Goal: Task Accomplishment & Management: Complete application form

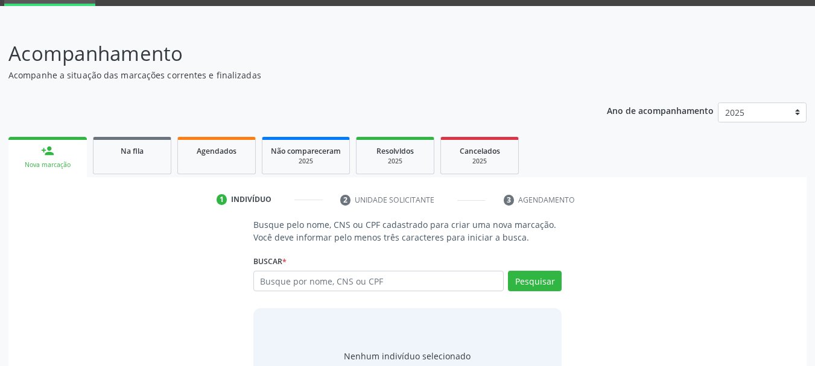
scroll to position [116, 0]
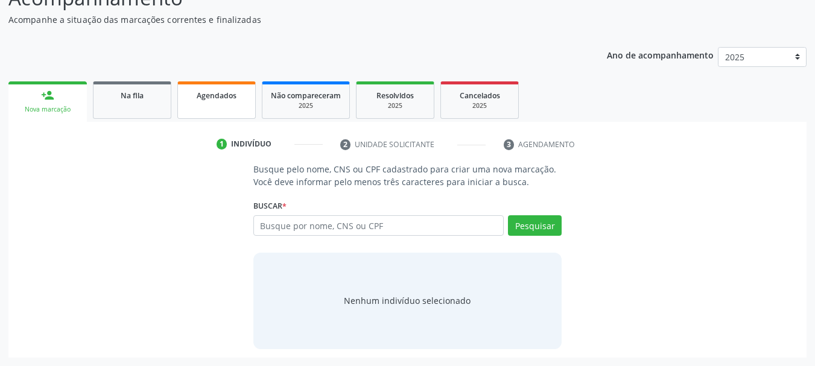
click at [233, 109] on link "Agendados" at bounding box center [216, 99] width 78 height 37
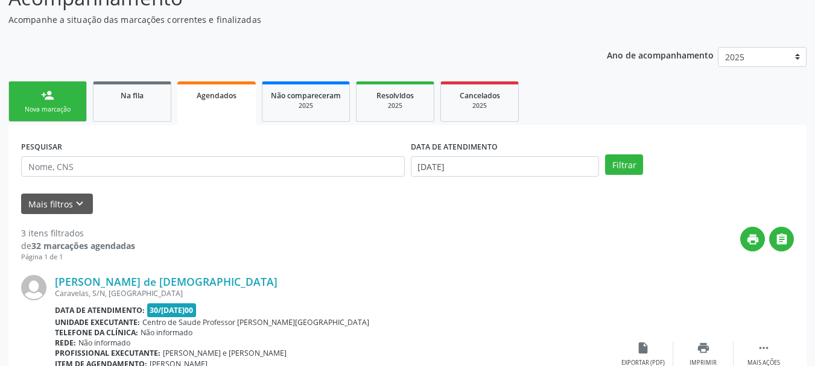
scroll to position [236, 0]
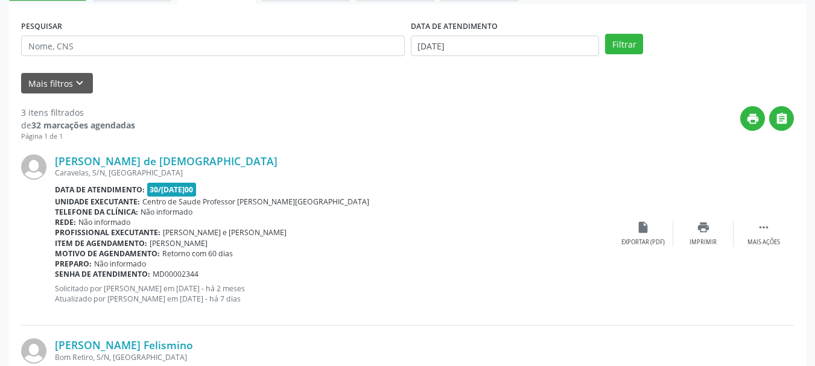
click at [453, 57] on div "DATA DE ATENDIMENTO [DATE]" at bounding box center [505, 40] width 195 height 47
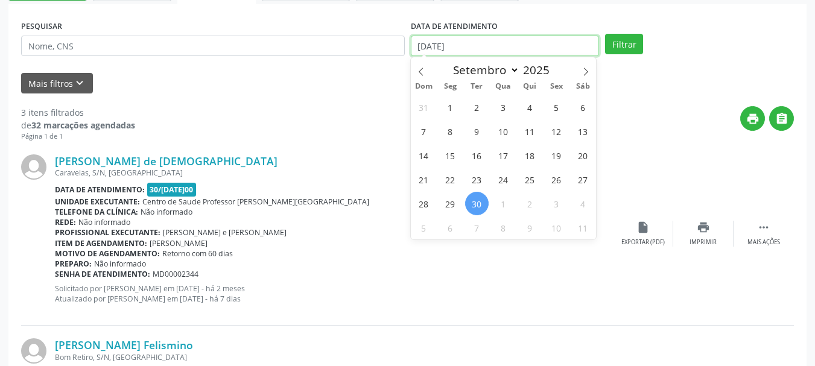
click at [453, 46] on input "[DATE]" at bounding box center [505, 46] width 189 height 21
click at [426, 65] on span at bounding box center [421, 67] width 21 height 21
select select "6"
click at [472, 98] on span "1" at bounding box center [477, 107] width 24 height 24
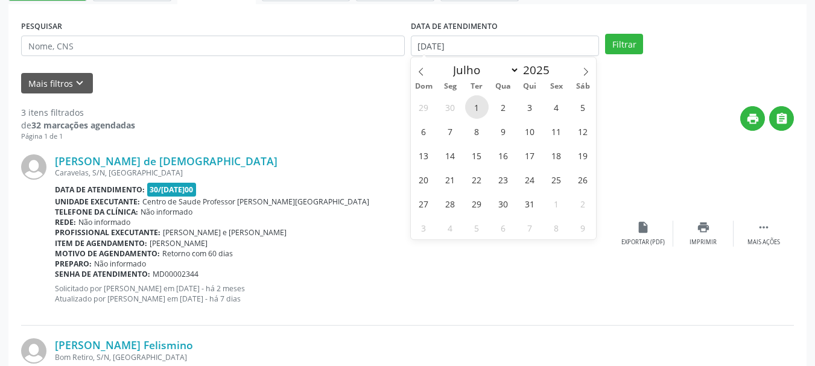
type input "01[DATE]"
click at [590, 74] on icon at bounding box center [585, 72] width 8 height 8
select select "8"
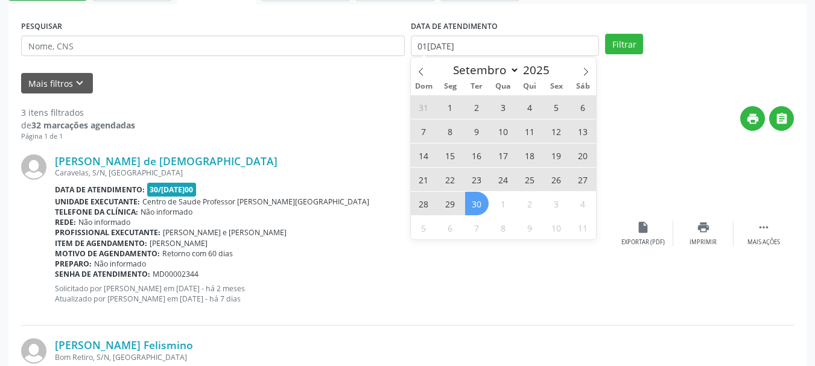
click at [482, 201] on span "30" at bounding box center [477, 204] width 24 height 24
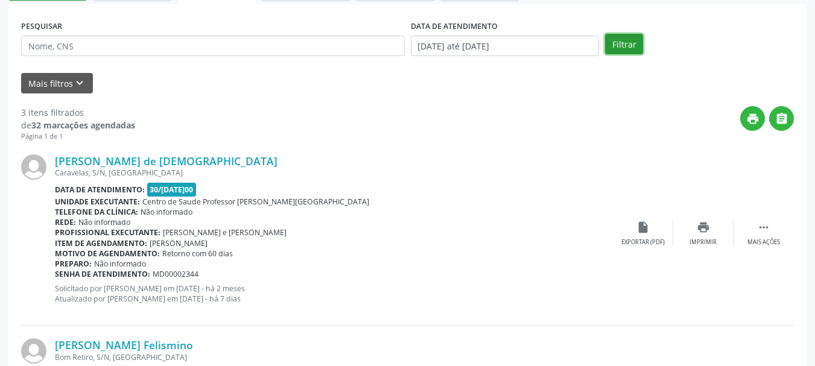
click at [613, 43] on button "Filtrar" at bounding box center [624, 44] width 38 height 21
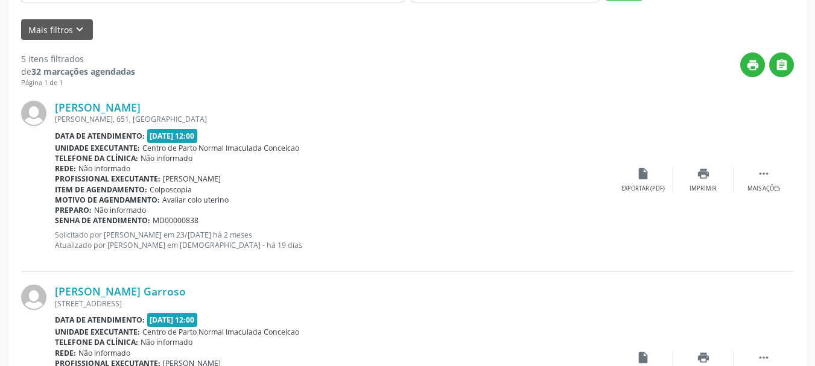
scroll to position [169, 0]
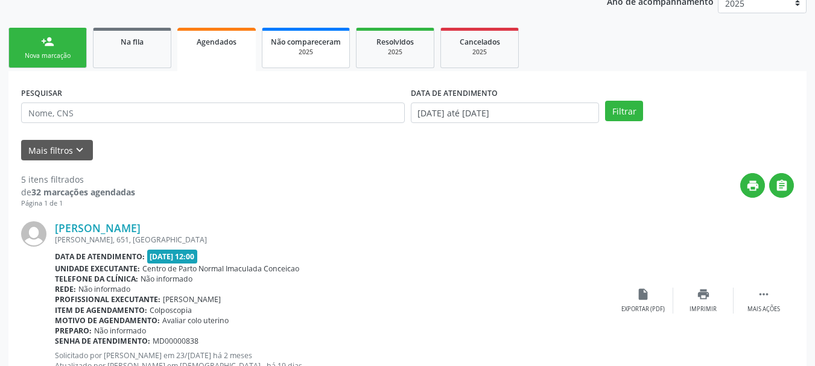
click at [307, 52] on div "2025" at bounding box center [306, 52] width 70 height 9
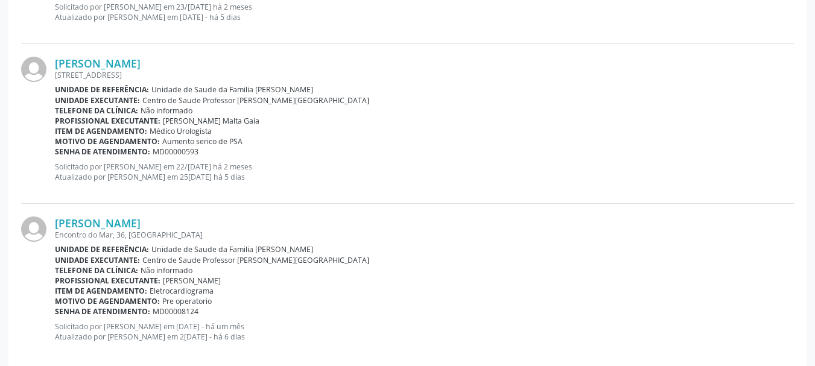
scroll to position [2453, 0]
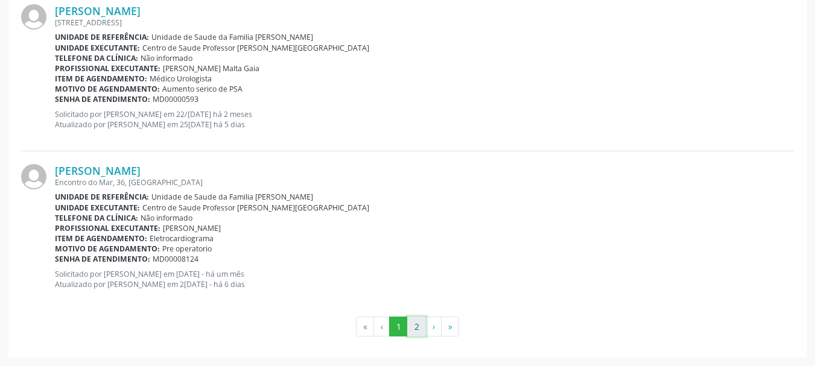
click at [412, 324] on button "2" at bounding box center [416, 327] width 19 height 21
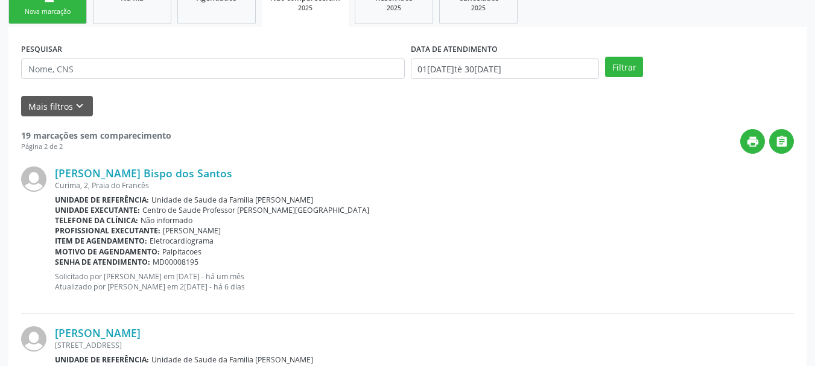
scroll to position [0, 0]
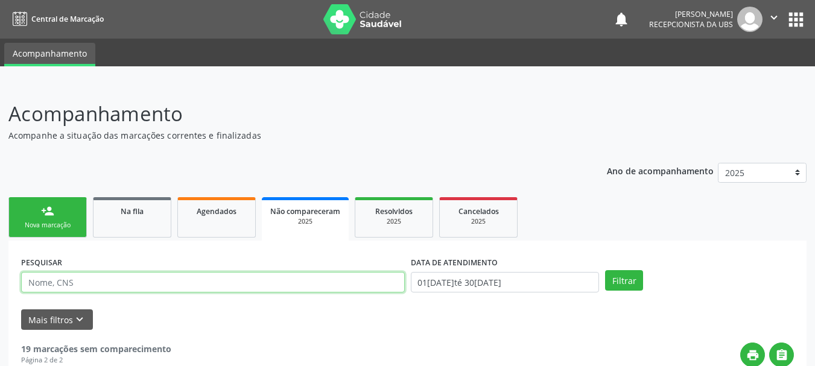
click at [104, 288] on input "text" at bounding box center [212, 282] width 383 height 21
type input "[PERSON_NAME]"
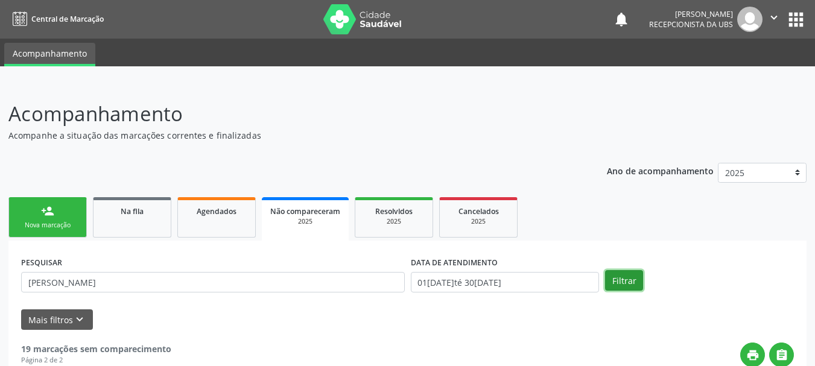
click at [628, 284] on button "Filtrar" at bounding box center [624, 280] width 38 height 21
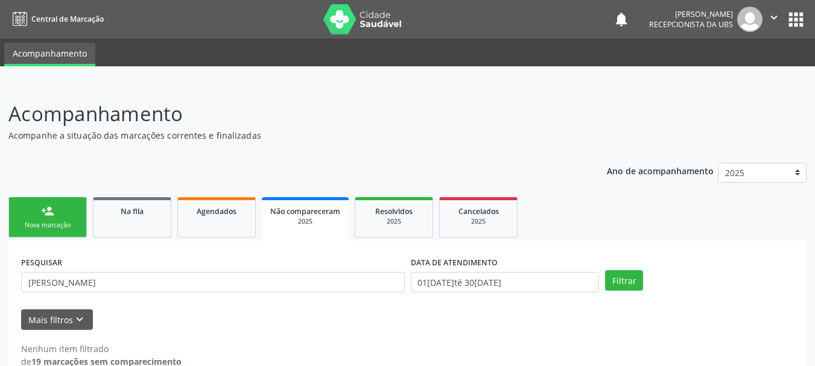
scroll to position [23, 0]
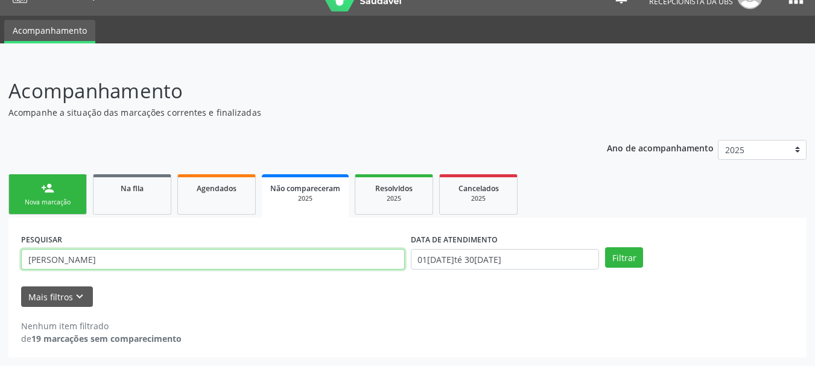
drag, startPoint x: 102, startPoint y: 253, endPoint x: 0, endPoint y: 268, distance: 103.1
click at [0, 268] on div "Acompanhamento Acompanhe a situação das marcações correntes e finalizadas Relat…" at bounding box center [407, 213] width 815 height 306
paste input "706807292199921"
type input "706807292199921"
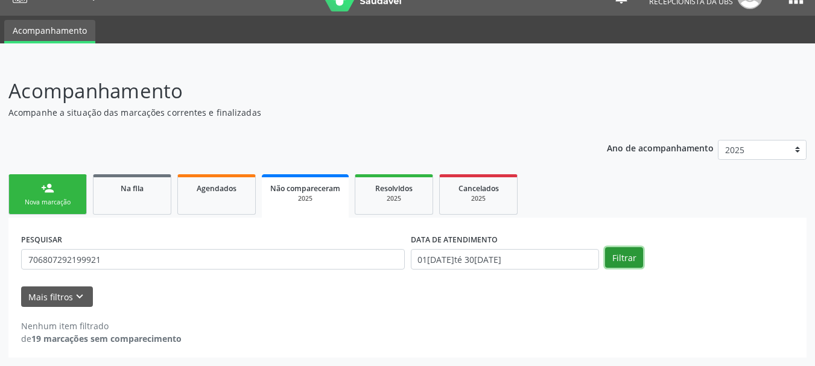
click at [633, 260] on button "Filtrar" at bounding box center [624, 257] width 38 height 21
click at [43, 200] on div "Nova marcação" at bounding box center [47, 202] width 60 height 9
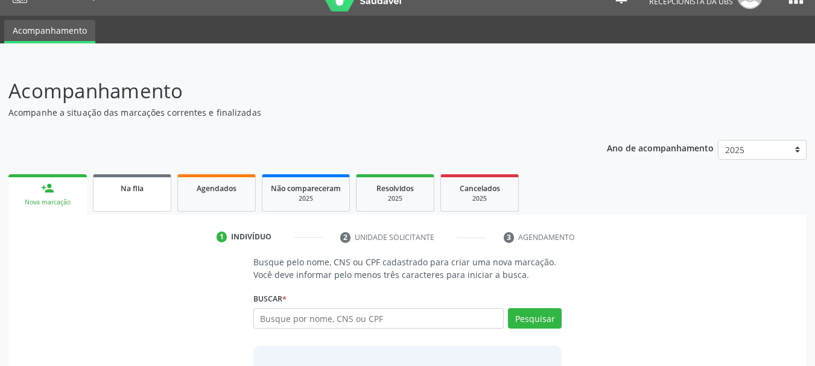
click at [112, 184] on div "Na fila" at bounding box center [132, 187] width 60 height 13
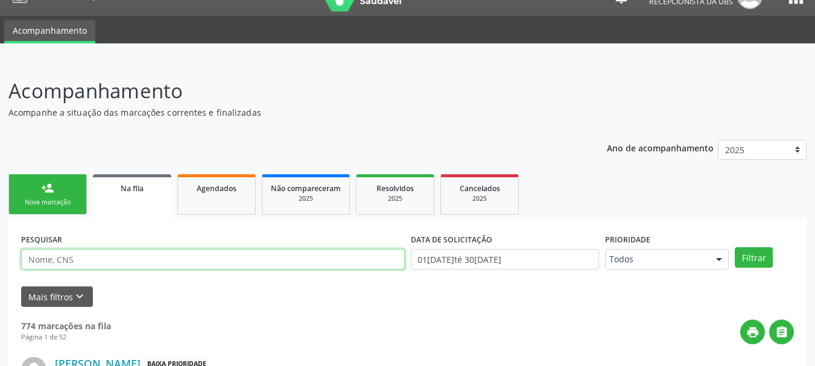
click at [145, 257] on input "text" at bounding box center [212, 259] width 383 height 21
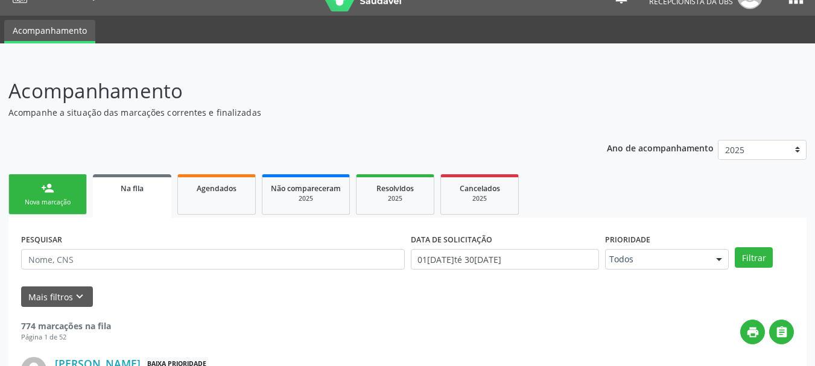
click at [35, 192] on link "person_add Nova marcação" at bounding box center [47, 194] width 78 height 40
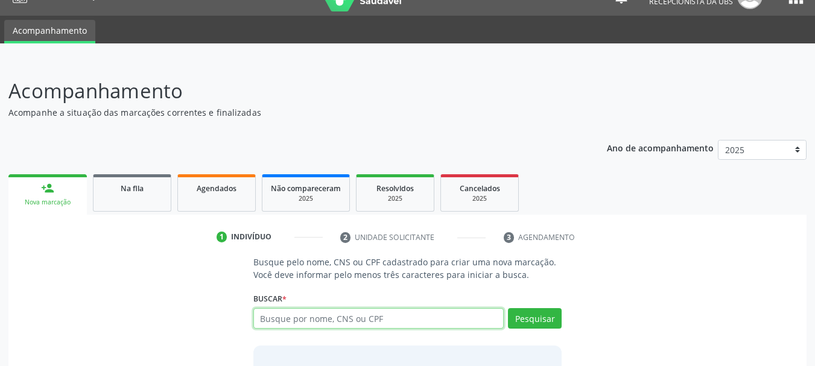
paste input "700107921023715"
type input "700107921023715"
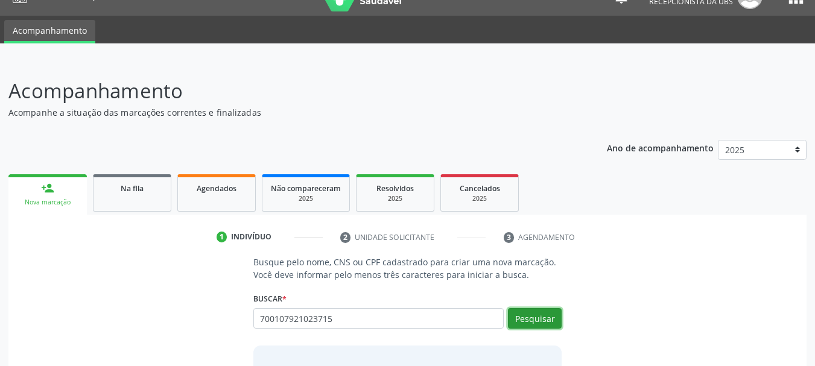
click at [517, 318] on button "Pesquisar" at bounding box center [535, 318] width 54 height 21
type input "700107921023715"
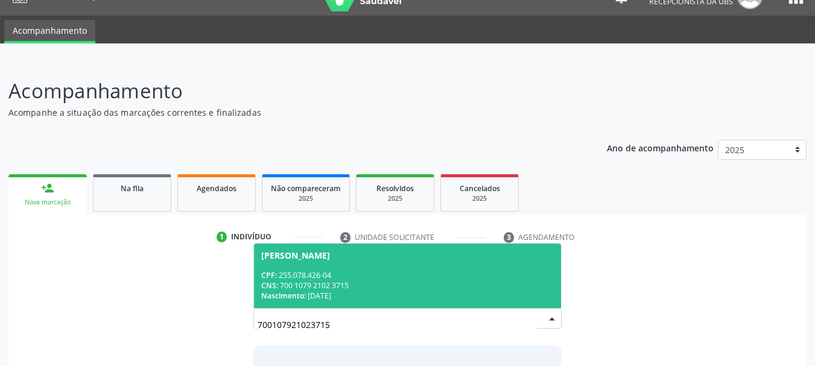
click at [302, 275] on div "CPF: 255.078.426-04" at bounding box center [407, 275] width 293 height 10
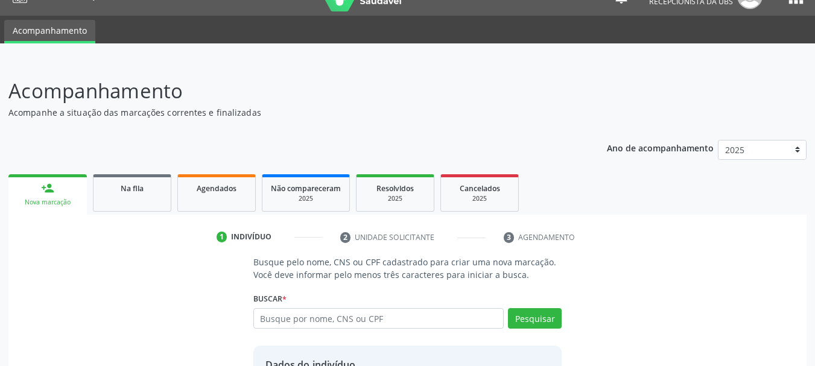
scroll to position [134, 0]
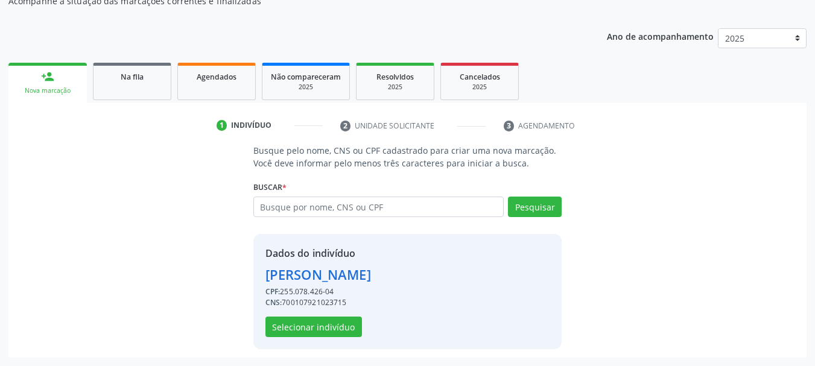
click at [314, 338] on div "Dados do indivíduo [PERSON_NAME] CPF: 255.078.426-04 CNS: 700107921023715 Selec…" at bounding box center [407, 291] width 309 height 115
click at [314, 332] on button "Selecionar indivíduo" at bounding box center [313, 327] width 96 height 21
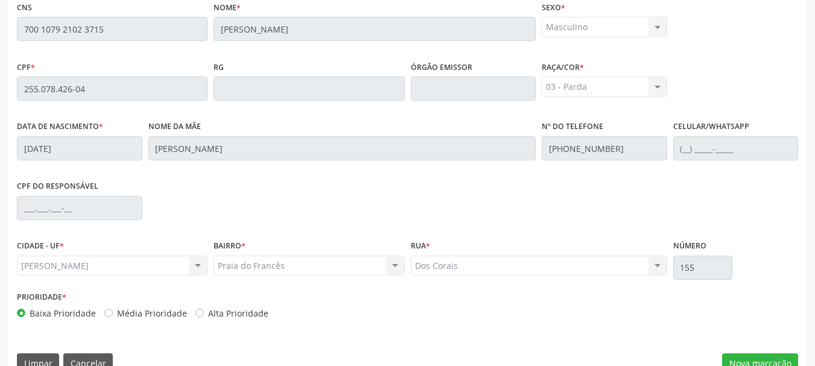
scroll to position [339, 0]
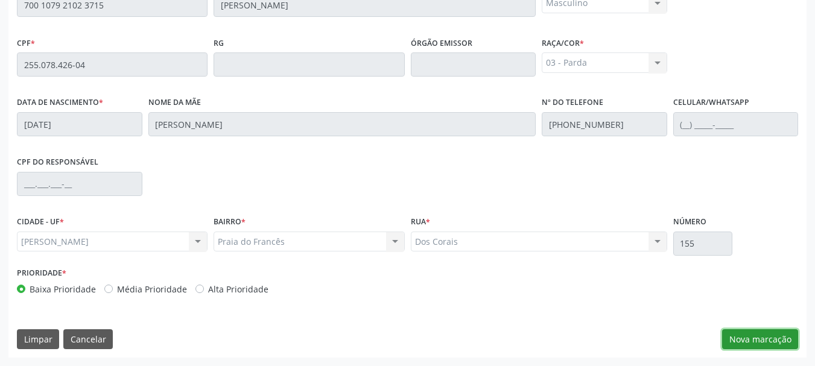
click at [736, 334] on button "Nova marcação" at bounding box center [760, 339] width 76 height 21
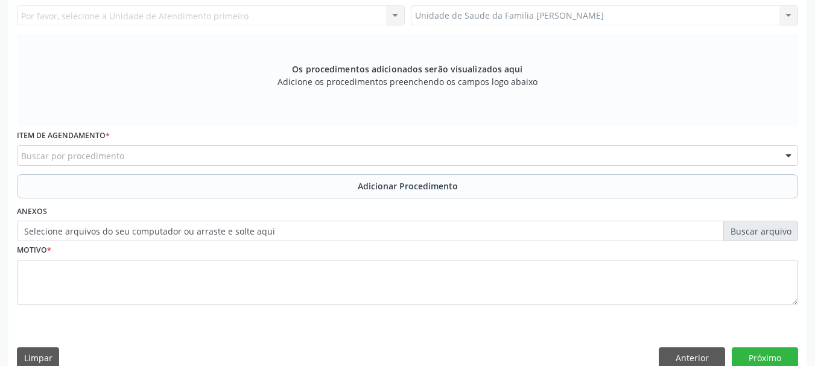
scroll to position [159, 0]
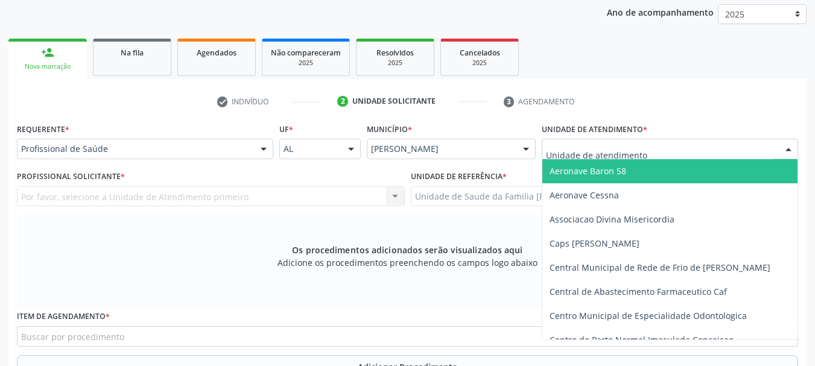
click at [654, 149] on div at bounding box center [669, 149] width 256 height 21
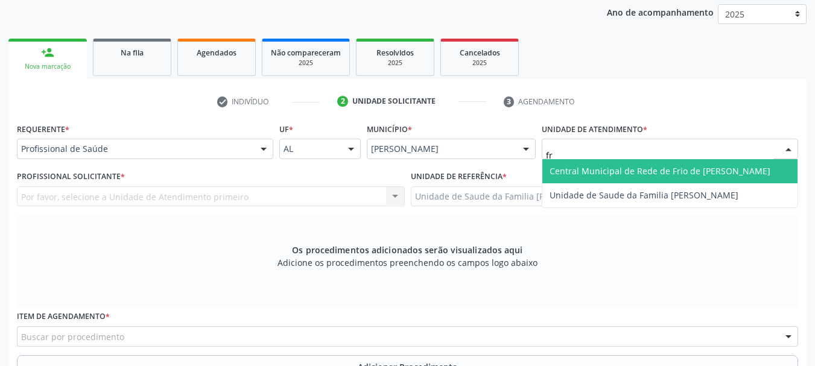
type input "fra"
click at [694, 174] on span "Unidade de Saude da Familia [PERSON_NAME]" at bounding box center [643, 170] width 189 height 11
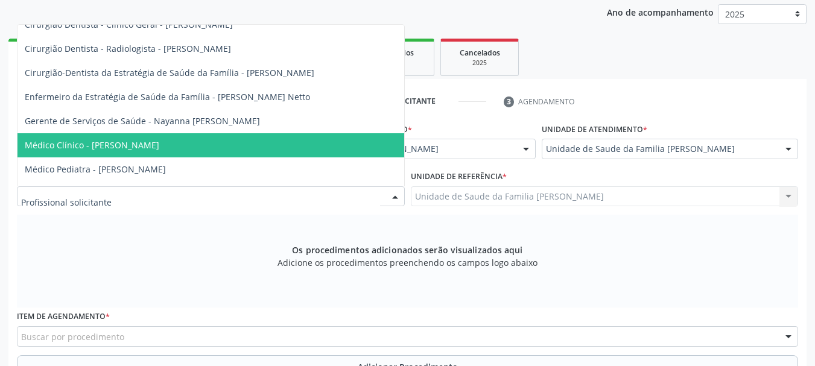
scroll to position [121, 0]
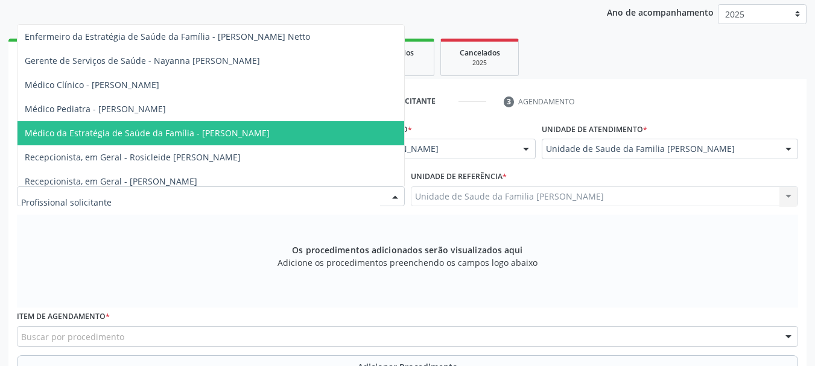
click at [127, 137] on span "Médico da Estratégia de Saúde da Família - [PERSON_NAME]" at bounding box center [147, 132] width 245 height 11
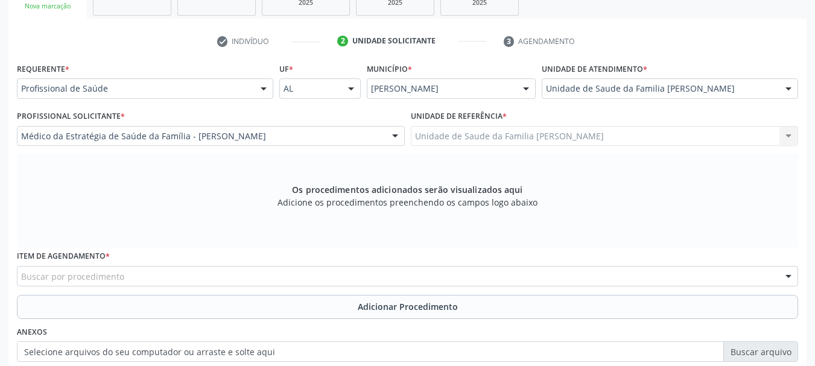
scroll to position [358, 0]
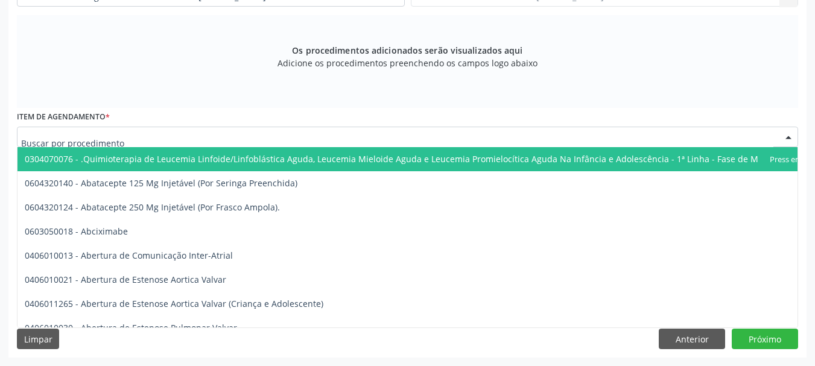
click at [171, 140] on div at bounding box center [407, 137] width 781 height 21
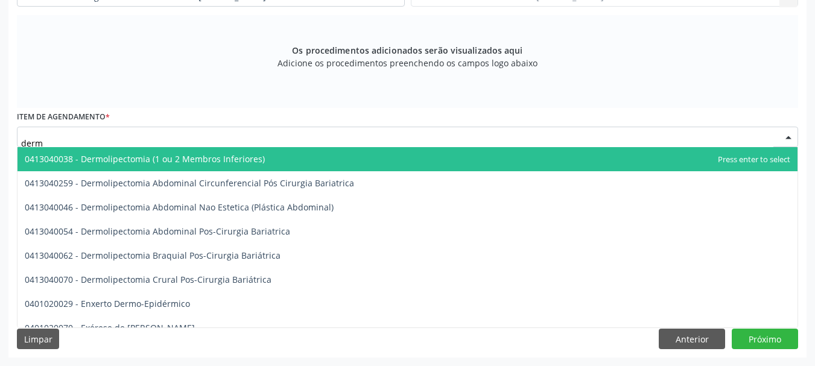
type input "derma"
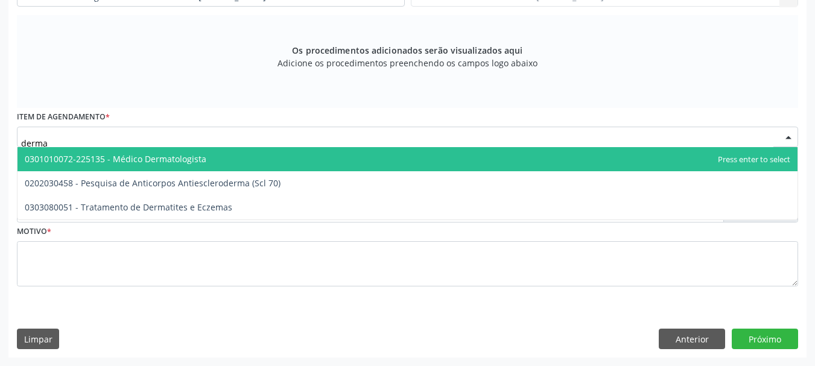
click at [172, 164] on span "0301010072-225135 - Médico Dermatologista" at bounding box center [115, 158] width 181 height 11
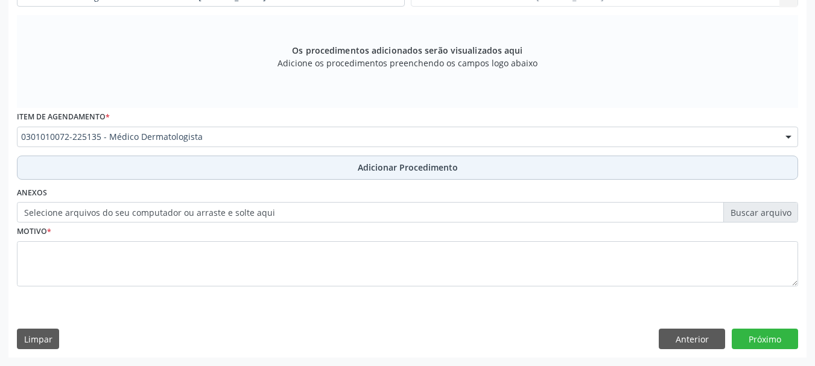
click at [394, 163] on span "Adicionar Procedimento" at bounding box center [408, 167] width 100 height 13
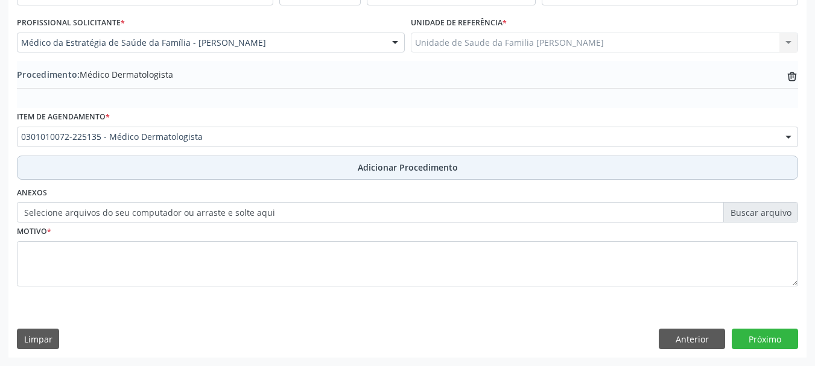
scroll to position [312, 0]
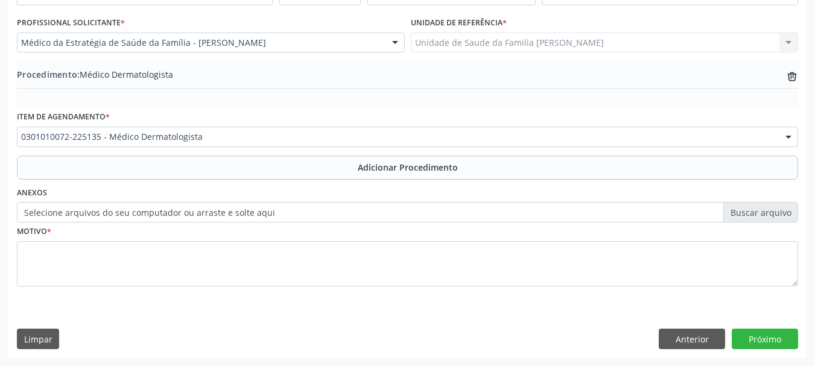
click at [308, 213] on label "Selecione arquivos do seu computador ou arraste e solte aqui" at bounding box center [407, 212] width 781 height 21
click at [308, 213] on input "Selecione arquivos do seu computador ou arraste e solte aqui" at bounding box center [407, 212] width 781 height 21
click at [171, 212] on label "Selecione arquivos do seu computador ou arraste e solte aqui" at bounding box center [407, 212] width 781 height 21
click at [171, 212] on input "Selecione arquivos do seu computador ou arraste e solte aqui" at bounding box center [407, 212] width 781 height 21
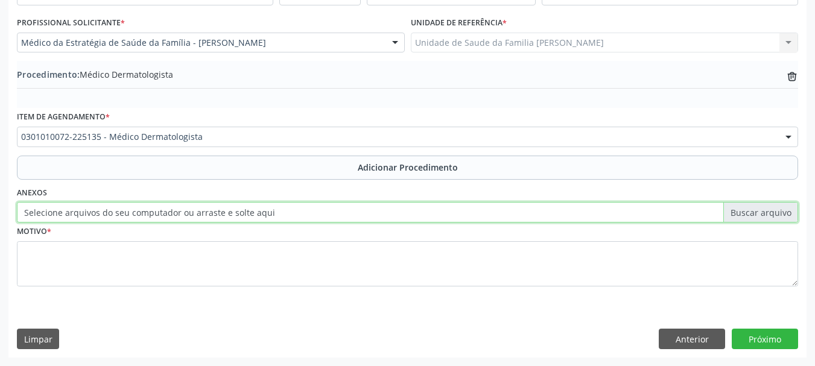
type input "C:\fakepath\helio.jpeg"
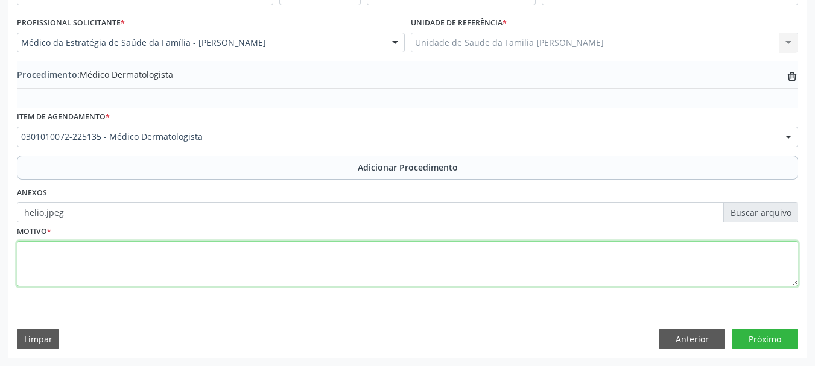
click at [31, 248] on textarea at bounding box center [407, 264] width 781 height 46
click at [46, 262] on textarea at bounding box center [407, 264] width 781 height 46
type textarea "Nervos A/E"
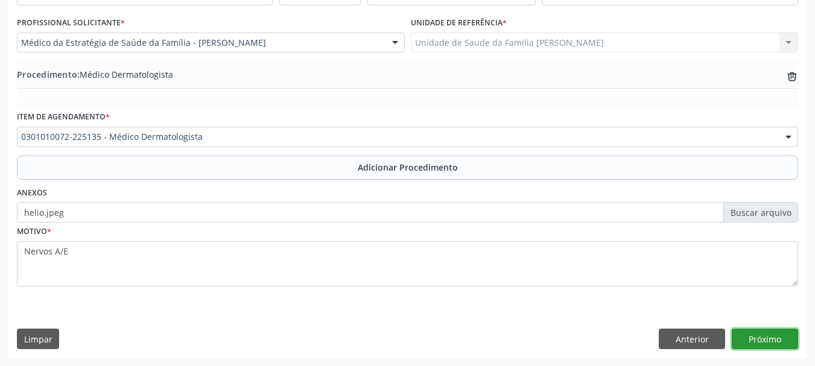
click at [772, 335] on button "Próximo" at bounding box center [764, 339] width 66 height 21
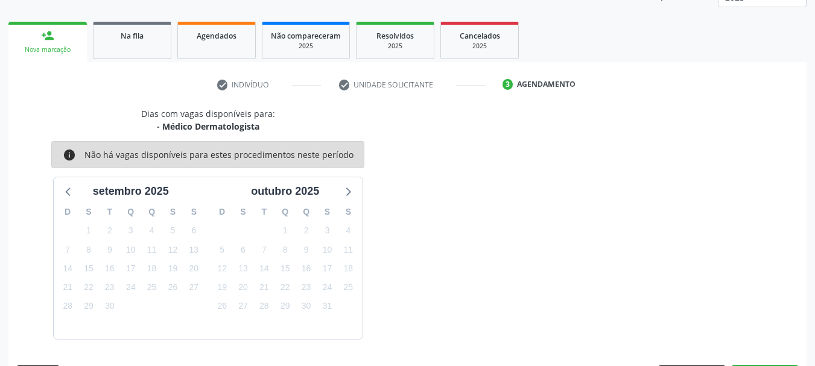
scroll to position [211, 0]
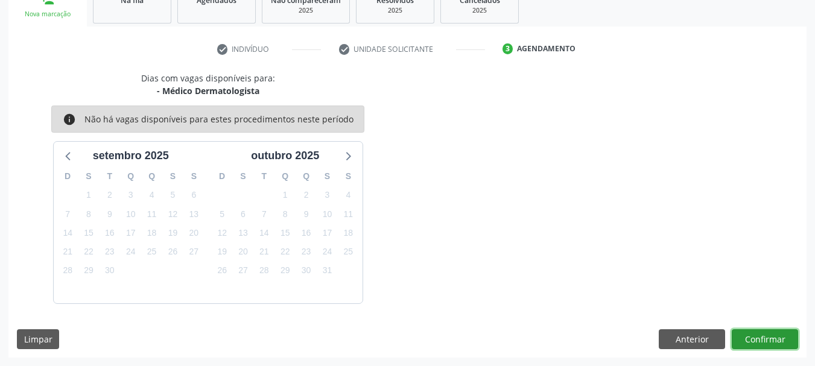
click at [772, 335] on button "Confirmar" at bounding box center [764, 339] width 66 height 21
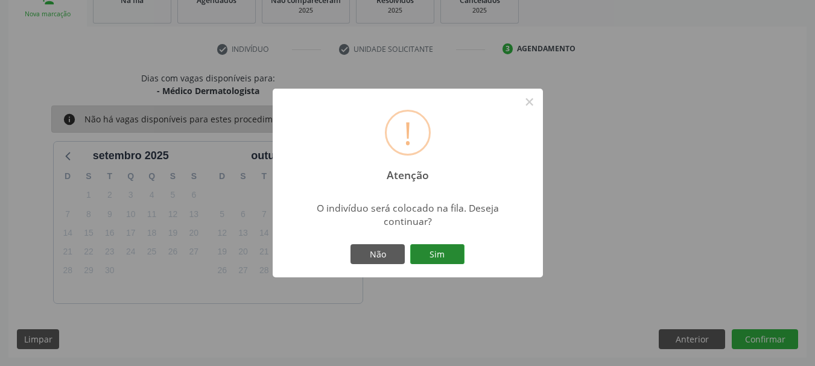
click at [449, 260] on button "Sim" at bounding box center [437, 254] width 54 height 21
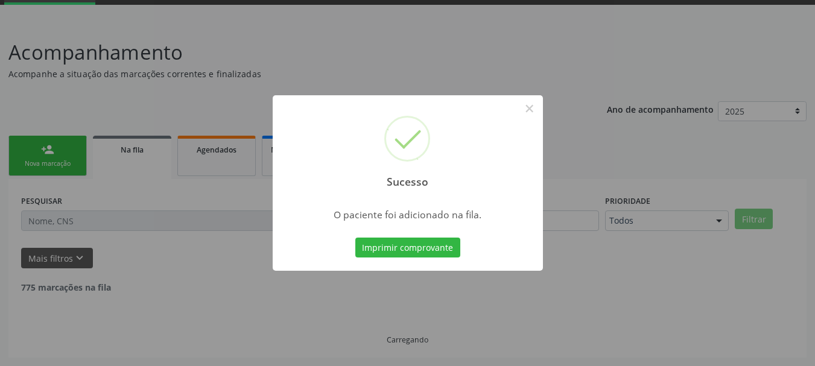
scroll to position [49, 0]
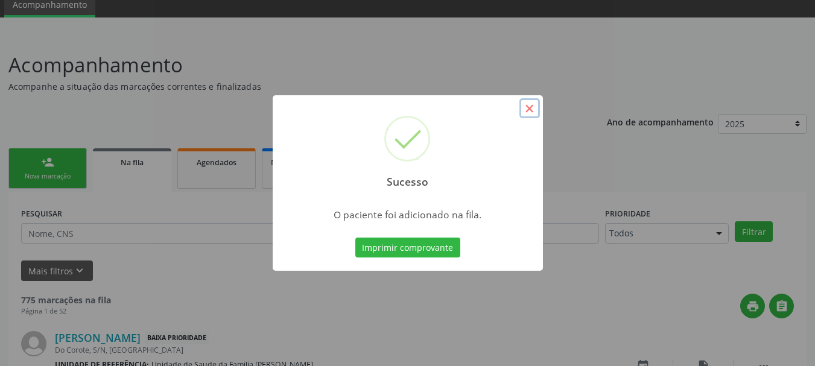
click at [520, 109] on button "×" at bounding box center [529, 108] width 21 height 21
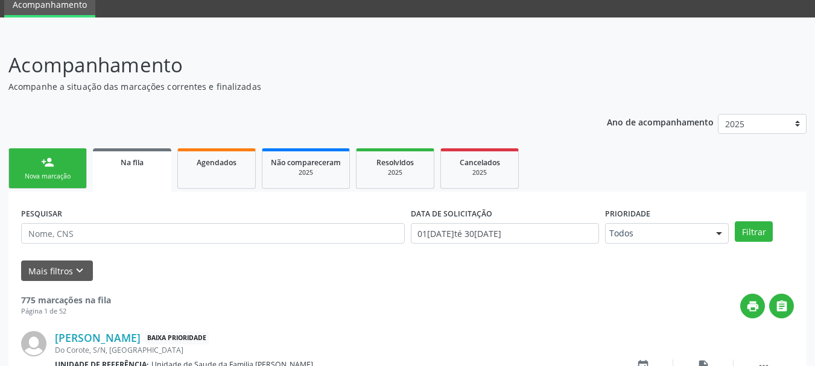
click at [72, 176] on div "Nova marcação" at bounding box center [47, 176] width 60 height 9
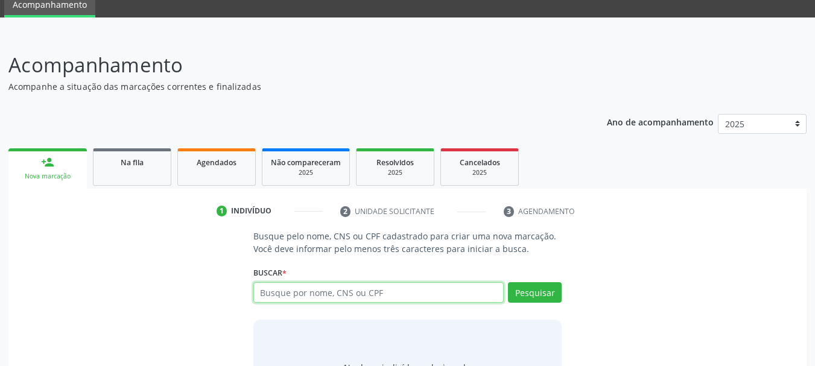
paste input "700107921023715"
type input "700107921023715"
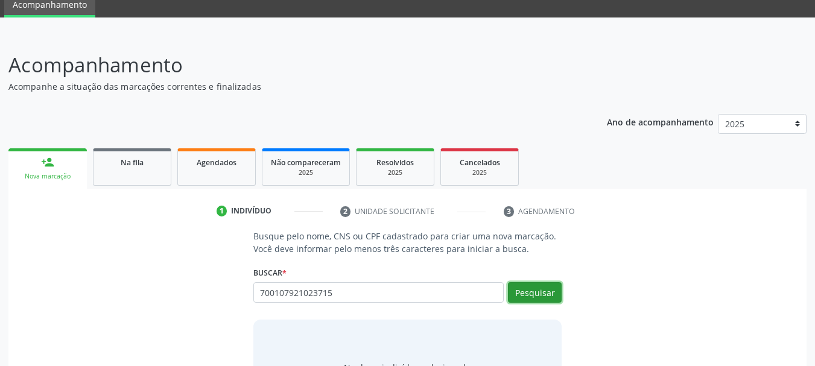
click at [541, 287] on button "Pesquisar" at bounding box center [535, 292] width 54 height 21
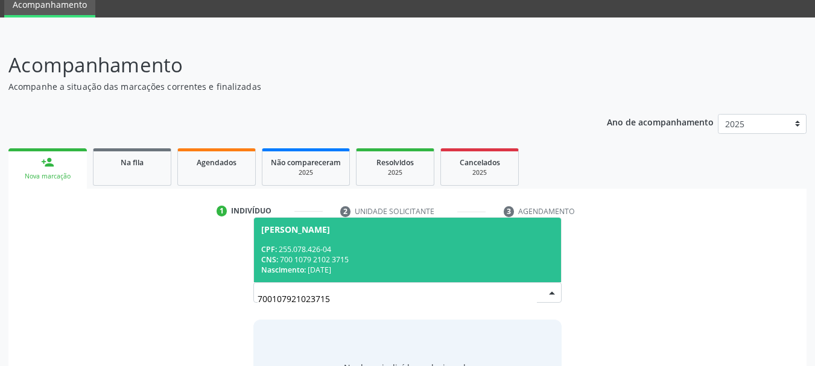
scroll to position [116, 0]
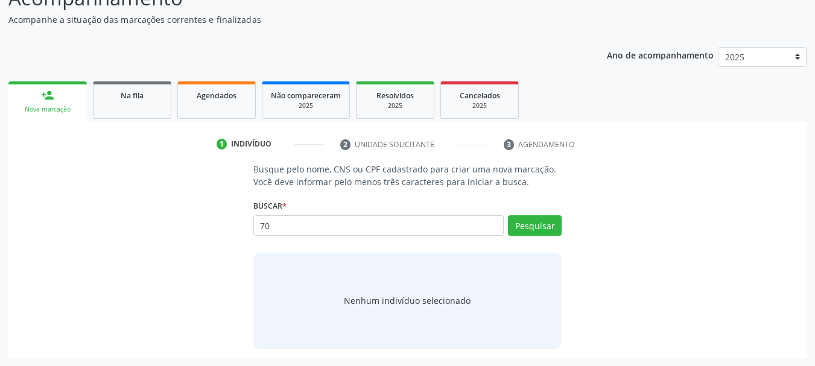
type input "7"
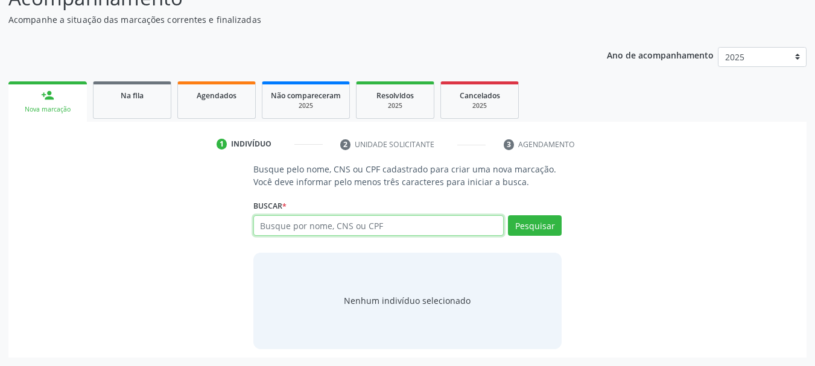
click at [279, 227] on input "text" at bounding box center [378, 225] width 251 height 21
paste input "704709706105833"
type input "704709706105833"
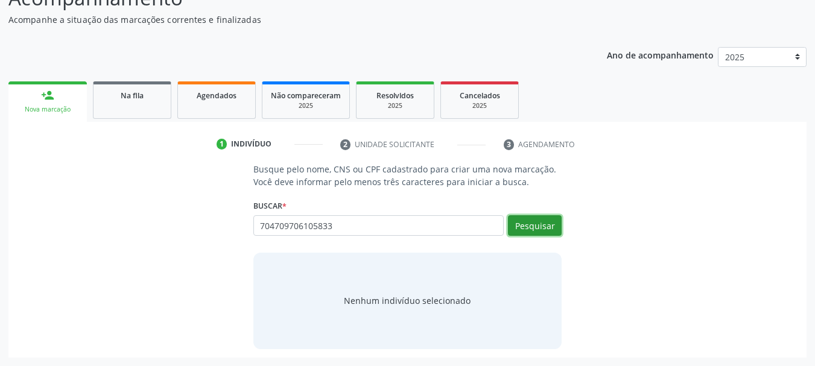
click at [551, 229] on button "Pesquisar" at bounding box center [535, 225] width 54 height 21
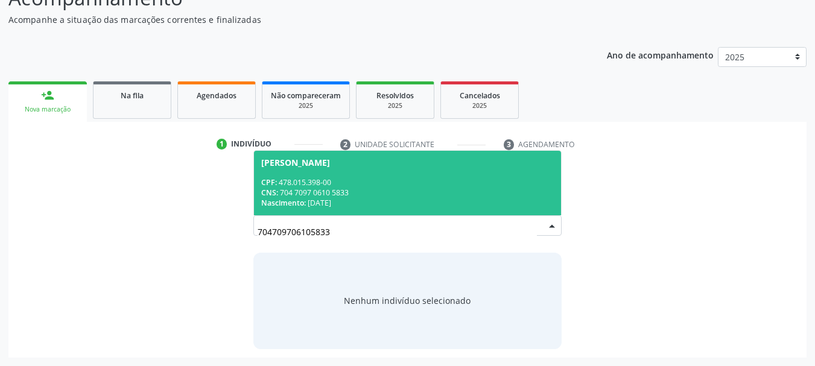
click at [327, 163] on div "[PERSON_NAME]" at bounding box center [295, 163] width 69 height 10
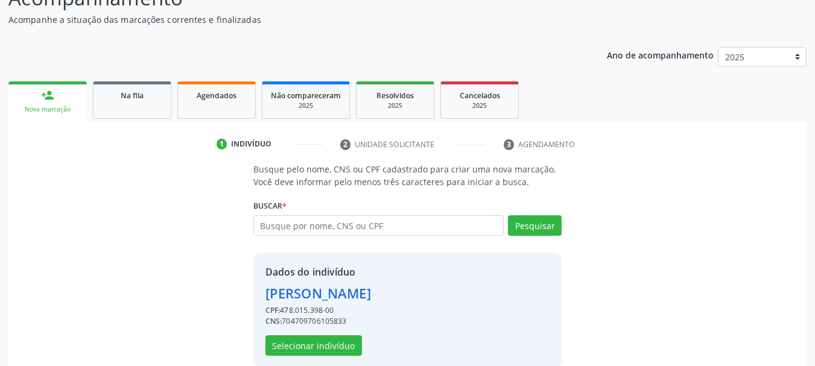
scroll to position [134, 0]
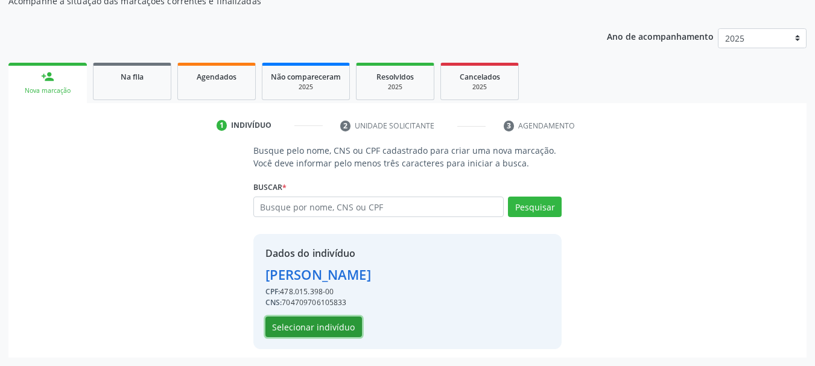
click at [324, 318] on button "Selecionar indivíduo" at bounding box center [313, 327] width 96 height 21
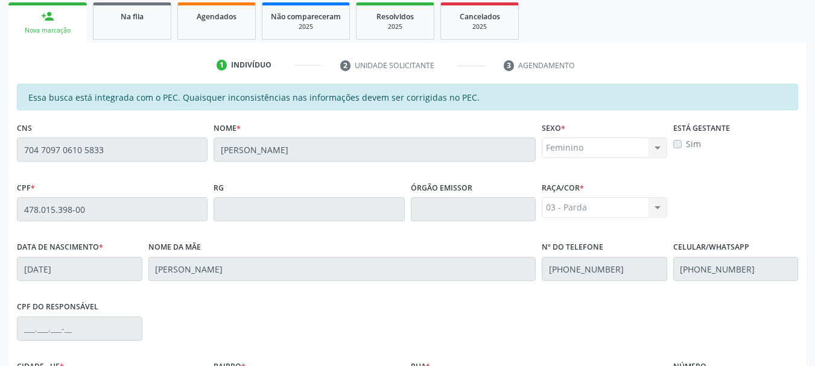
scroll to position [339, 0]
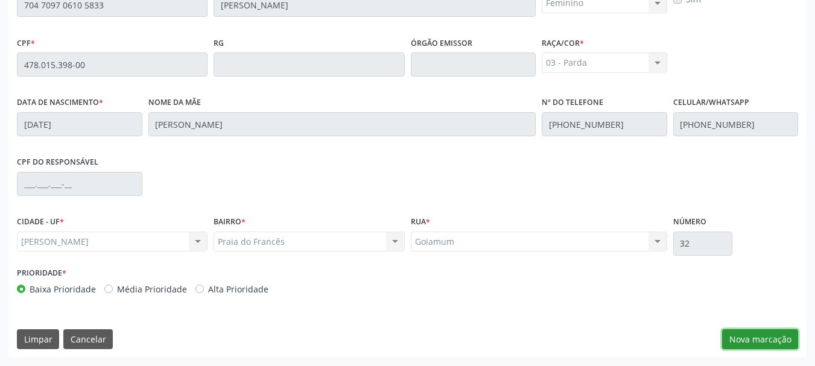
click at [777, 333] on button "Nova marcação" at bounding box center [760, 339] width 76 height 21
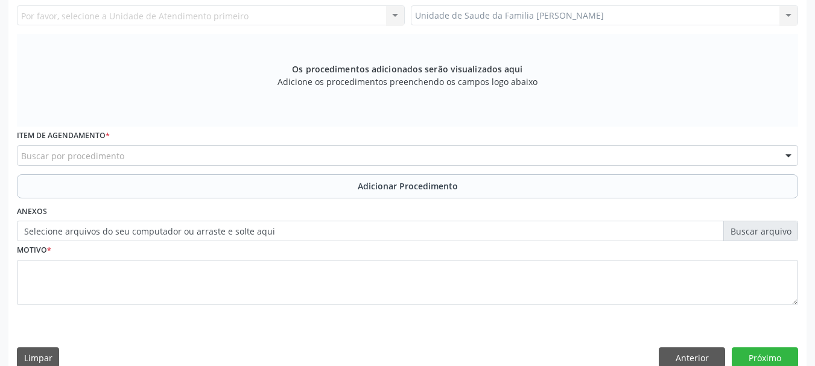
scroll to position [219, 0]
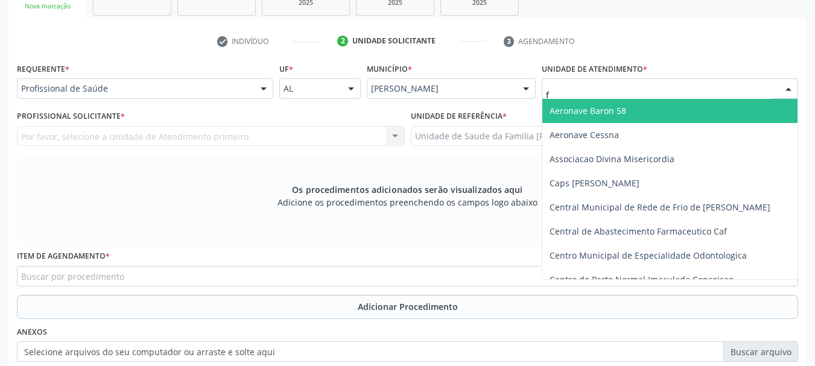
type input "fr"
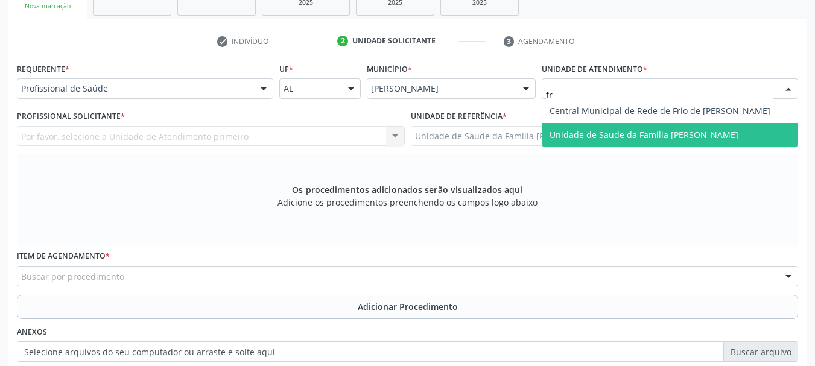
click at [610, 128] on span "Unidade de Saude da Familia [PERSON_NAME]" at bounding box center [669, 135] width 255 height 24
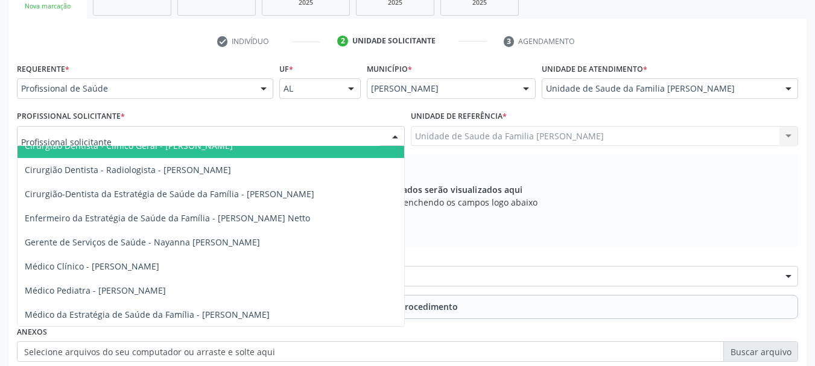
scroll to position [118, 0]
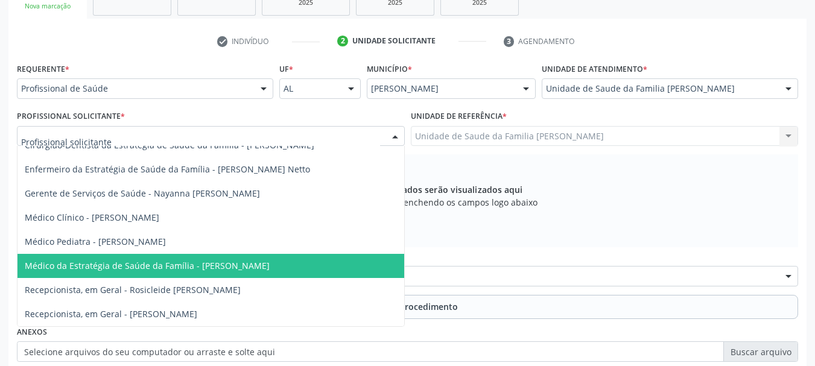
click at [264, 260] on span "Médico da Estratégia de Saúde da Família - [PERSON_NAME]" at bounding box center [147, 265] width 245 height 11
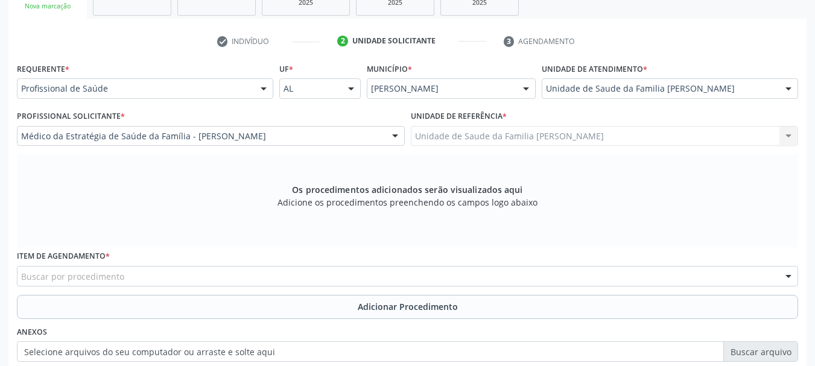
scroll to position [339, 0]
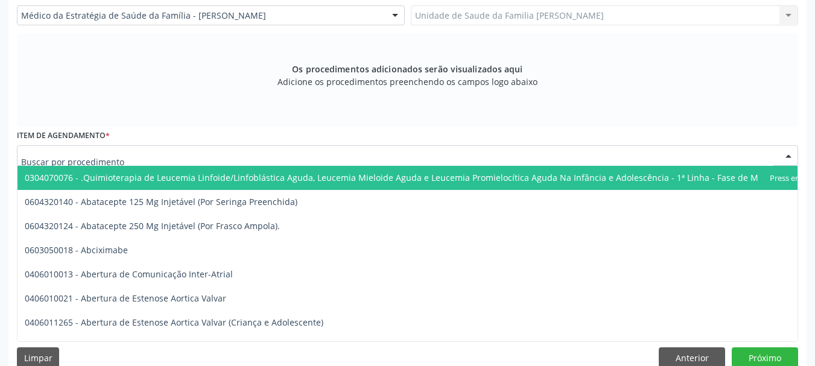
click at [163, 160] on div at bounding box center [407, 155] width 781 height 21
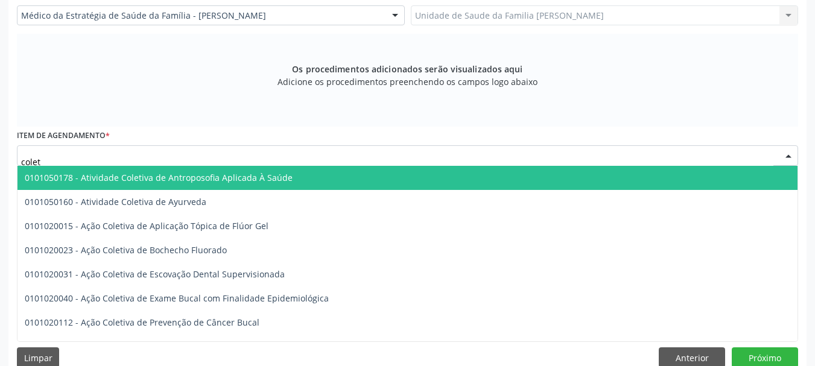
type input "coleta"
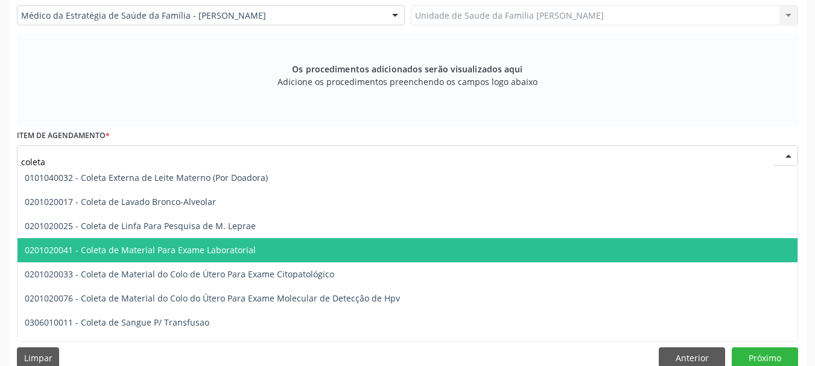
click at [195, 252] on span "0201020041 - Coleta de Material Para Exame Laboratorial" at bounding box center [140, 249] width 231 height 11
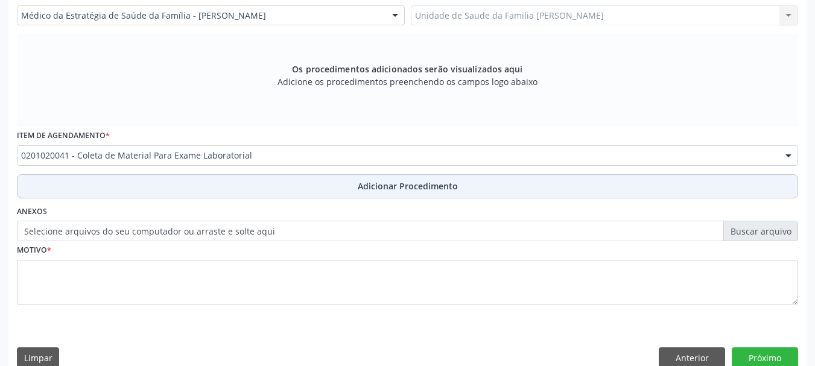
click at [403, 189] on span "Adicionar Procedimento" at bounding box center [408, 186] width 100 height 13
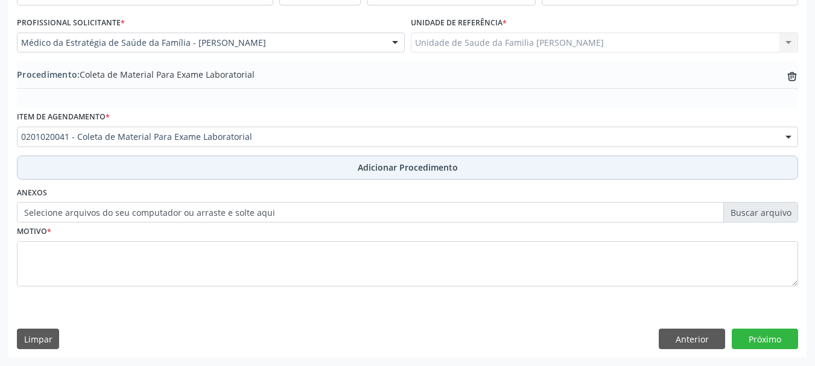
scroll to position [312, 0]
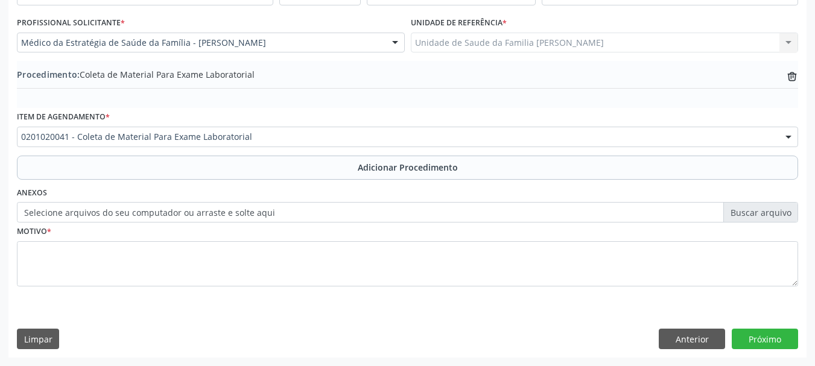
click at [157, 207] on label "Selecione arquivos do seu computador ou arraste e solte aqui" at bounding box center [407, 212] width 781 height 21
click at [157, 207] on input "Selecione arquivos do seu computador ou arraste e solte aqui" at bounding box center [407, 212] width 781 height 21
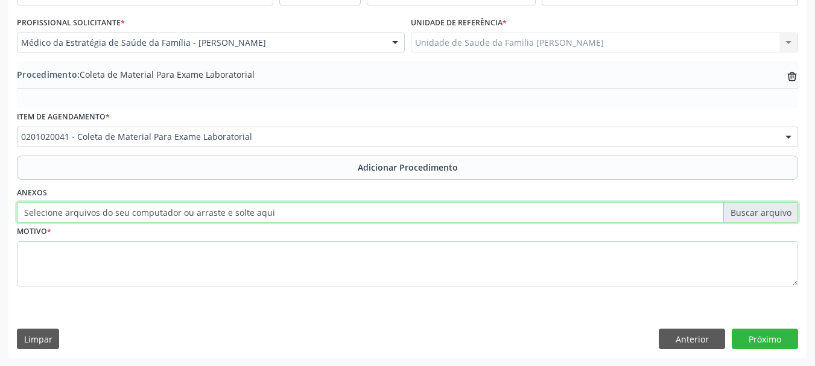
type input "C:\fakepath\[PERSON_NAME].jpeg"
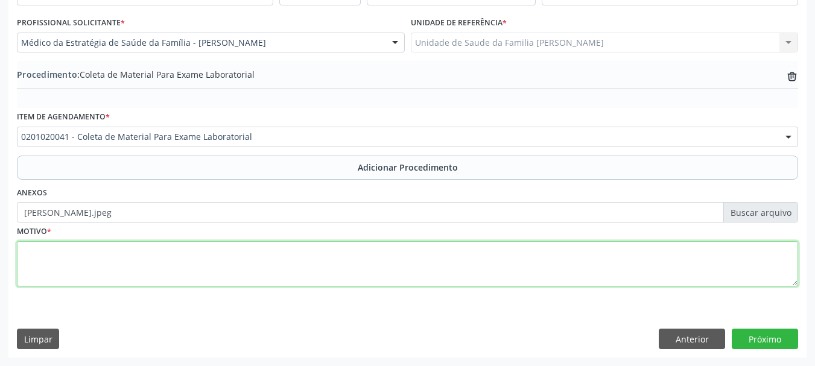
click at [39, 263] on textarea at bounding box center [407, 264] width 781 height 46
type textarea "[GEOGRAPHIC_DATA] intensa ha 6 meses"
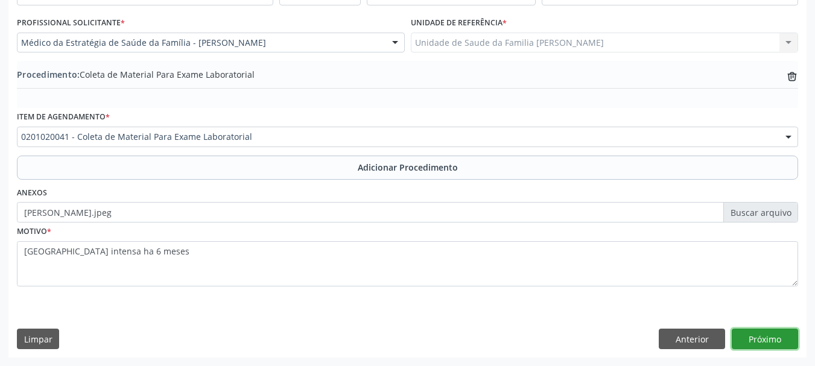
click at [777, 339] on button "Próximo" at bounding box center [764, 339] width 66 height 21
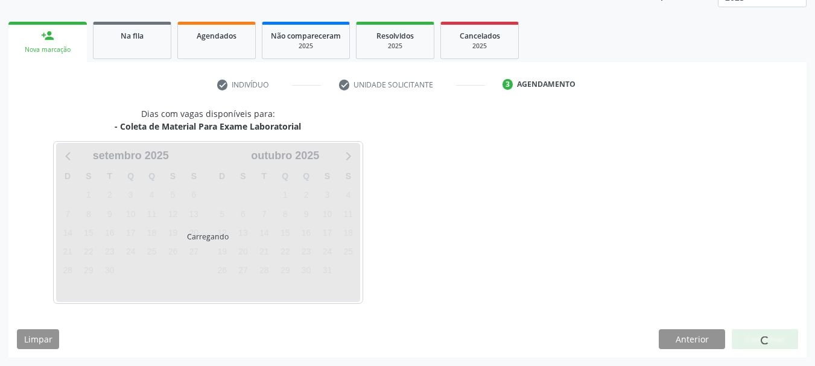
scroll to position [211, 0]
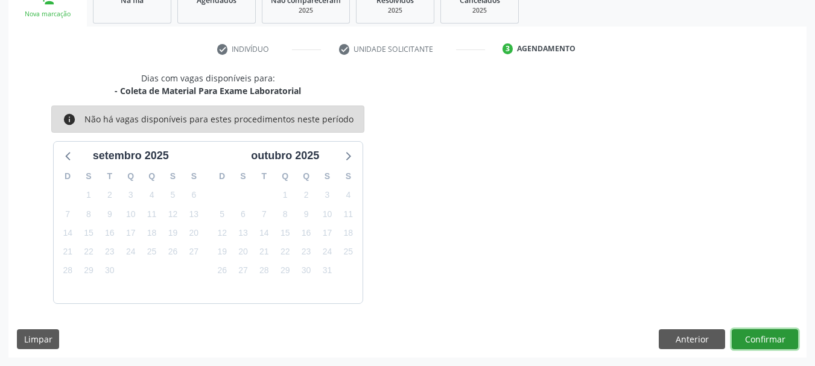
click at [777, 339] on button "Confirmar" at bounding box center [764, 339] width 66 height 21
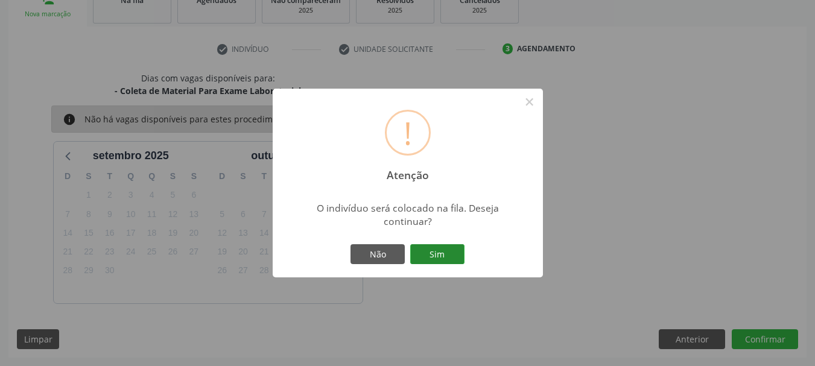
click at [449, 257] on button "Sim" at bounding box center [437, 254] width 54 height 21
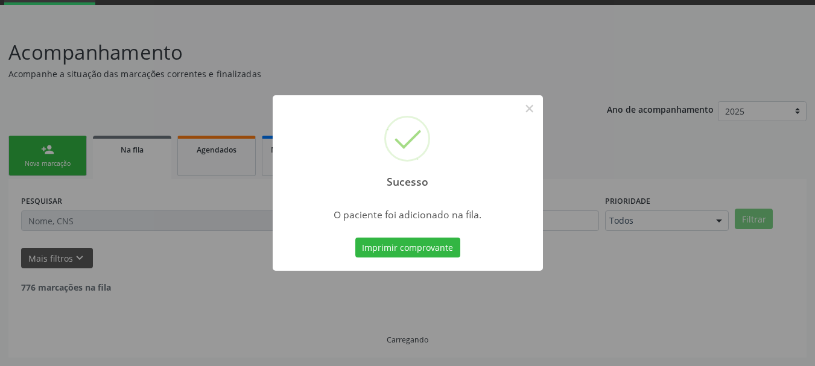
scroll to position [49, 0]
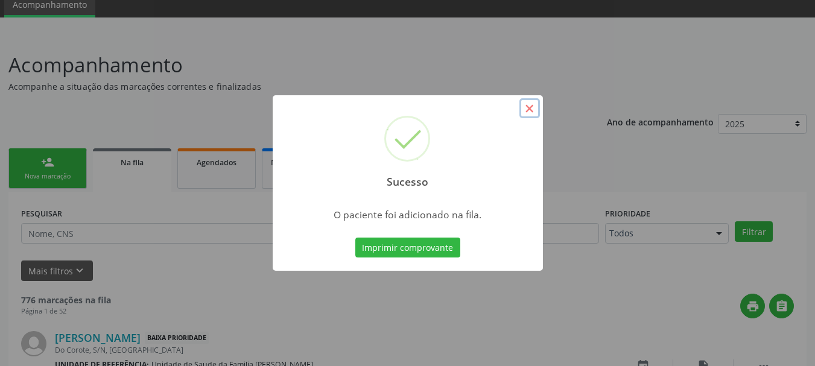
click at [526, 99] on button "×" at bounding box center [529, 108] width 21 height 21
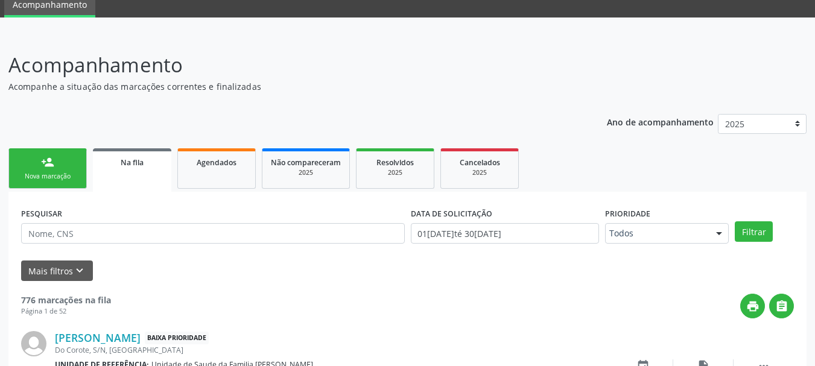
click at [50, 175] on div "Nova marcação" at bounding box center [47, 176] width 60 height 9
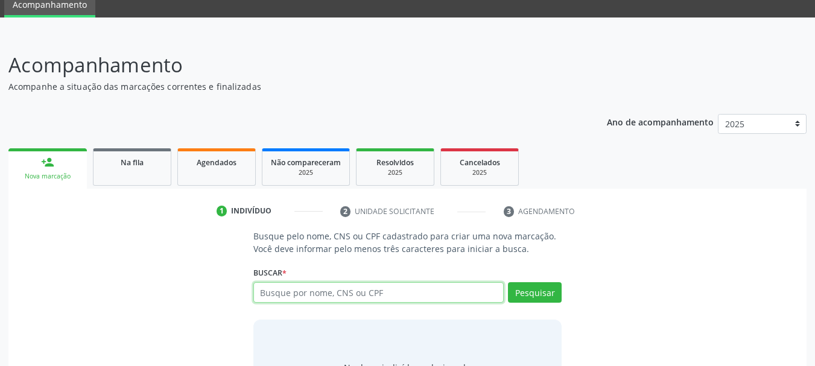
click at [282, 289] on input "text" at bounding box center [378, 292] width 251 height 21
paste input "704709706105833"
click at [263, 295] on input "704709706105833" at bounding box center [378, 292] width 251 height 21
type input "704709706105833"
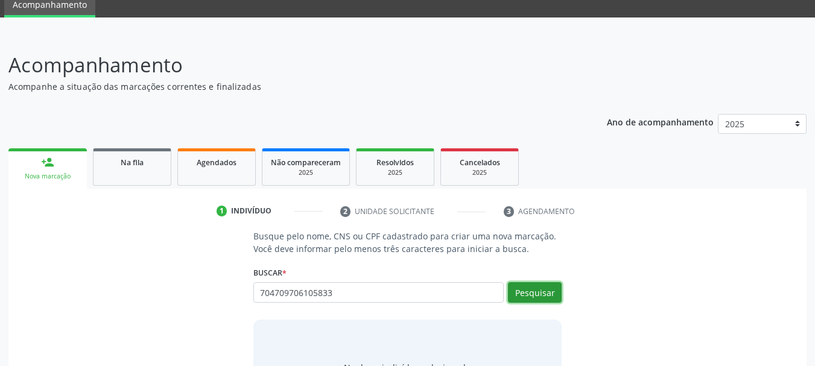
click at [531, 291] on button "Pesquisar" at bounding box center [535, 292] width 54 height 21
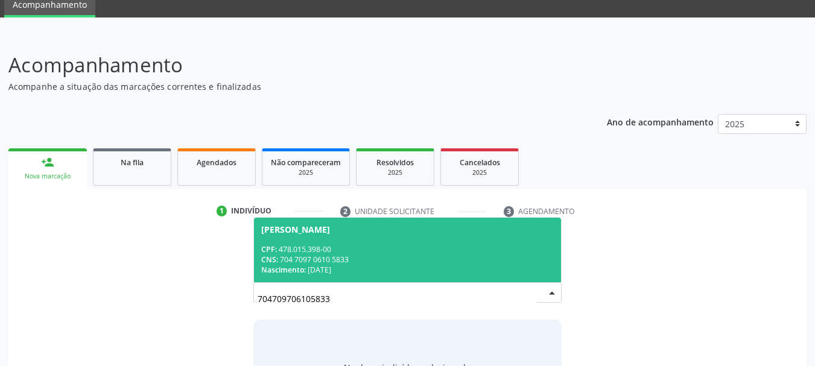
click at [320, 232] on div "[PERSON_NAME]" at bounding box center [295, 230] width 69 height 10
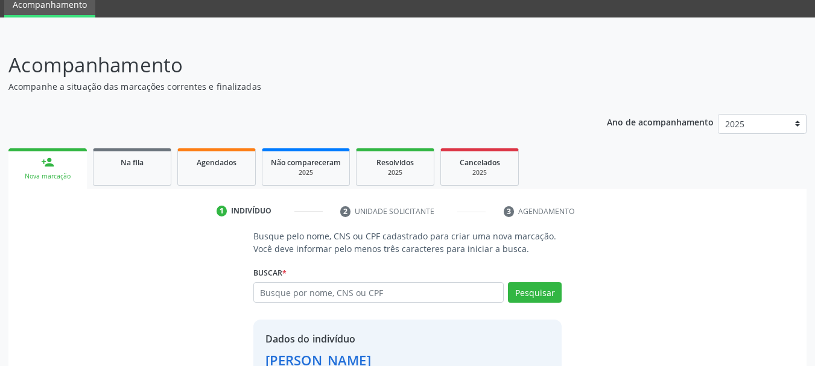
scroll to position [134, 0]
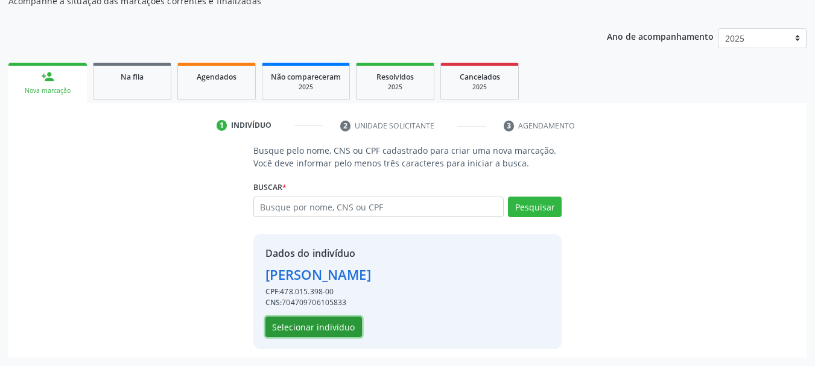
click at [304, 320] on button "Selecionar indivíduo" at bounding box center [313, 327] width 96 height 21
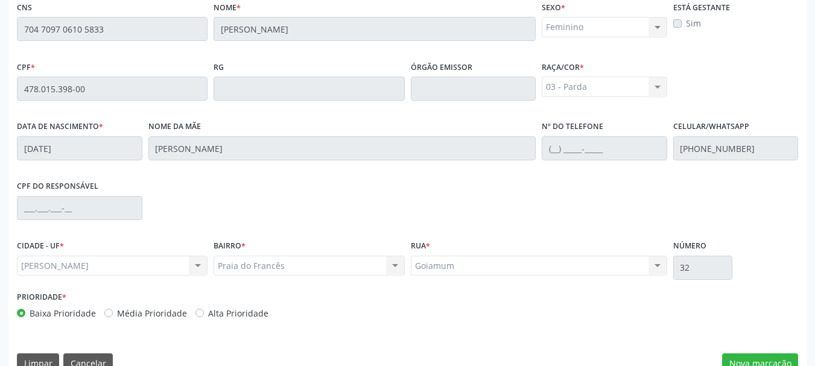
scroll to position [339, 0]
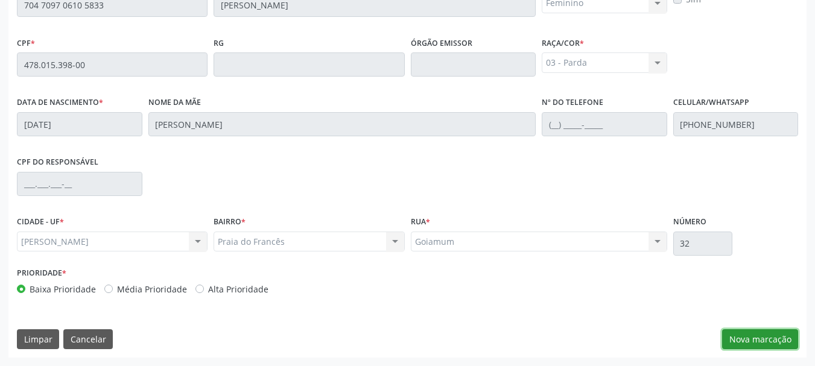
click at [756, 340] on button "Nova marcação" at bounding box center [760, 339] width 76 height 21
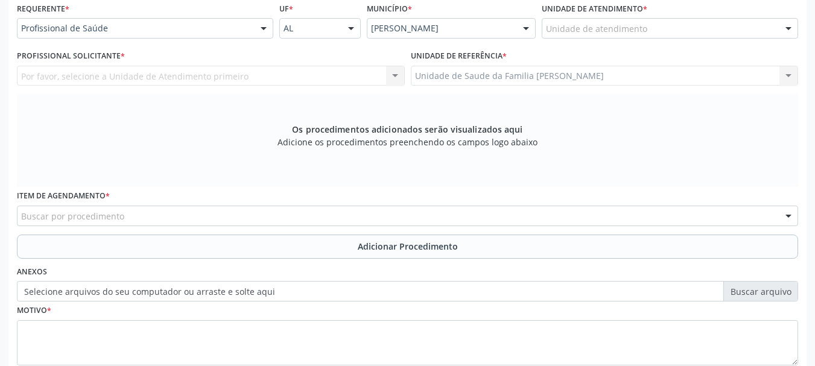
scroll to position [219, 0]
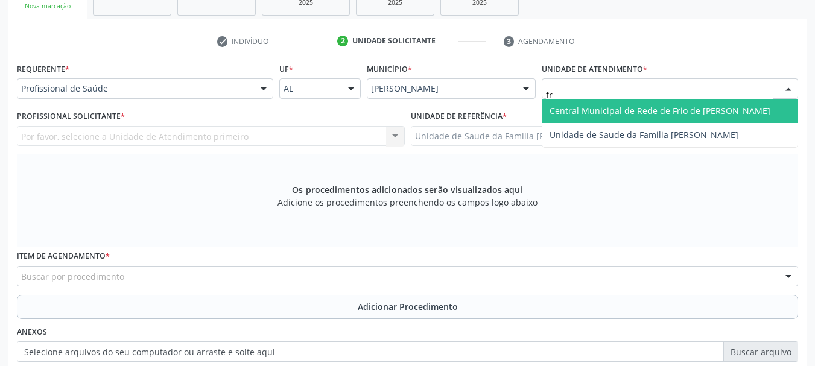
type input "fra"
click at [572, 105] on span "Unidade de Saude da Familia [PERSON_NAME]" at bounding box center [643, 110] width 189 height 11
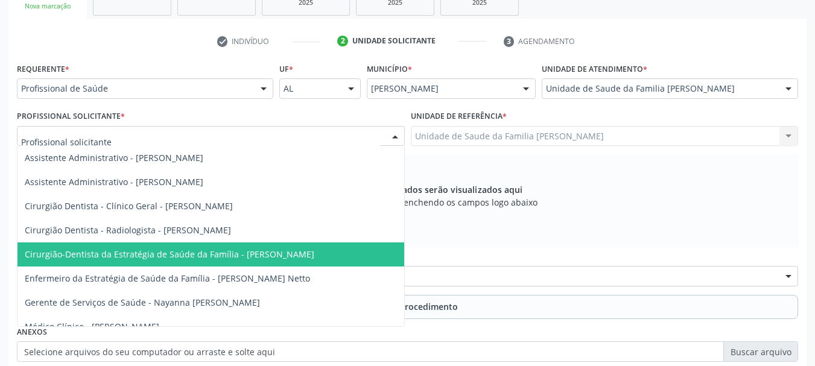
scroll to position [118, 0]
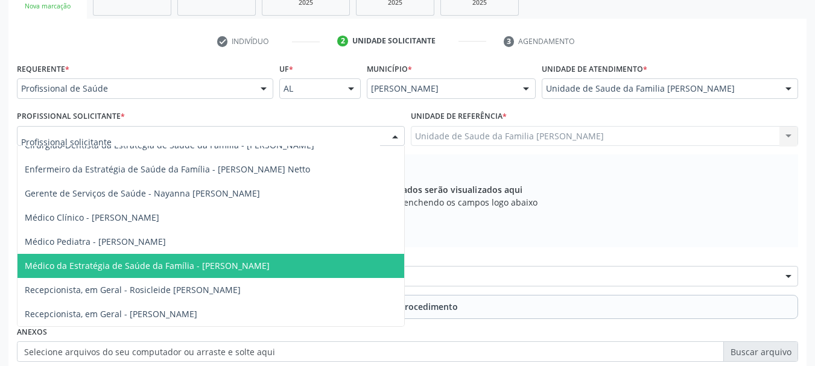
click at [160, 260] on span "Médico da Estratégia de Saúde da Família - [PERSON_NAME]" at bounding box center [147, 265] width 245 height 11
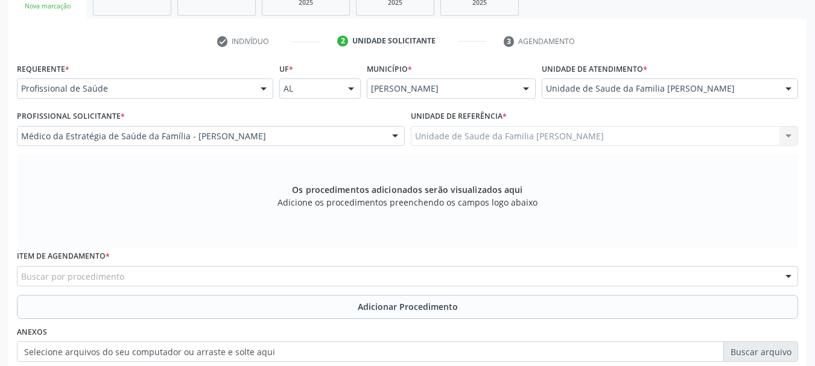
click at [174, 271] on div "Buscar por procedimento" at bounding box center [407, 276] width 781 height 21
click at [21, 271] on input "text" at bounding box center [21, 282] width 0 height 24
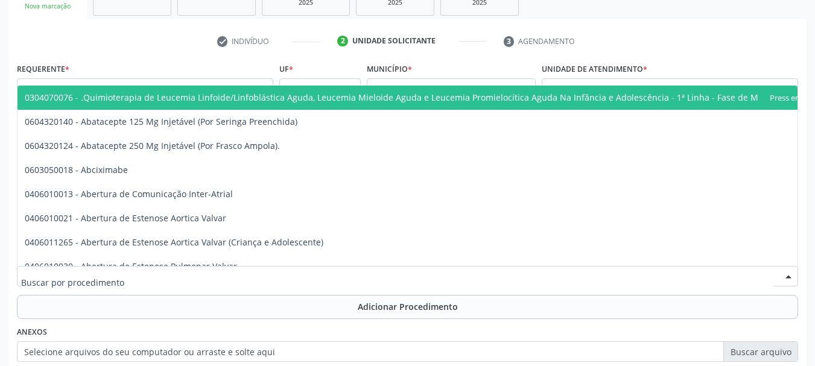
click at [174, 271] on input "text" at bounding box center [397, 282] width 752 height 24
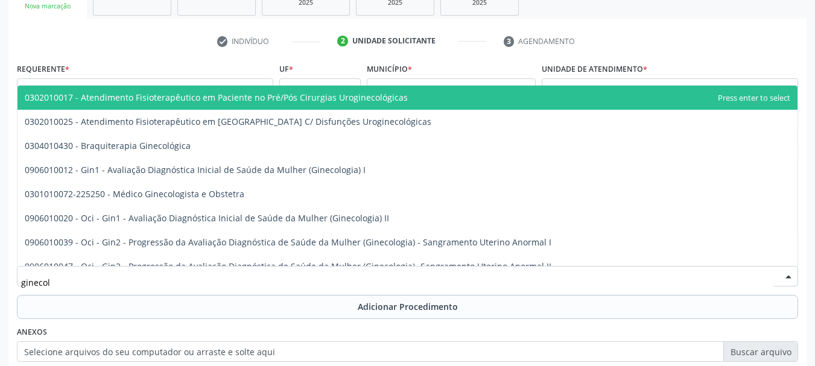
type input "ginecolo"
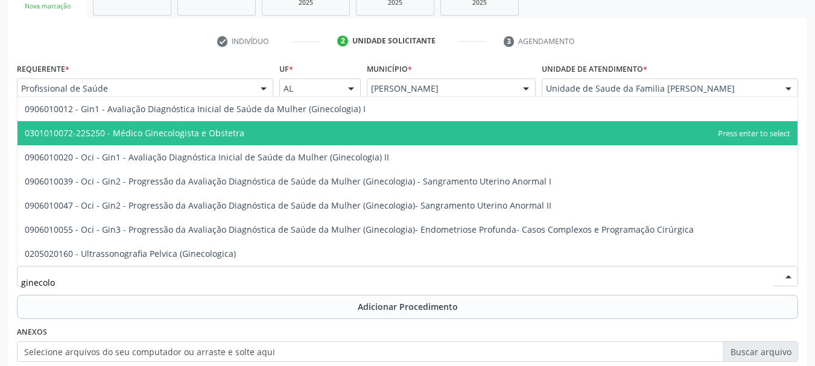
click at [200, 142] on span "0301010072-225250 - Médico Ginecologista e Obstetra" at bounding box center [407, 133] width 780 height 24
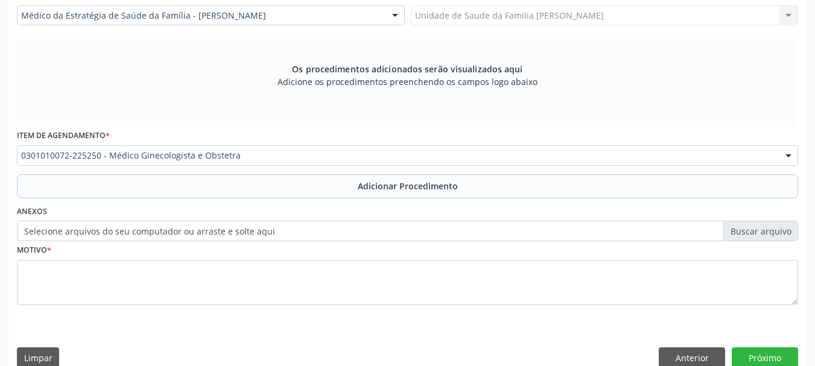
scroll to position [358, 0]
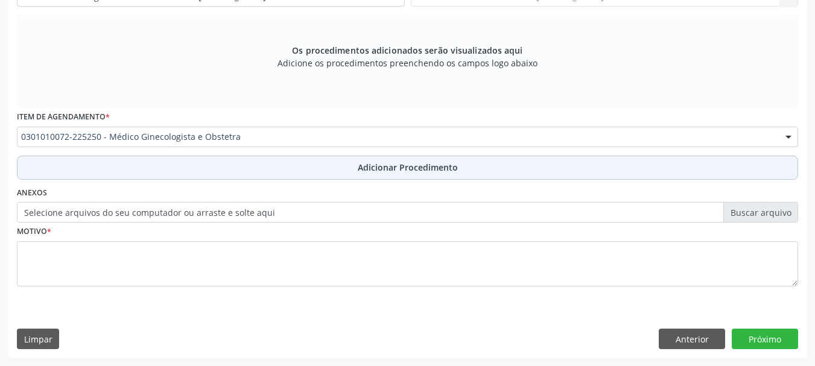
click at [382, 164] on span "Adicionar Procedimento" at bounding box center [408, 167] width 100 height 13
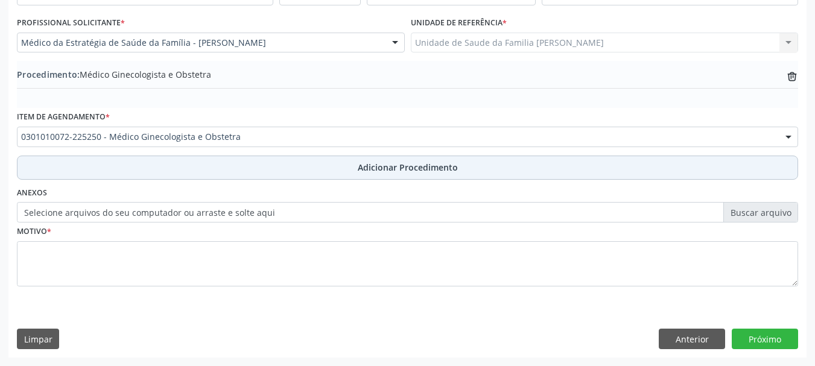
scroll to position [312, 0]
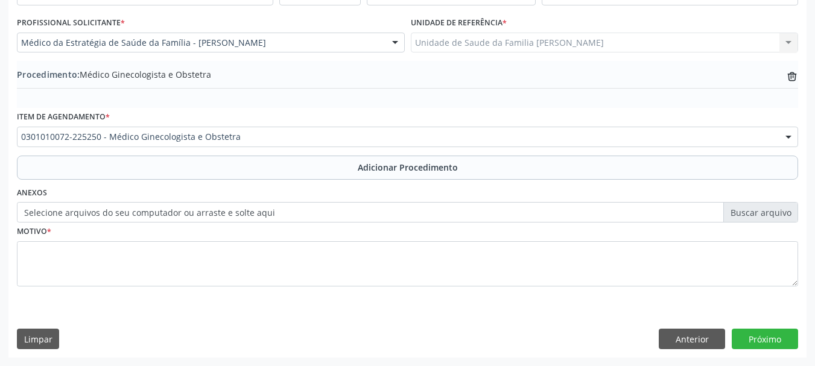
click at [109, 212] on label "Selecione arquivos do seu computador ou arraste e solte aqui" at bounding box center [407, 212] width 781 height 21
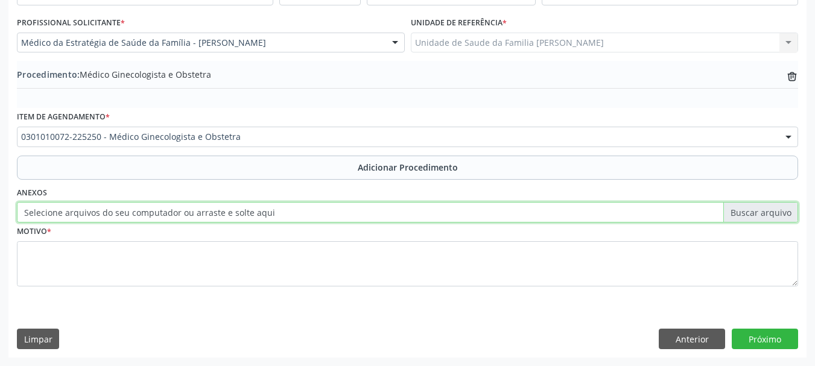
click at [109, 212] on input "Selecione arquivos do seu computador ou arraste e solte aqui" at bounding box center [407, 212] width 781 height 21
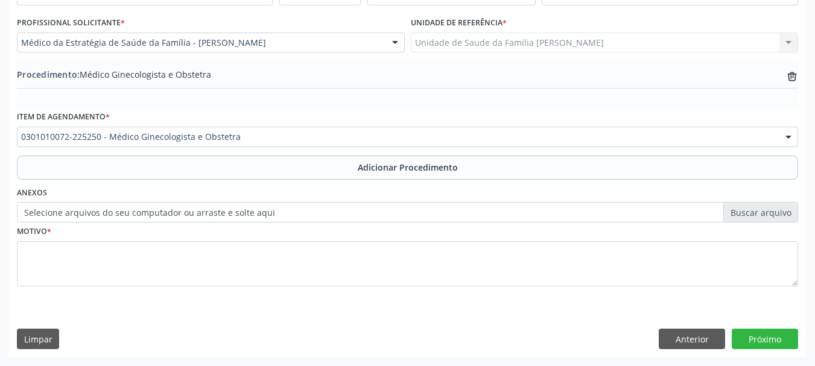
click at [96, 215] on label "Selecione arquivos do seu computador ou arraste e solte aqui" at bounding box center [407, 212] width 781 height 21
click at [96, 215] on input "Selecione arquivos do seu computador ou arraste e solte aqui" at bounding box center [407, 212] width 781 height 21
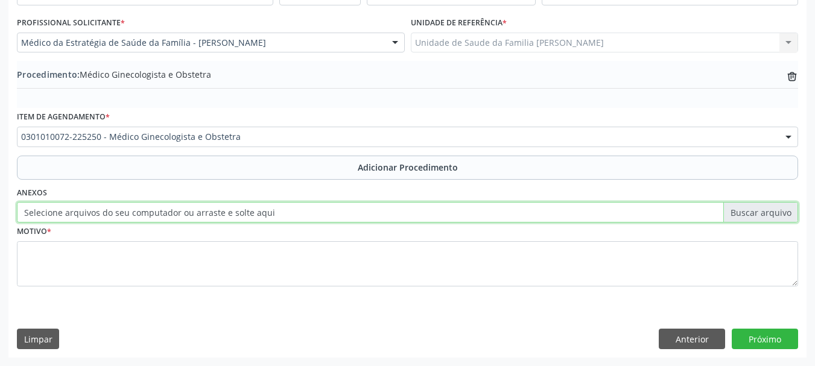
type input "C:\fakepath\[PERSON_NAME].jpeg"
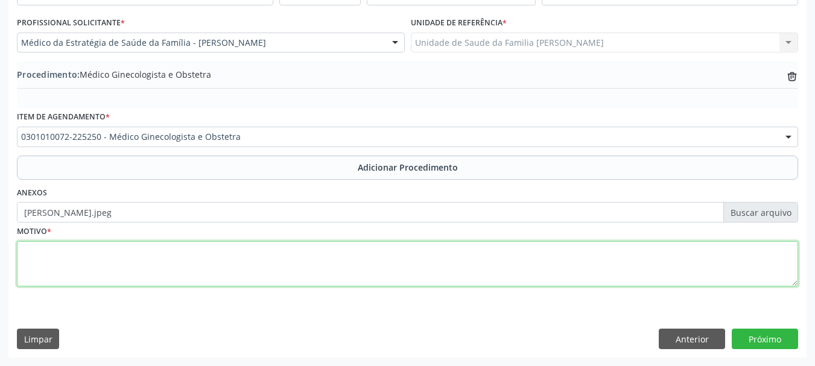
click at [43, 260] on textarea at bounding box center [407, 264] width 781 height 46
type textarea "Sangramento vaginal intenso e constante"
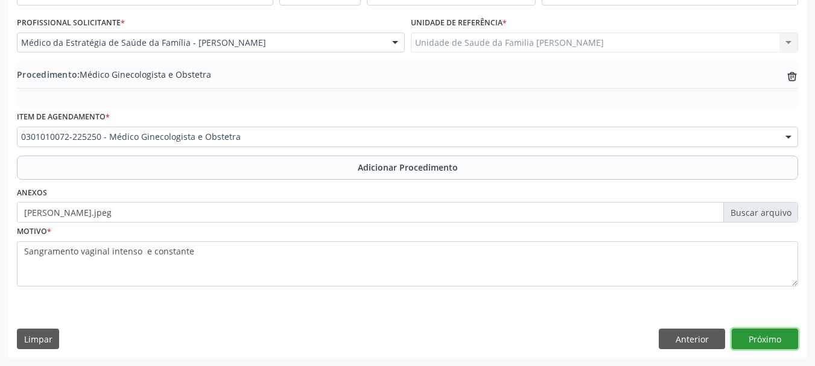
click at [783, 342] on button "Próximo" at bounding box center [764, 339] width 66 height 21
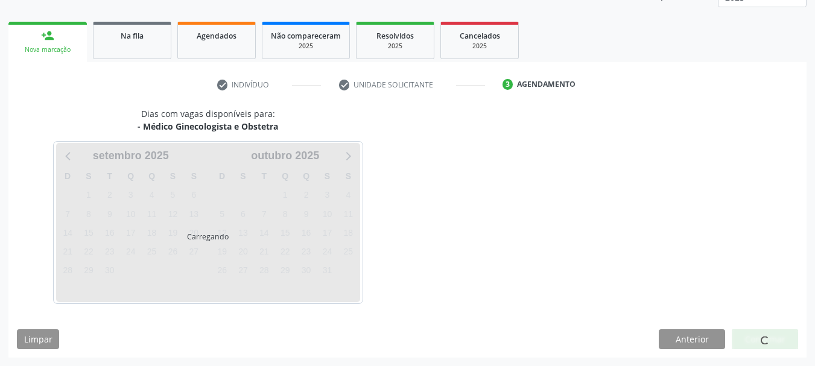
scroll to position [211, 0]
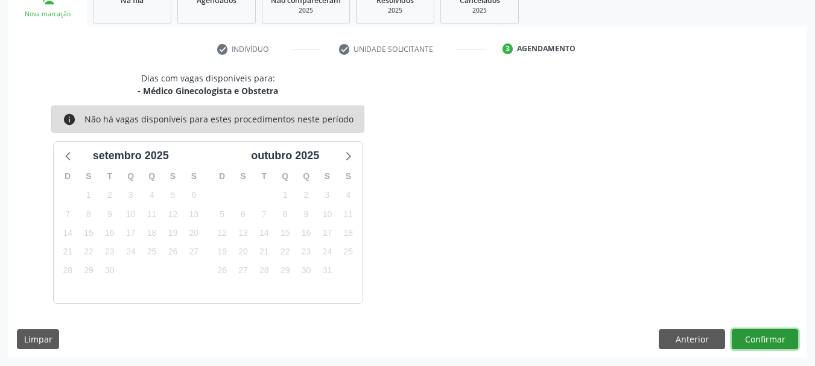
click at [763, 339] on button "Confirmar" at bounding box center [764, 339] width 66 height 21
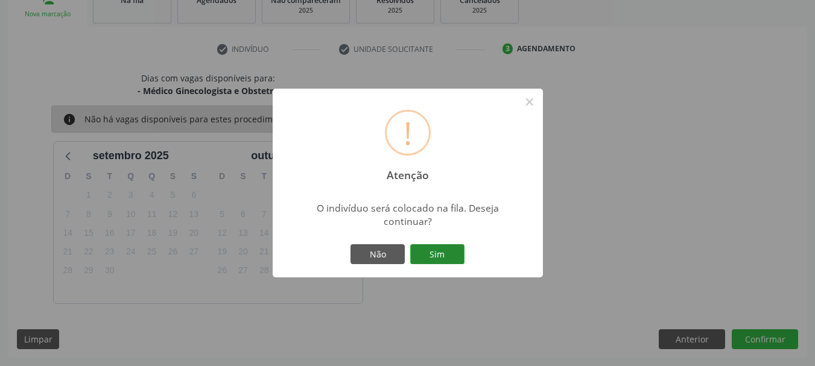
click at [427, 248] on button "Sim" at bounding box center [437, 254] width 54 height 21
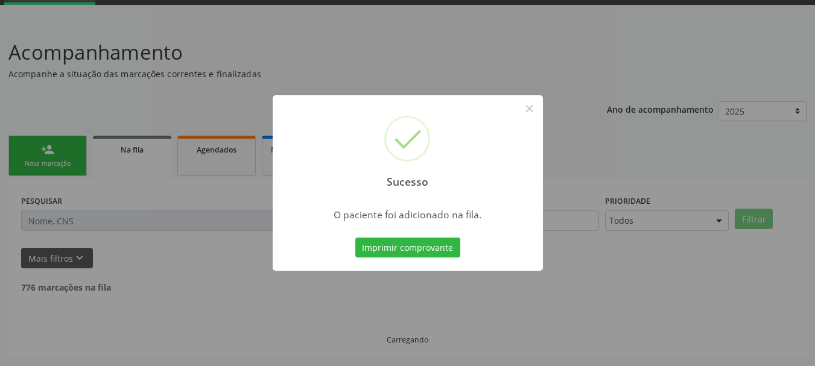
scroll to position [49, 0]
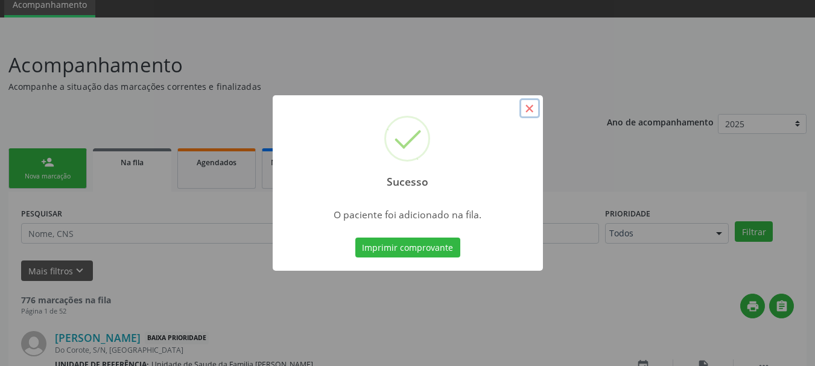
click at [536, 108] on button "×" at bounding box center [529, 108] width 21 height 21
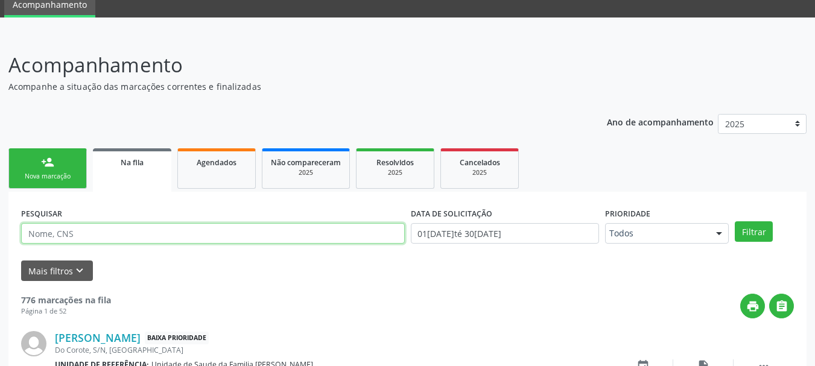
click at [147, 233] on input "text" at bounding box center [212, 233] width 383 height 21
type input "j"
type input "706003824941345"
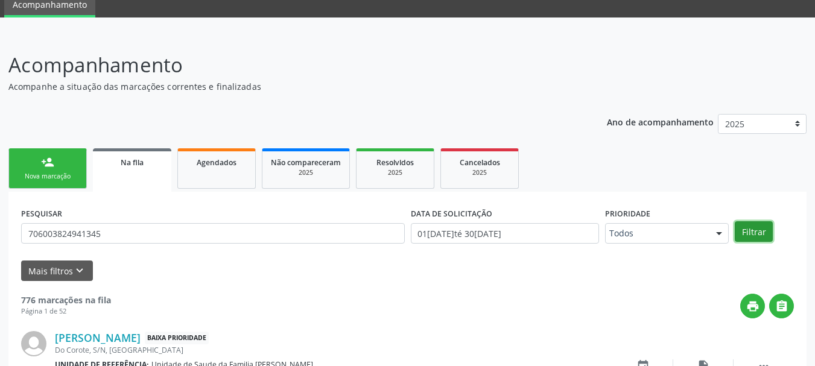
click at [766, 235] on button "Filtrar" at bounding box center [753, 231] width 38 height 21
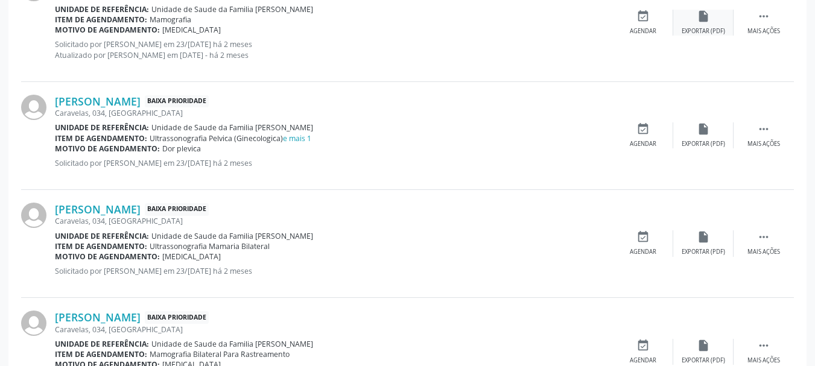
scroll to position [570, 0]
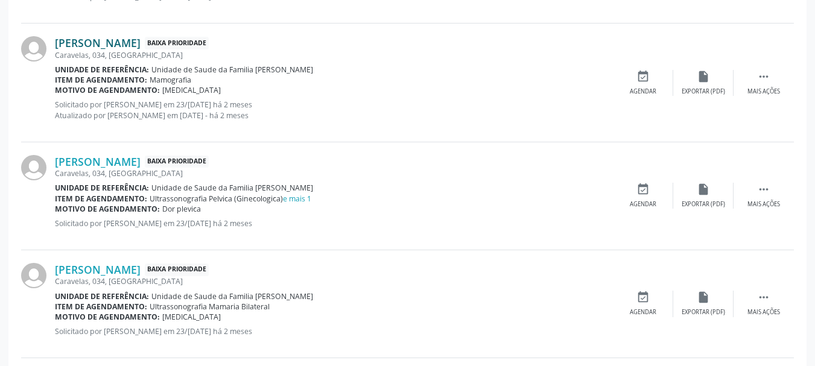
click at [99, 42] on link "[PERSON_NAME]" at bounding box center [98, 42] width 86 height 13
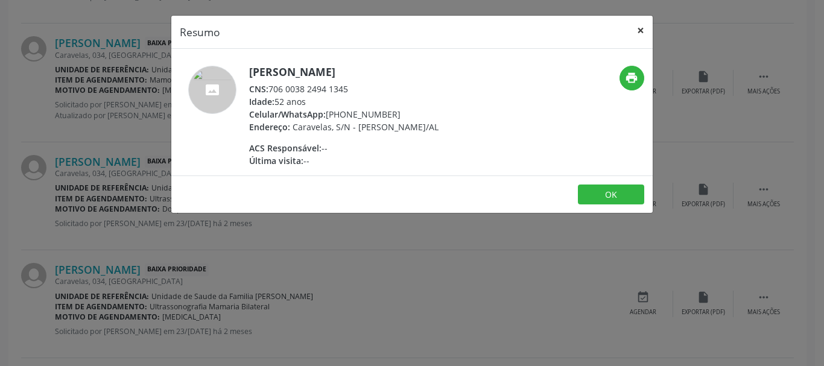
click at [645, 30] on button "×" at bounding box center [640, 31] width 24 height 30
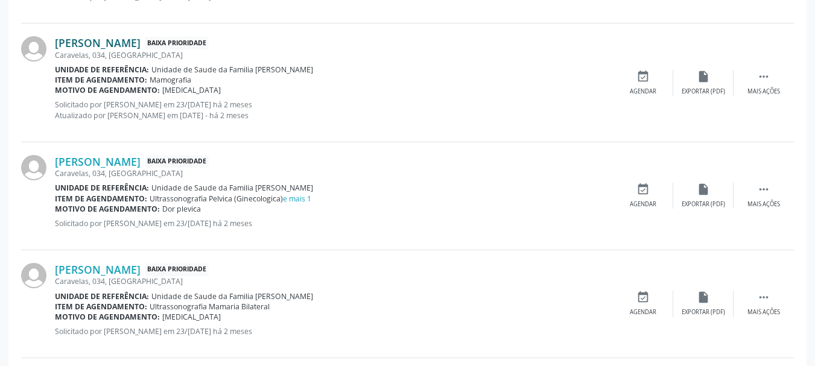
click at [140, 43] on link "[PERSON_NAME]" at bounding box center [98, 42] width 86 height 13
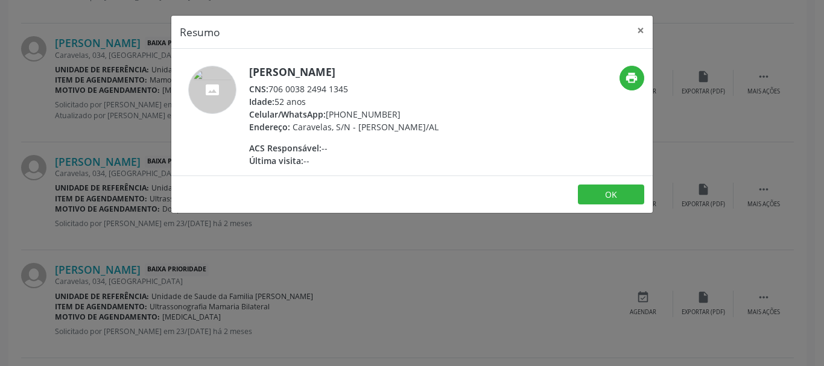
drag, startPoint x: 273, startPoint y: 86, endPoint x: 349, endPoint y: 90, distance: 76.1
click at [349, 90] on div "CNS: 706 0038 2494 1345" at bounding box center [343, 89] width 189 height 13
copy div "706 0038 2494 1345"
click at [635, 31] on button "×" at bounding box center [640, 31] width 24 height 30
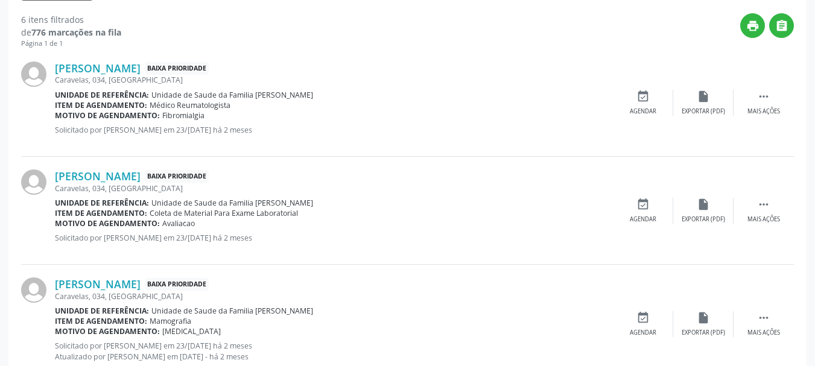
scroll to position [88, 0]
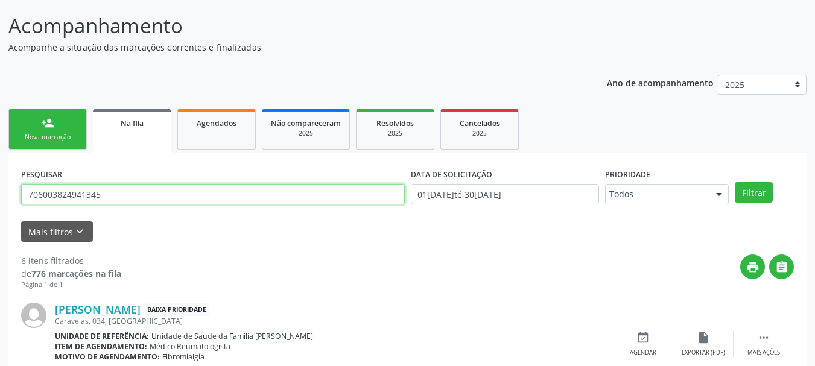
drag, startPoint x: 121, startPoint y: 194, endPoint x: 0, endPoint y: 198, distance: 121.3
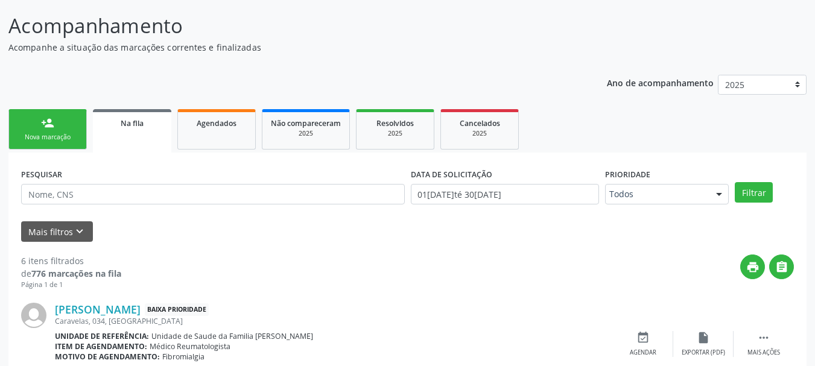
click at [52, 139] on div "Nova marcação" at bounding box center [47, 137] width 60 height 9
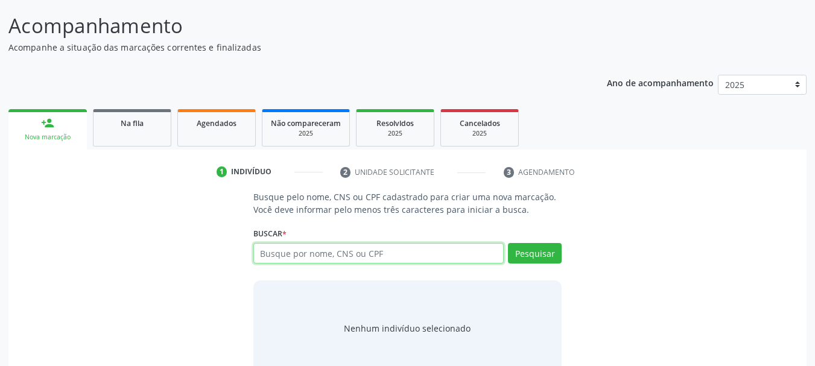
click at [280, 250] on input "text" at bounding box center [378, 253] width 251 height 21
paste input "706 0038 2494 1345"
type input "706 0038 2494 1345"
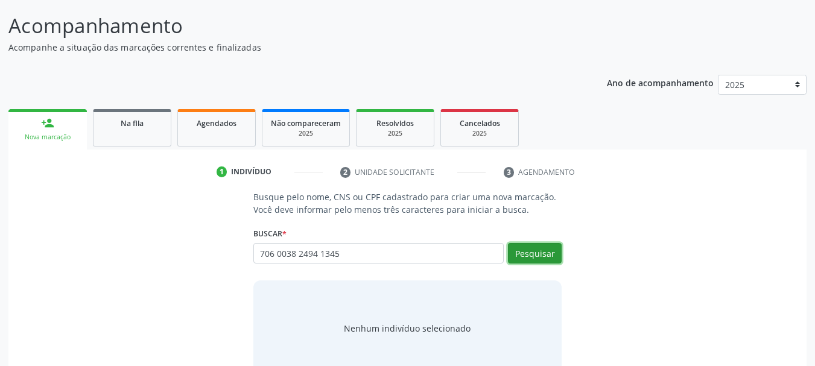
click at [534, 256] on button "Pesquisar" at bounding box center [535, 253] width 54 height 21
type input "706 0038 2494 1345"
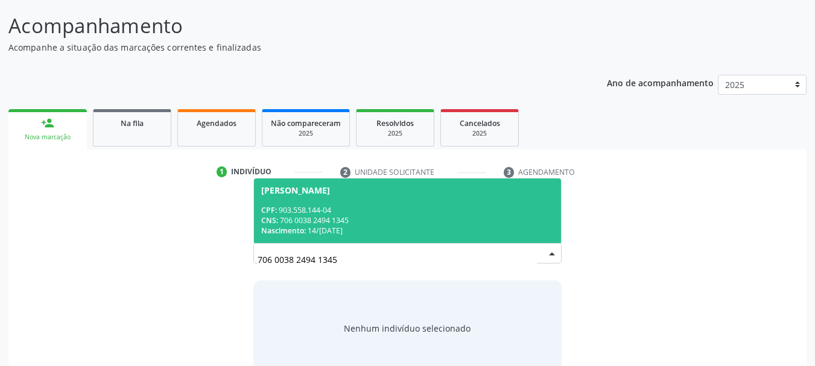
click at [333, 201] on span "[PERSON_NAME] CPF: 903.558.144-04 CNS: 706 0038 2494 1345 Nascimento: 14[DATE]" at bounding box center [408, 210] width 308 height 65
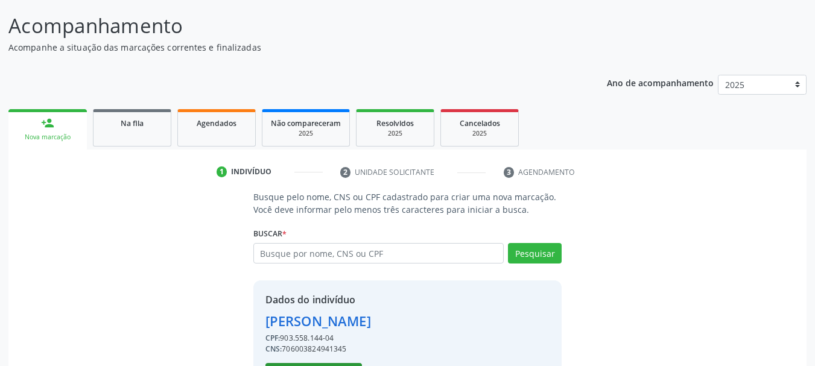
scroll to position [134, 0]
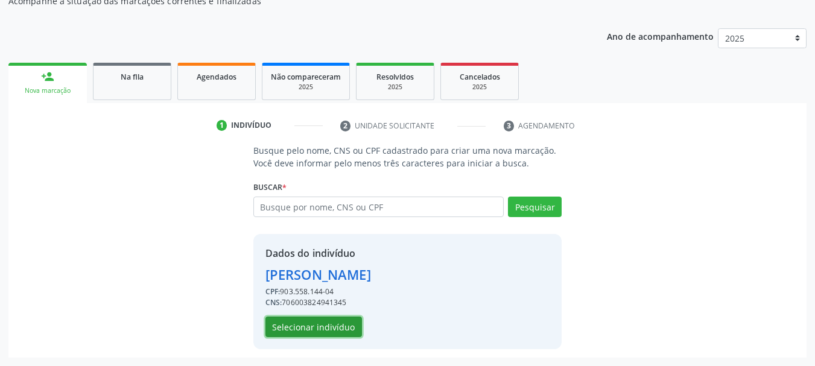
click at [347, 330] on button "Selecionar indivíduo" at bounding box center [313, 327] width 96 height 21
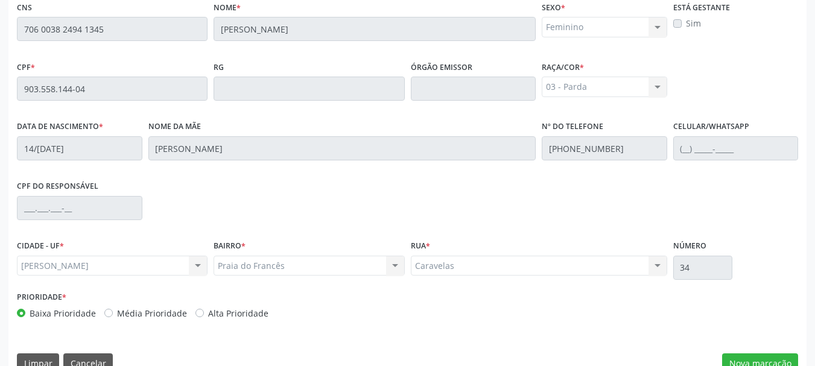
scroll to position [339, 0]
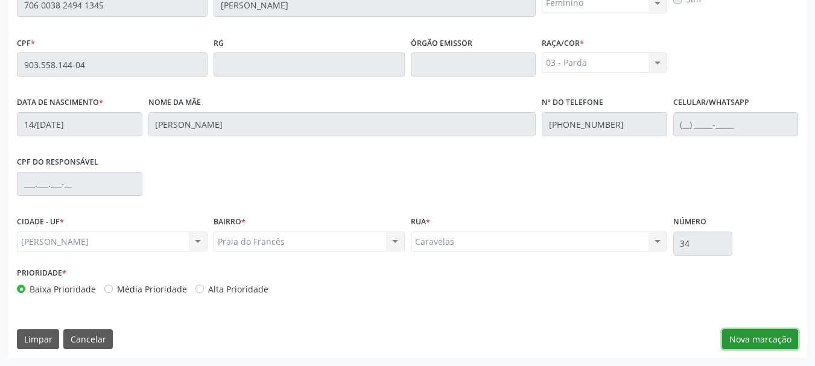
click at [769, 335] on button "Nova marcação" at bounding box center [760, 339] width 76 height 21
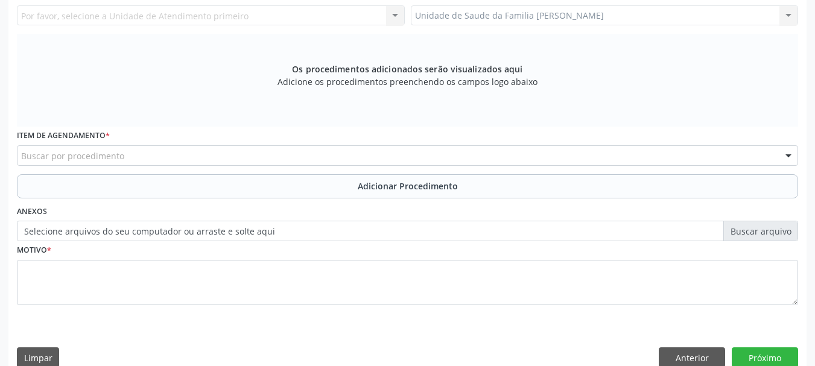
scroll to position [159, 0]
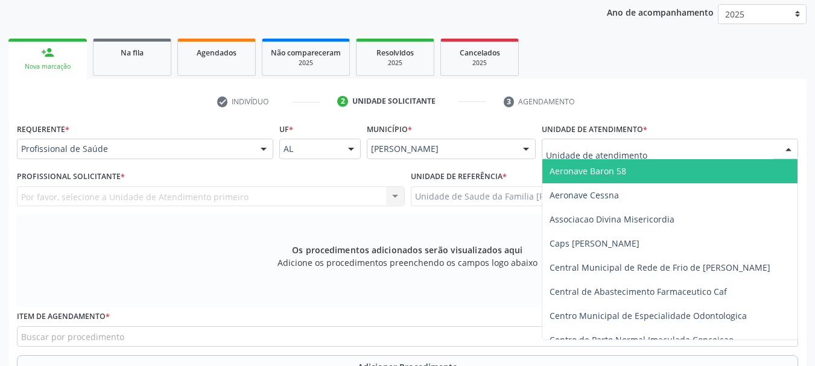
click at [582, 142] on div at bounding box center [669, 149] width 256 height 21
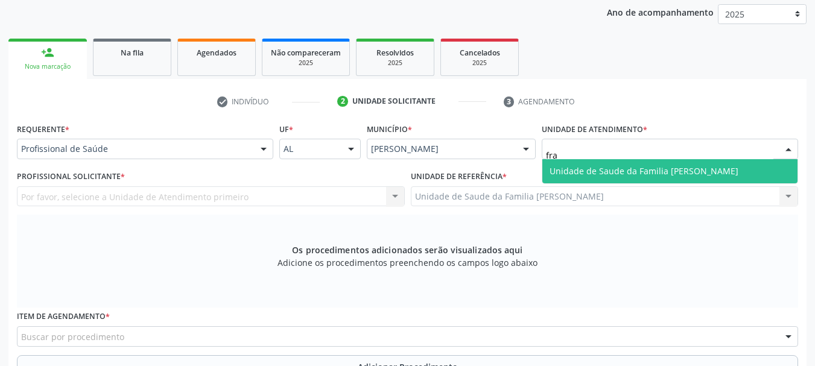
click at [609, 164] on span "Unidade de Saude da Familia [PERSON_NAME]" at bounding box center [669, 171] width 255 height 24
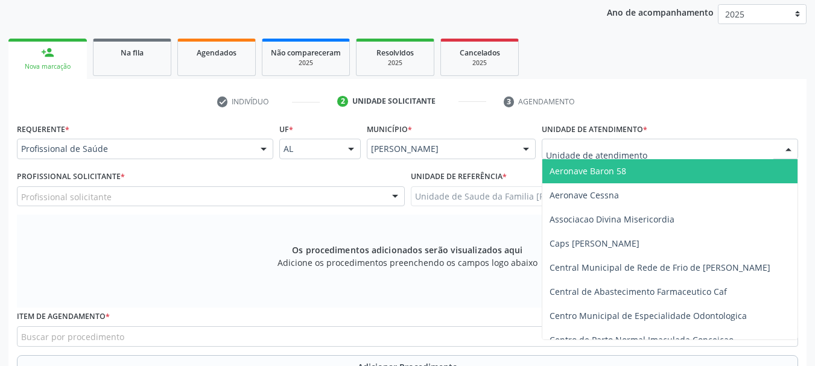
click at [607, 142] on div at bounding box center [669, 149] width 256 height 21
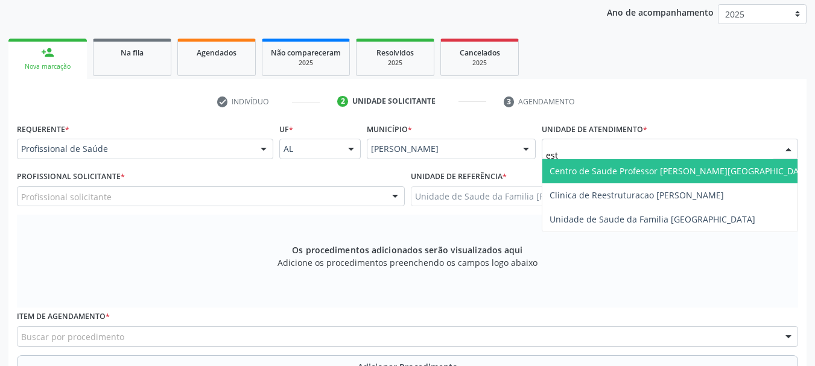
type input "esta"
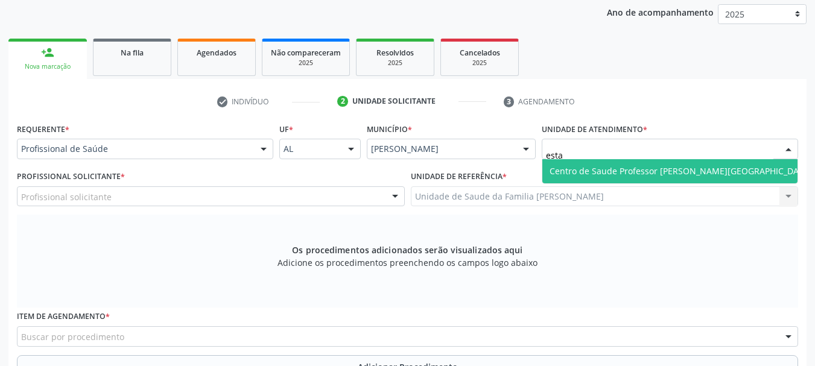
click at [654, 178] on span "Centro de Saude Professor [PERSON_NAME][GEOGRAPHIC_DATA]" at bounding box center [680, 171] width 277 height 24
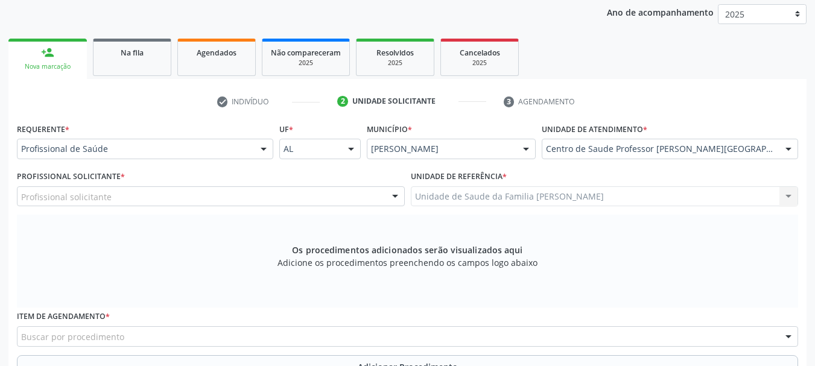
click at [127, 194] on div "Profissional solicitante Assistente Administrativo - [PERSON_NAME] Assistente A…" at bounding box center [211, 196] width 388 height 21
click at [129, 199] on div "Profissional solicitante" at bounding box center [211, 196] width 388 height 21
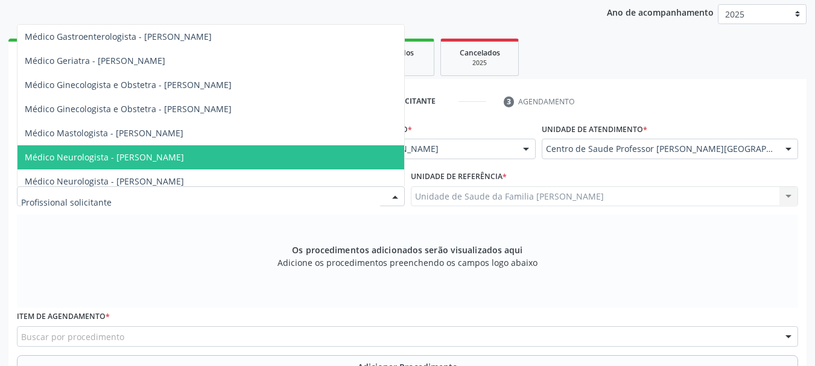
scroll to position [301, 0]
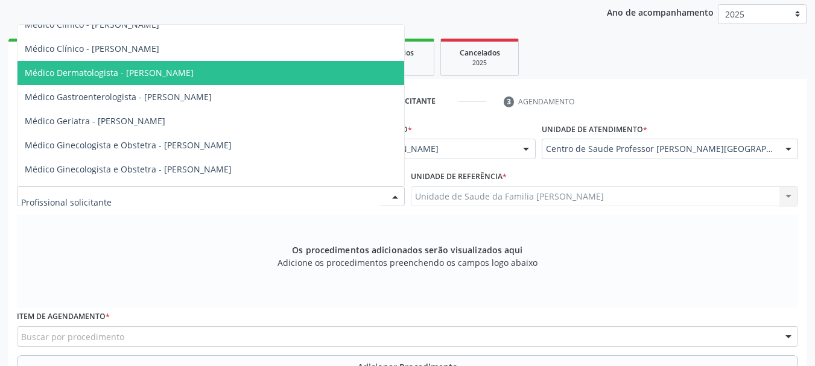
click at [177, 67] on span "Médico Dermatologista - [PERSON_NAME]" at bounding box center [109, 72] width 169 height 11
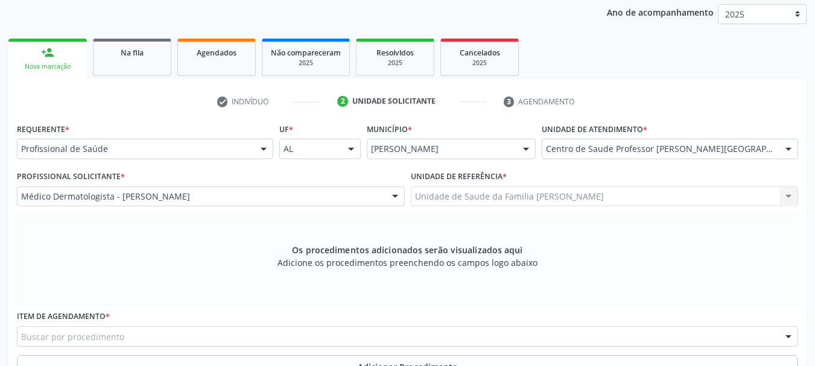
scroll to position [279, 0]
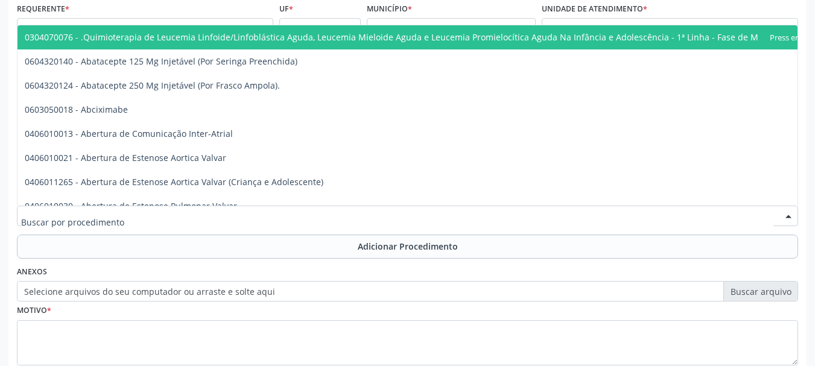
click at [209, 214] on div at bounding box center [407, 216] width 781 height 21
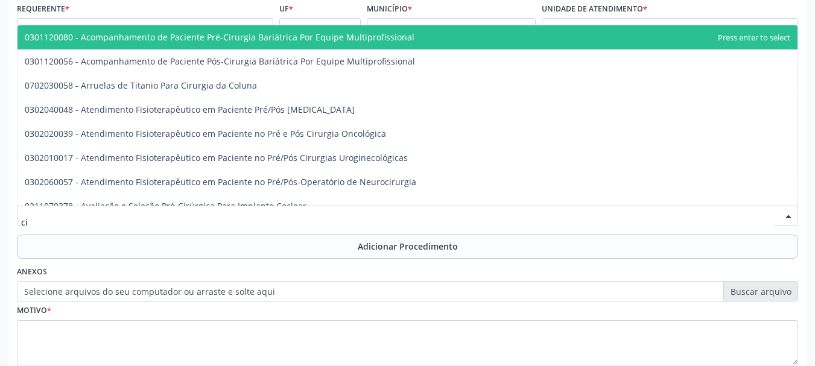
type input "c"
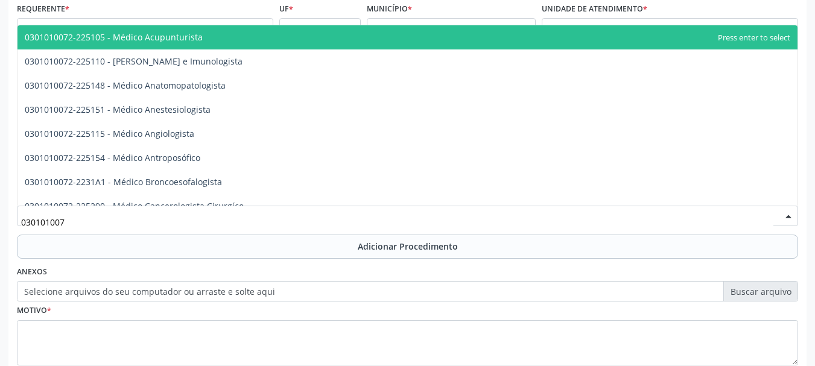
type input "0301010072"
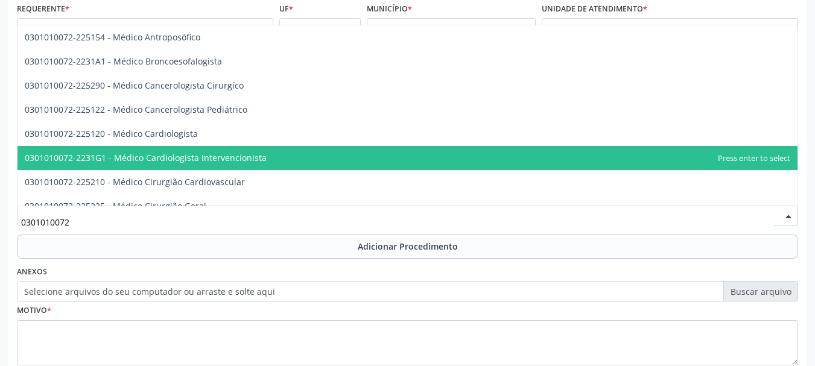
scroll to position [181, 0]
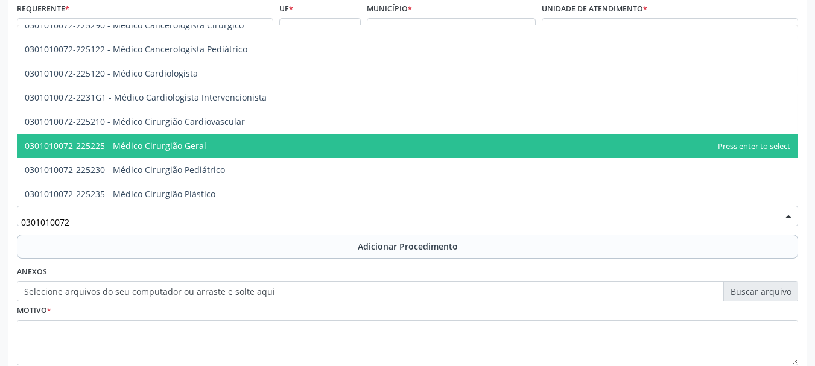
click at [254, 148] on span "0301010072-225225 - Médico Cirurgião Geral" at bounding box center [407, 146] width 780 height 24
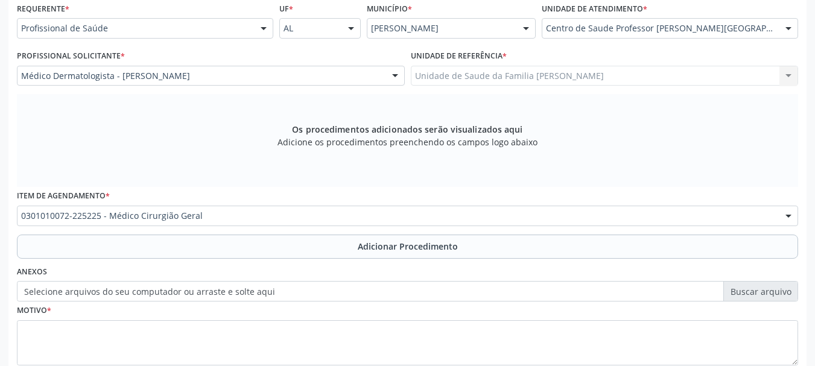
scroll to position [339, 0]
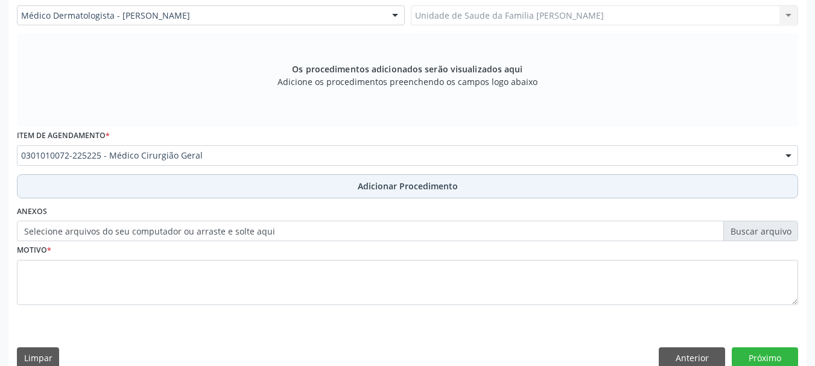
click at [427, 192] on button "Adicionar Procedimento" at bounding box center [407, 186] width 781 height 24
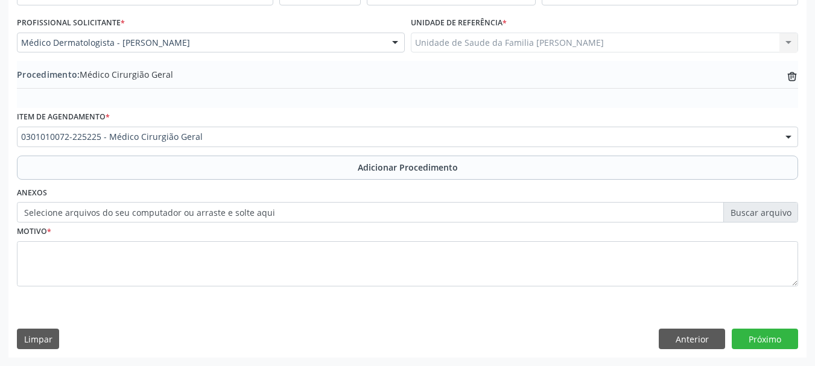
click at [254, 216] on label "Selecione arquivos do seu computador ou arraste e solte aqui" at bounding box center [407, 212] width 781 height 21
click at [254, 216] on input "Selecione arquivos do seu computador ou arraste e solte aqui" at bounding box center [407, 212] width 781 height 21
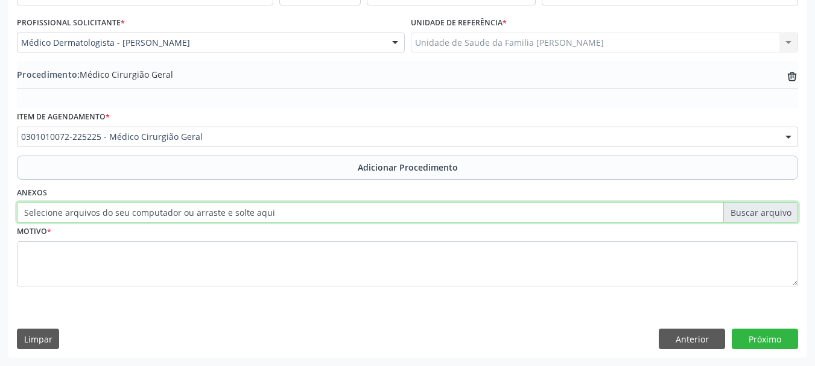
type input "C:\fakepath\Josicleide.jpeg"
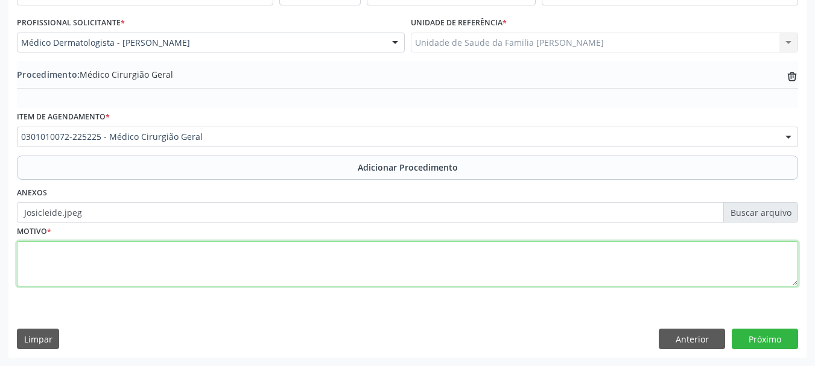
click at [36, 256] on textarea at bounding box center [407, 264] width 781 height 46
type textarea "Excerse de sinais no pescoço"
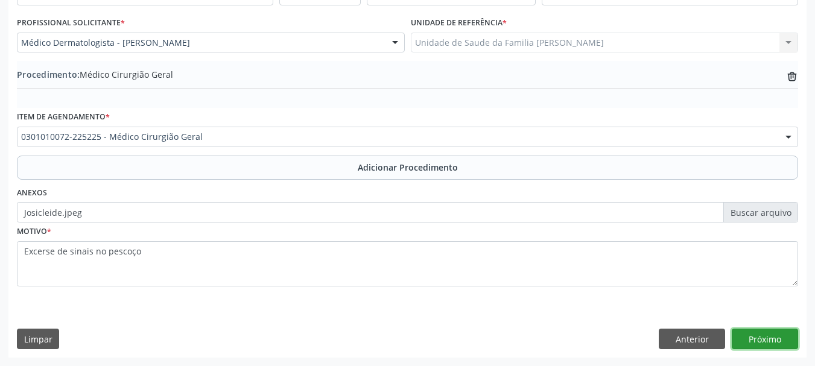
click at [771, 331] on button "Próximo" at bounding box center [764, 339] width 66 height 21
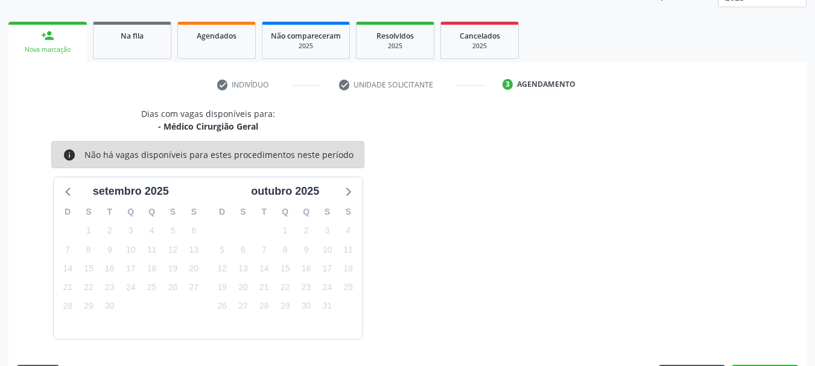
scroll to position [211, 0]
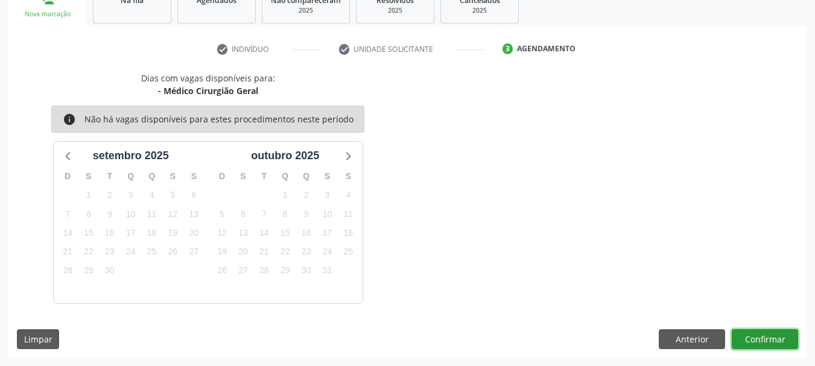
click at [771, 331] on button "Confirmar" at bounding box center [764, 339] width 66 height 21
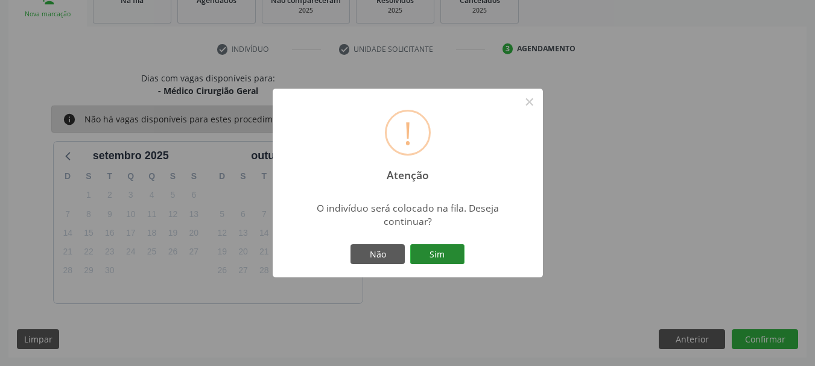
click at [432, 250] on button "Sim" at bounding box center [437, 254] width 54 height 21
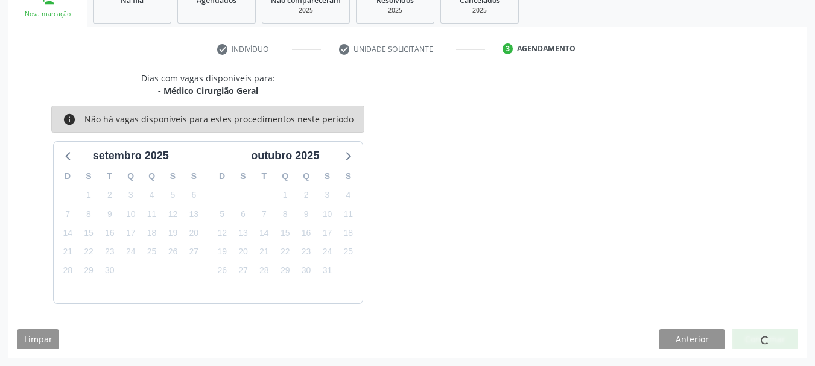
scroll to position [49, 0]
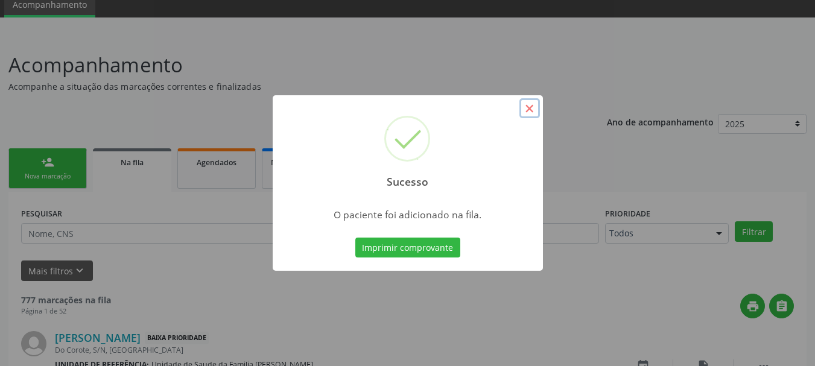
click at [524, 109] on button "×" at bounding box center [529, 108] width 21 height 21
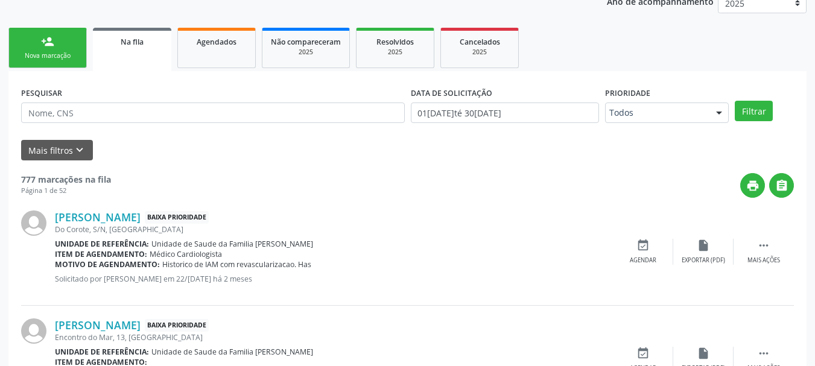
scroll to position [109, 0]
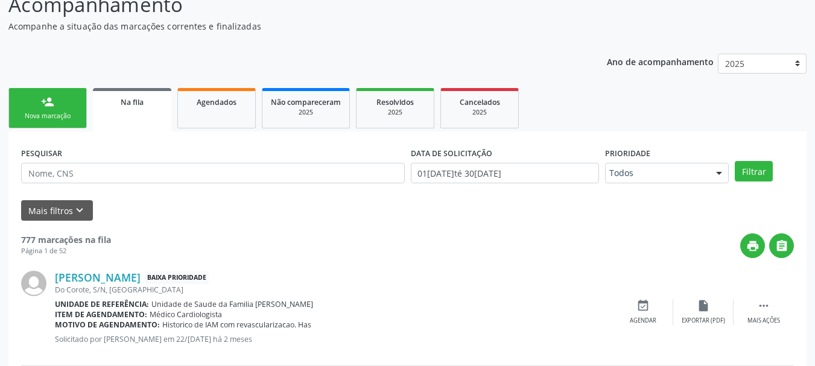
click at [63, 93] on link "person_add Nova marcação" at bounding box center [47, 108] width 78 height 40
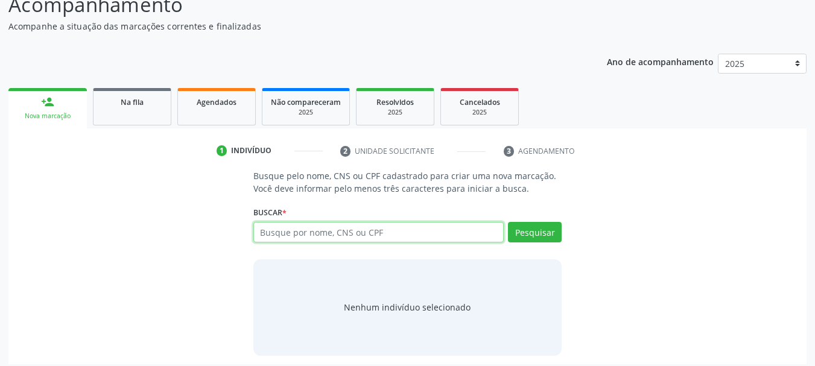
click at [291, 223] on input "text" at bounding box center [378, 232] width 251 height 21
paste input "706001862488146"
type input "706001862488146"
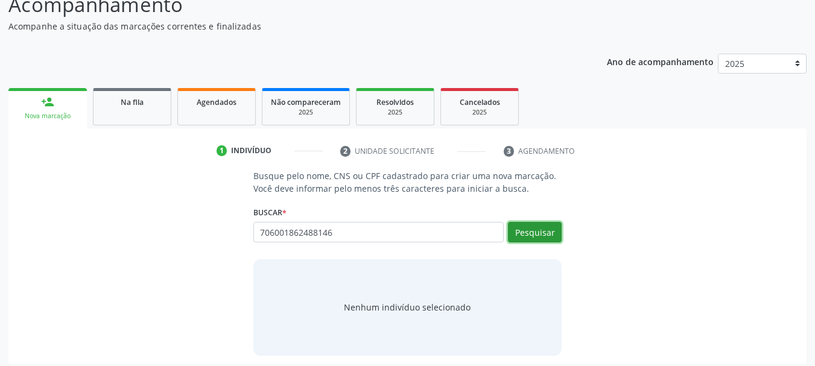
click at [528, 226] on button "Pesquisar" at bounding box center [535, 232] width 54 height 21
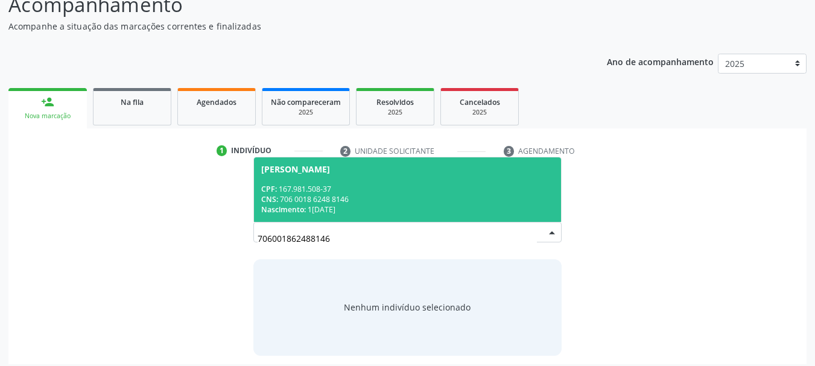
scroll to position [116, 0]
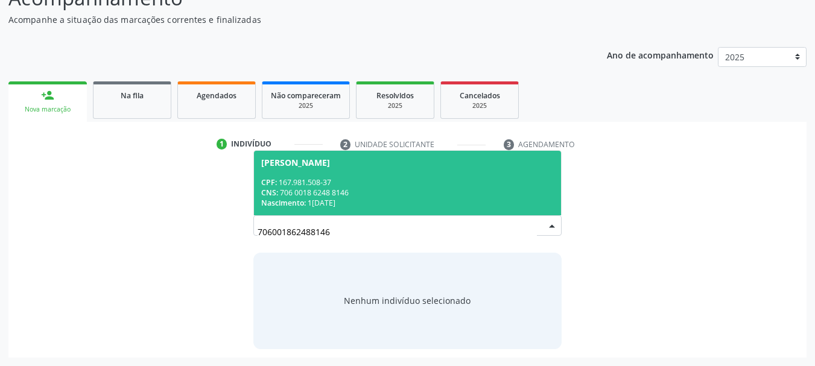
click at [303, 169] on span "[PERSON_NAME] CPF: 167.981.508-37 CNS: 706 0018 6248 8146 Nascimento: [DATE]" at bounding box center [408, 183] width 308 height 65
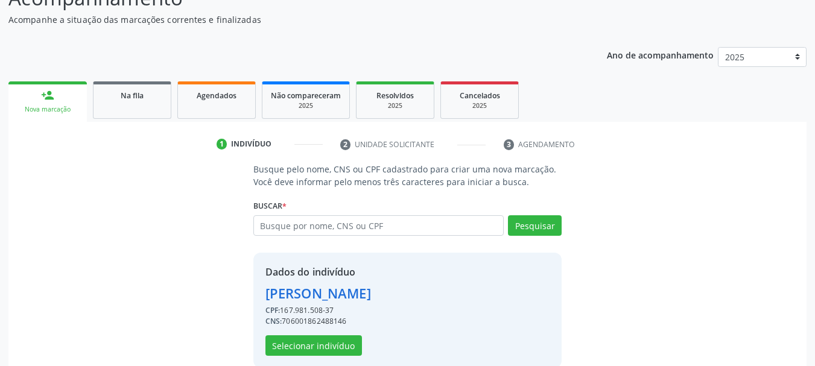
scroll to position [134, 0]
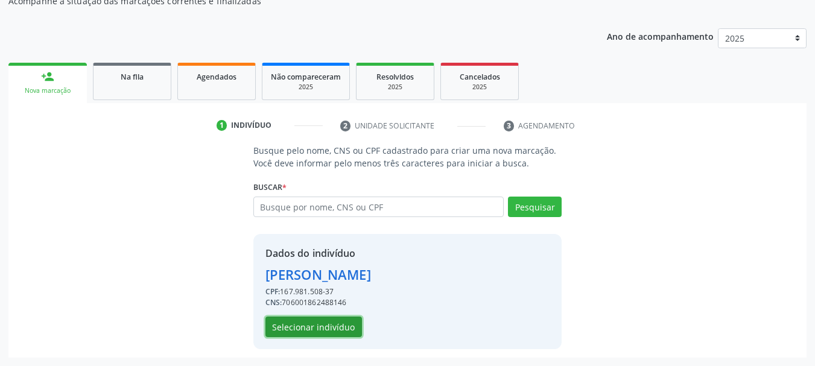
click at [292, 331] on button "Selecionar indivíduo" at bounding box center [313, 327] width 96 height 21
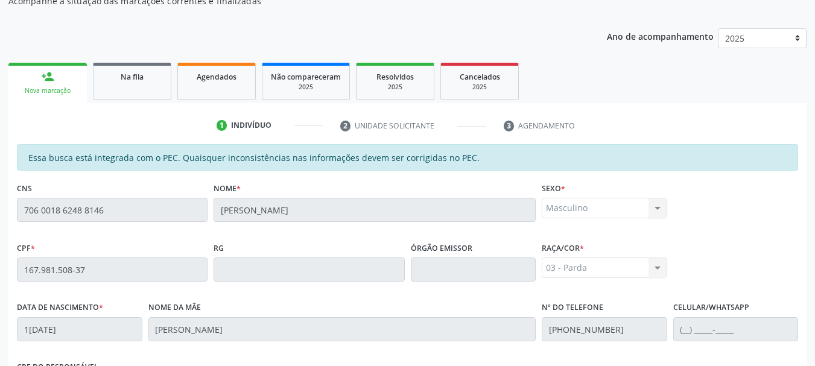
scroll to position [339, 0]
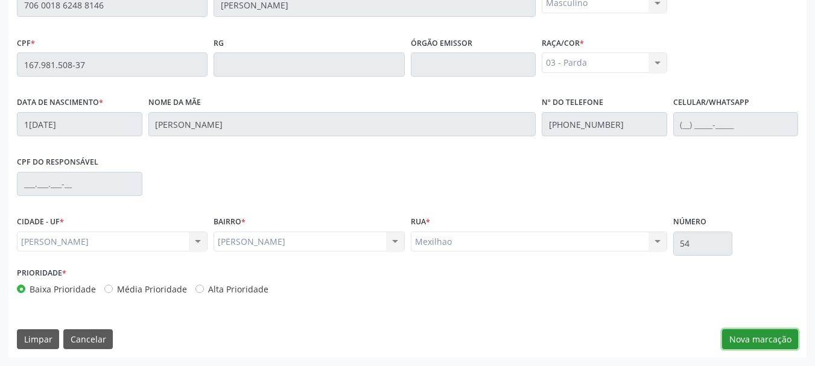
click at [730, 337] on button "Nova marcação" at bounding box center [760, 339] width 76 height 21
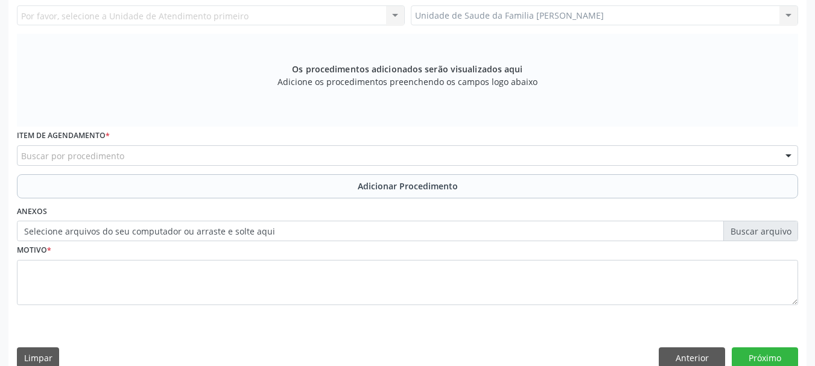
scroll to position [159, 0]
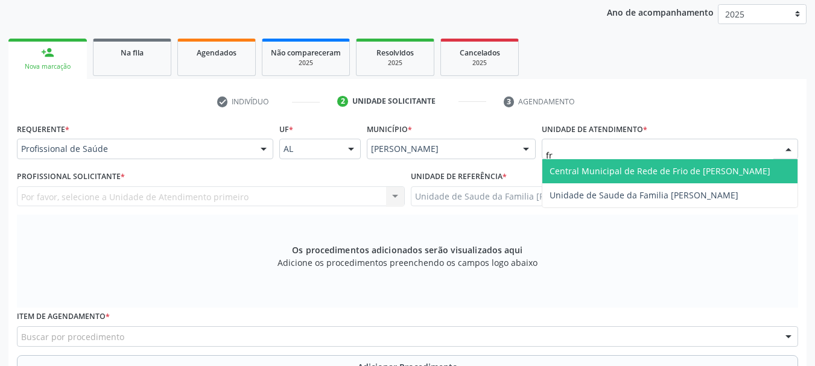
type input "fra"
click at [569, 165] on span "Unidade de Saude da Familia [PERSON_NAME]" at bounding box center [643, 170] width 189 height 11
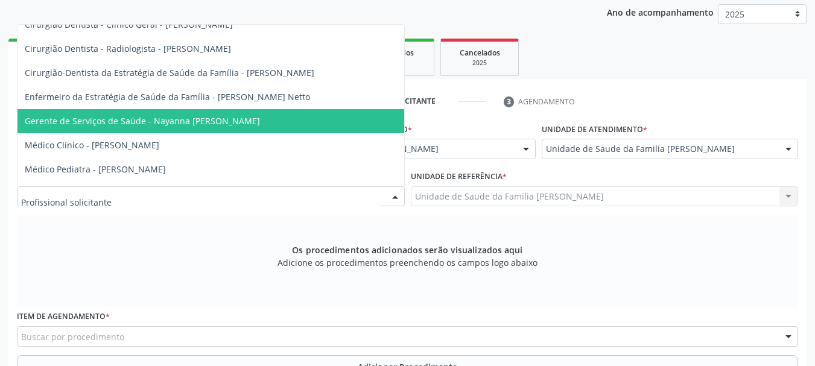
scroll to position [121, 0]
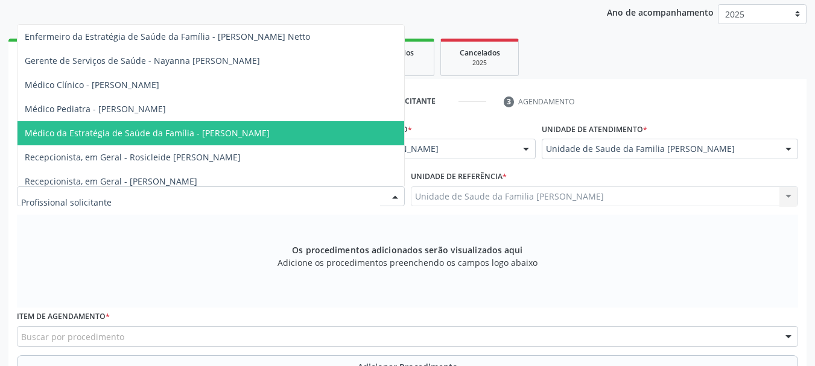
click at [270, 131] on span "Médico da Estratégia de Saúde da Família - [PERSON_NAME]" at bounding box center [147, 132] width 245 height 11
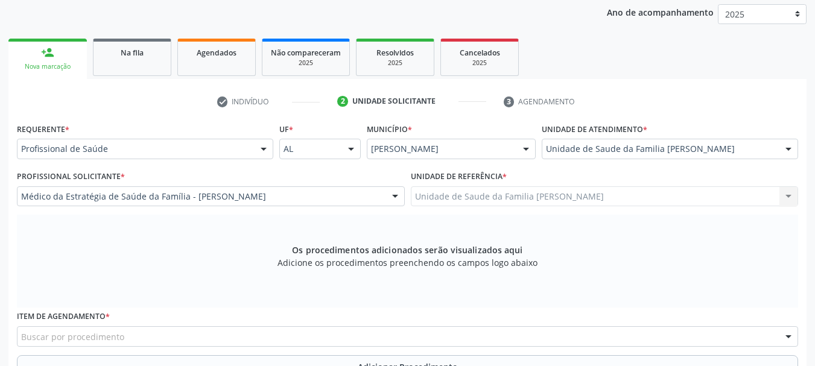
scroll to position [279, 0]
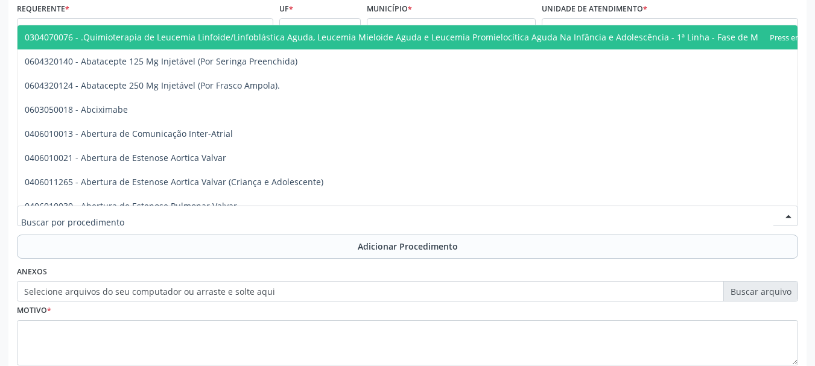
click at [277, 226] on div at bounding box center [407, 216] width 781 height 21
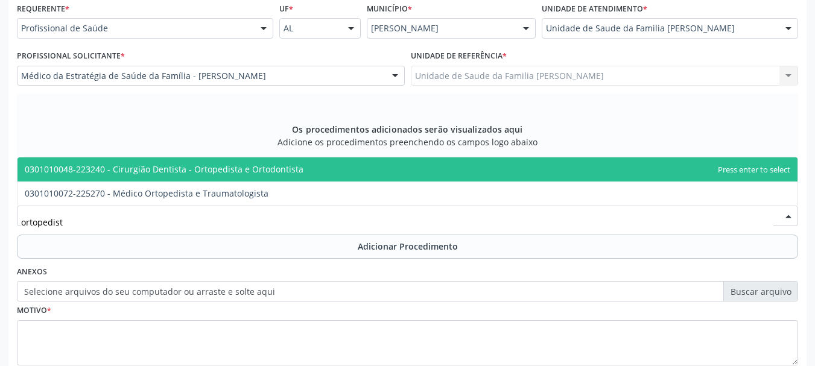
type input "ortopedista"
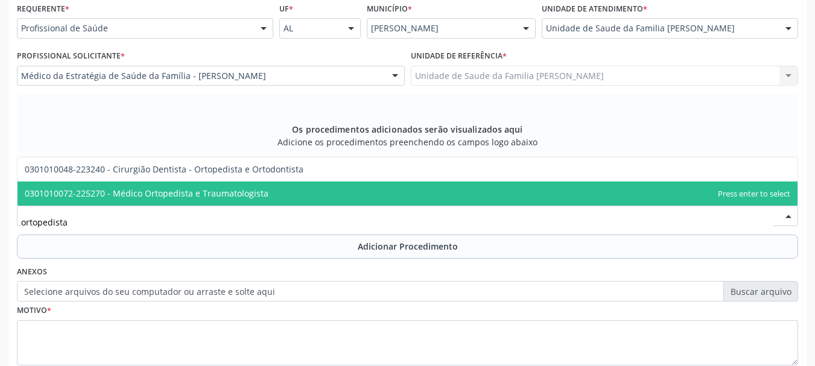
click at [273, 197] on span "0301010072-225270 - Médico Ortopedista e Traumatologista" at bounding box center [407, 193] width 780 height 24
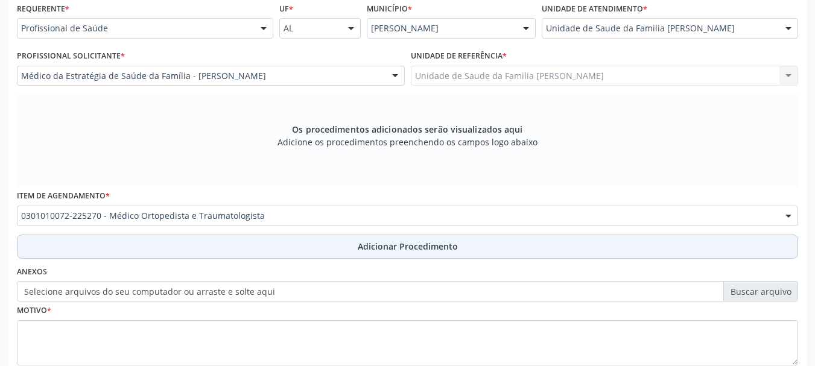
click at [448, 238] on button "Adicionar Procedimento" at bounding box center [407, 247] width 781 height 24
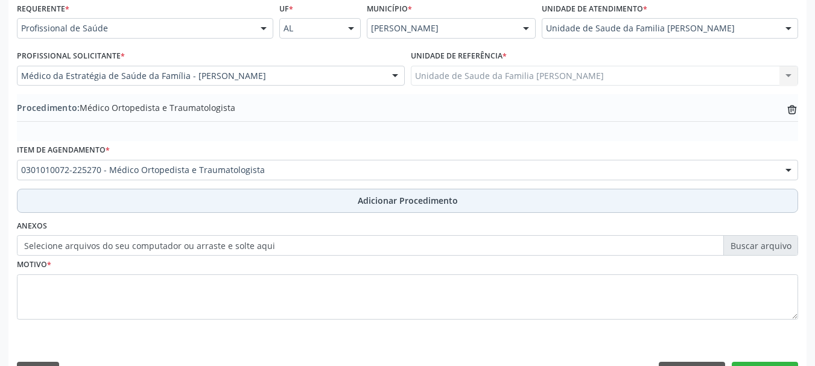
scroll to position [312, 0]
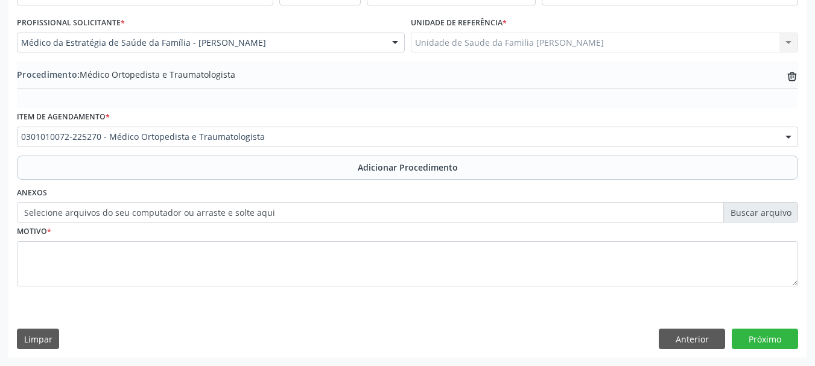
click at [220, 214] on label "Selecione arquivos do seu computador ou arraste e solte aqui" at bounding box center [407, 212] width 781 height 21
click at [220, 214] on input "Selecione arquivos do seu computador ou arraste e solte aqui" at bounding box center [407, 212] width 781 height 21
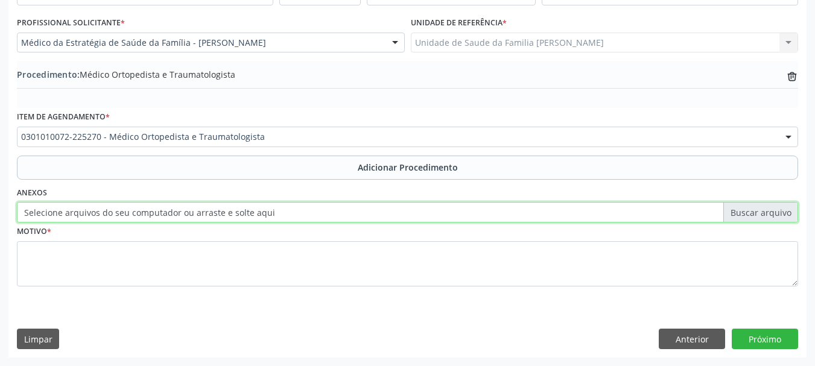
type input "C:\fakepath\[PERSON_NAME].jpeg"
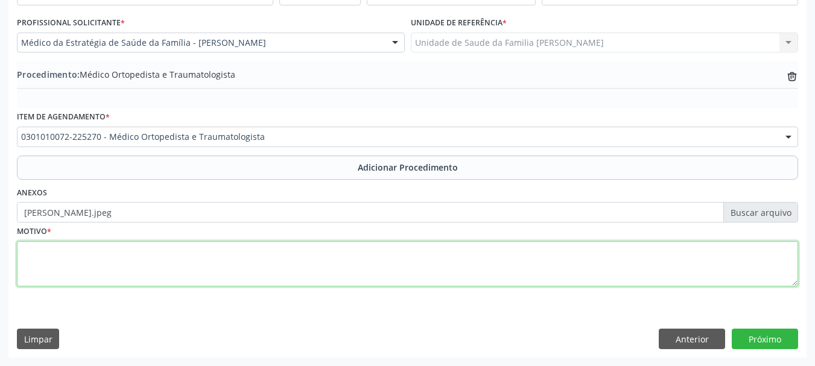
click at [35, 251] on textarea at bounding box center [407, 264] width 781 height 46
type textarea "Dor em joelhos"
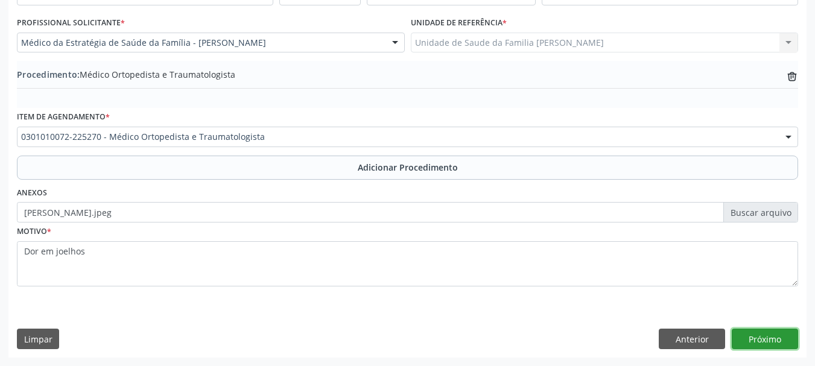
click at [777, 335] on button "Próximo" at bounding box center [764, 339] width 66 height 21
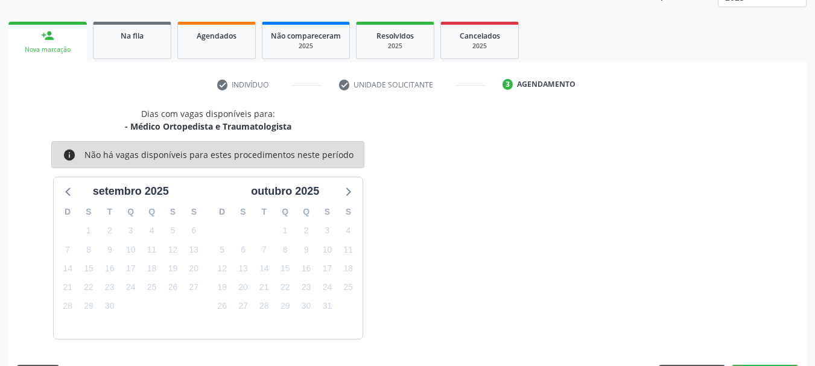
scroll to position [211, 0]
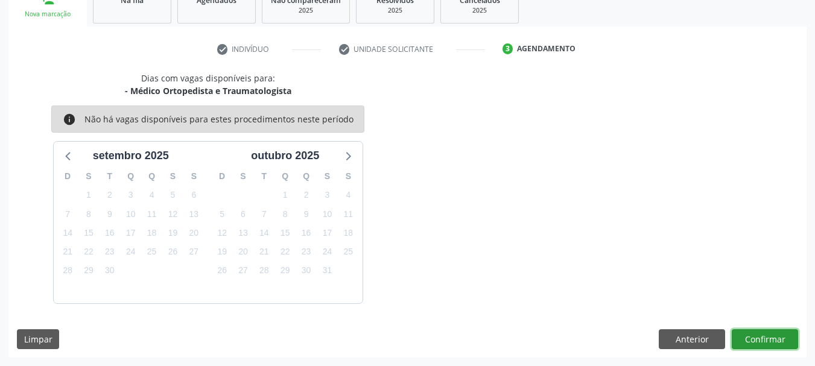
click at [776, 347] on button "Confirmar" at bounding box center [764, 339] width 66 height 21
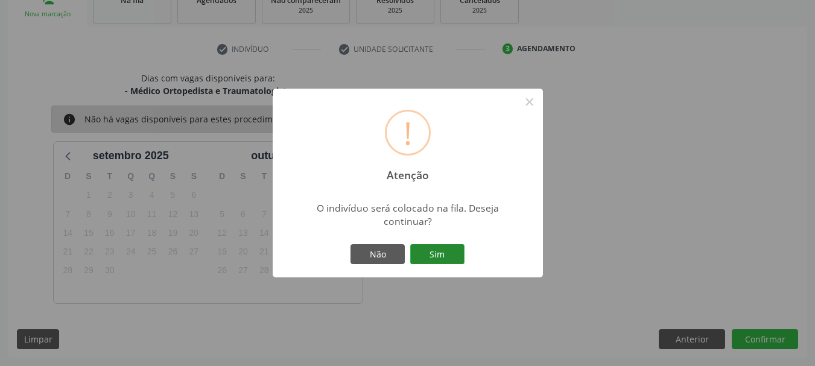
click at [447, 262] on button "Sim" at bounding box center [437, 254] width 54 height 21
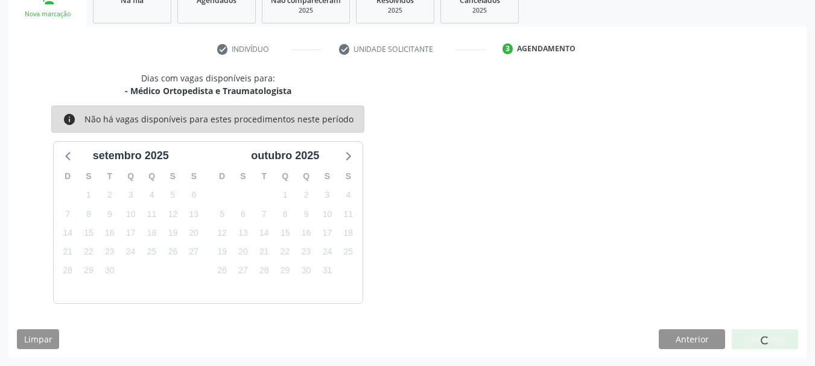
scroll to position [49, 0]
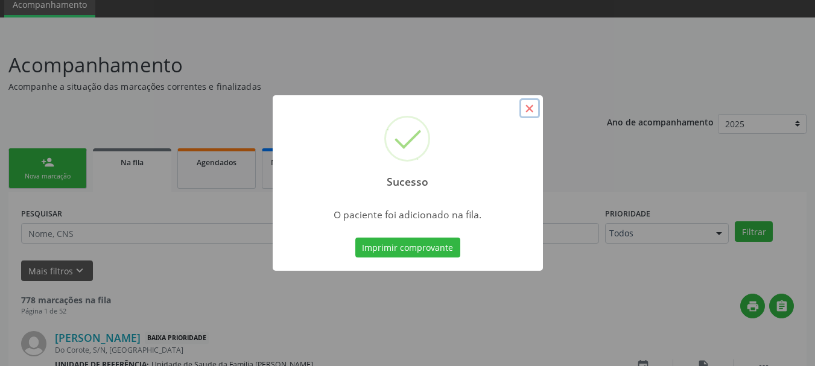
click at [526, 114] on button "×" at bounding box center [529, 108] width 21 height 21
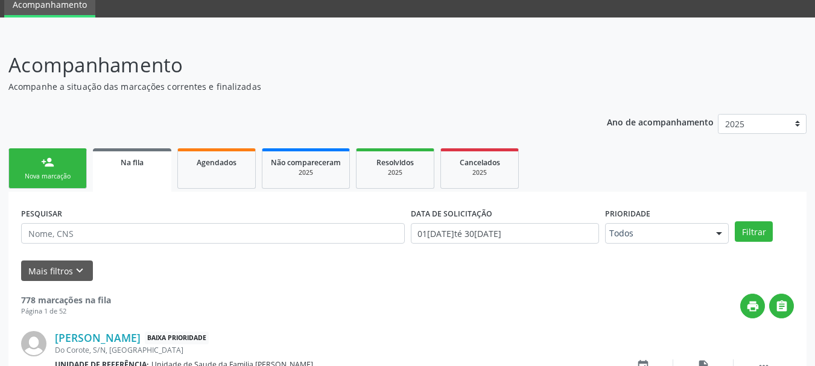
click at [40, 176] on div "Nova marcação" at bounding box center [47, 176] width 60 height 9
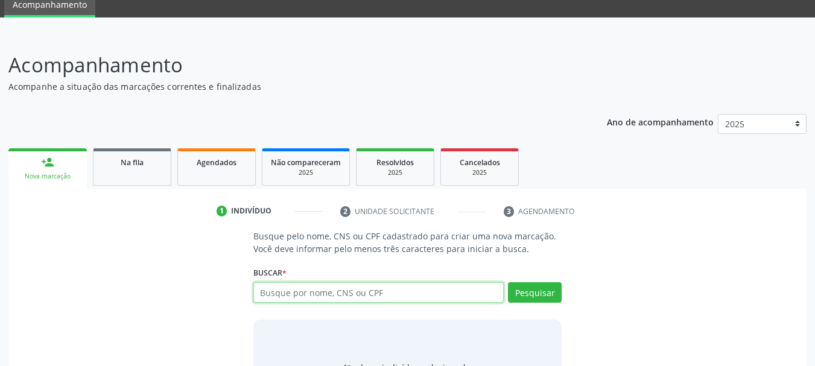
click at [397, 292] on input "text" at bounding box center [378, 292] width 251 height 21
click at [337, 297] on input "text" at bounding box center [378, 292] width 251 height 21
paste input "709803078392490"
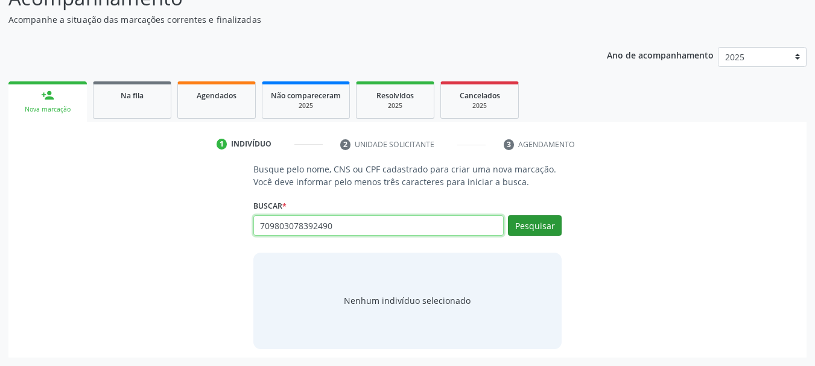
type input "709803078392490"
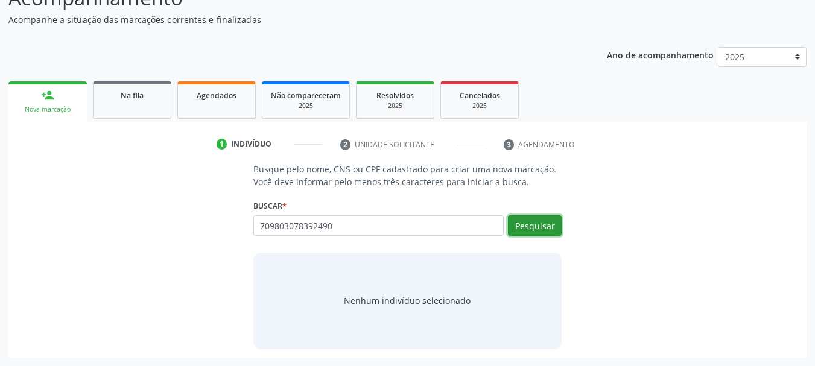
click at [535, 224] on button "Pesquisar" at bounding box center [535, 225] width 54 height 21
type input "709803078392490"
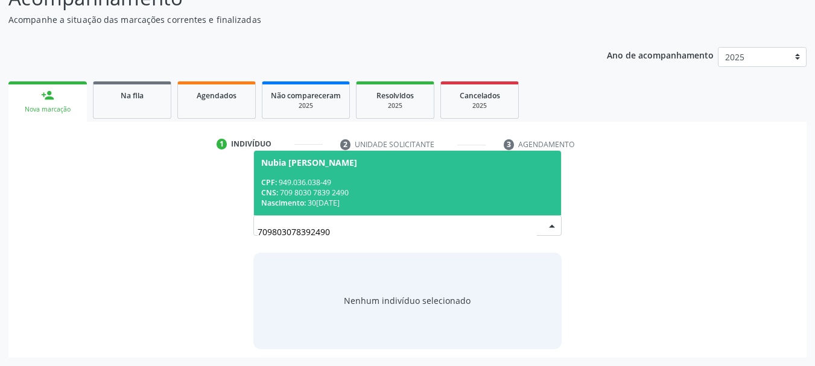
click at [288, 169] on span "Nubia [PERSON_NAME] CPF: 949.036.038-49 CNS: 709 8030 7839 2490 Nascimento: 3[D…" at bounding box center [408, 183] width 308 height 65
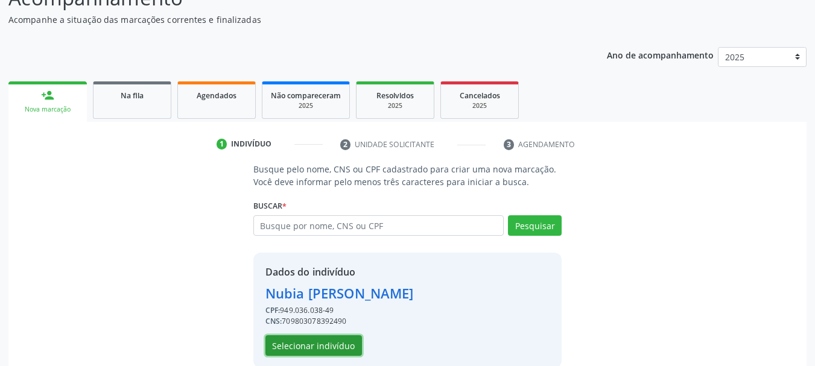
click at [321, 342] on button "Selecionar indivíduo" at bounding box center [313, 345] width 96 height 21
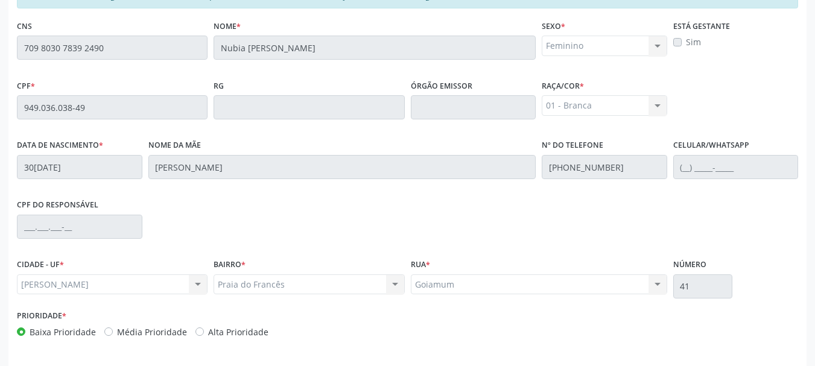
scroll to position [339, 0]
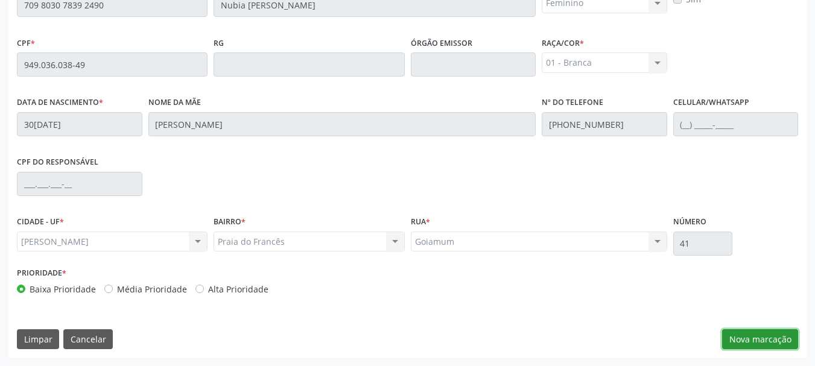
click at [760, 341] on button "Nova marcação" at bounding box center [760, 339] width 76 height 21
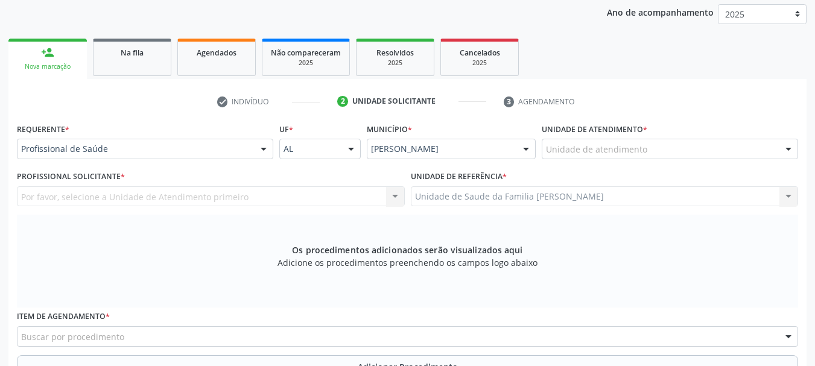
scroll to position [98, 0]
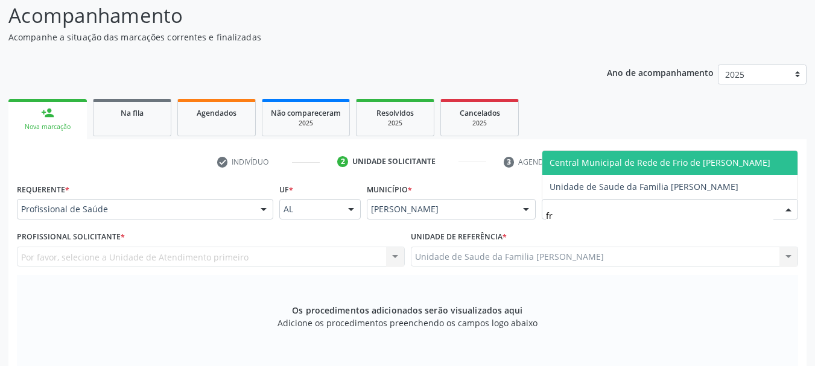
type input "fra"
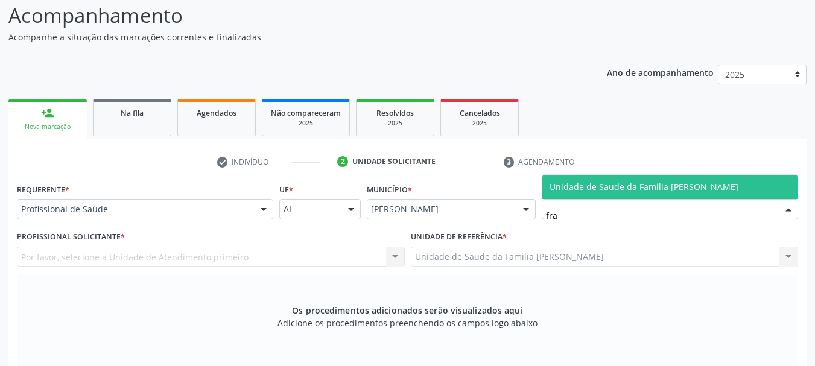
click at [573, 189] on span "Unidade de Saude da Familia [PERSON_NAME]" at bounding box center [643, 186] width 189 height 11
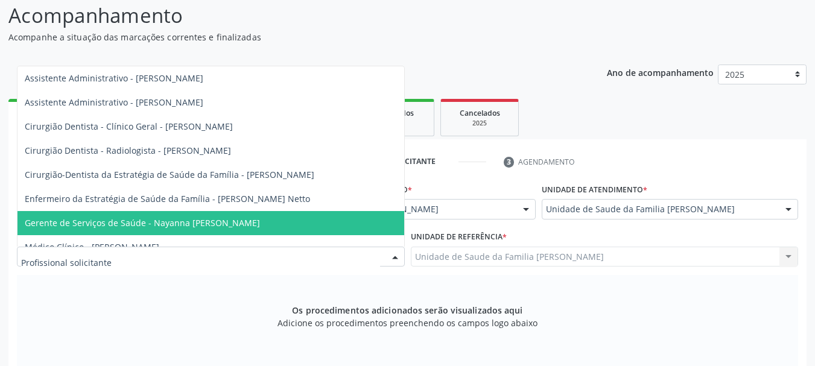
scroll to position [60, 0]
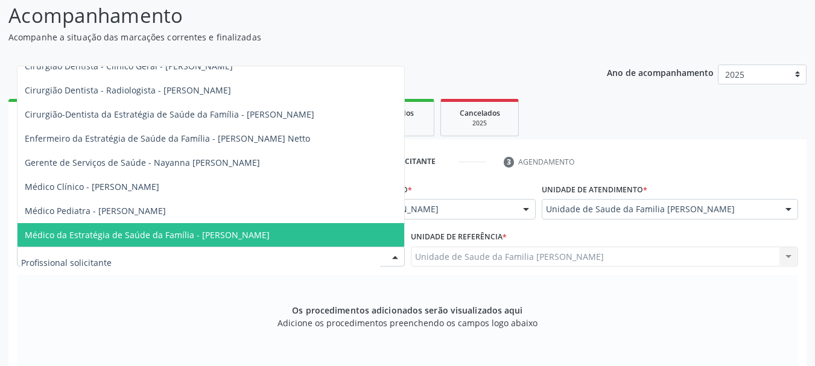
click at [221, 229] on span "Médico da Estratégia de Saúde da Família - [PERSON_NAME]" at bounding box center [147, 234] width 245 height 11
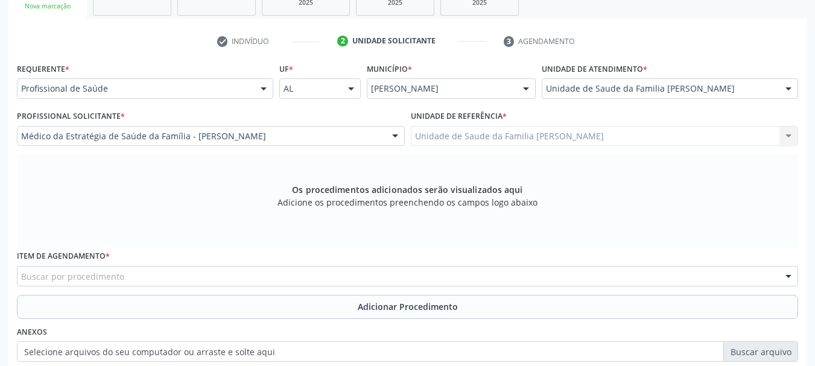
scroll to position [279, 0]
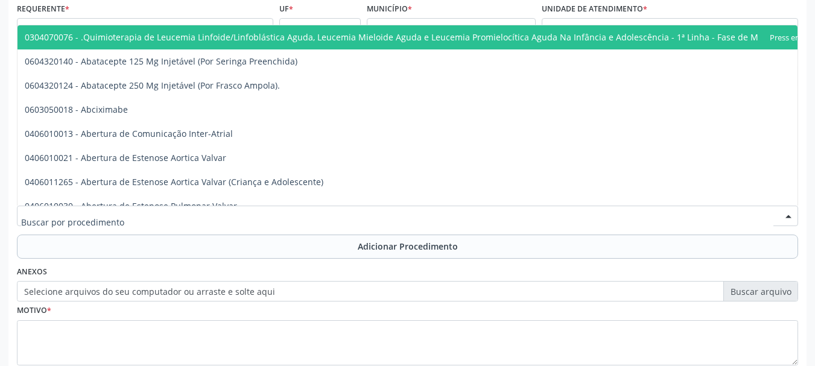
click at [221, 210] on div at bounding box center [407, 216] width 781 height 21
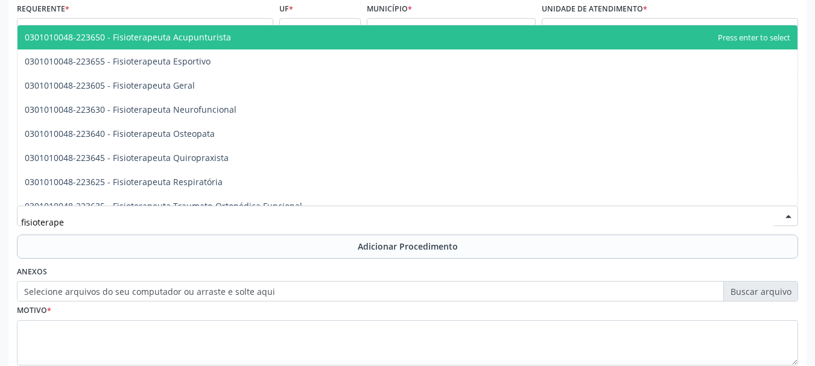
type input "fisioterapeu"
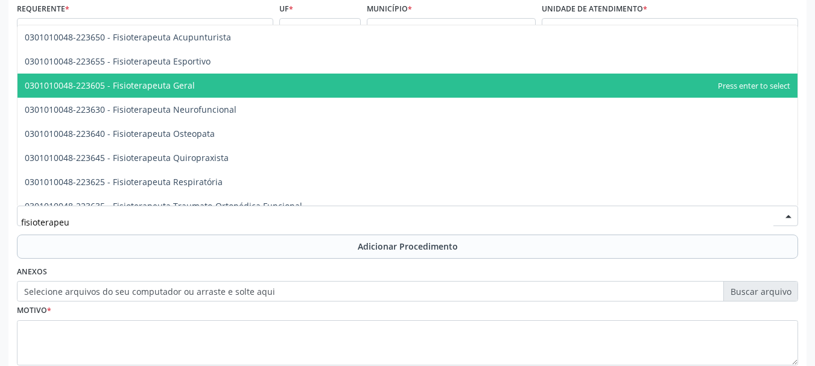
click at [169, 87] on span "0301010048-223605 - Fisioterapeuta Geral" at bounding box center [110, 85] width 170 height 11
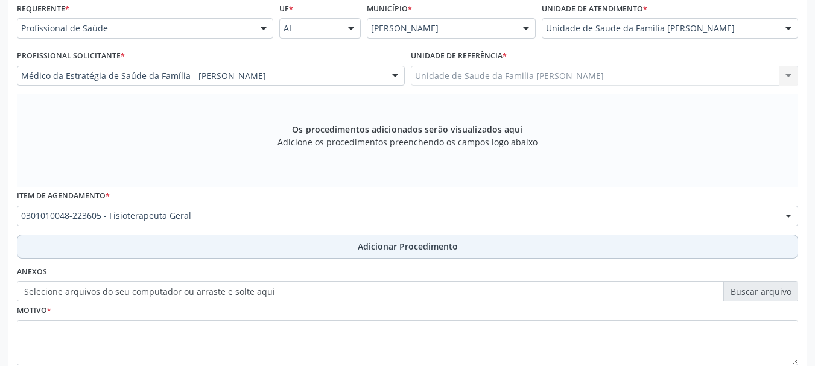
click at [403, 242] on span "Adicionar Procedimento" at bounding box center [408, 246] width 100 height 13
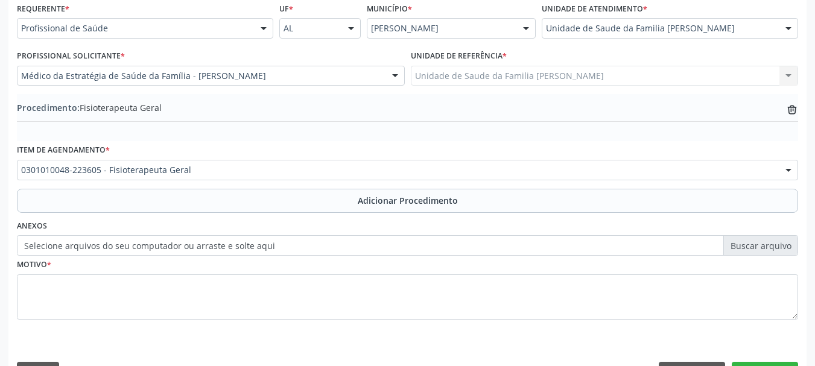
click at [224, 247] on label "Selecione arquivos do seu computador ou arraste e solte aqui" at bounding box center [407, 245] width 781 height 21
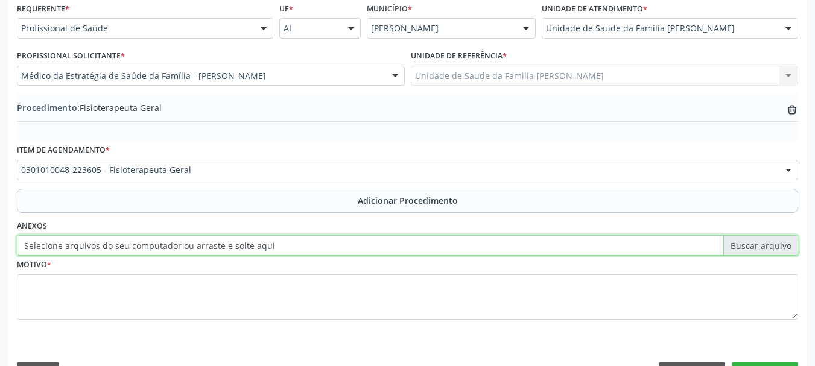
click at [224, 247] on input "Selecione arquivos do seu computador ou arraste e solte aqui" at bounding box center [407, 245] width 781 height 21
type input "C:\fakepath\nubia.jpeg"
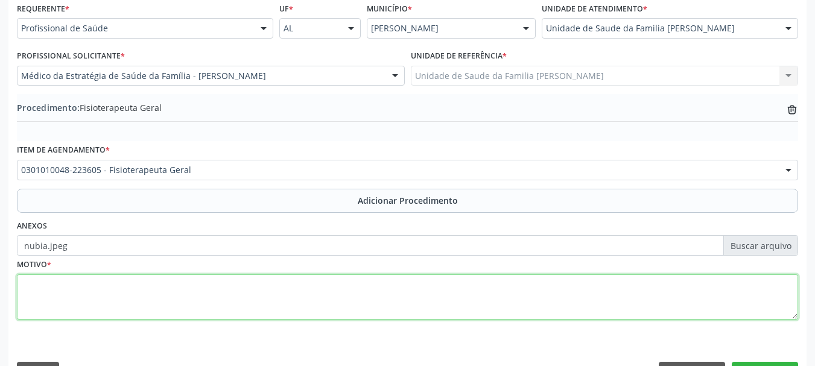
click at [44, 291] on textarea at bounding box center [407, 297] width 781 height 46
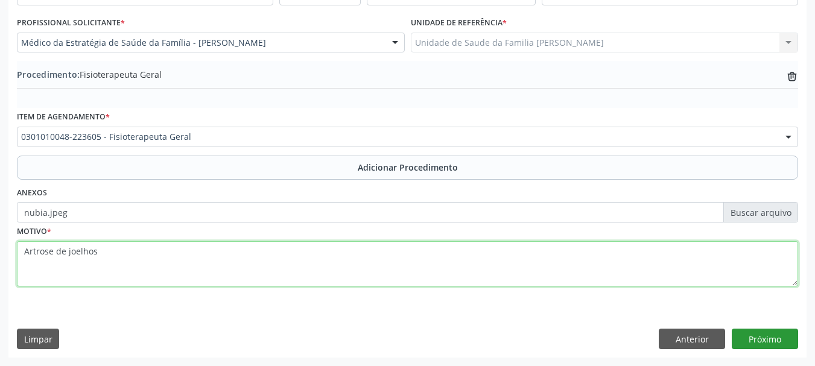
type textarea "Artrose de joelhos"
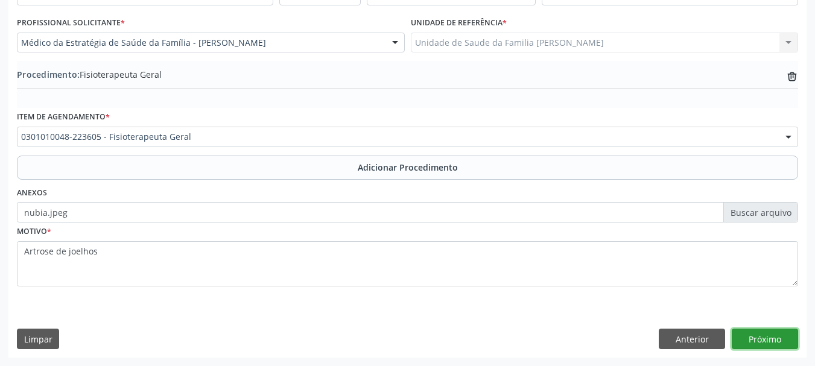
click at [755, 340] on button "Próximo" at bounding box center [764, 339] width 66 height 21
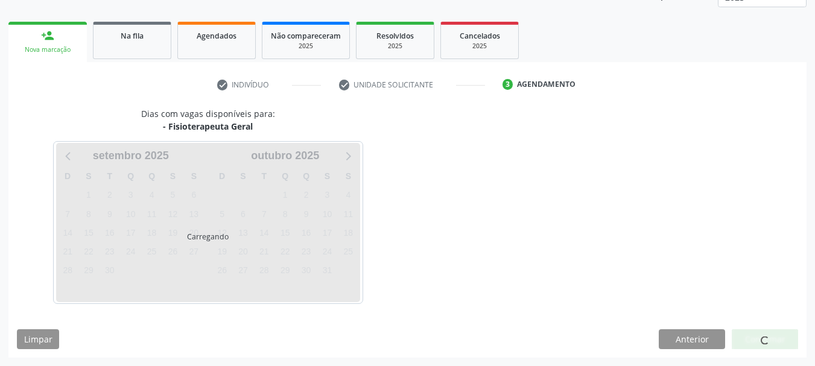
scroll to position [211, 0]
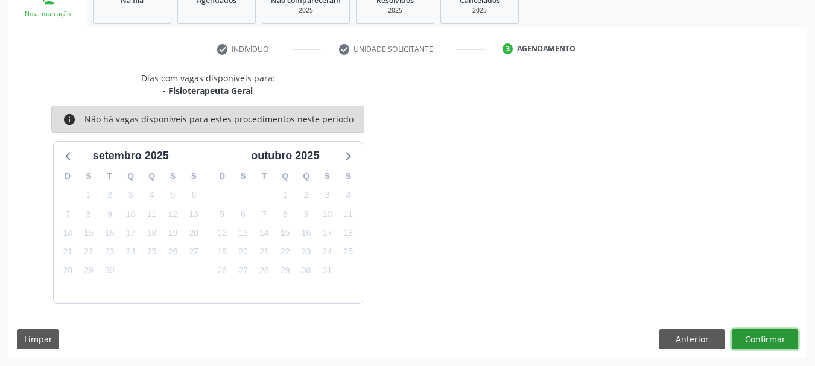
click at [786, 339] on button "Confirmar" at bounding box center [764, 339] width 66 height 21
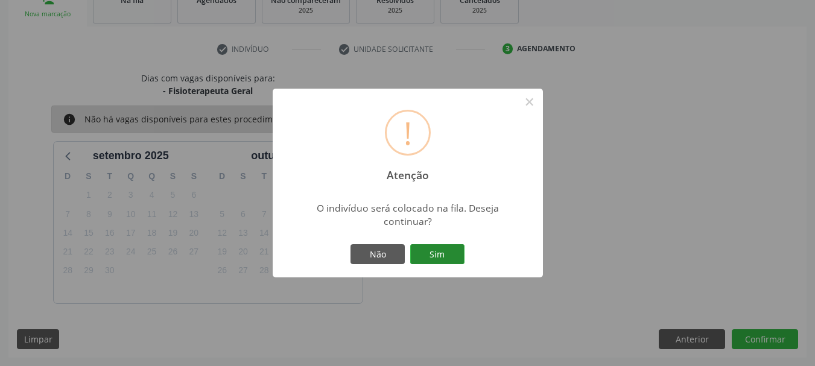
click at [430, 251] on button "Sim" at bounding box center [437, 254] width 54 height 21
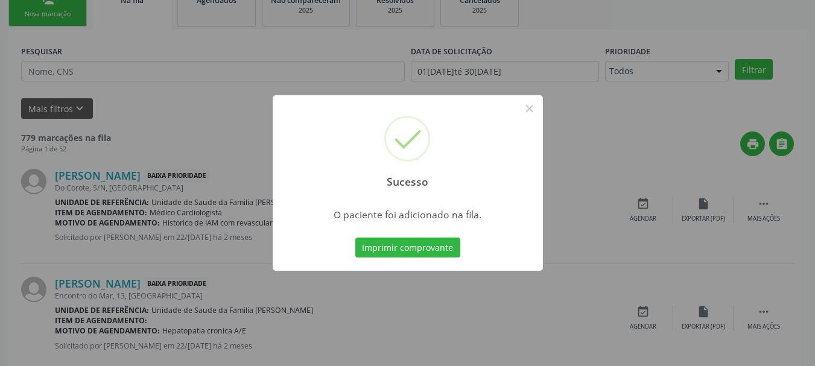
scroll to position [49, 0]
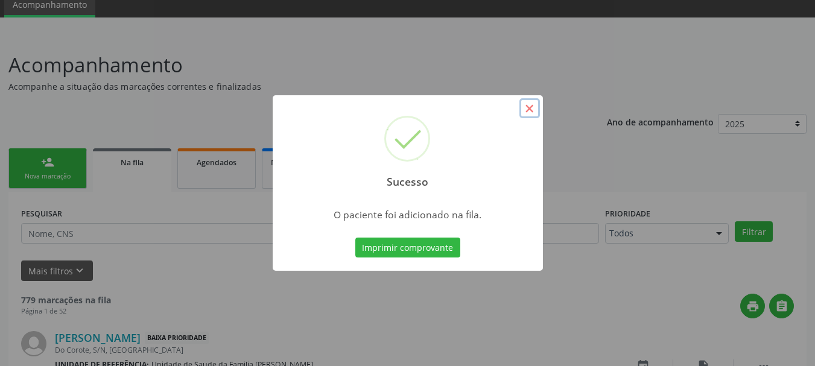
click at [527, 106] on button "×" at bounding box center [529, 108] width 21 height 21
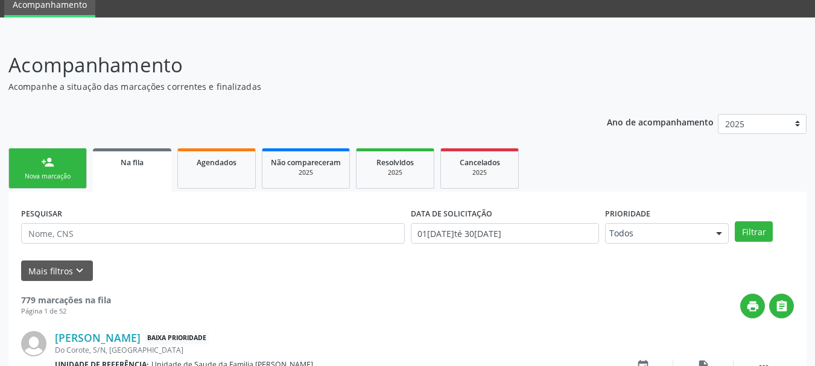
click at [47, 163] on div "person_add" at bounding box center [47, 162] width 13 height 13
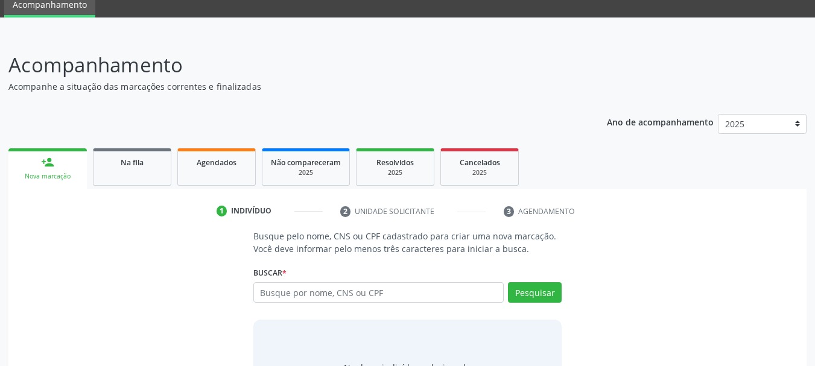
click at [283, 282] on label "Buscar *" at bounding box center [269, 272] width 33 height 19
click at [288, 294] on input "text" at bounding box center [378, 292] width 251 height 21
paste input "709803078392490"
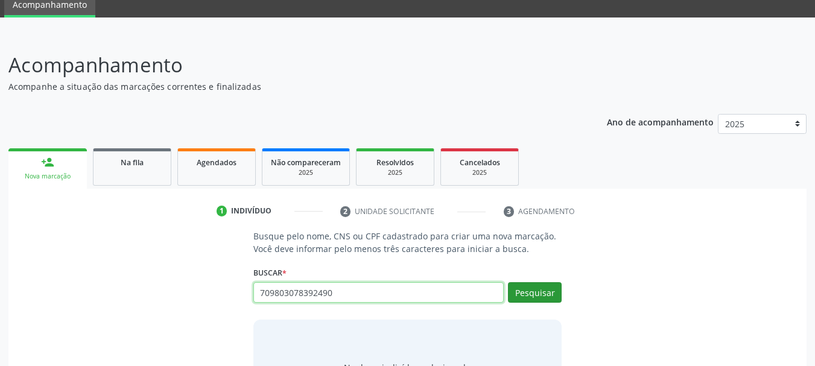
type input "709803078392490"
click at [540, 292] on button "Pesquisar" at bounding box center [535, 292] width 54 height 21
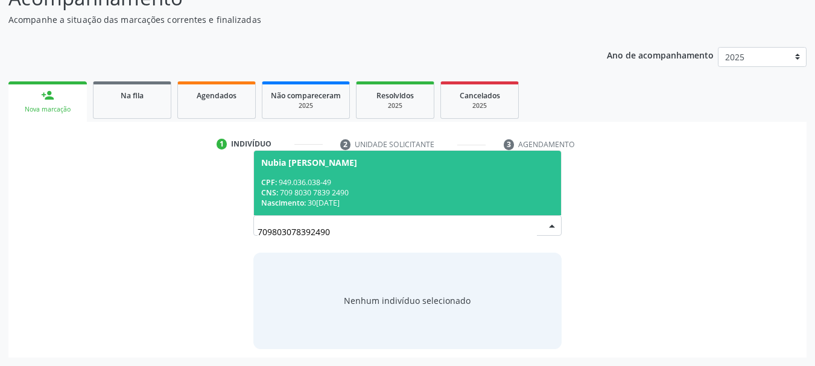
click at [326, 178] on div "CPF: 949.036.038-49" at bounding box center [407, 182] width 293 height 10
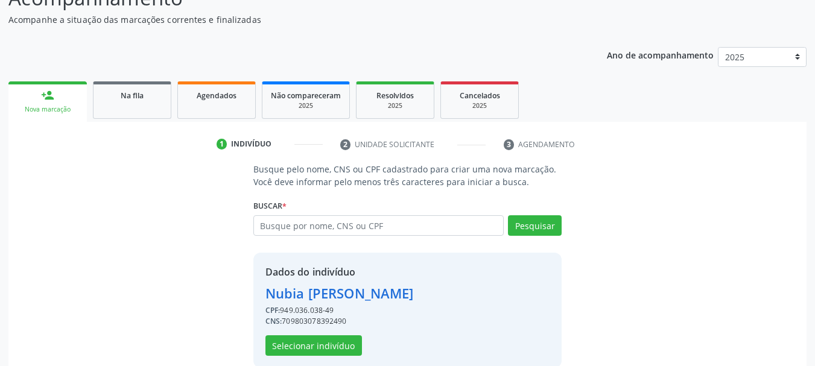
scroll to position [134, 0]
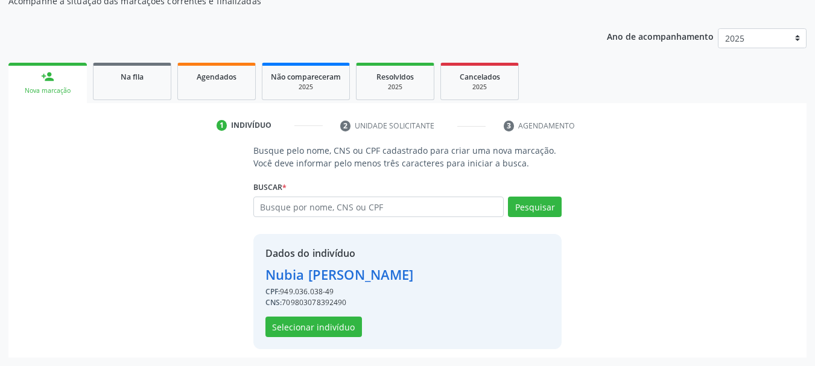
click at [315, 338] on div "Dados do indivíduo [PERSON_NAME] CPF: 949.036.038-49 CNS: 709803078392490 Selec…" at bounding box center [407, 291] width 309 height 115
click at [323, 330] on button "Selecionar indivíduo" at bounding box center [313, 327] width 96 height 21
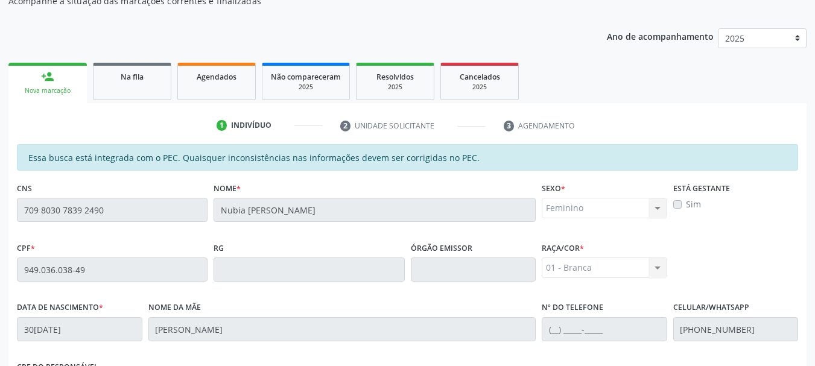
scroll to position [339, 0]
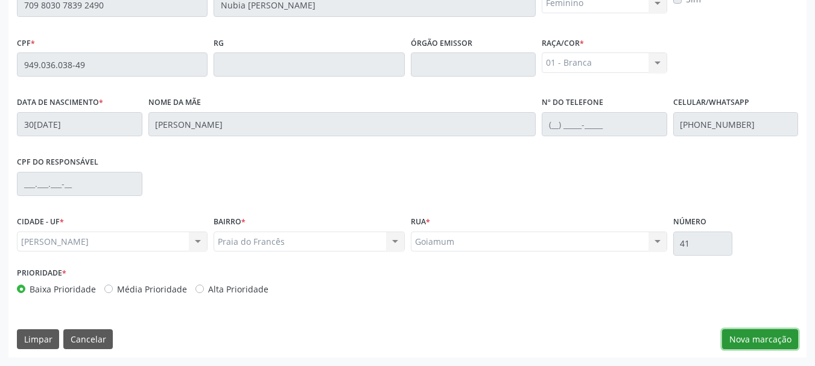
click at [736, 341] on button "Nova marcação" at bounding box center [760, 339] width 76 height 21
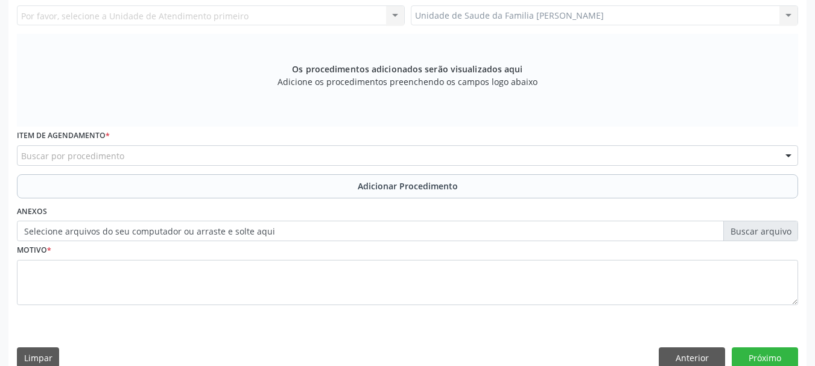
scroll to position [159, 0]
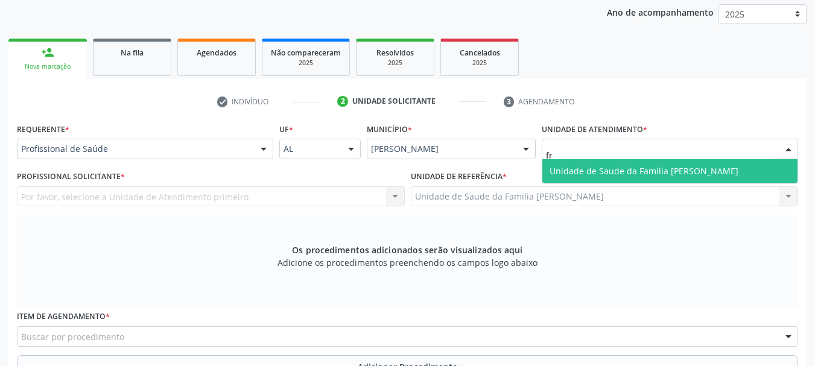
type input "fra"
click at [582, 169] on span "Unidade de Saude da Familia [PERSON_NAME]" at bounding box center [643, 170] width 189 height 11
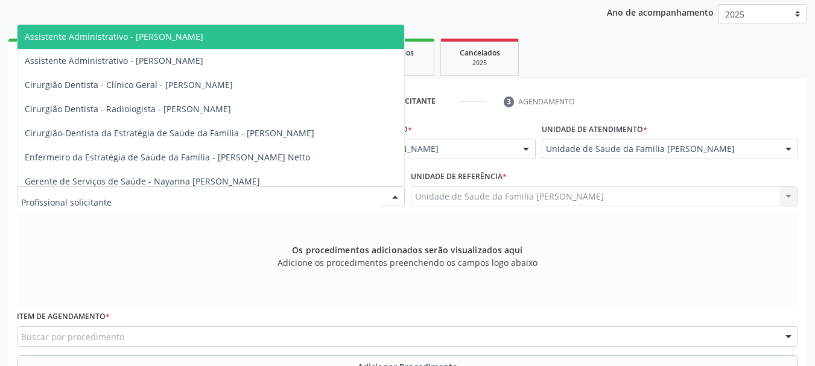
click at [136, 197] on div at bounding box center [211, 196] width 388 height 21
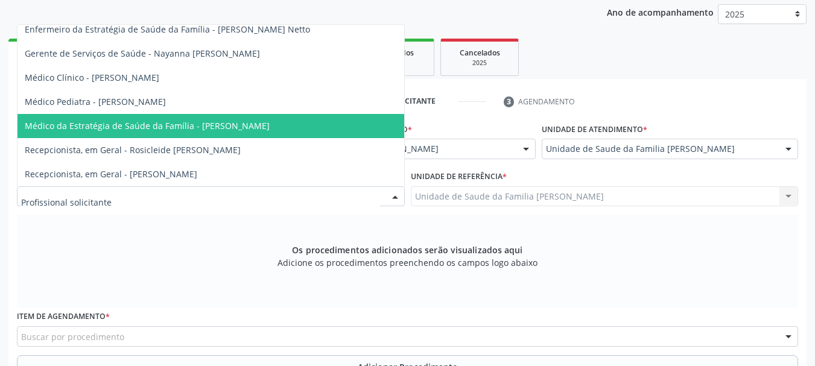
click at [202, 127] on span "Médico da Estratégia de Saúde da Família - [PERSON_NAME]" at bounding box center [210, 126] width 386 height 24
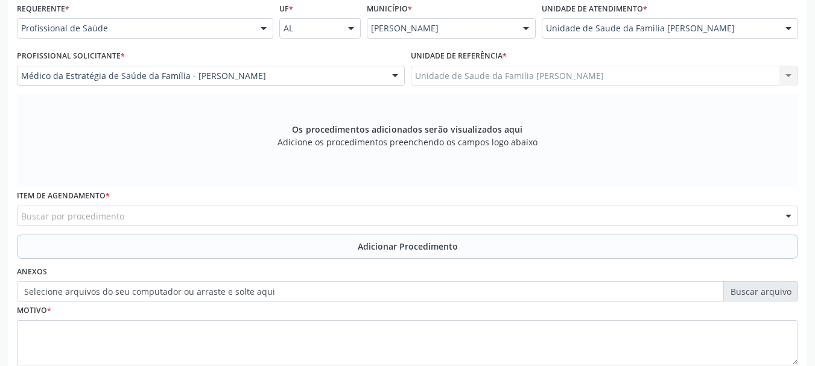
scroll to position [339, 0]
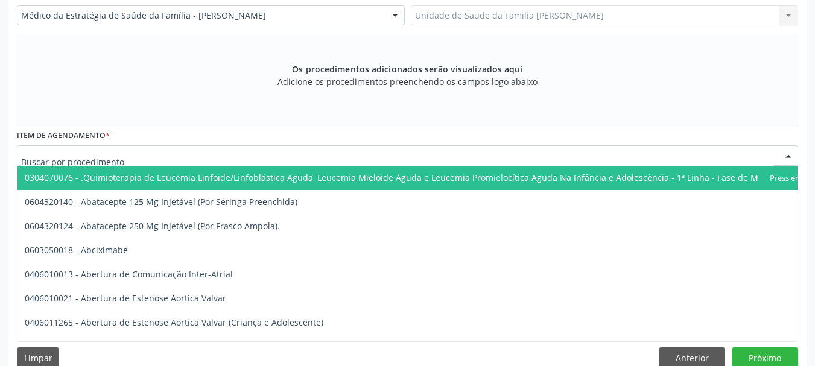
click at [283, 153] on div at bounding box center [407, 155] width 781 height 21
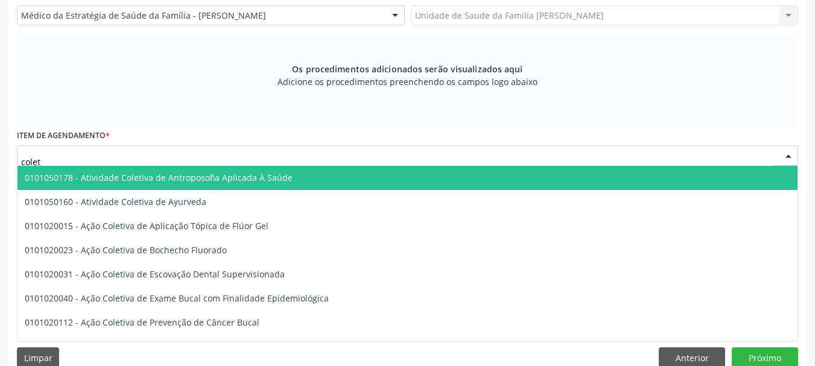
type input "coleta"
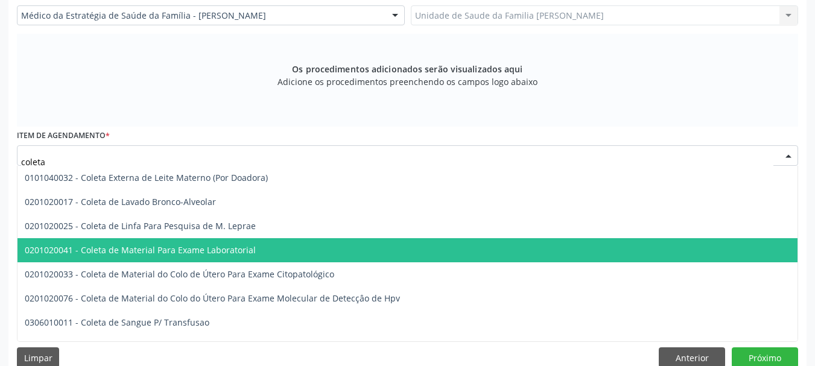
click at [303, 247] on span "0201020041 - Coleta de Material Para Exame Laboratorial" at bounding box center [451, 250] width 869 height 24
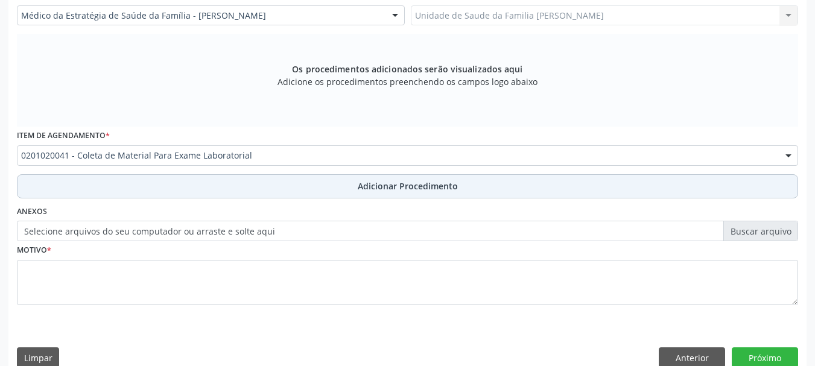
click at [380, 180] on span "Adicionar Procedimento" at bounding box center [408, 186] width 100 height 13
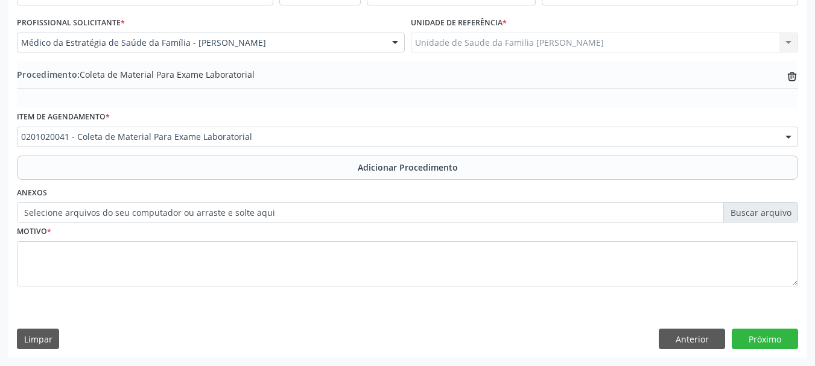
click at [297, 216] on label "Selecione arquivos do seu computador ou arraste e solte aqui" at bounding box center [407, 212] width 781 height 21
click at [297, 216] on input "Selecione arquivos do seu computador ou arraste e solte aqui" at bounding box center [407, 212] width 781 height 21
click at [339, 217] on label "Selecione arquivos do seu computador ou arraste e solte aqui" at bounding box center [407, 212] width 781 height 21
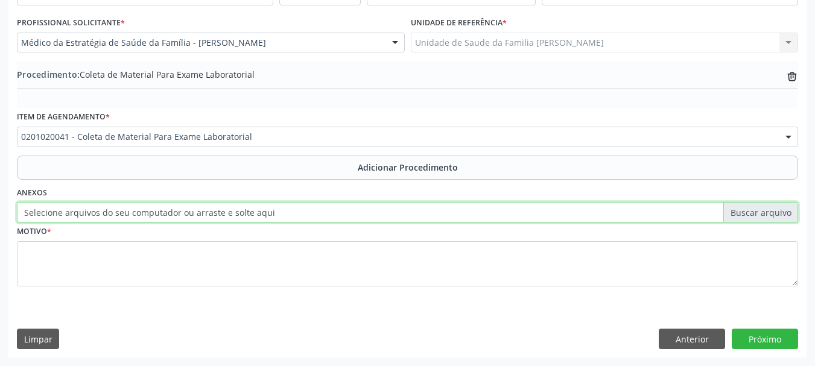
click at [339, 217] on input "Selecione arquivos do seu computador ou arraste e solte aqui" at bounding box center [407, 212] width 781 height 21
type input "C:\fakepath\nubia.jpeg"
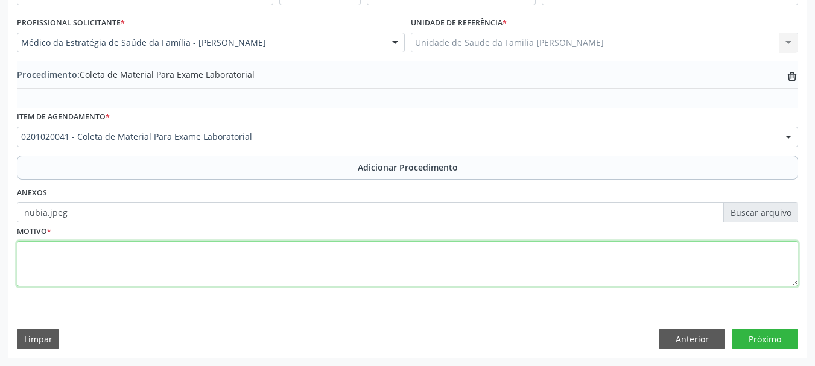
click at [83, 260] on textarea at bounding box center [407, 264] width 781 height 46
type textarea "HAS"
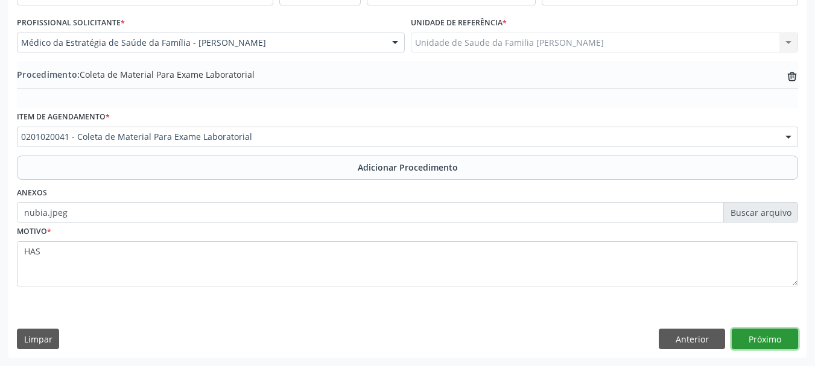
click at [772, 330] on button "Próximo" at bounding box center [764, 339] width 66 height 21
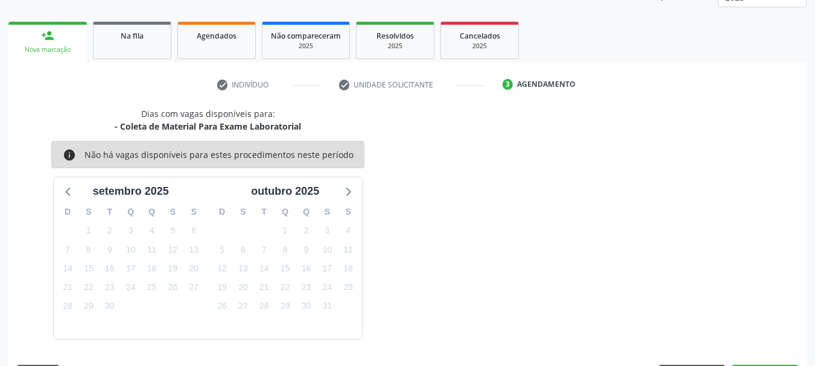
scroll to position [211, 0]
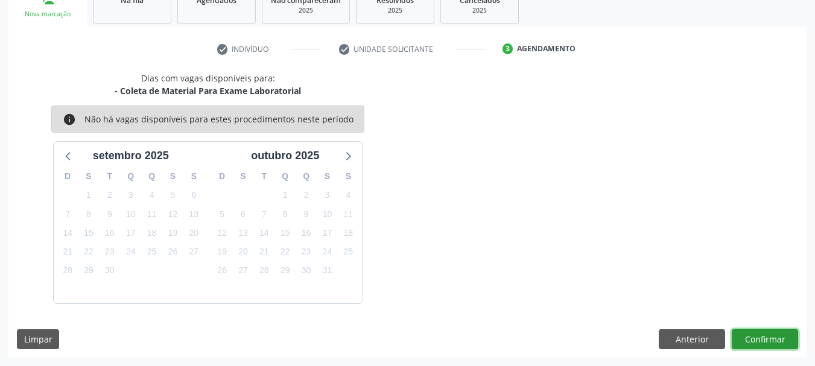
click at [786, 342] on button "Confirmar" at bounding box center [764, 339] width 66 height 21
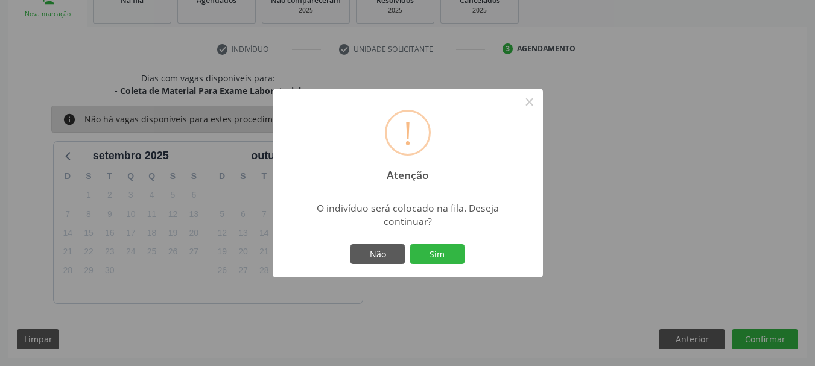
click at [425, 238] on div "! Atenção × O indivíduo será colocado na fila. Deseja continuar? Não Sim" at bounding box center [408, 183] width 270 height 189
click at [429, 243] on div "Não Sim" at bounding box center [407, 254] width 119 height 25
click at [437, 246] on button "Sim" at bounding box center [437, 254] width 54 height 21
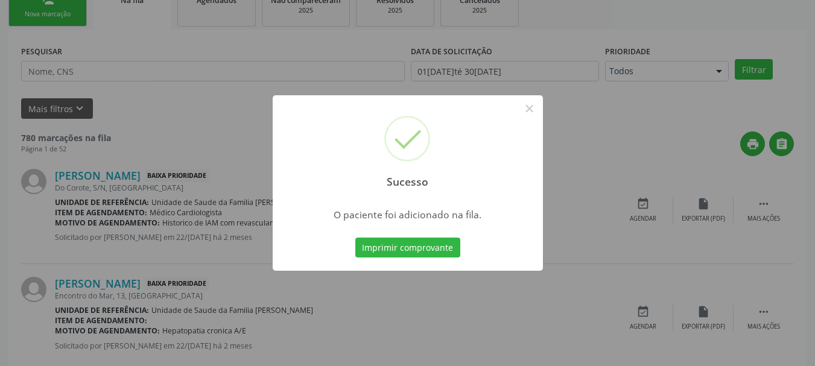
scroll to position [49, 0]
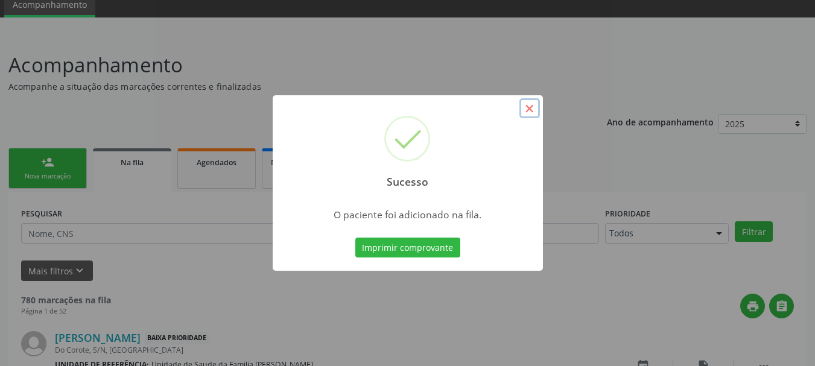
click at [533, 102] on button "×" at bounding box center [529, 108] width 21 height 21
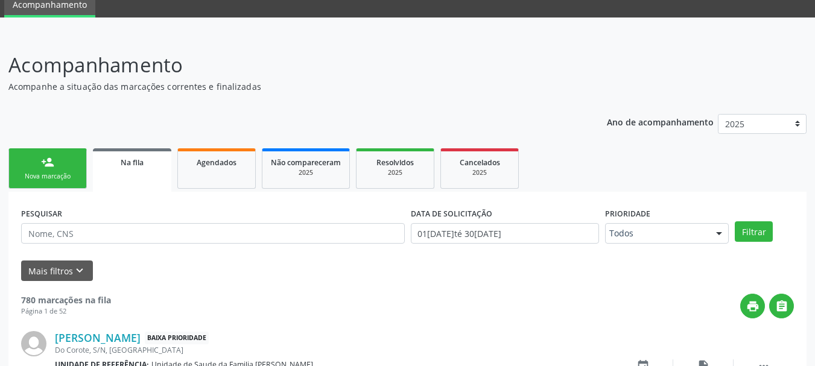
scroll to position [60, 0]
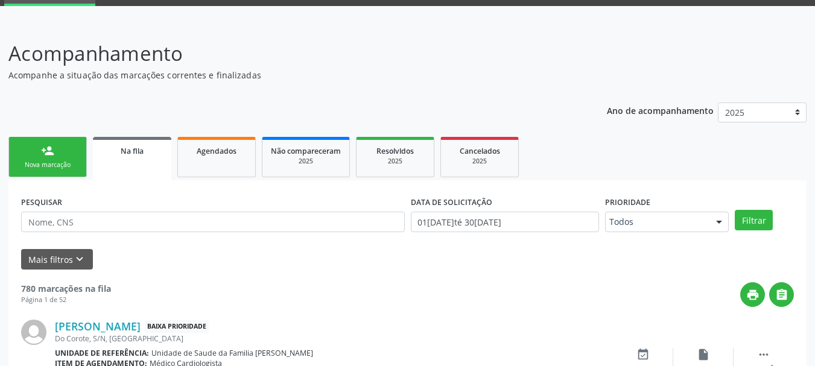
click at [60, 161] on div "Nova marcação" at bounding box center [47, 164] width 60 height 9
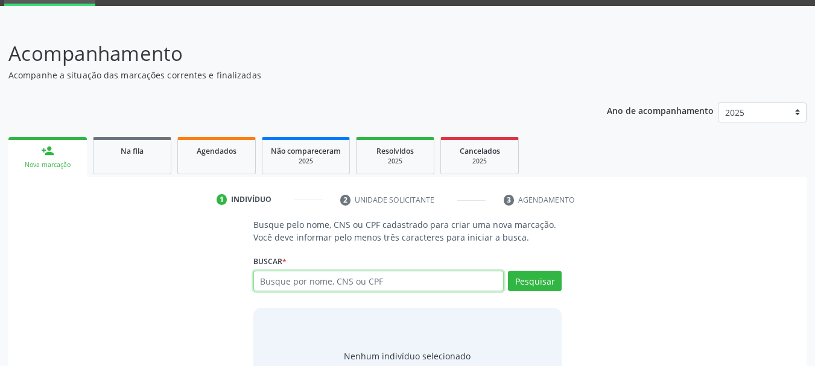
paste input "709803078392490"
type input "709803078392490"
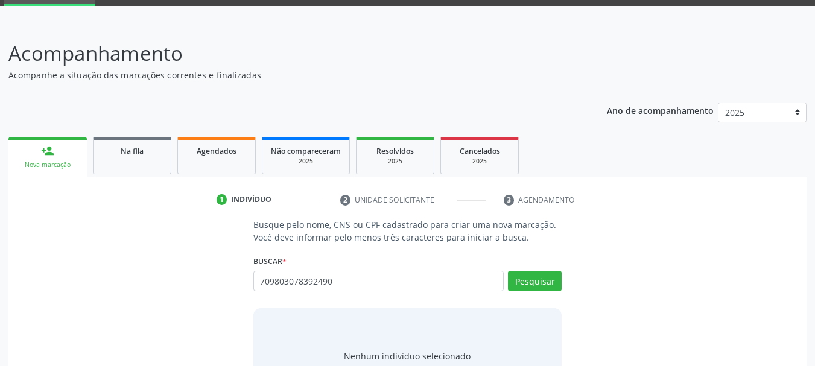
click at [508, 283] on div "Pesquisar" at bounding box center [532, 285] width 58 height 29
click at [520, 283] on button "Pesquisar" at bounding box center [535, 281] width 54 height 21
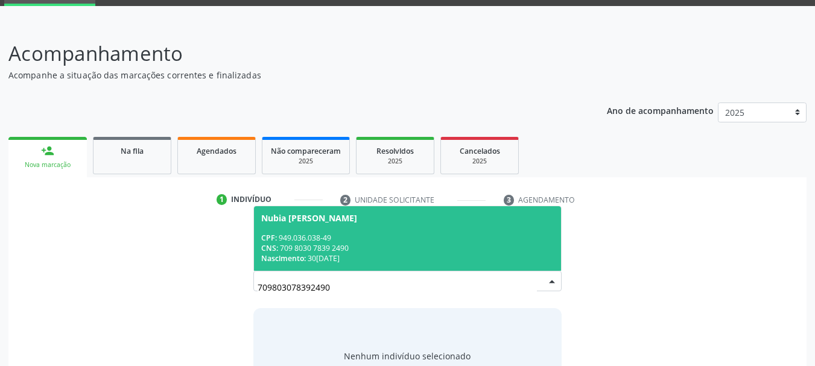
scroll to position [116, 0]
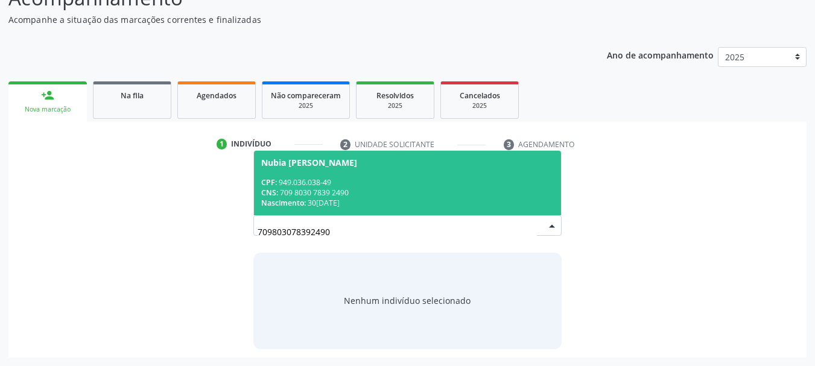
click at [347, 171] on span "Nubia [PERSON_NAME] CPF: 949.036.038-49 CNS: 709 8030 7839 2490 Nascimento: 3[D…" at bounding box center [408, 183] width 308 height 65
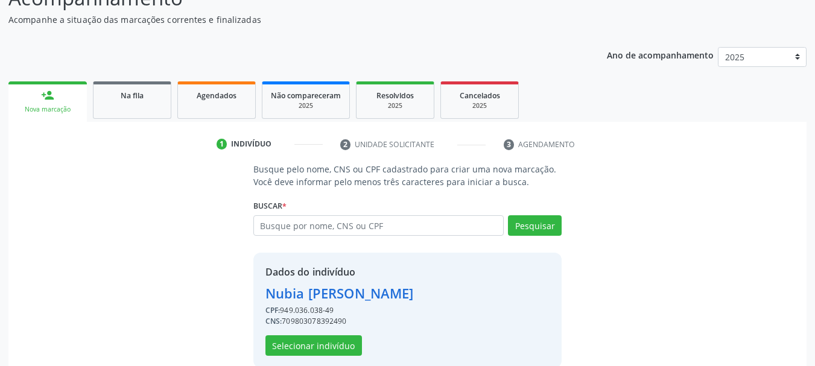
scroll to position [134, 0]
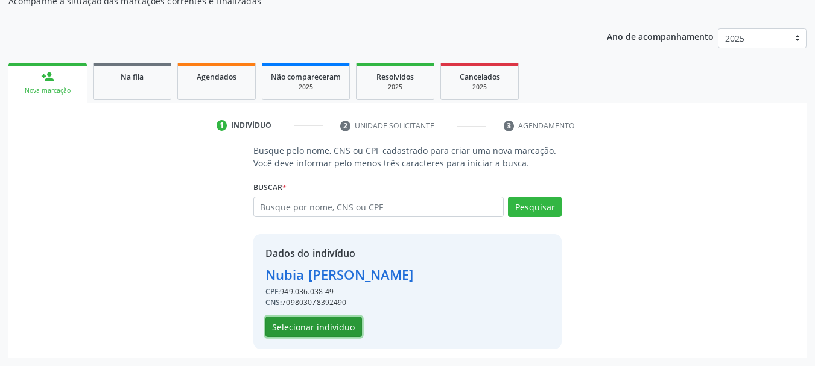
click at [304, 324] on button "Selecionar indivíduo" at bounding box center [313, 327] width 96 height 21
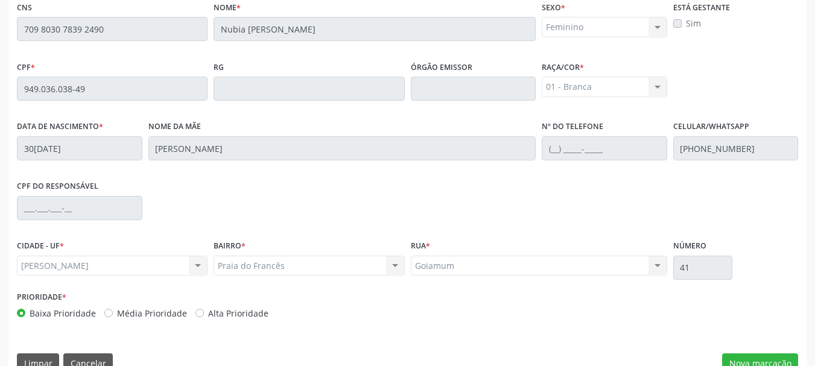
scroll to position [339, 0]
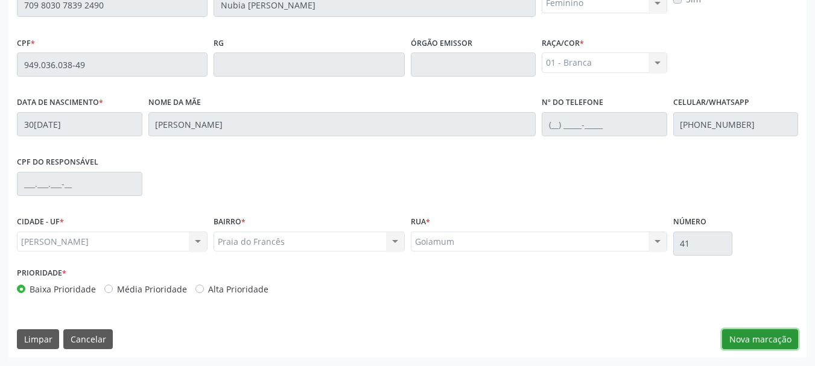
click at [743, 336] on button "Nova marcação" at bounding box center [760, 339] width 76 height 21
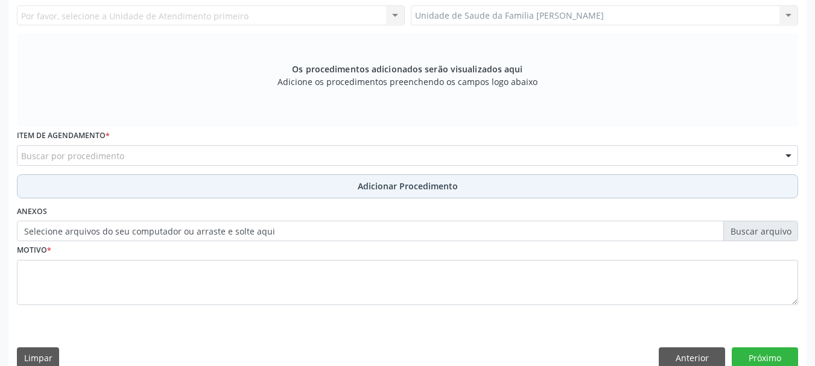
scroll to position [159, 0]
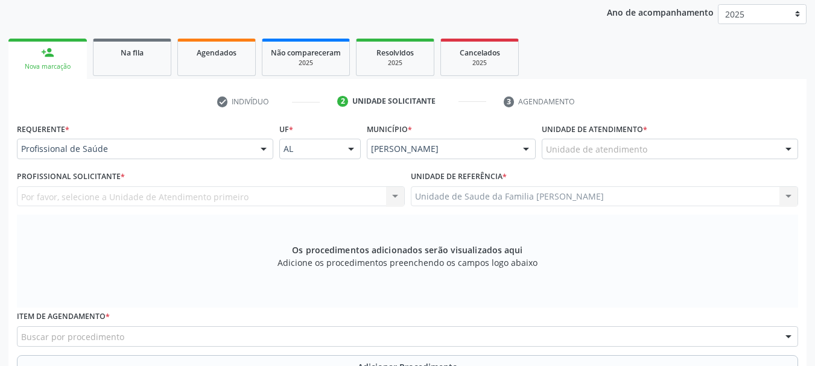
click at [554, 141] on div "Unidade de atendimento" at bounding box center [669, 149] width 256 height 21
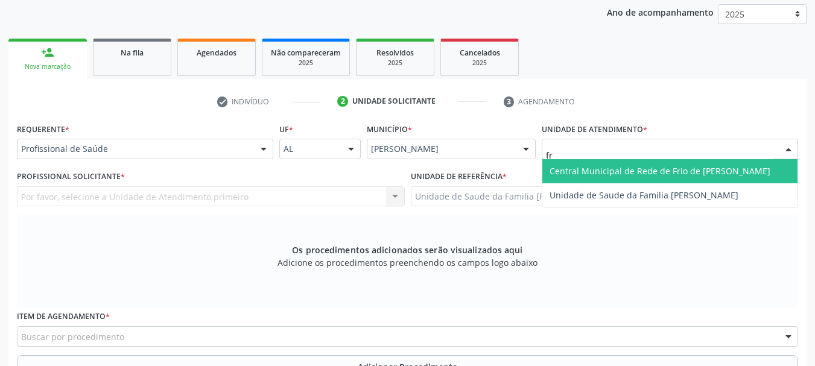
type input "fra"
click at [599, 179] on span "Unidade de Saude da Familia [PERSON_NAME]" at bounding box center [669, 171] width 255 height 24
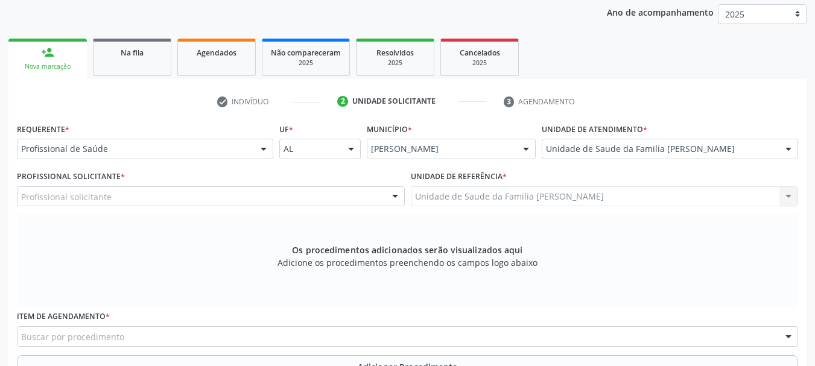
click at [116, 198] on div "Profissional solicitante" at bounding box center [211, 196] width 388 height 21
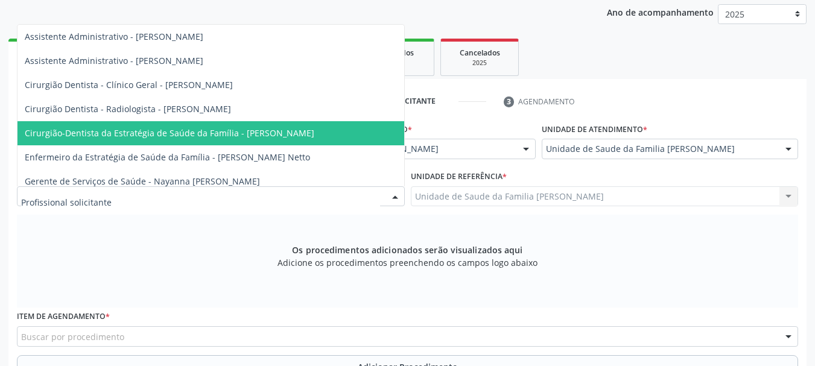
scroll to position [137, 0]
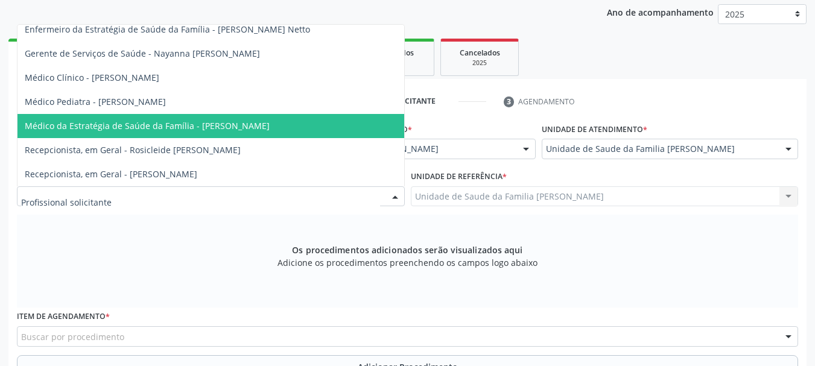
click at [212, 125] on span "Médico da Estratégia de Saúde da Família - [PERSON_NAME]" at bounding box center [210, 126] width 386 height 24
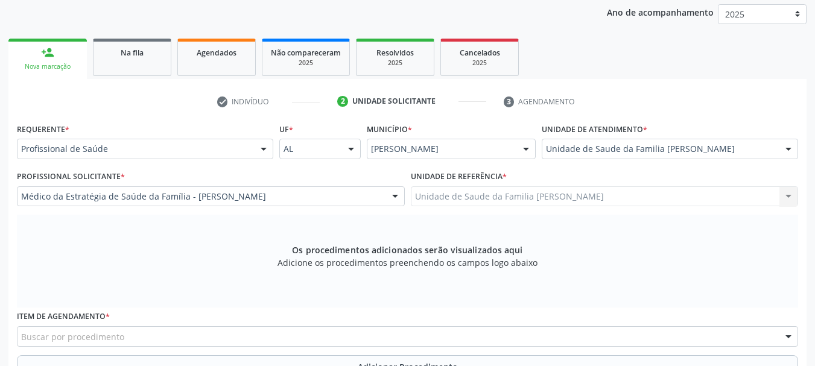
scroll to position [339, 0]
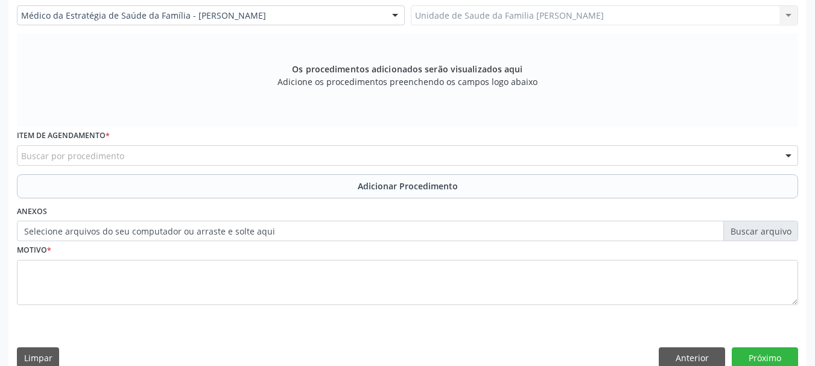
click at [281, 152] on div "Buscar por procedimento" at bounding box center [407, 155] width 781 height 21
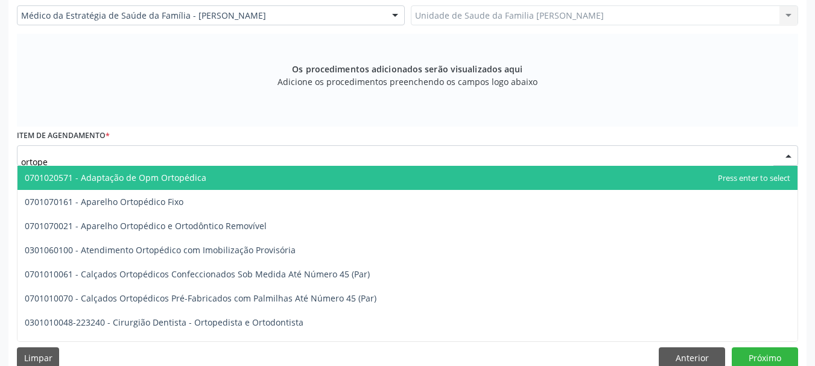
type input "ortoped"
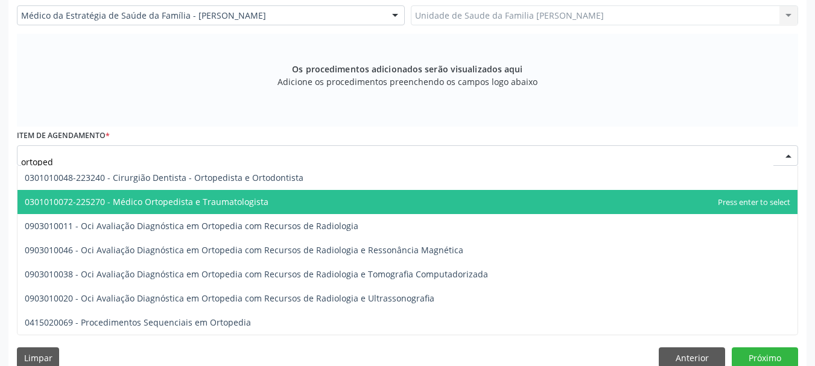
click at [275, 202] on span "0301010072-225270 - Médico Ortopedista e Traumatologista" at bounding box center [407, 202] width 780 height 24
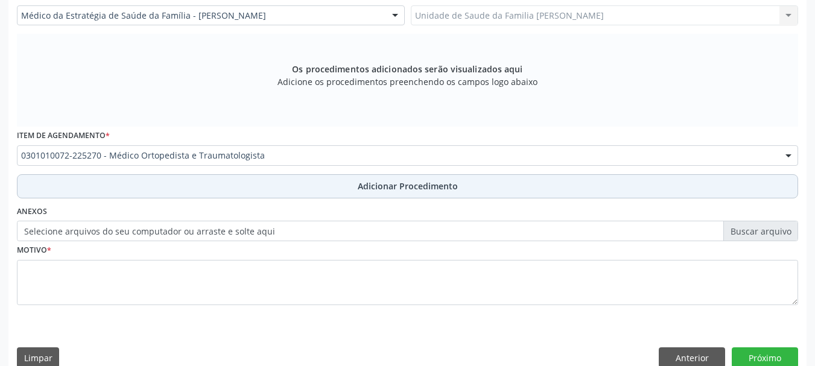
click at [379, 192] on button "Adicionar Procedimento" at bounding box center [407, 186] width 781 height 24
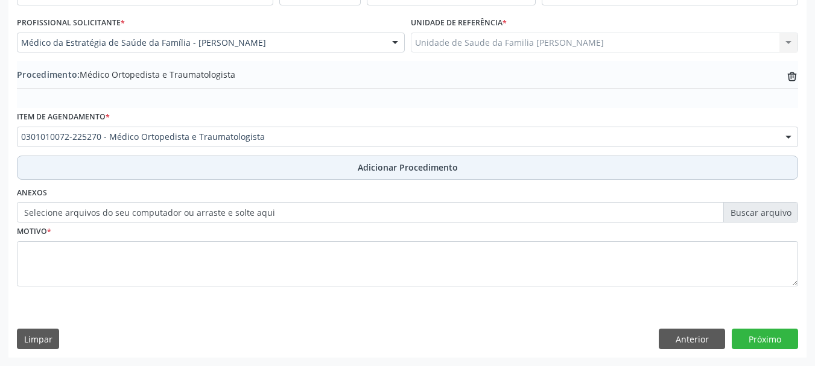
scroll to position [312, 0]
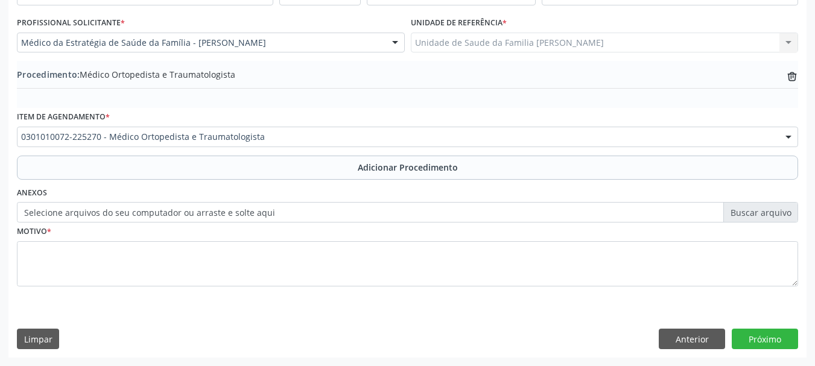
click at [193, 212] on label "Selecione arquivos do seu computador ou arraste e solte aqui" at bounding box center [407, 212] width 781 height 21
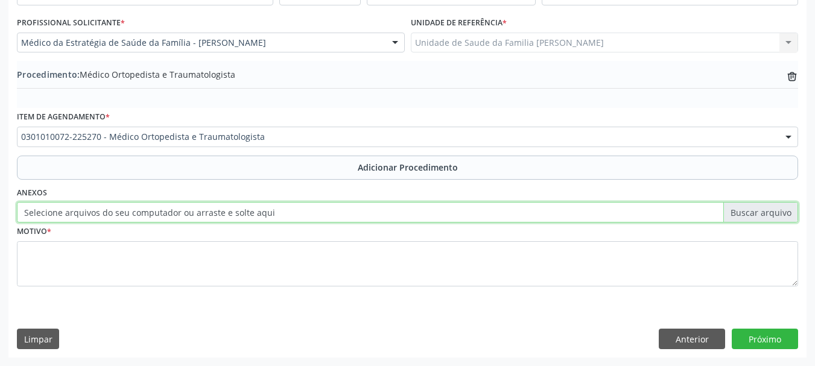
click at [193, 212] on input "Selecione arquivos do seu computador ou arraste e solte aqui" at bounding box center [407, 212] width 781 height 21
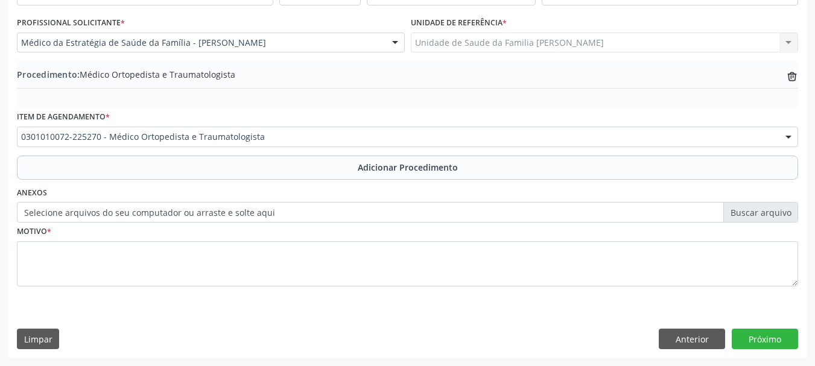
click at [341, 207] on label "Selecione arquivos do seu computador ou arraste e solte aqui" at bounding box center [407, 212] width 781 height 21
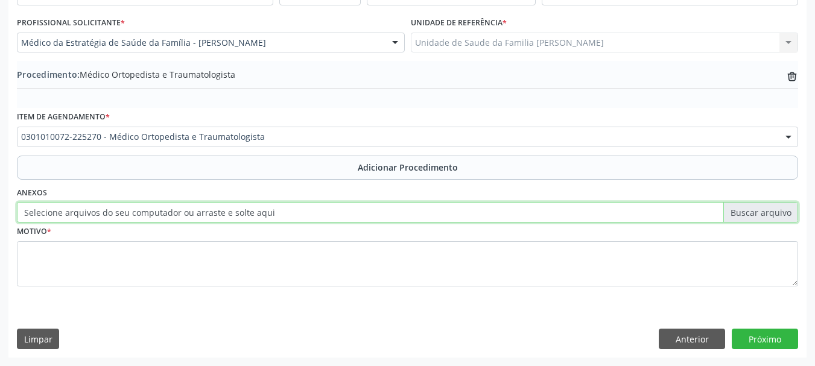
click at [341, 207] on input "Selecione arquivos do seu computador ou arraste e solte aqui" at bounding box center [407, 212] width 781 height 21
type input "C:\fakepath\nubia.jpeg"
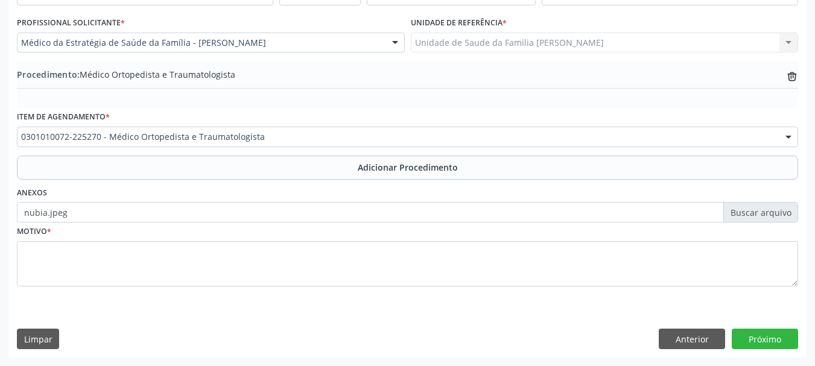
click at [14, 259] on div "Motivo *" at bounding box center [407, 262] width 787 height 81
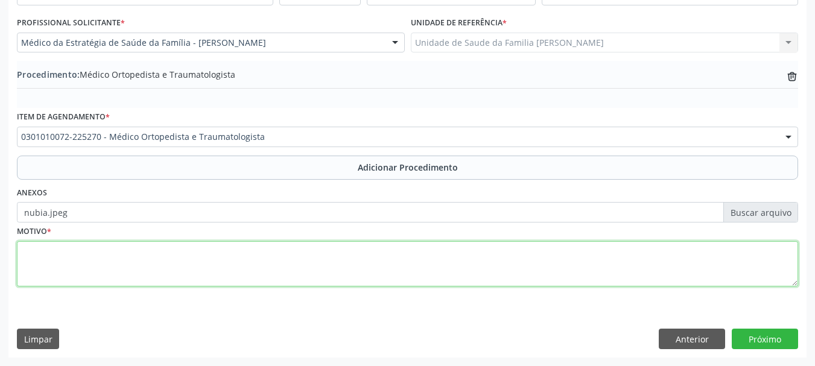
click at [22, 259] on textarea at bounding box center [407, 264] width 781 height 46
type textarea "Artrose de [PERSON_NAME]"
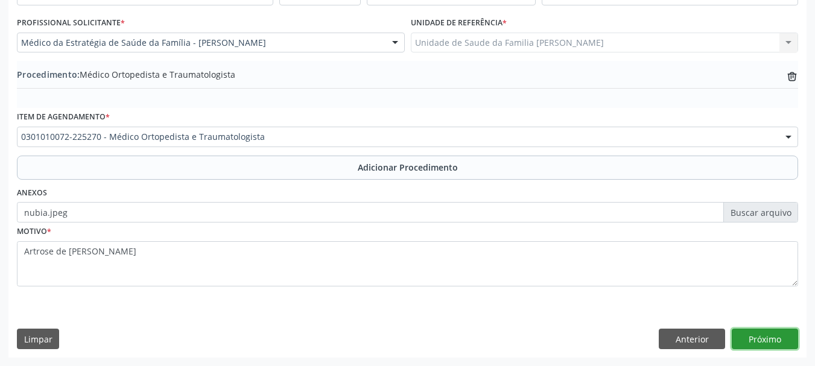
click at [780, 332] on button "Próximo" at bounding box center [764, 339] width 66 height 21
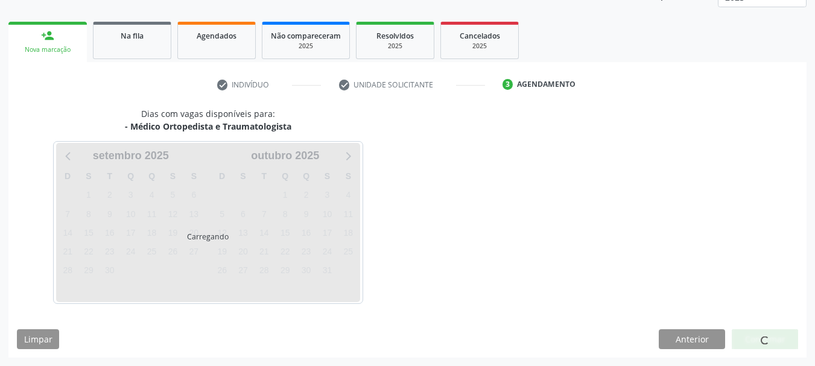
scroll to position [211, 0]
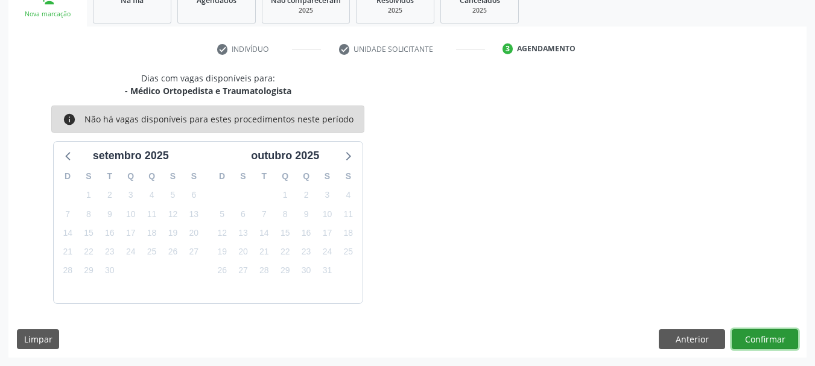
click at [780, 332] on button "Confirmar" at bounding box center [764, 339] width 66 height 21
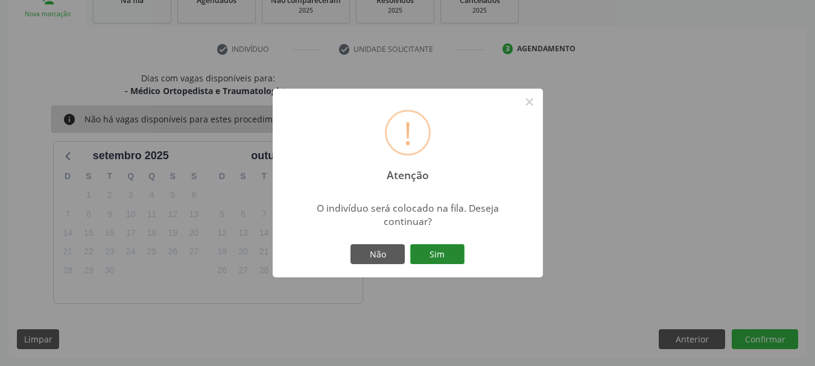
click at [455, 248] on button "Sim" at bounding box center [437, 254] width 54 height 21
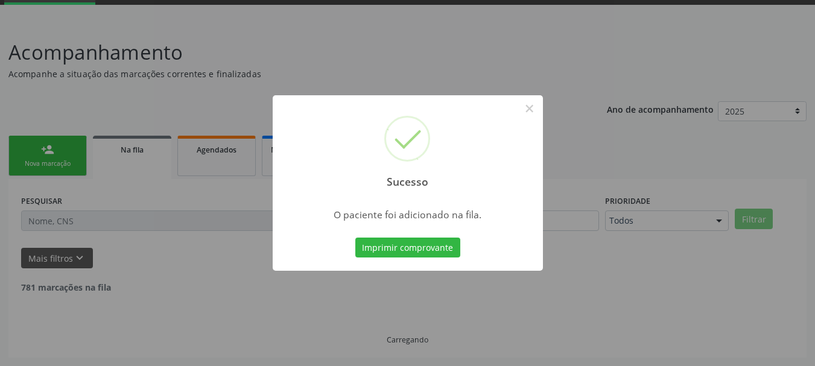
scroll to position [49, 0]
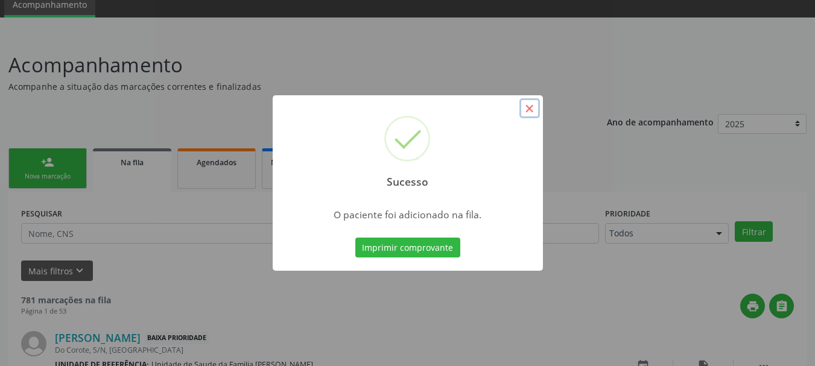
click at [528, 108] on button "×" at bounding box center [529, 108] width 21 height 21
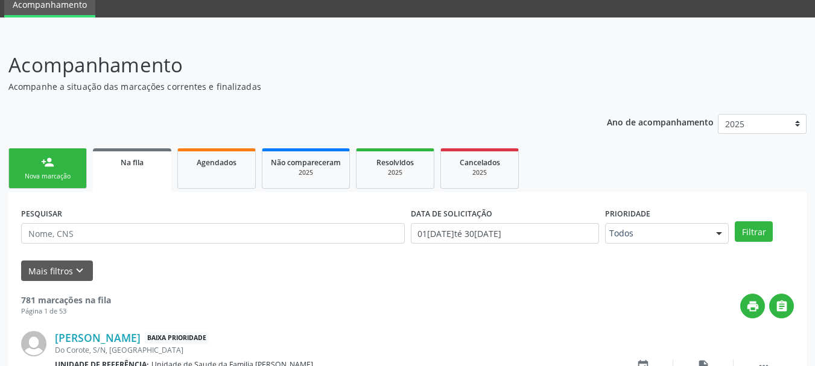
click at [57, 164] on link "person_add Nova marcação" at bounding box center [47, 168] width 78 height 40
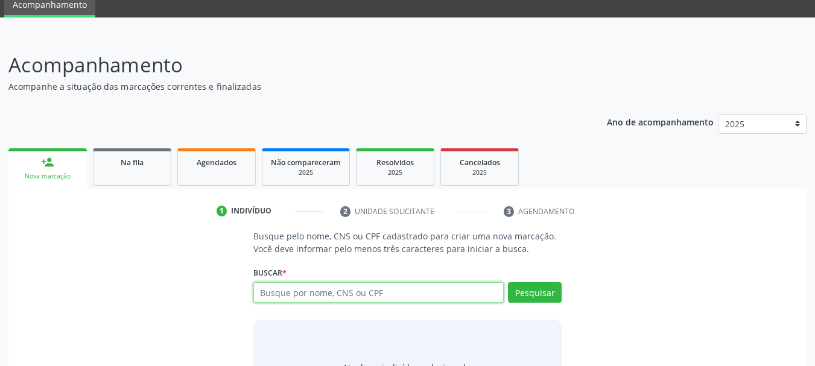
click at [325, 292] on input "text" at bounding box center [378, 292] width 251 height 21
paste input "704206585399590"
type input "704206585399590"
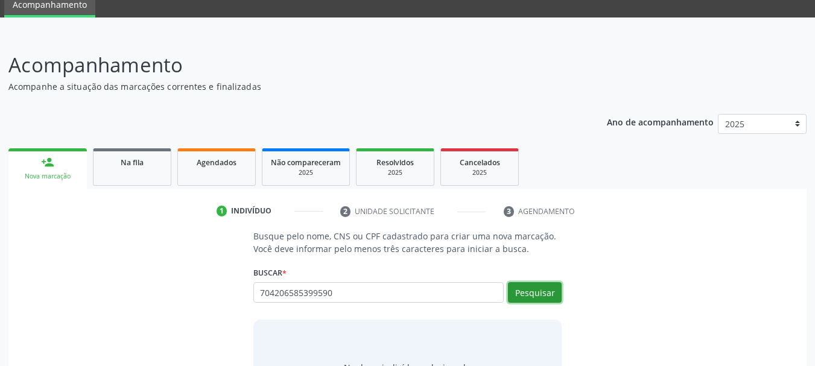
click at [528, 298] on button "Pesquisar" at bounding box center [535, 292] width 54 height 21
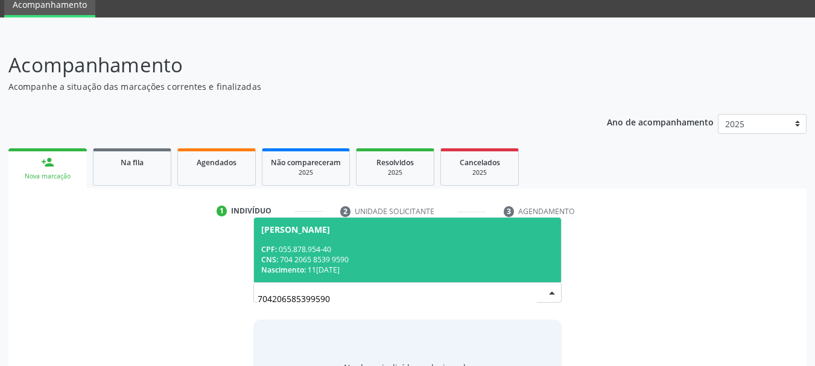
click at [285, 245] on div "CPF: 055.878.954-40" at bounding box center [407, 249] width 293 height 10
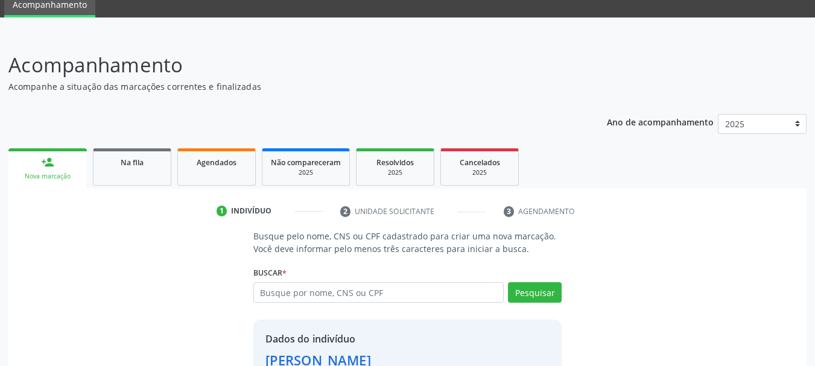
scroll to position [134, 0]
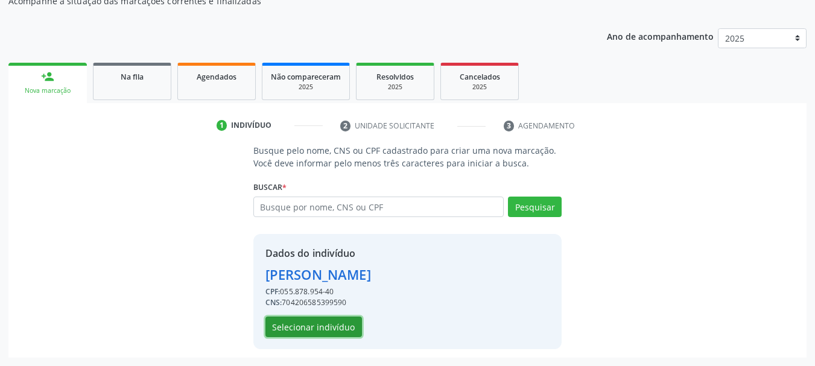
click at [269, 327] on button "Selecionar indivíduo" at bounding box center [313, 327] width 96 height 21
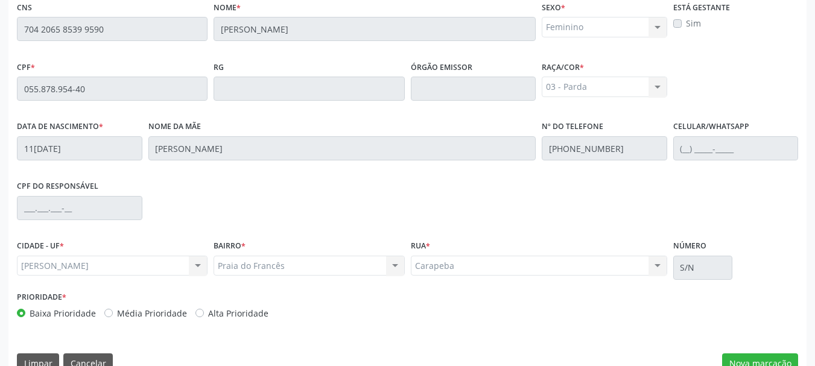
scroll to position [339, 0]
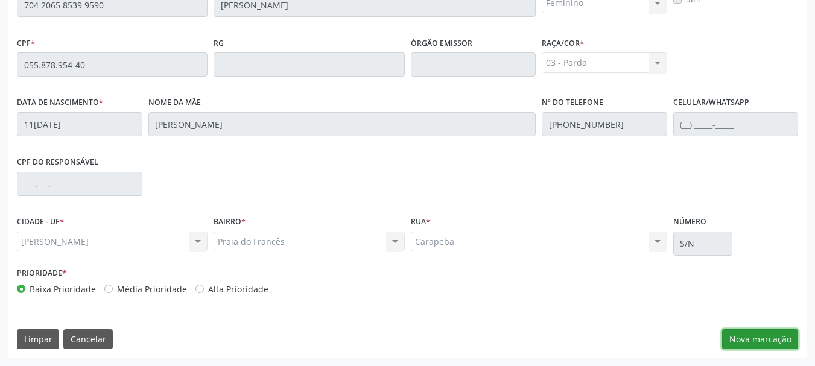
click at [753, 336] on button "Nova marcação" at bounding box center [760, 339] width 76 height 21
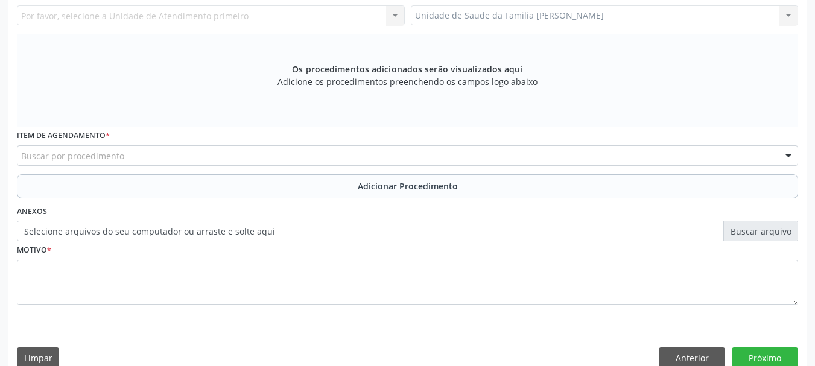
scroll to position [219, 0]
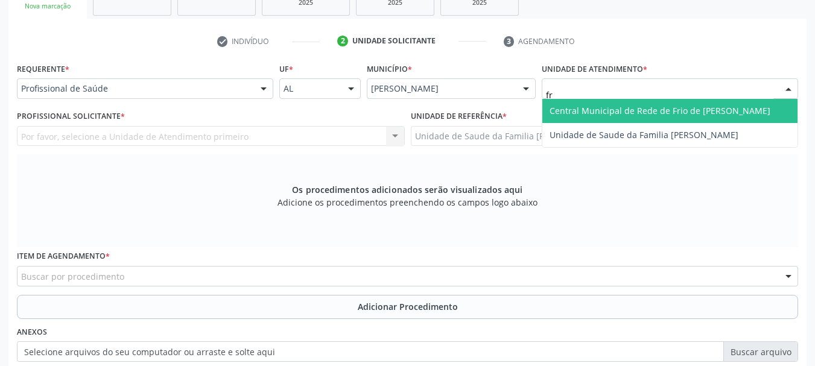
type input "fra"
click at [629, 106] on span "Unidade de Saude da Familia [PERSON_NAME]" at bounding box center [643, 110] width 189 height 11
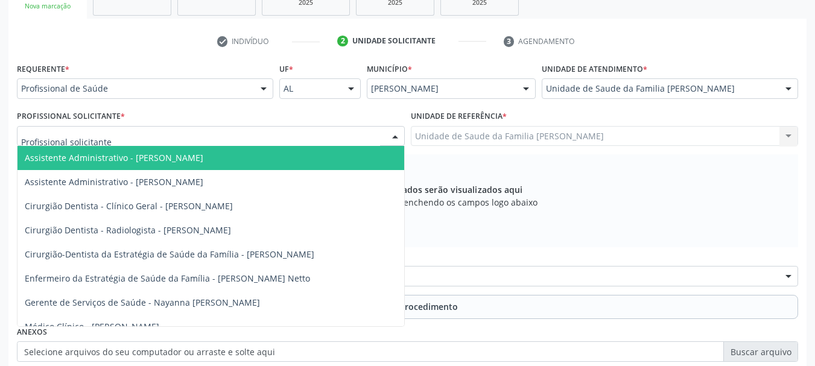
click at [161, 131] on div at bounding box center [211, 136] width 388 height 21
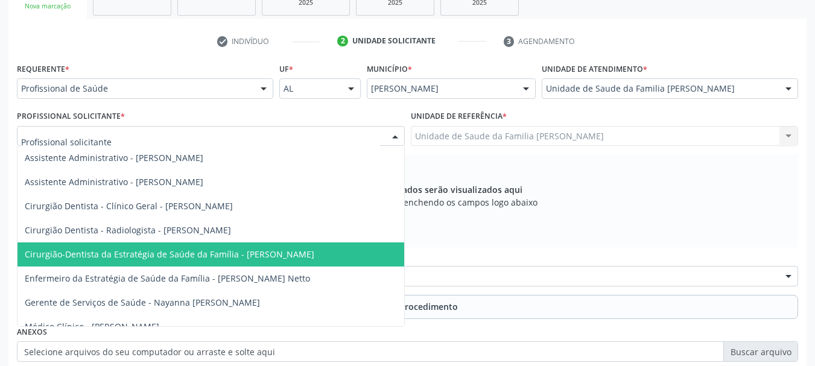
click at [242, 247] on span "Cirurgião-Dentista da Estratégia de Saúde da Família - [PERSON_NAME]" at bounding box center [210, 254] width 386 height 24
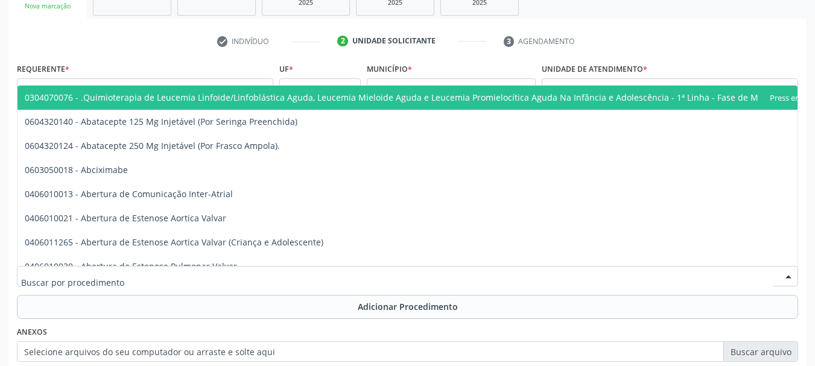
click at [253, 274] on div at bounding box center [407, 276] width 781 height 21
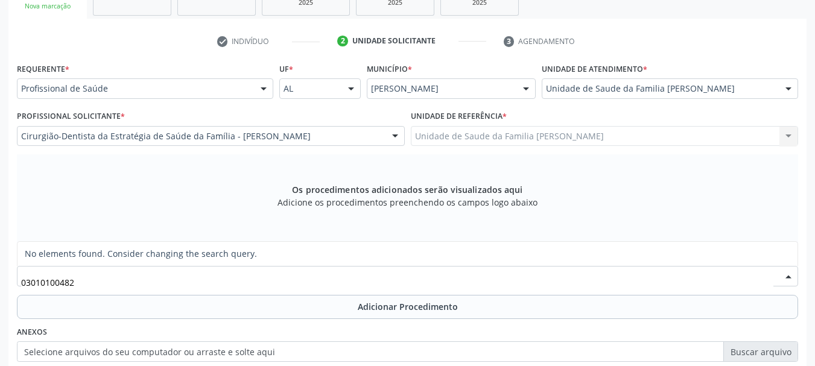
type input "0301010048"
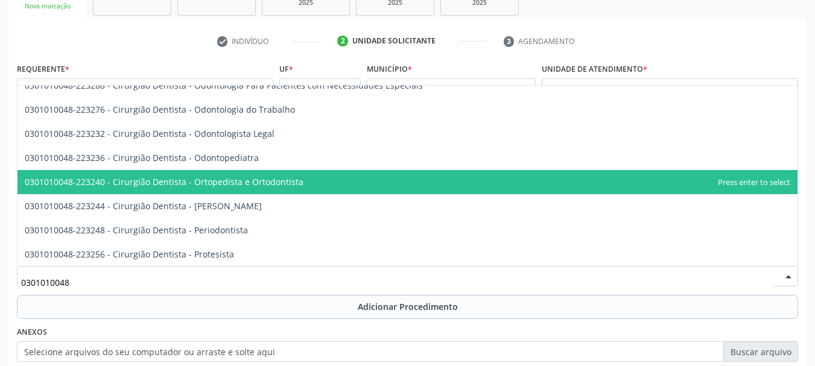
scroll to position [362, 0]
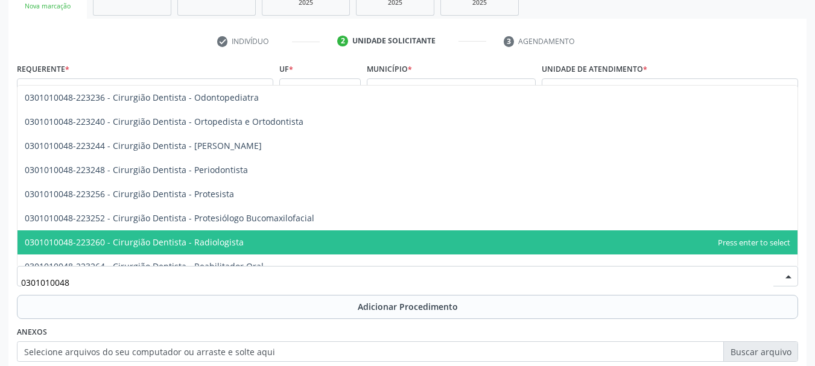
click at [214, 236] on span "0301010048-223260 - Cirurgião Dentista - Radiologista" at bounding box center [407, 242] width 780 height 24
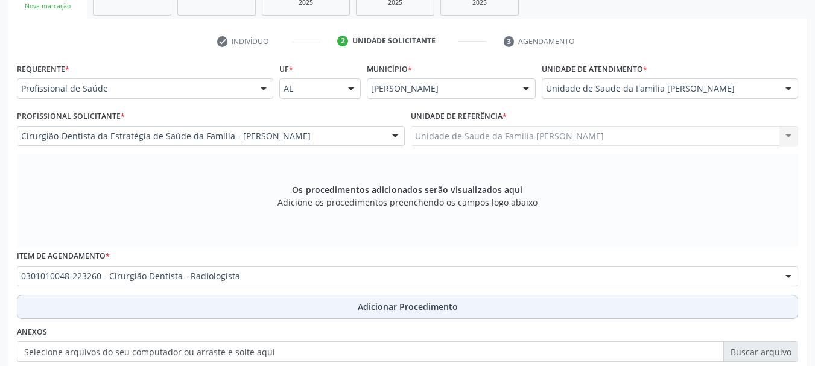
click at [397, 304] on span "Adicionar Procedimento" at bounding box center [408, 306] width 100 height 13
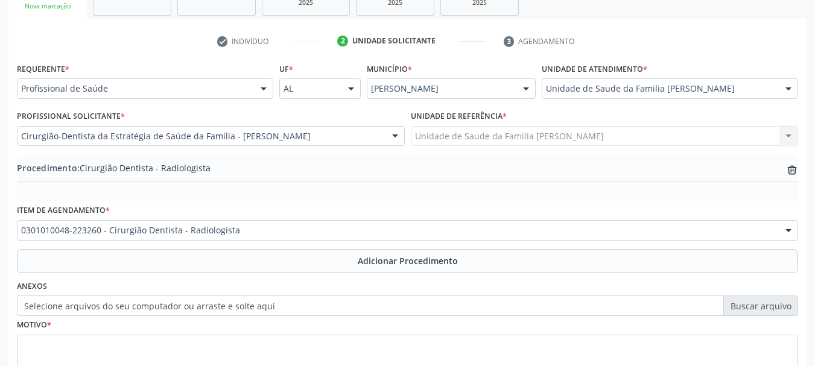
scroll to position [279, 0]
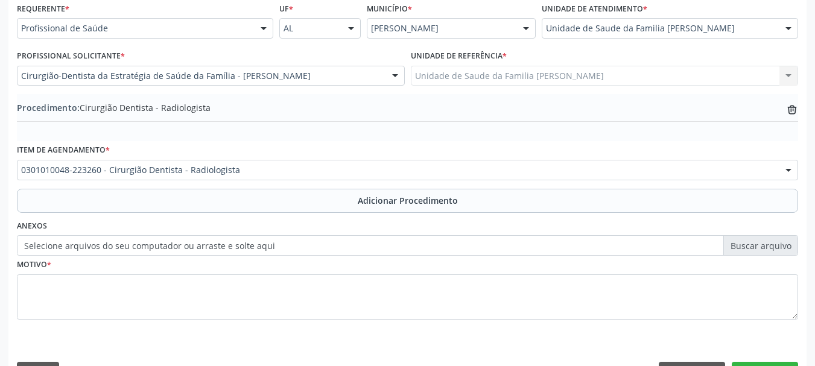
click at [181, 242] on label "Selecione arquivos do seu computador ou arraste e solte aqui" at bounding box center [407, 245] width 781 height 21
click at [181, 242] on input "Selecione arquivos do seu computador ou arraste e solte aqui" at bounding box center [407, 245] width 781 height 21
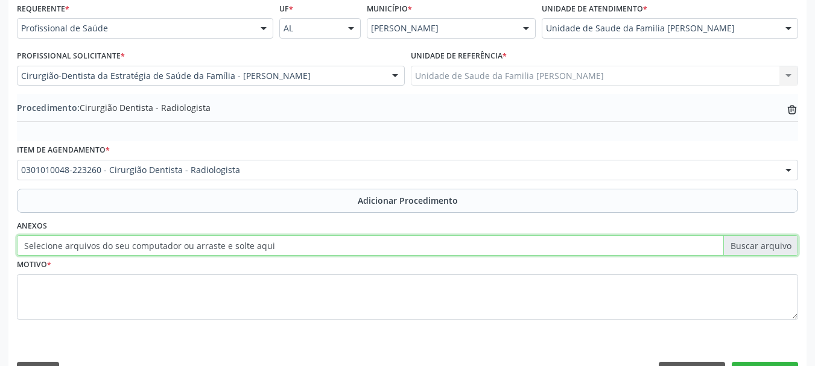
type input "C:\fakepath\selma.jpeg"
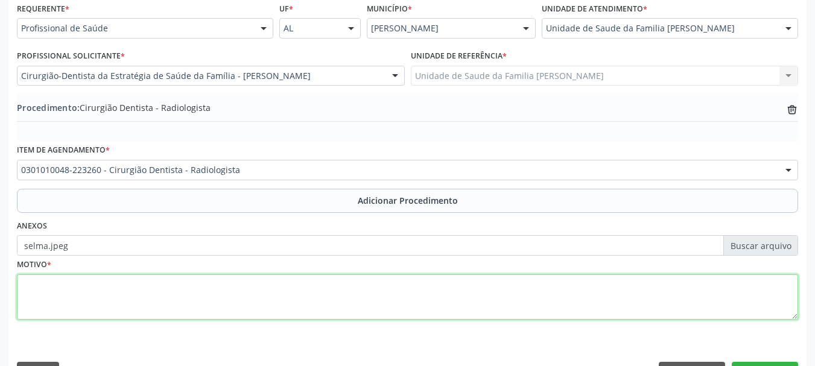
click at [46, 302] on textarea at bounding box center [407, 297] width 781 height 46
type textarea "A"
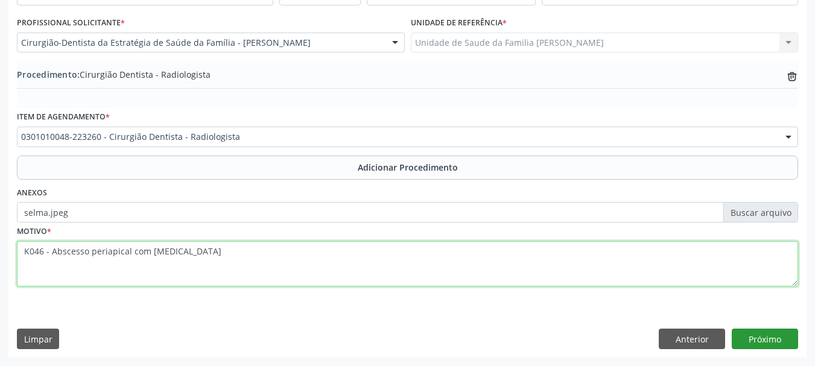
type textarea "K046 - Abscesso periapical com [MEDICAL_DATA]"
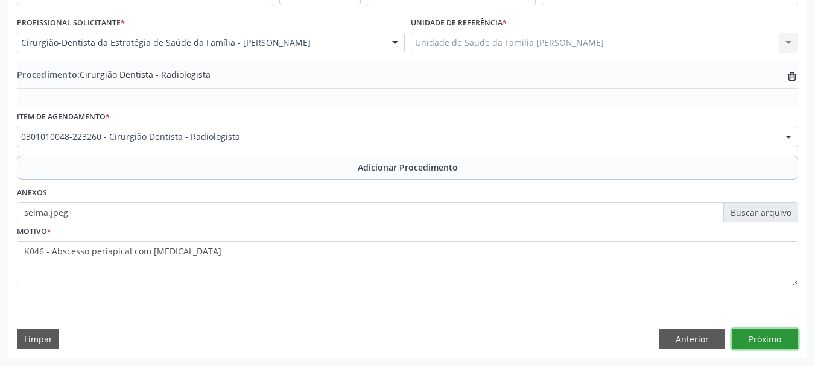
click at [777, 335] on button "Próximo" at bounding box center [764, 339] width 66 height 21
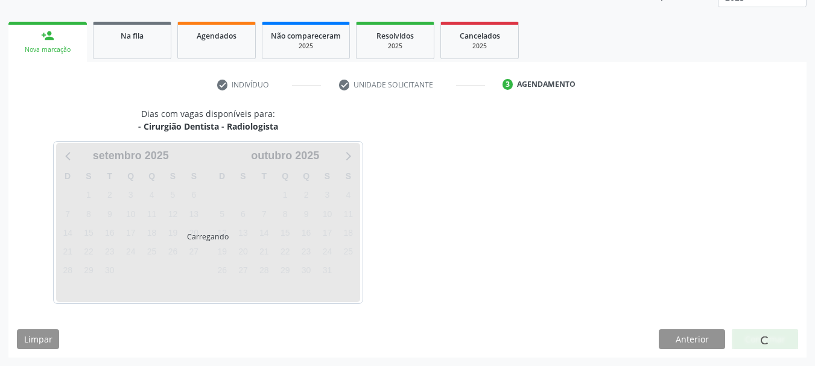
scroll to position [211, 0]
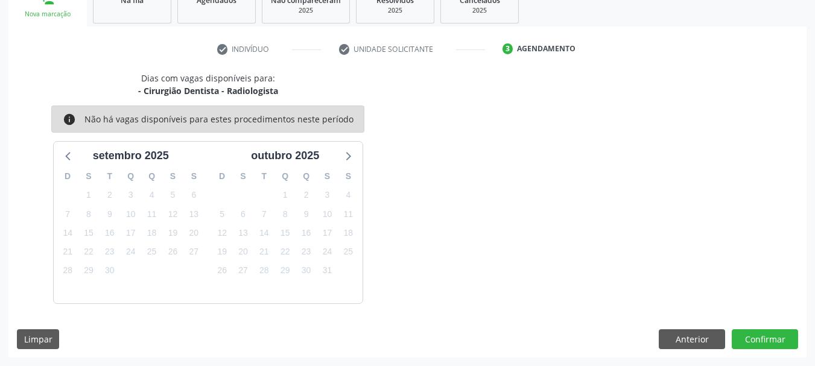
click at [798, 350] on div "Dias com vagas disponíveis para: - Cirurgião Dentista - Radiologista info Não h…" at bounding box center [407, 215] width 798 height 286
click at [791, 344] on button "Confirmar" at bounding box center [764, 339] width 66 height 21
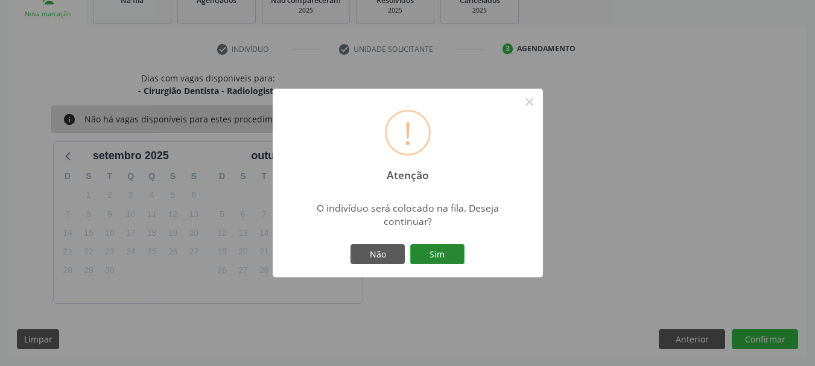
click at [456, 259] on button "Sim" at bounding box center [437, 254] width 54 height 21
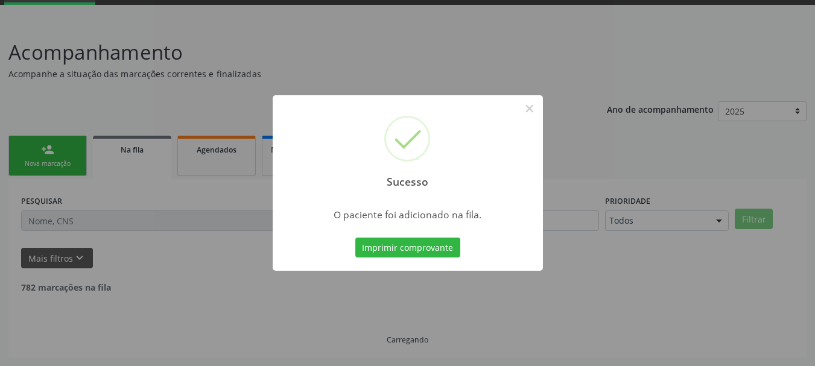
scroll to position [49, 0]
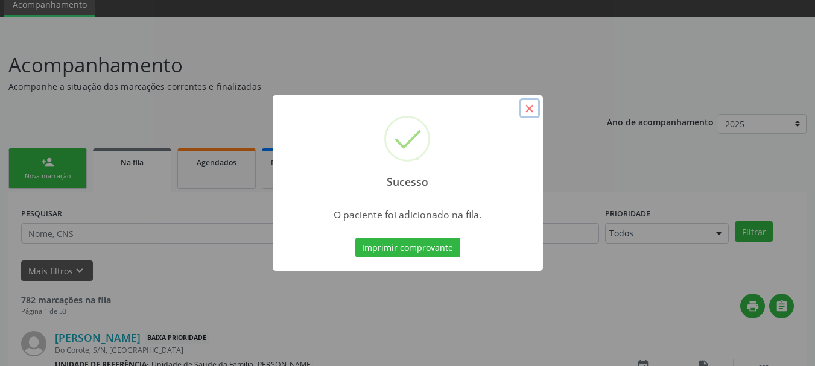
click at [533, 104] on button "×" at bounding box center [529, 108] width 21 height 21
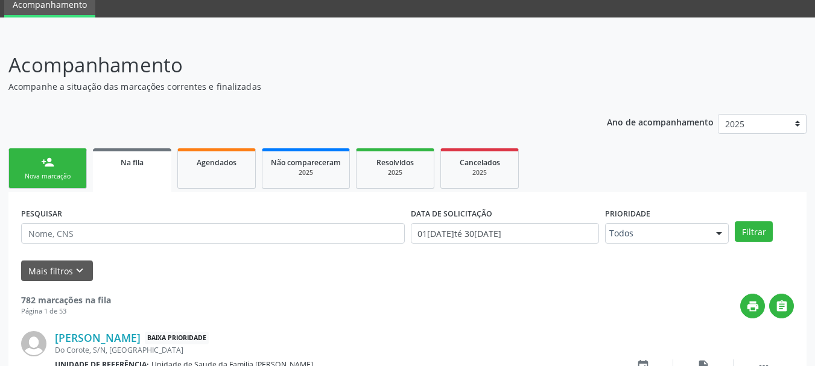
click at [62, 173] on div "Nova marcação" at bounding box center [47, 176] width 60 height 9
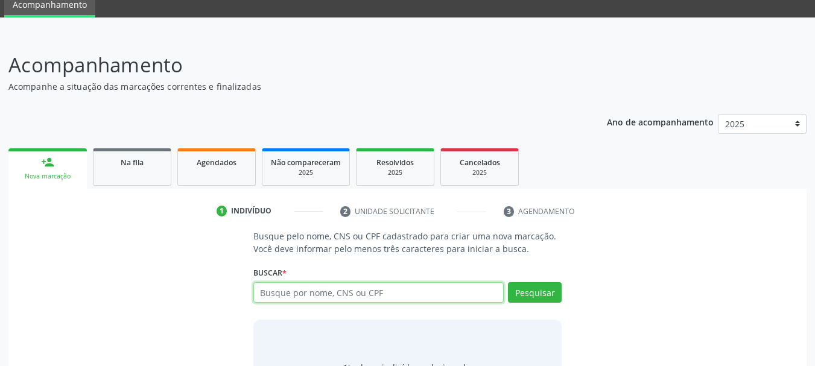
click at [273, 290] on input "text" at bounding box center [378, 292] width 251 height 21
type input "70609585177"
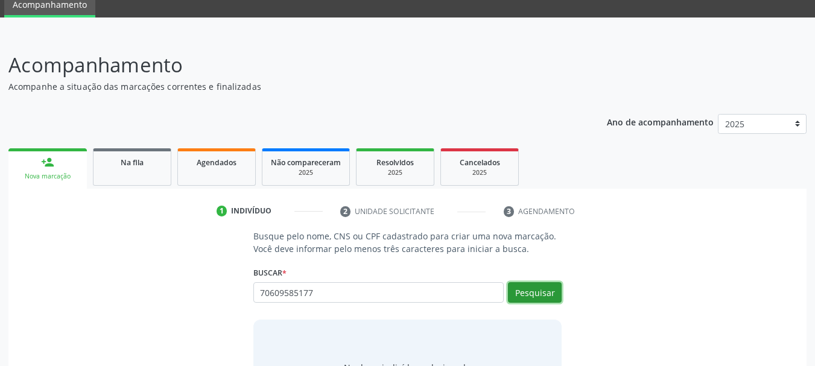
click at [560, 293] on button "Pesquisar" at bounding box center [535, 292] width 54 height 21
type input "70609585177"
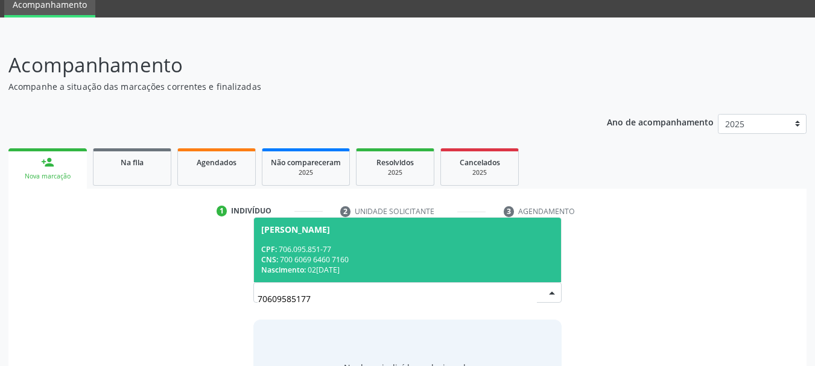
click at [313, 250] on div "CPF: 706.095.851-77" at bounding box center [407, 249] width 293 height 10
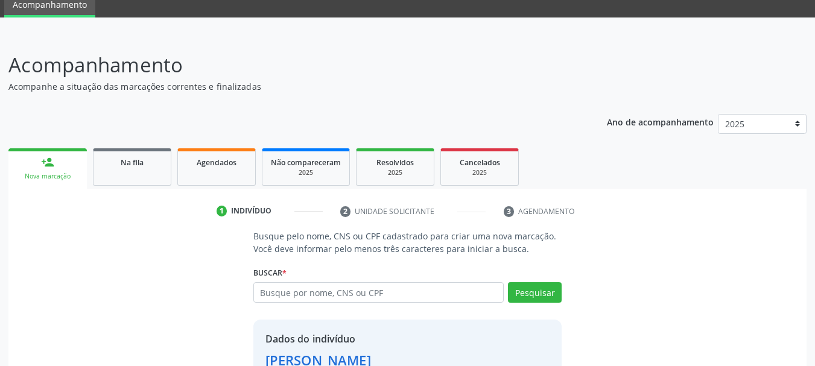
scroll to position [134, 0]
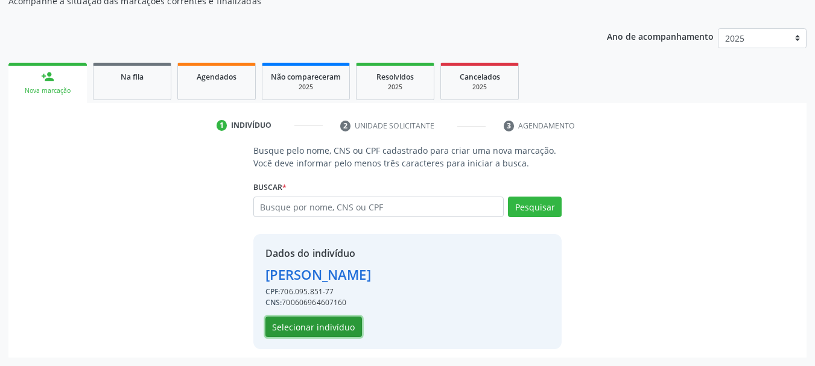
click at [327, 327] on button "Selecionar indivíduo" at bounding box center [313, 327] width 96 height 21
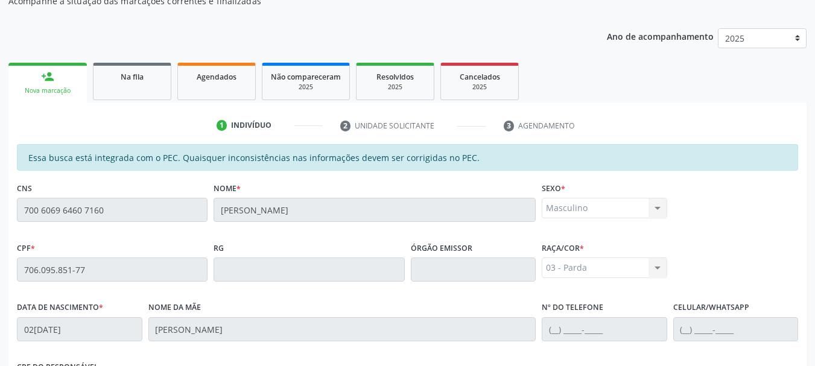
scroll to position [339, 0]
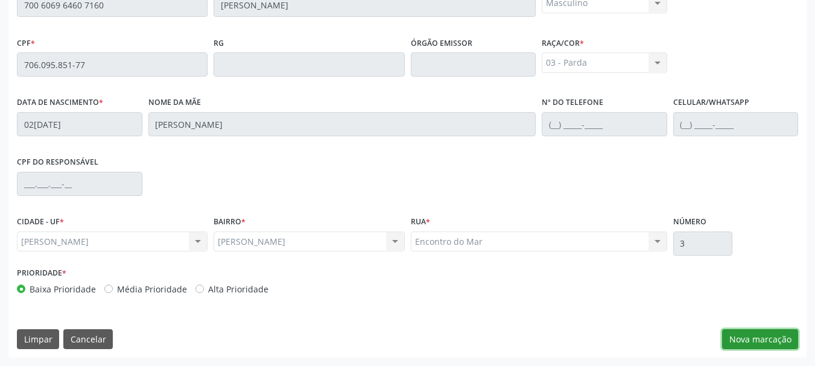
click at [734, 343] on button "Nova marcação" at bounding box center [760, 339] width 76 height 21
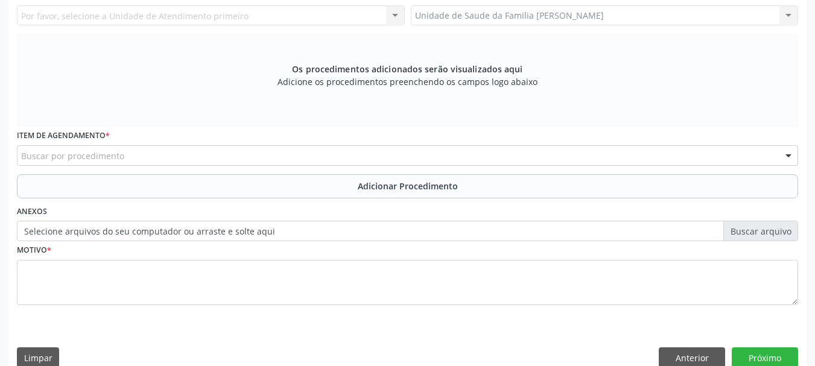
scroll to position [159, 0]
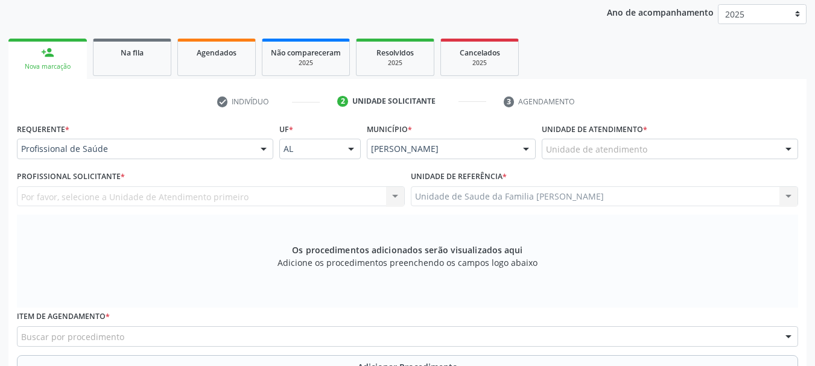
click at [567, 134] on label "Unidade de atendimento *" at bounding box center [594, 129] width 106 height 19
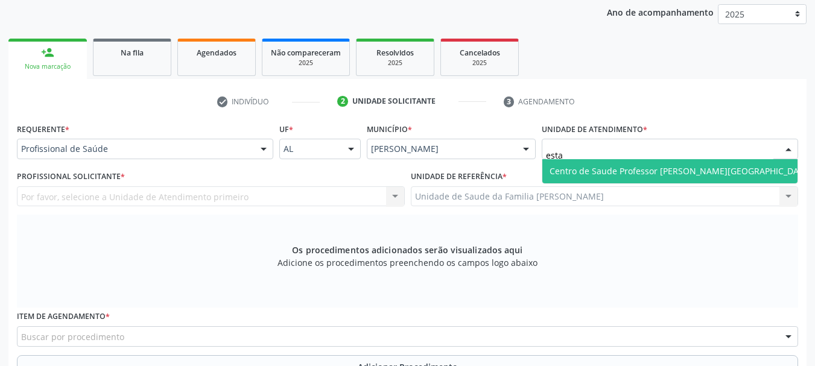
click at [605, 170] on span "Centro de Saude Professor [PERSON_NAME][GEOGRAPHIC_DATA]" at bounding box center [680, 170] width 262 height 11
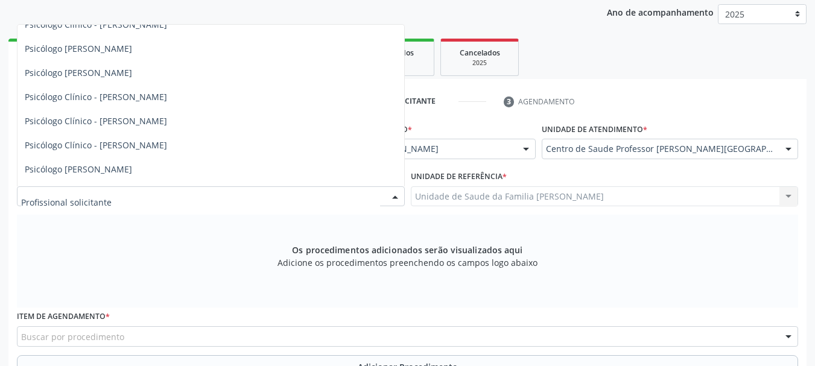
scroll to position [1044, 0]
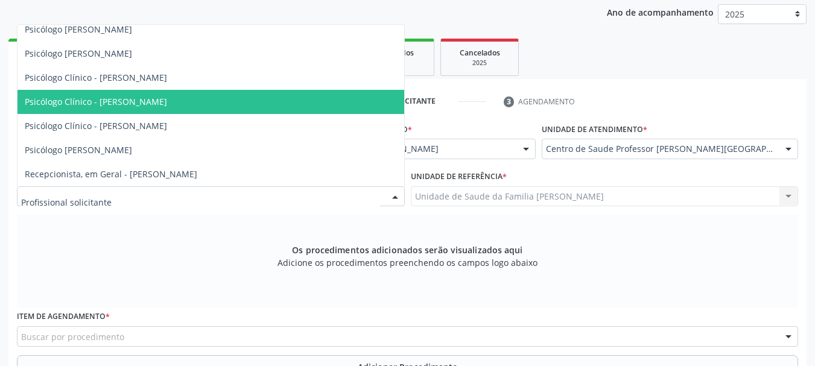
click at [605, 142] on div "Centro de Saude Professor [PERSON_NAME][GEOGRAPHIC_DATA]" at bounding box center [669, 149] width 256 height 21
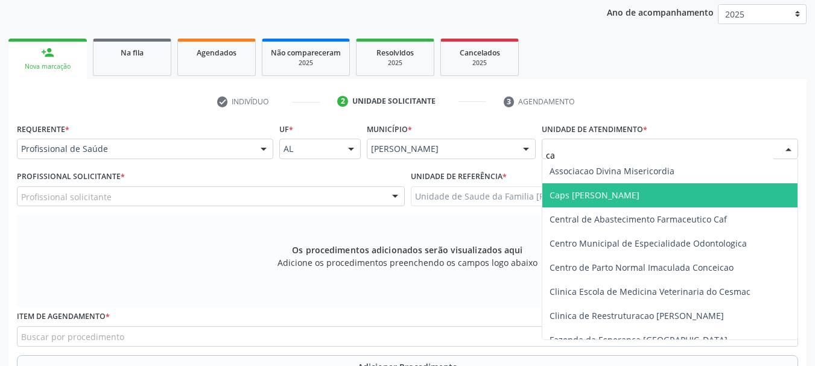
click at [610, 183] on span "Caps [PERSON_NAME]" at bounding box center [669, 195] width 255 height 24
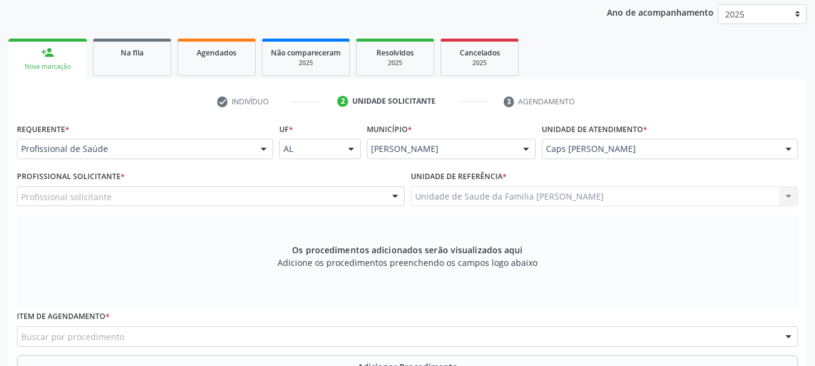
scroll to position [128, 0]
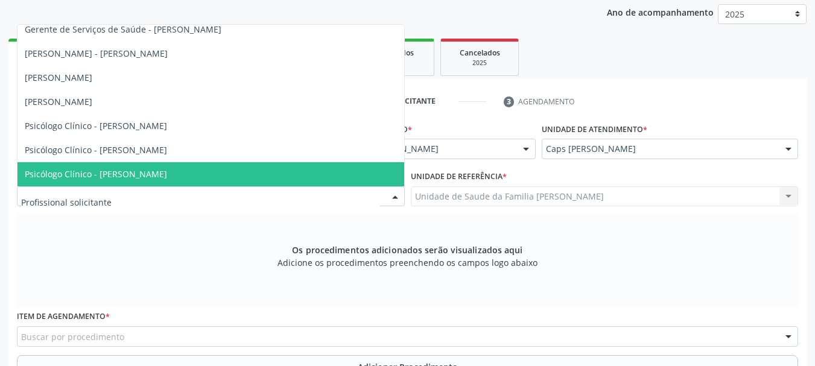
click at [64, 189] on div at bounding box center [211, 196] width 388 height 21
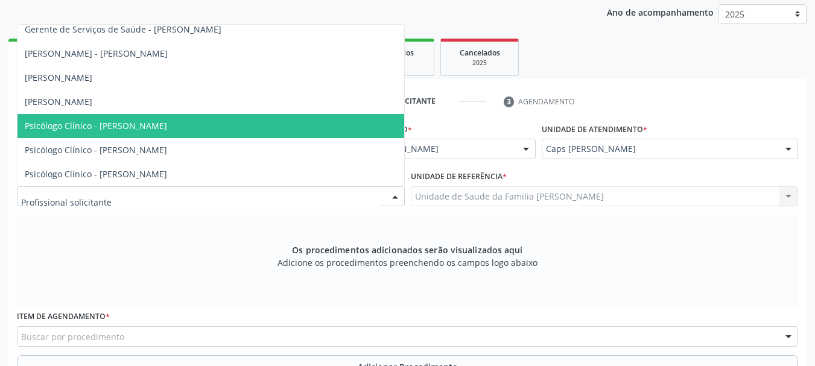
scroll to position [219, 0]
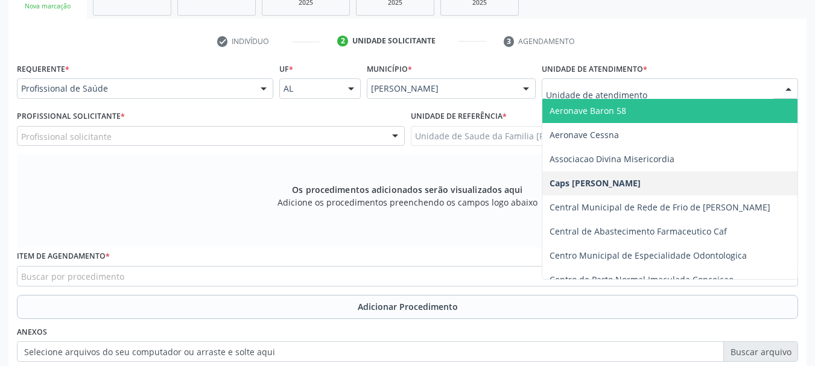
click at [587, 91] on input "text" at bounding box center [659, 95] width 227 height 24
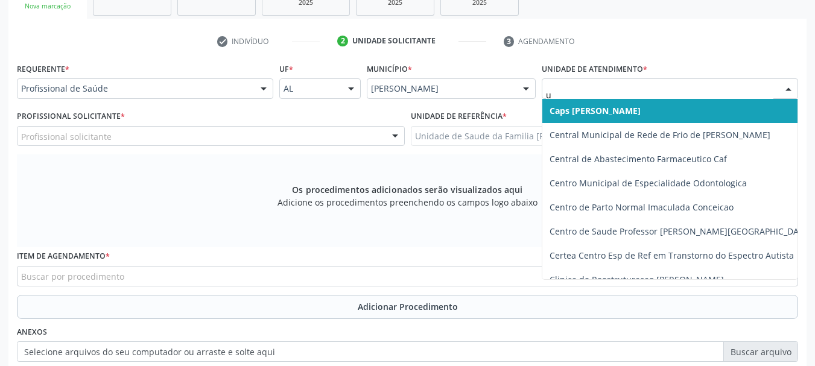
type input "up"
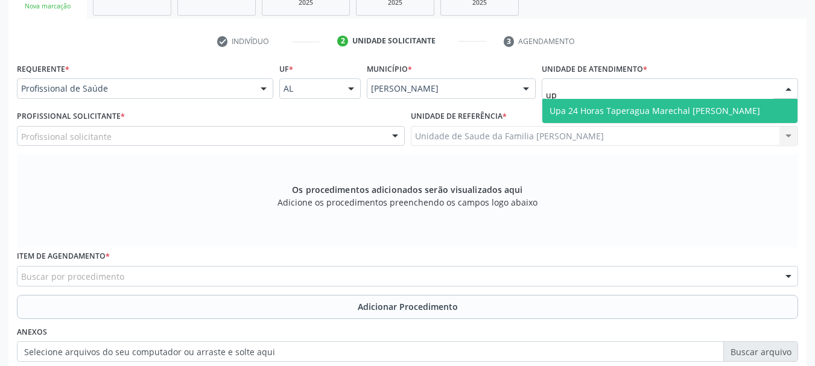
click at [605, 107] on span "Upa 24 Horas Taperagua Marechal [PERSON_NAME]" at bounding box center [654, 110] width 210 height 11
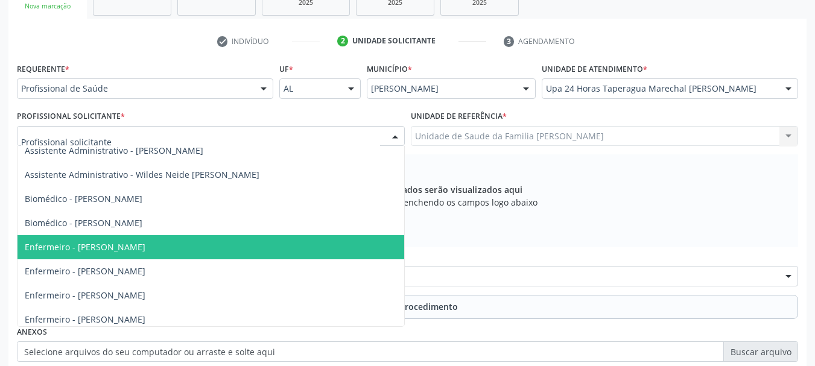
click at [159, 140] on div at bounding box center [211, 136] width 388 height 21
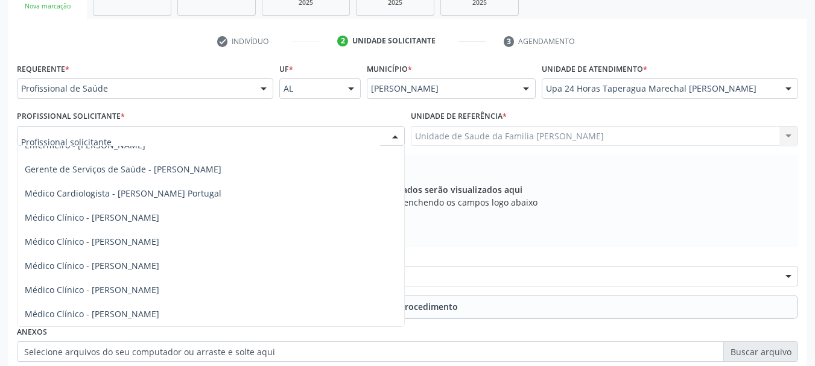
scroll to position [760, 0]
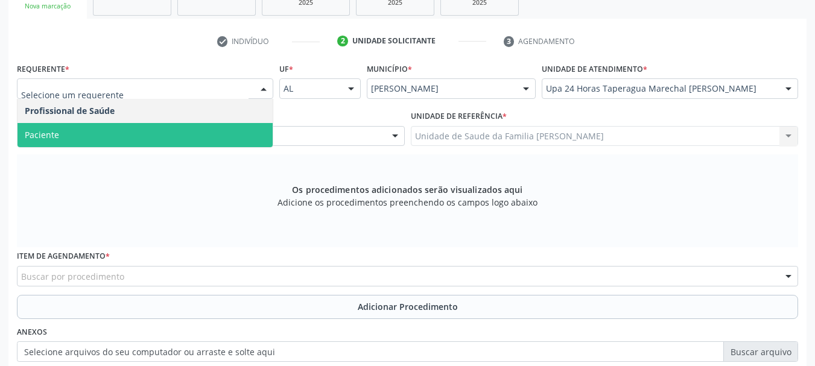
click at [75, 133] on span "Paciente" at bounding box center [144, 135] width 255 height 24
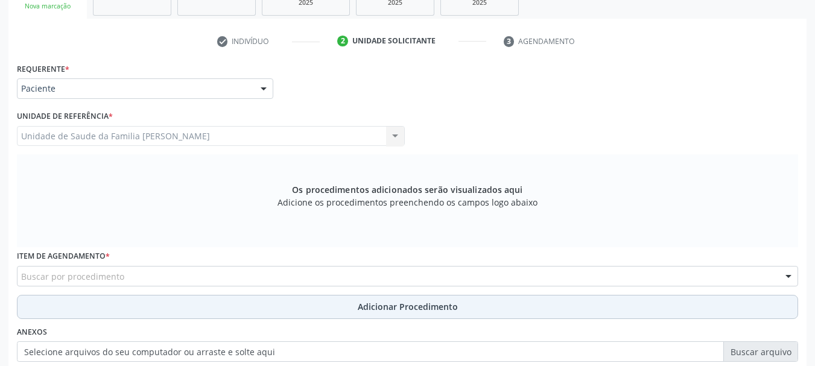
scroll to position [339, 0]
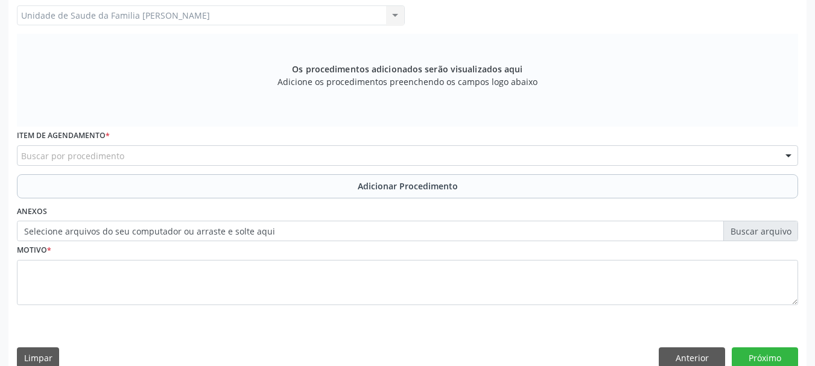
click at [136, 145] on div "Buscar por procedimento" at bounding box center [407, 155] width 781 height 21
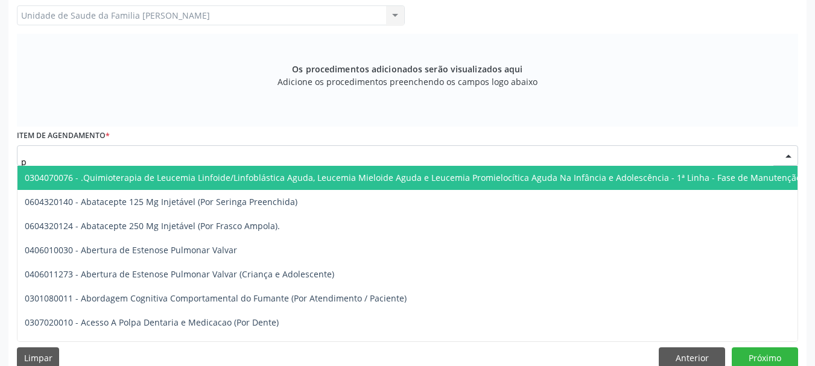
type input "ps"
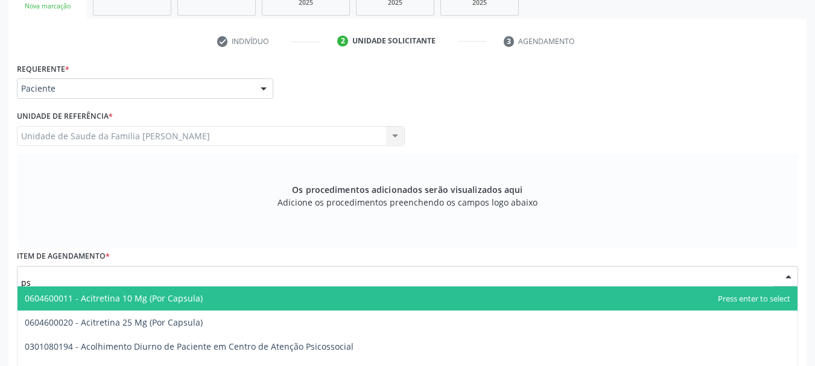
scroll to position [159, 0]
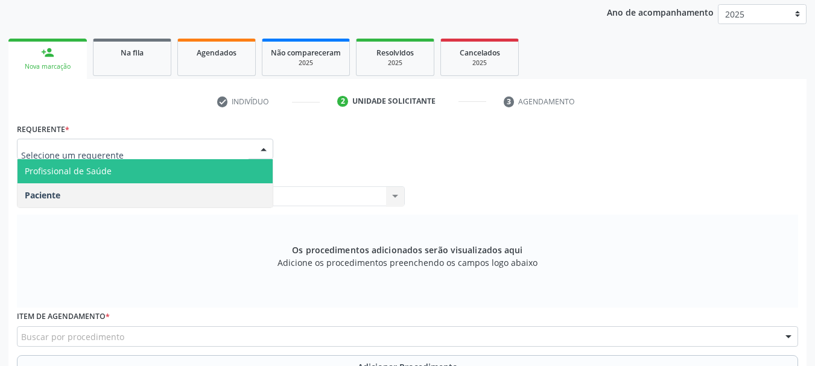
click at [119, 167] on span "Profissional de Saúde" at bounding box center [144, 171] width 255 height 24
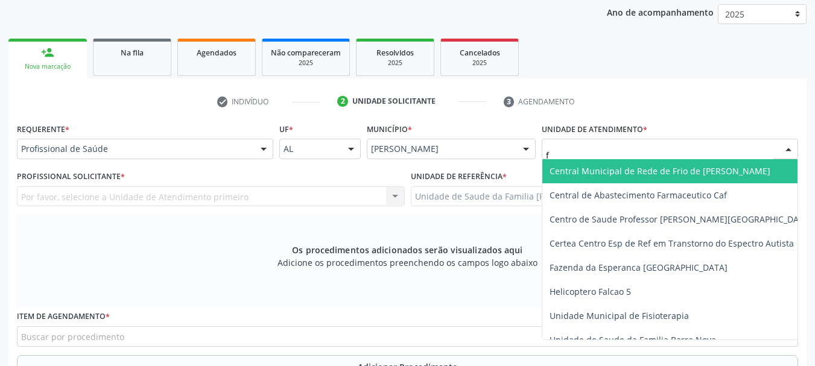
type input "fr"
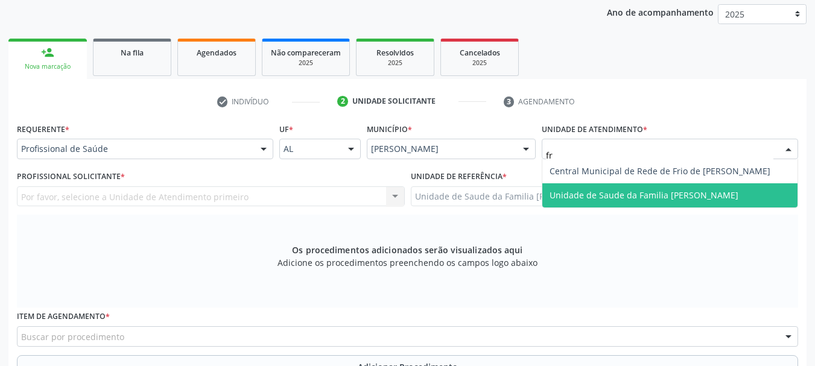
click at [641, 195] on span "Unidade de Saude da Familia [PERSON_NAME]" at bounding box center [643, 194] width 189 height 11
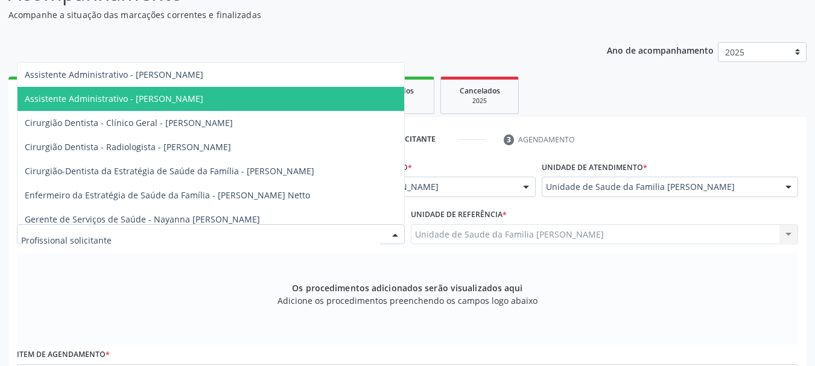
scroll to position [241, 0]
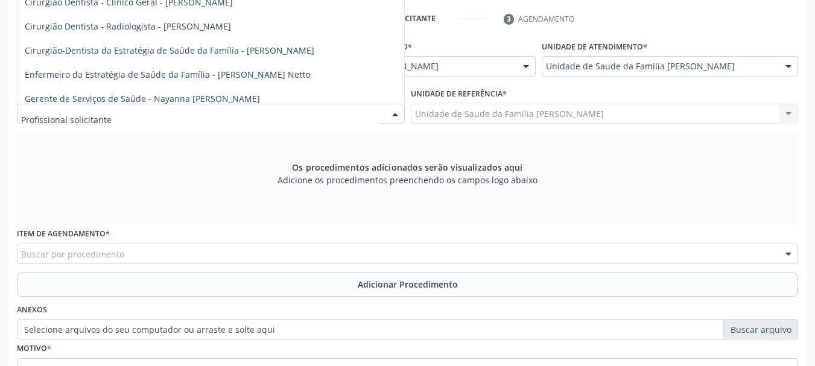
click at [230, 124] on input "text" at bounding box center [200, 120] width 359 height 24
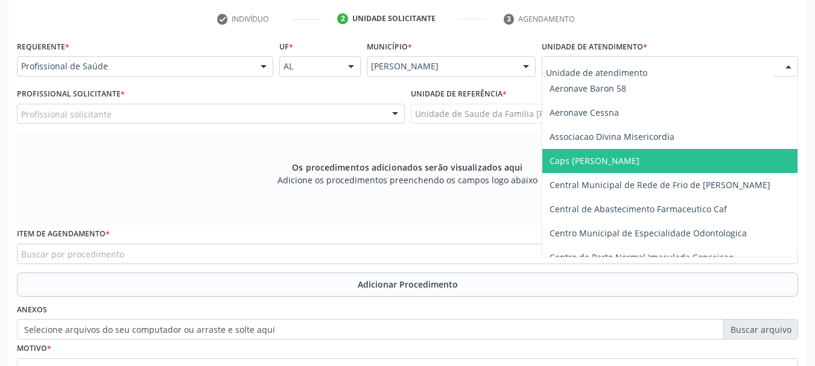
click at [631, 161] on span "Caps [PERSON_NAME]" at bounding box center [594, 160] width 90 height 11
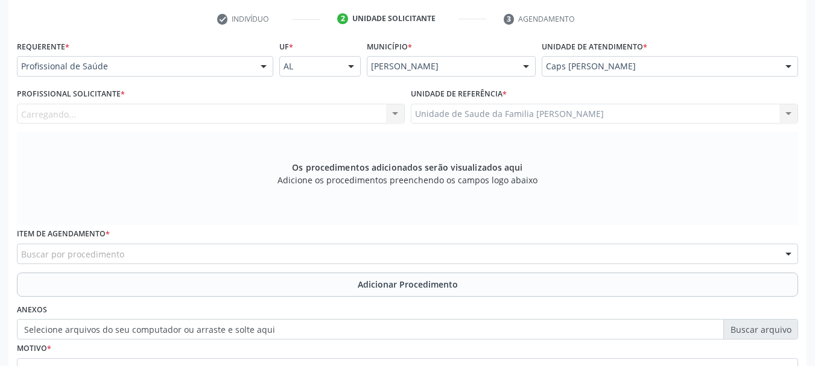
click at [64, 119] on div "Carregando... Assistente Administrativo - [PERSON_NAME] Assistente Administrati…" at bounding box center [211, 114] width 388 height 21
click at [101, 47] on div "Requerente * Profissional de Saúde Profissional de Saúde Paciente Nenhum result…" at bounding box center [145, 56] width 256 height 39
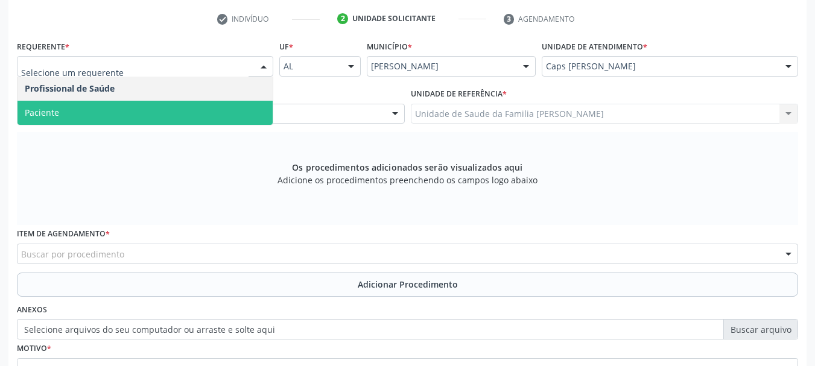
click at [62, 103] on span "Paciente" at bounding box center [144, 113] width 255 height 24
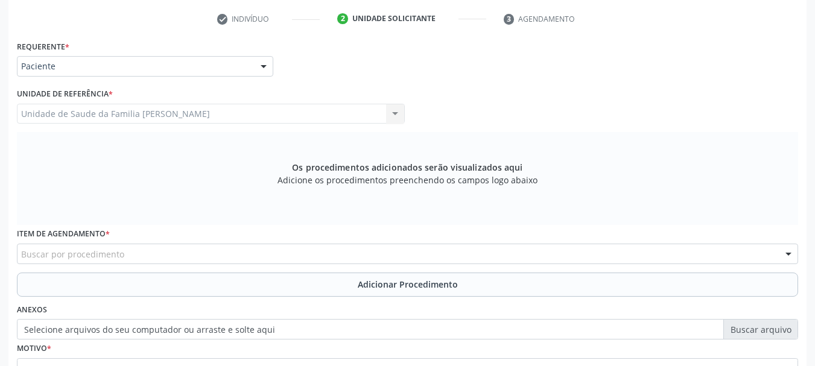
scroll to position [358, 0]
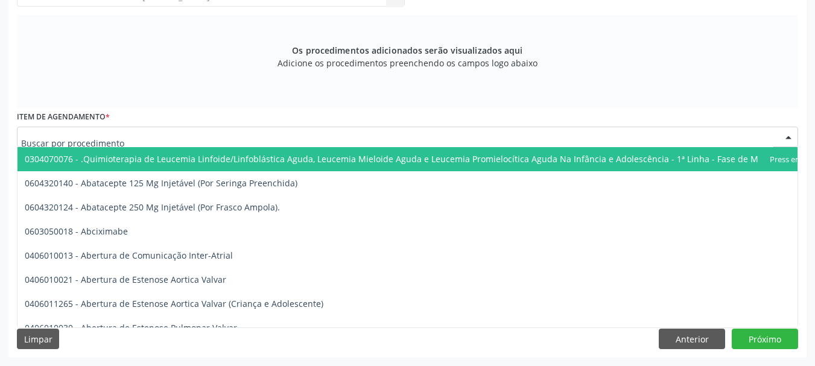
click at [150, 138] on div at bounding box center [407, 137] width 781 height 21
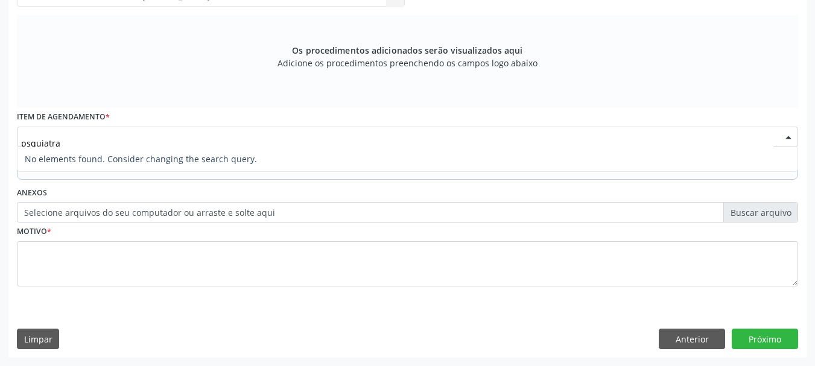
click at [31, 144] on input "psquiatra" at bounding box center [397, 143] width 752 height 24
type input "psiquiatra"
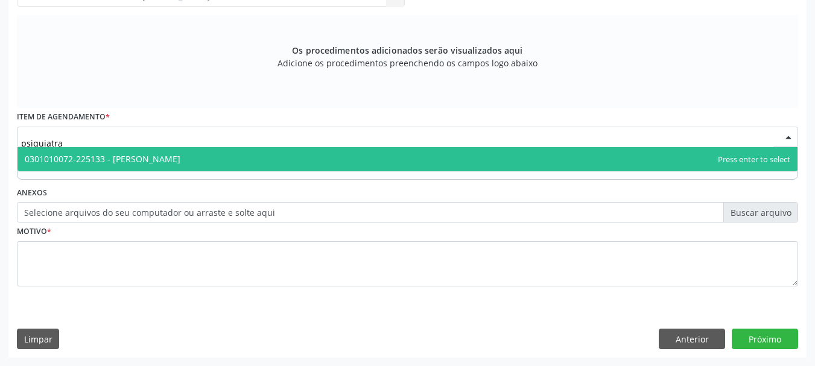
click at [164, 163] on span "0301010072-225133 - [PERSON_NAME]" at bounding box center [103, 158] width 156 height 11
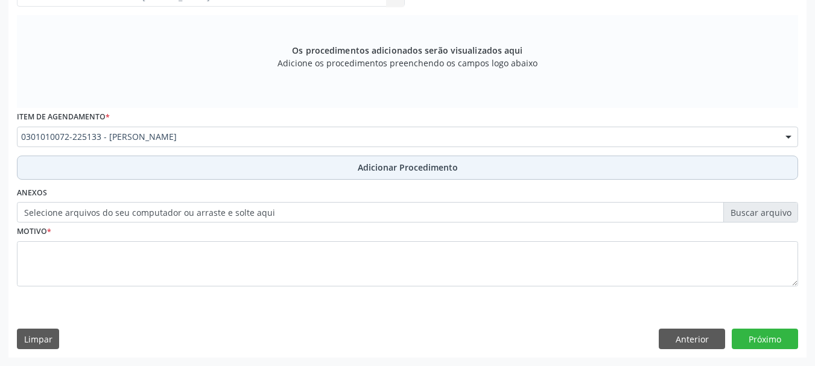
click at [388, 166] on span "Adicionar Procedimento" at bounding box center [408, 167] width 100 height 13
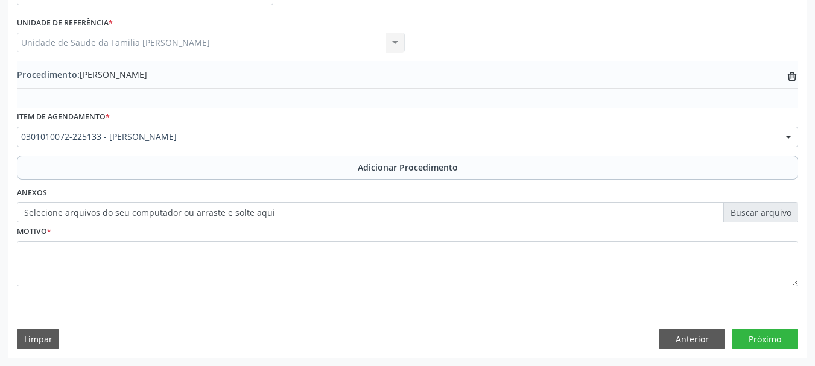
click at [254, 215] on label "Selecione arquivos do seu computador ou arraste e solte aqui" at bounding box center [407, 212] width 781 height 21
click at [254, 215] on input "Selecione arquivos do seu computador ou arraste e solte aqui" at bounding box center [407, 212] width 781 height 21
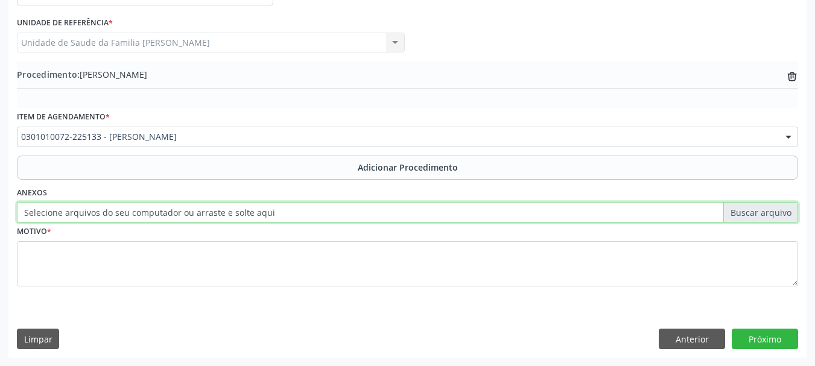
type input "C:\fakepath\[PERSON_NAME].jpeg"
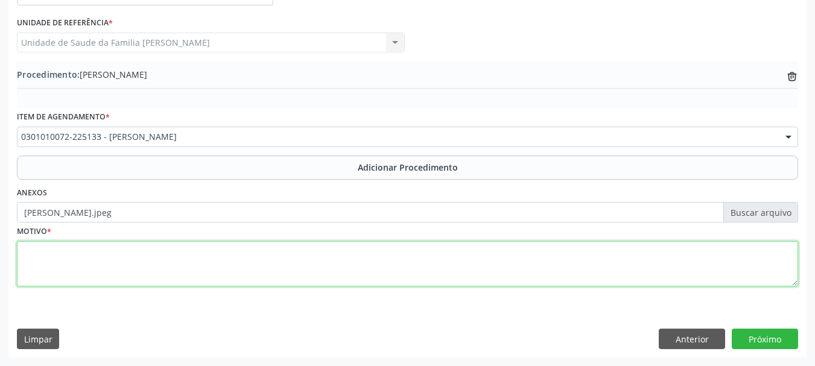
click at [34, 249] on textarea at bounding box center [407, 264] width 781 height 46
click at [280, 253] on textarea "Paciente com historico de multiplas tentativas de autoexterminio.Retata vontade…" at bounding box center [407, 264] width 781 height 46
click at [283, 253] on textarea "Paciente com historico de multiplas tentativas de autoexterminio.Retata vontade…" at bounding box center [407, 264] width 781 height 46
click at [380, 250] on textarea "Paciente com historico de multiplas tentativas de autoexterminio. Retata vontad…" at bounding box center [407, 264] width 781 height 46
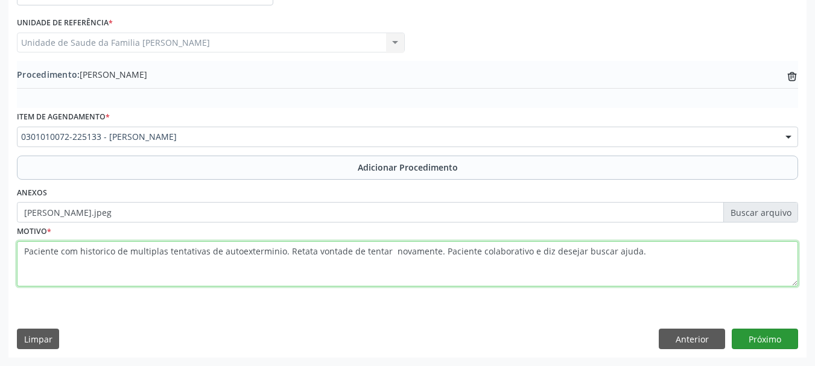
type textarea "Paciente com historico de multiplas tentativas de autoexterminio. Retata vontad…"
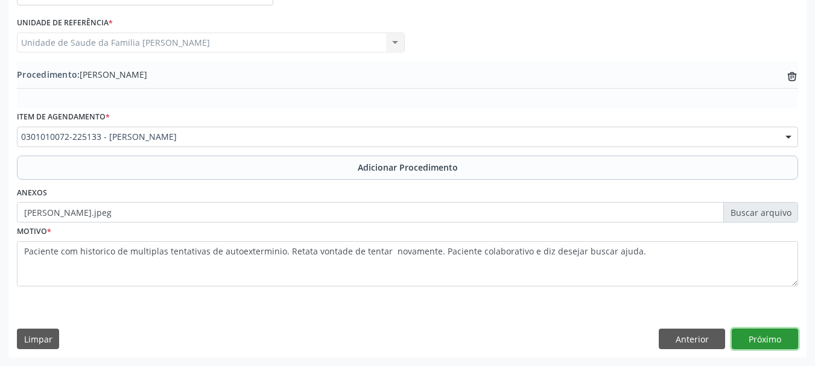
click at [766, 341] on button "Próximo" at bounding box center [764, 339] width 66 height 21
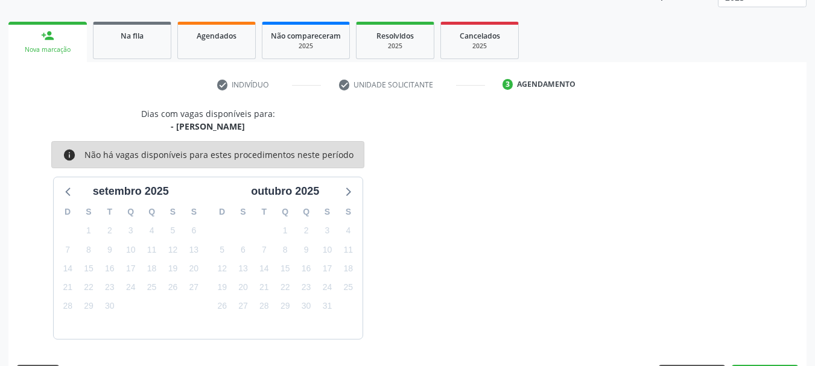
scroll to position [211, 0]
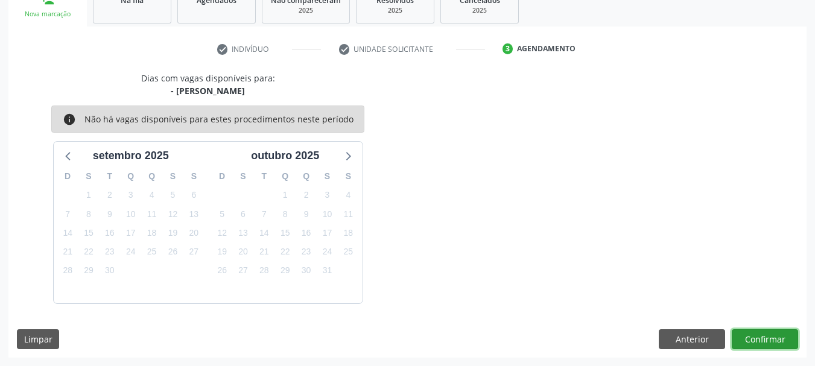
click at [765, 341] on button "Confirmar" at bounding box center [764, 339] width 66 height 21
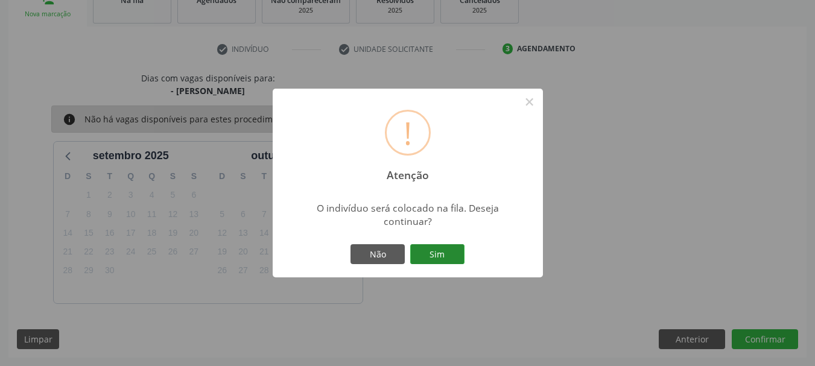
click at [441, 253] on button "Sim" at bounding box center [437, 254] width 54 height 21
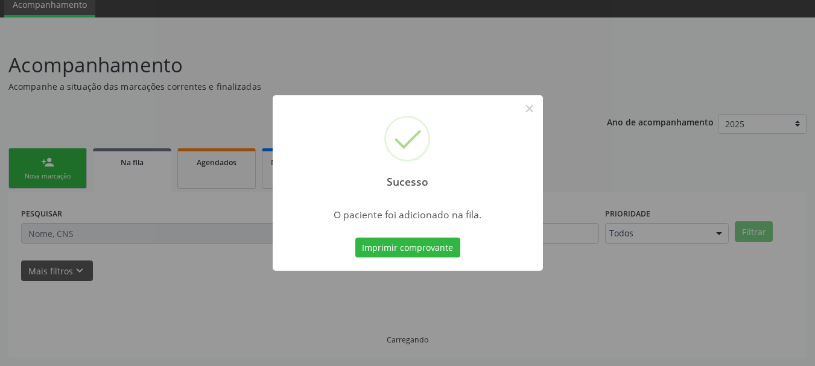
scroll to position [49, 0]
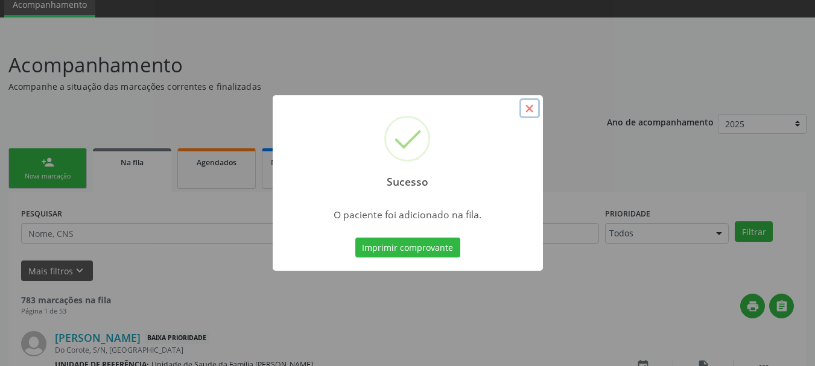
click at [523, 110] on button "×" at bounding box center [529, 108] width 21 height 21
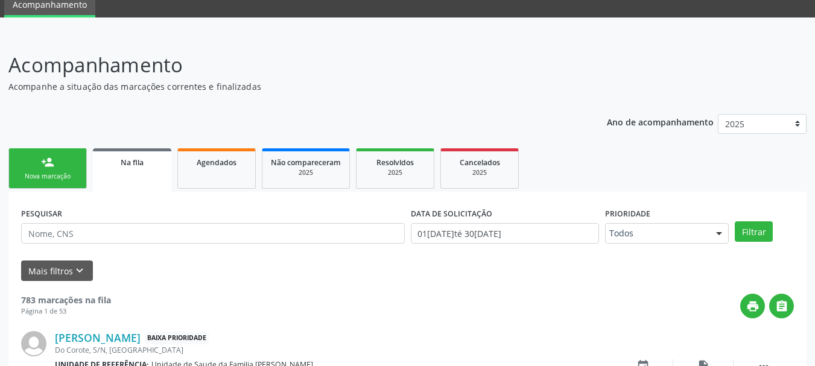
click at [71, 174] on div "Nova marcação" at bounding box center [47, 176] width 60 height 9
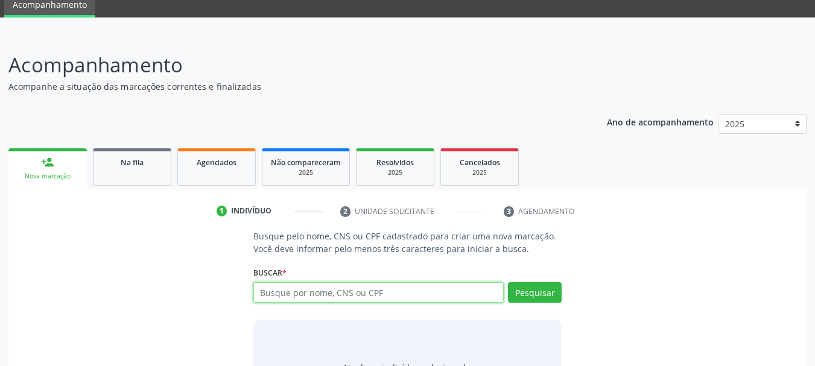
click at [308, 292] on input "text" at bounding box center [378, 292] width 251 height 21
paste input "700706934549773"
type input "700706934549773"
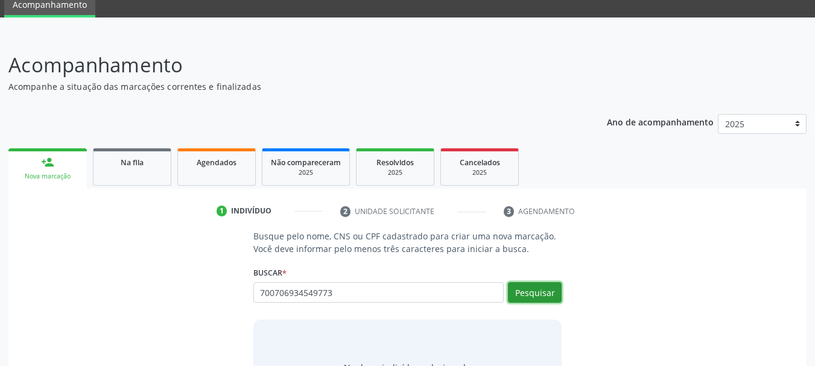
click at [522, 293] on button "Pesquisar" at bounding box center [535, 292] width 54 height 21
click at [534, 288] on button "Pesquisar" at bounding box center [535, 292] width 54 height 21
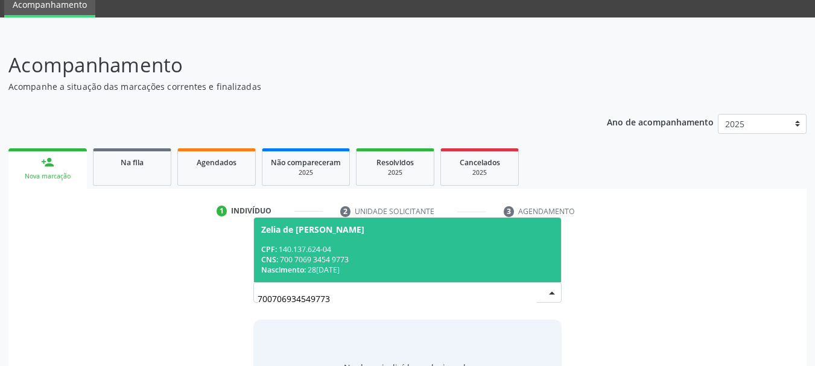
click at [328, 259] on div "CNS: 700 7069 3454 9773" at bounding box center [407, 259] width 293 height 10
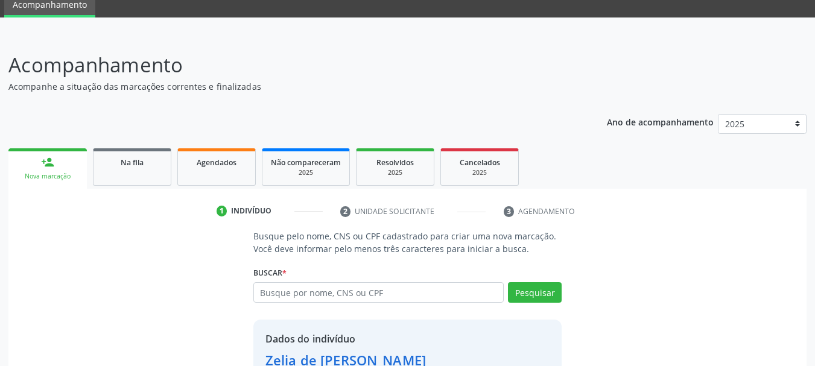
scroll to position [134, 0]
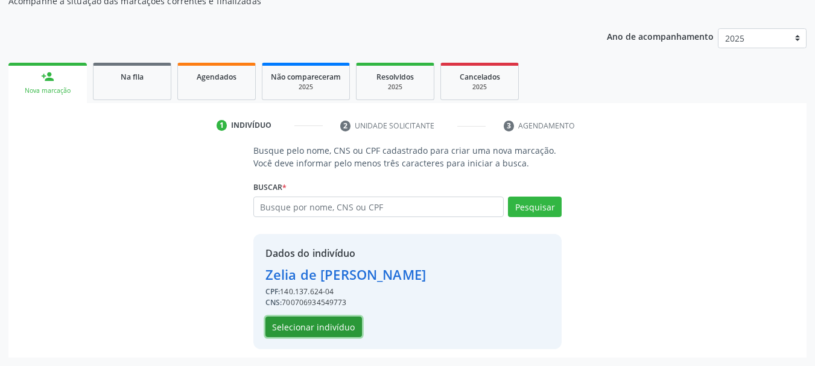
click at [338, 327] on button "Selecionar indivíduo" at bounding box center [313, 327] width 96 height 21
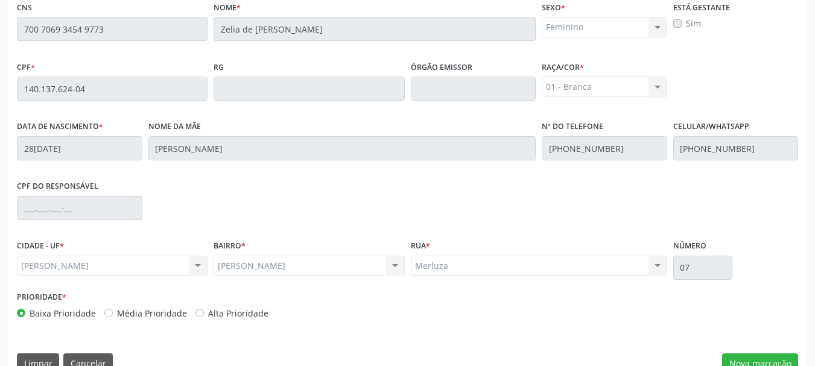
scroll to position [339, 0]
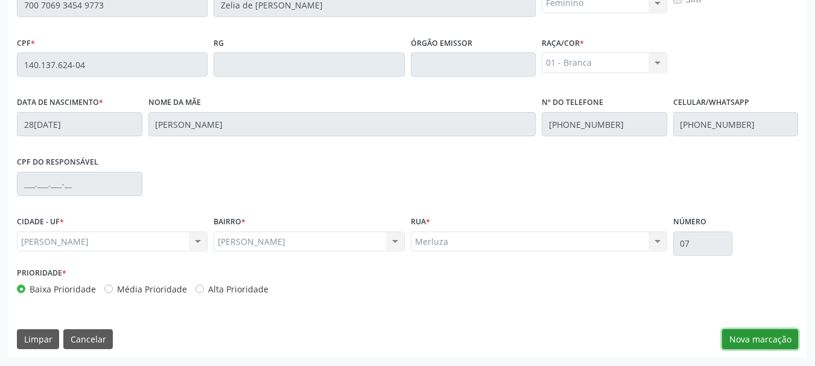
click at [764, 344] on button "Nova marcação" at bounding box center [760, 339] width 76 height 21
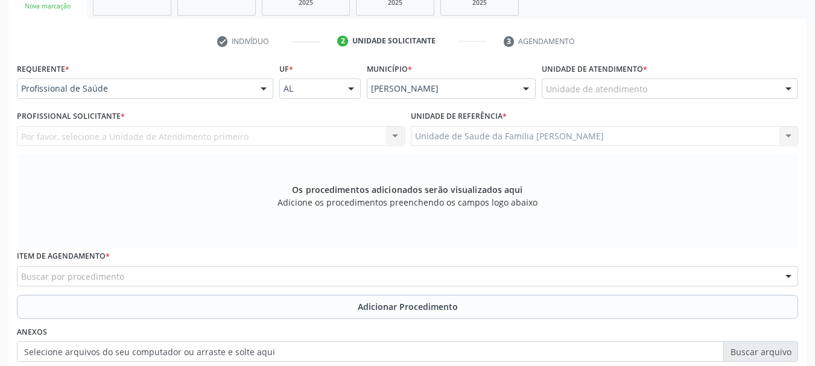
scroll to position [98, 0]
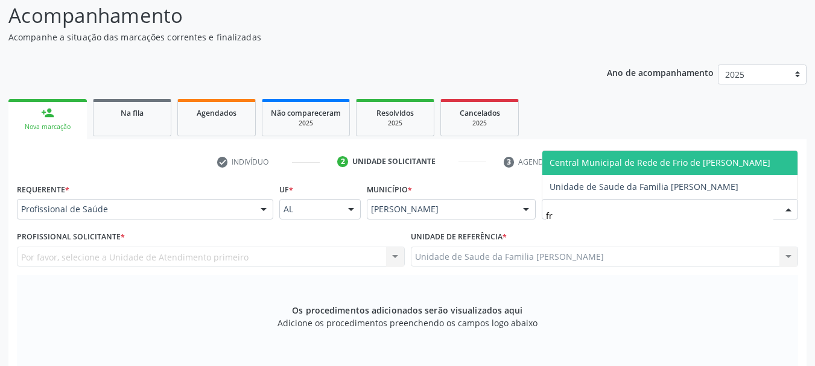
type input "fra"
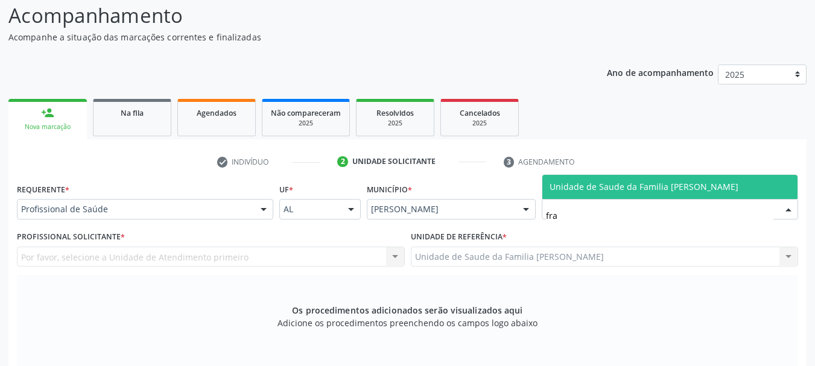
click at [620, 189] on span "Unidade de Saude da Familia [PERSON_NAME]" at bounding box center [643, 186] width 189 height 11
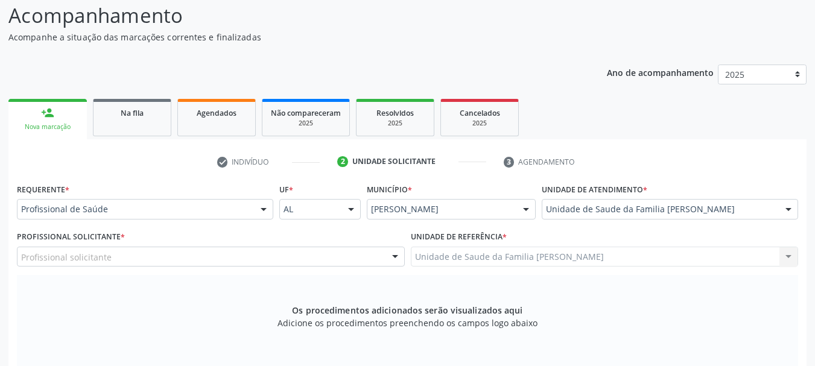
click at [162, 254] on div "Profissional solicitante" at bounding box center [211, 257] width 388 height 21
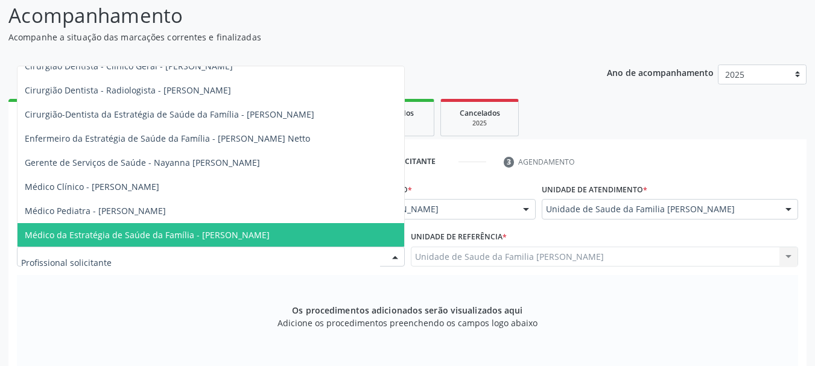
scroll to position [118, 0]
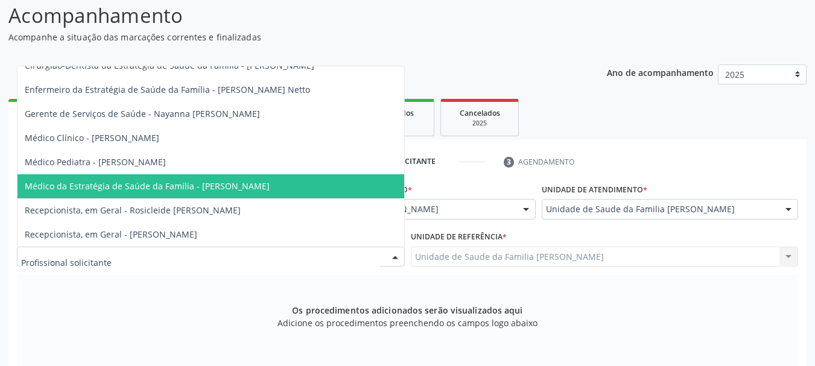
click at [269, 186] on span "Médico da Estratégia de Saúde da Família - [PERSON_NAME]" at bounding box center [210, 186] width 386 height 24
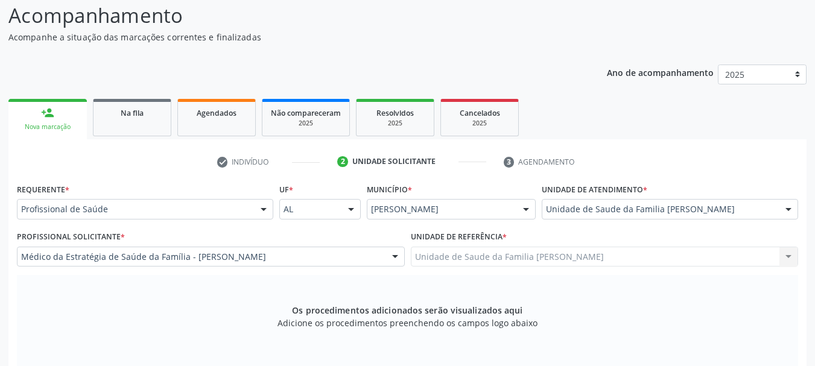
scroll to position [279, 0]
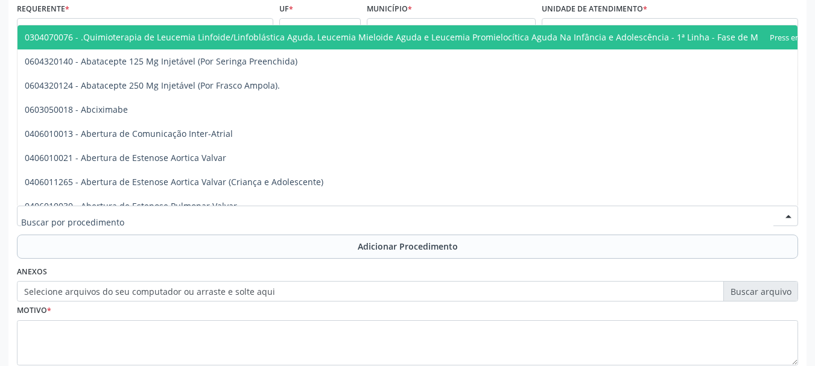
click at [202, 219] on div at bounding box center [407, 216] width 781 height 21
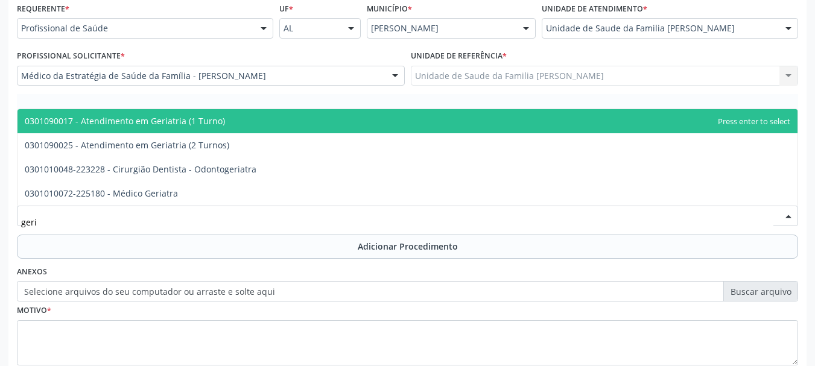
type input "geria"
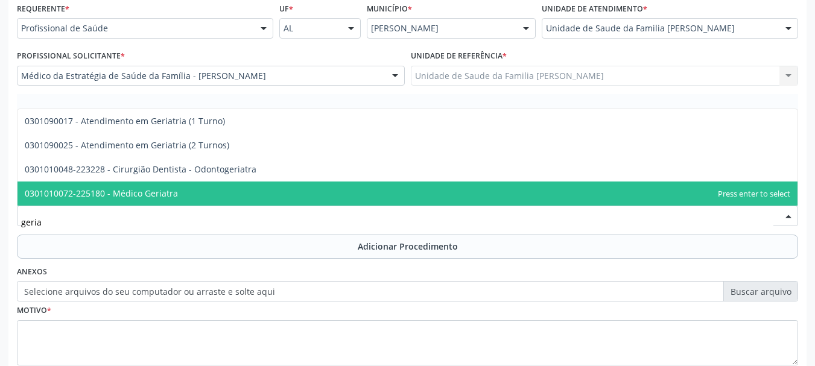
click at [175, 201] on span "0301010072-225180 - Médico Geriatra" at bounding box center [407, 193] width 780 height 24
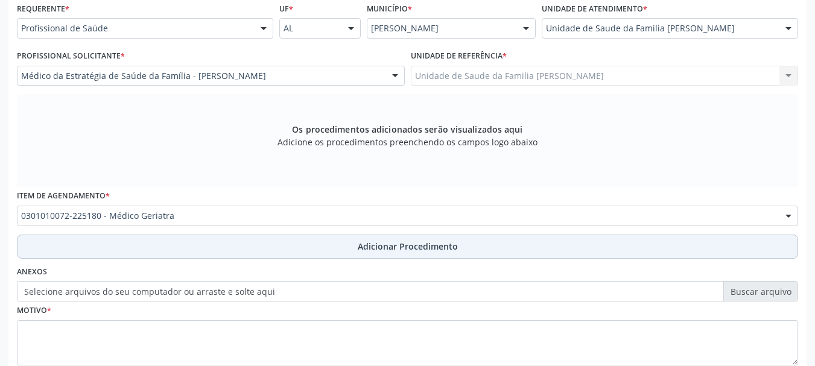
click at [414, 245] on span "Adicionar Procedimento" at bounding box center [408, 246] width 100 height 13
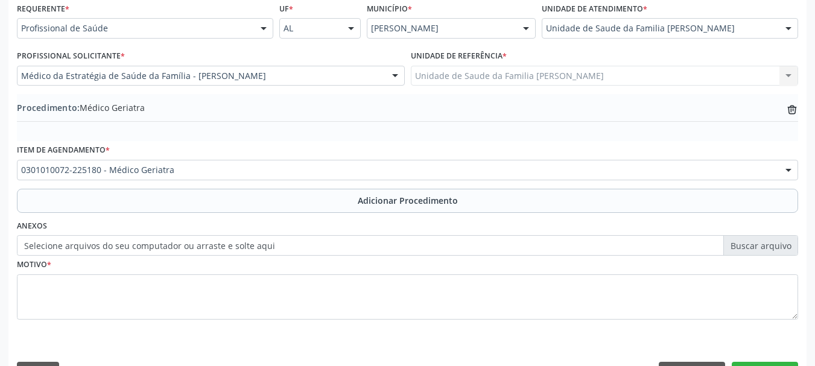
scroll to position [312, 0]
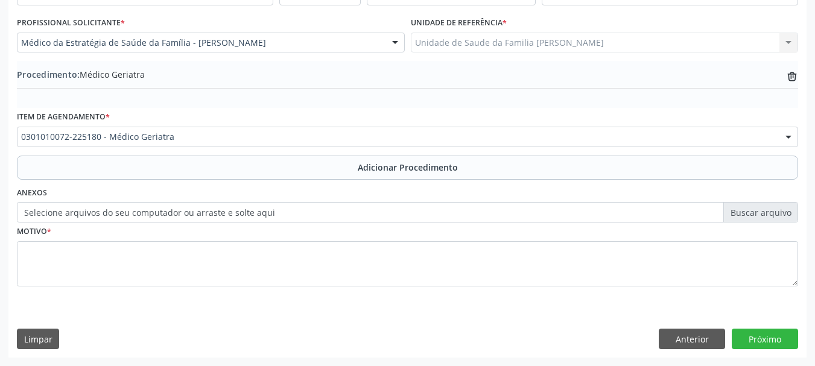
click at [171, 215] on label "Selecione arquivos do seu computador ou arraste e solte aqui" at bounding box center [407, 212] width 781 height 21
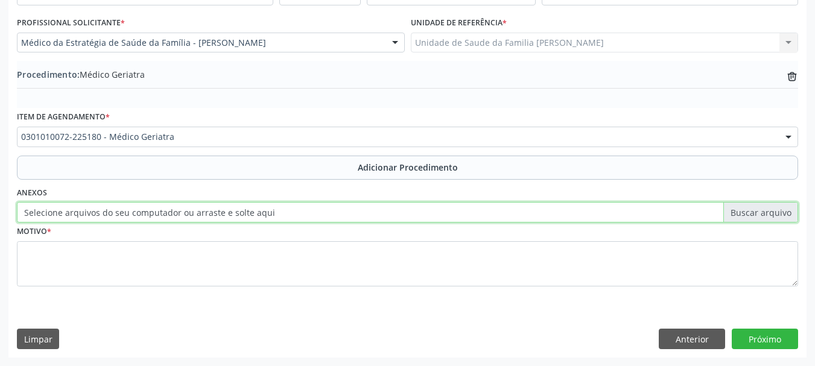
click at [171, 215] on input "Selecione arquivos do seu computador ou arraste e solte aqui" at bounding box center [407, 212] width 781 height 21
type input "C:\fakepath\zelia.jpeg"
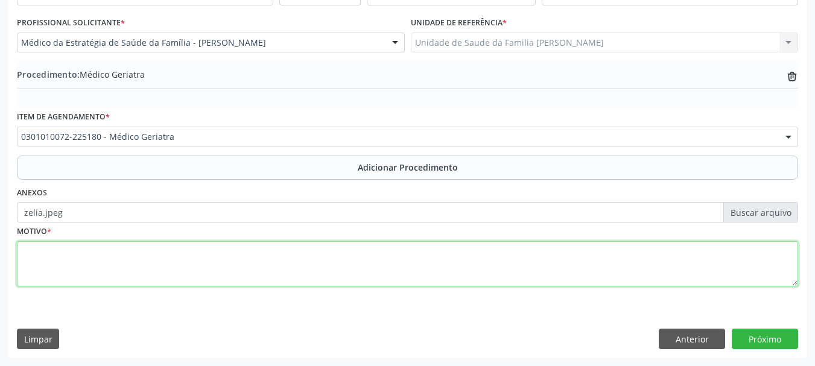
click at [53, 268] on textarea at bounding box center [407, 264] width 781 height 46
click at [108, 253] on textarea "Sintomas depressivos,DM," at bounding box center [407, 264] width 781 height 46
click at [109, 253] on textarea "Sintomas depressivos,DM," at bounding box center [407, 264] width 781 height 46
click at [111, 253] on textarea "Sintomas depressivos,DM," at bounding box center [407, 264] width 781 height 46
click at [168, 263] on textarea "Sintomas depressivos, DM," at bounding box center [407, 264] width 781 height 46
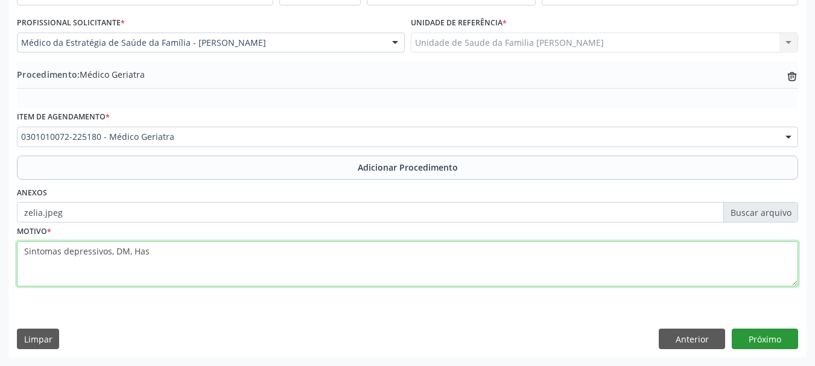
type textarea "Sintomas depressivos, DM, Has"
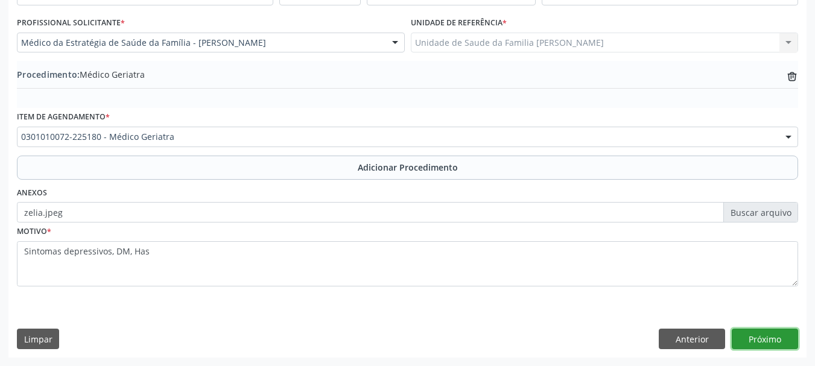
click at [789, 336] on button "Próximo" at bounding box center [764, 339] width 66 height 21
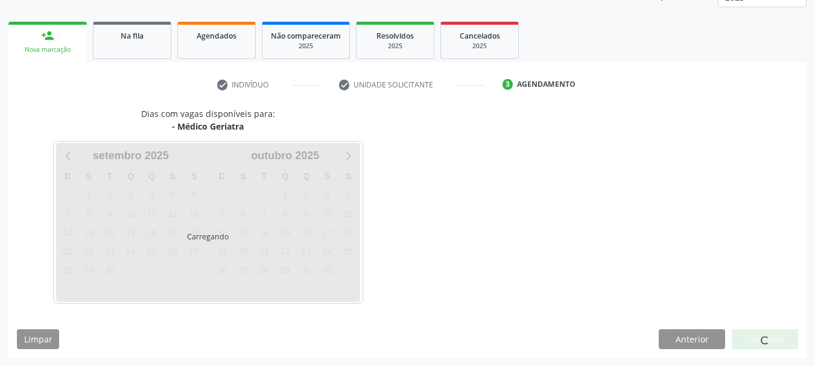
scroll to position [211, 0]
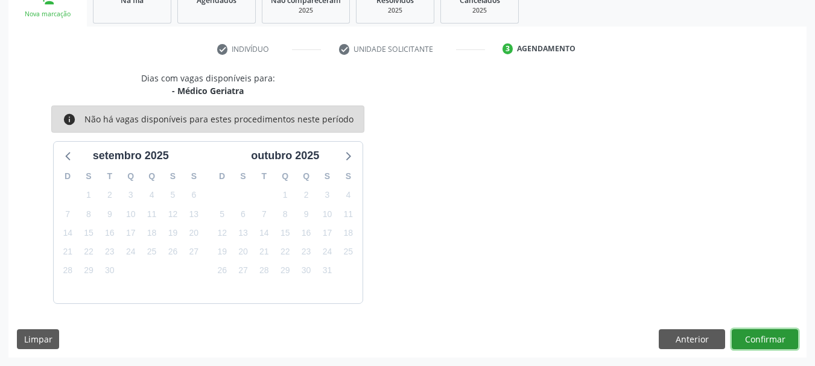
click at [776, 335] on button "Confirmar" at bounding box center [764, 339] width 66 height 21
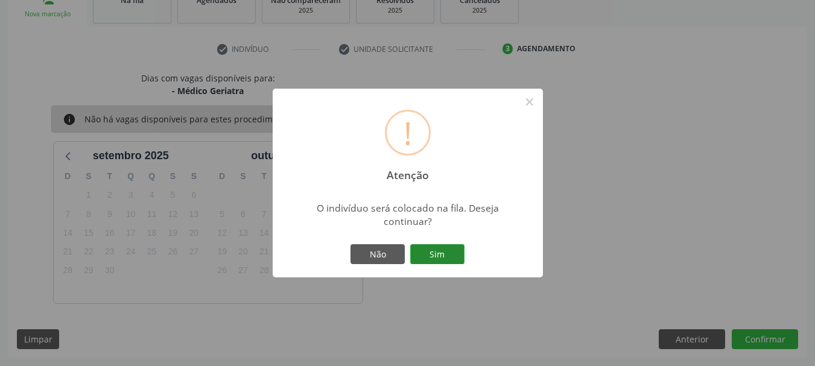
click at [451, 250] on button "Sim" at bounding box center [437, 254] width 54 height 21
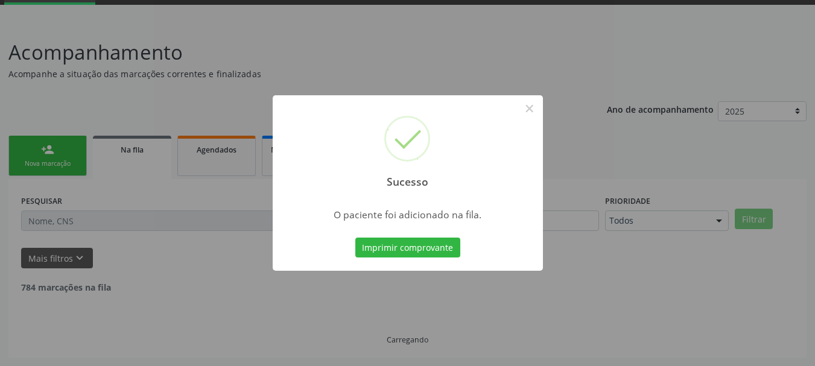
scroll to position [49, 0]
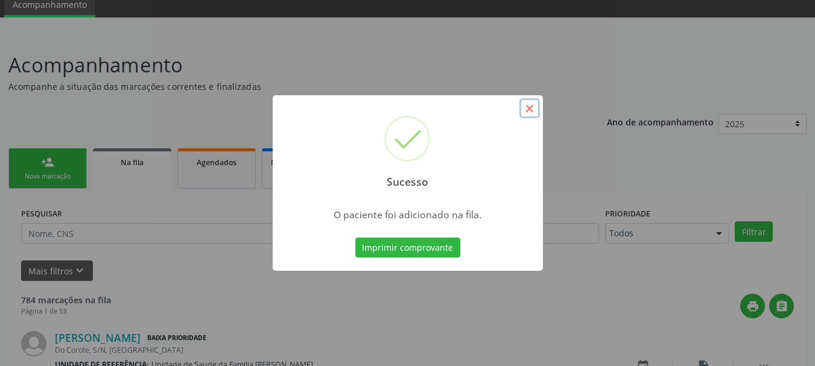
click at [526, 104] on button "×" at bounding box center [529, 108] width 21 height 21
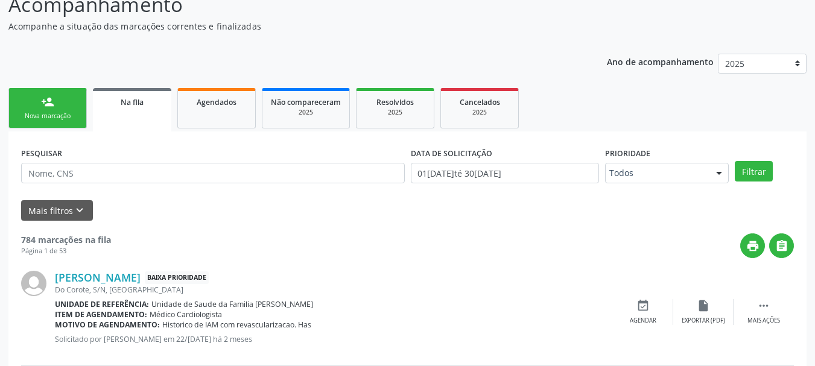
scroll to position [0, 0]
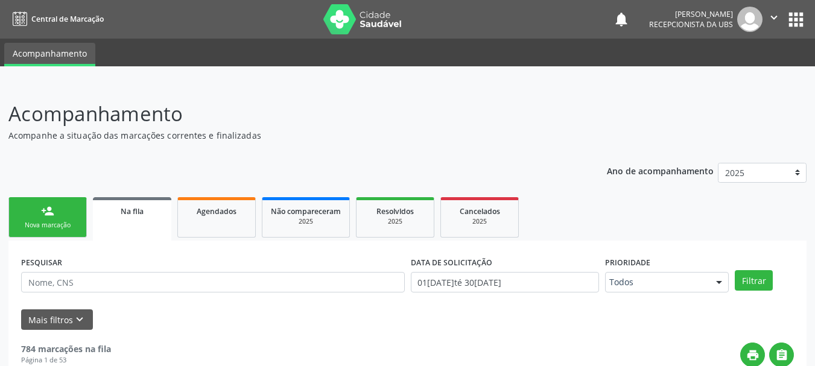
click at [52, 215] on div "person_add" at bounding box center [47, 210] width 13 height 13
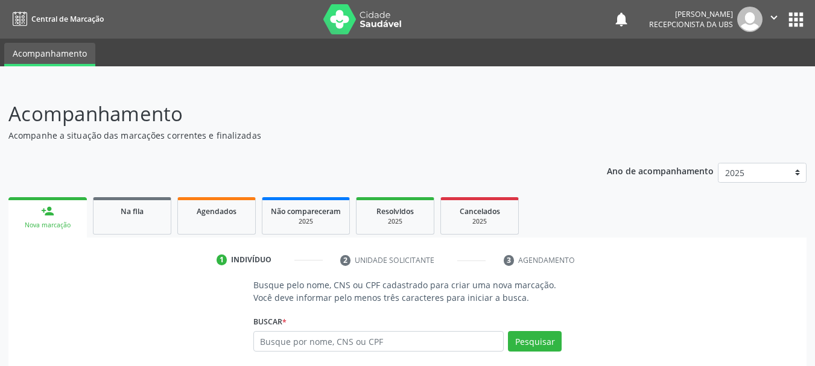
scroll to position [116, 0]
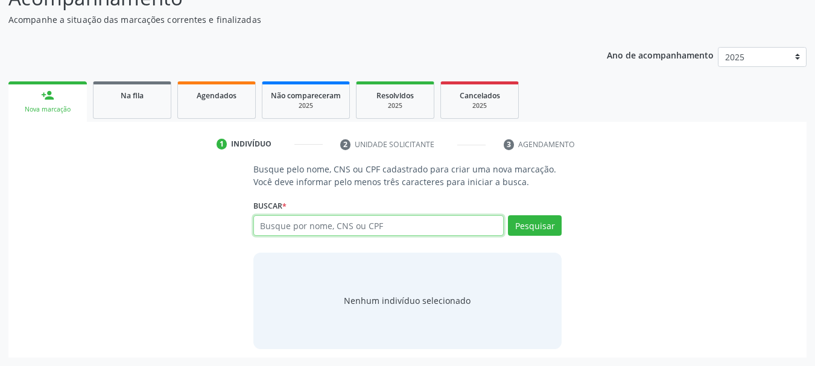
click at [310, 216] on input "text" at bounding box center [378, 225] width 251 height 21
paste input "700706934549773"
type input "700706934549773"
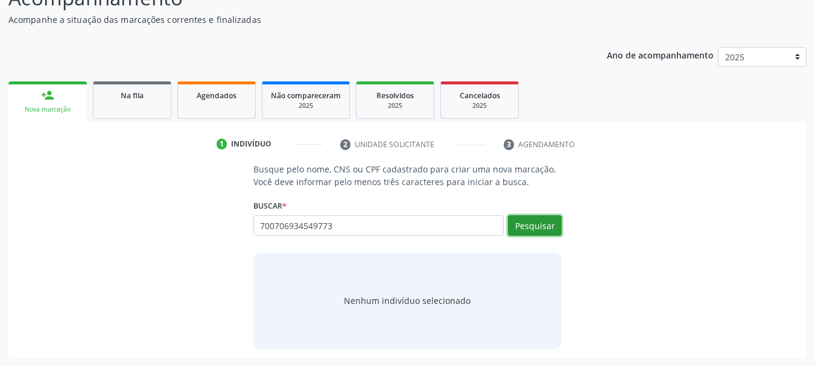
click at [528, 234] on button "Pesquisar" at bounding box center [535, 225] width 54 height 21
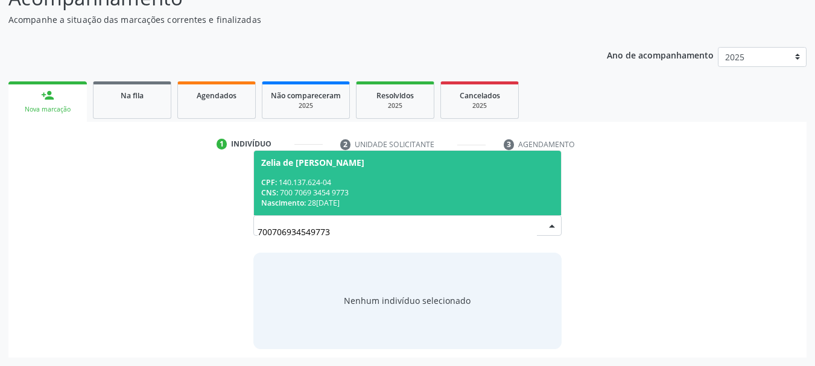
click at [316, 200] on div "Nascimento: 2[DATE]" at bounding box center [407, 203] width 293 height 10
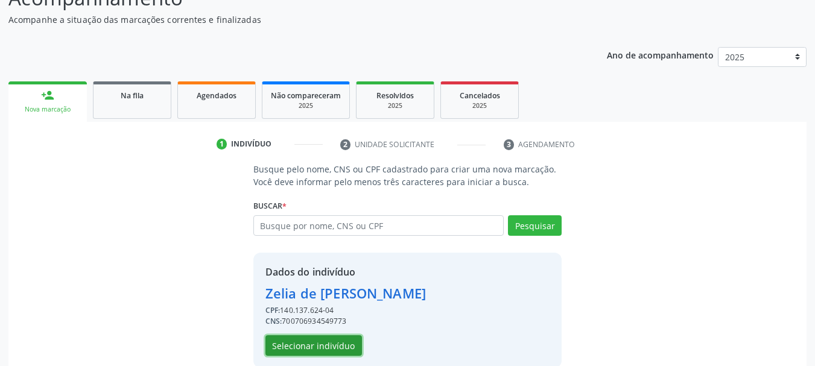
drag, startPoint x: 309, startPoint y: 345, endPoint x: 342, endPoint y: 129, distance: 218.4
click at [310, 345] on button "Selecionar indivíduo" at bounding box center [313, 345] width 96 height 21
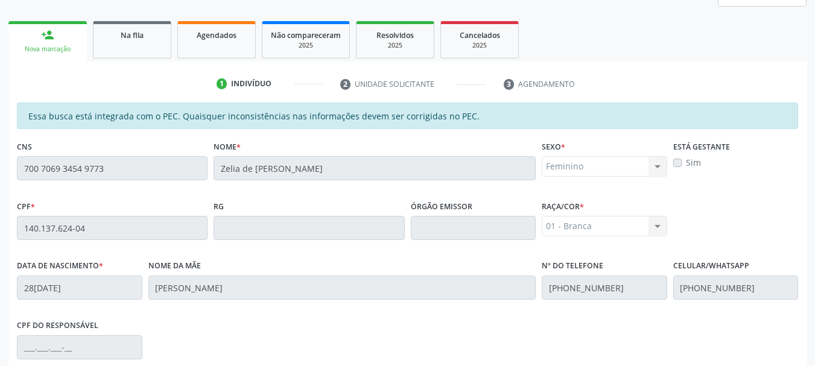
scroll to position [339, 0]
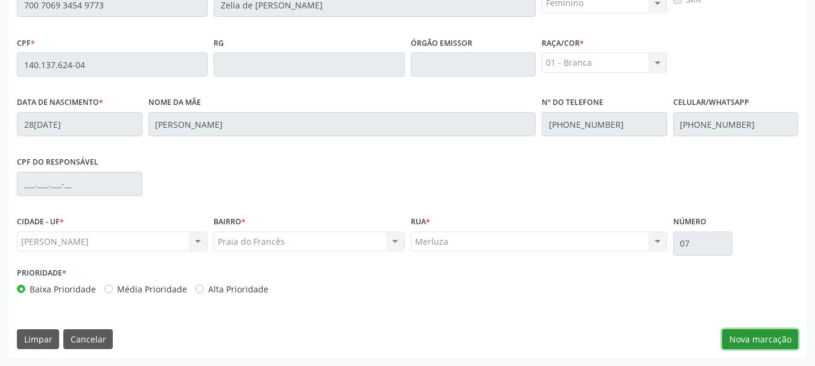
click at [756, 335] on button "Nova marcação" at bounding box center [760, 339] width 76 height 21
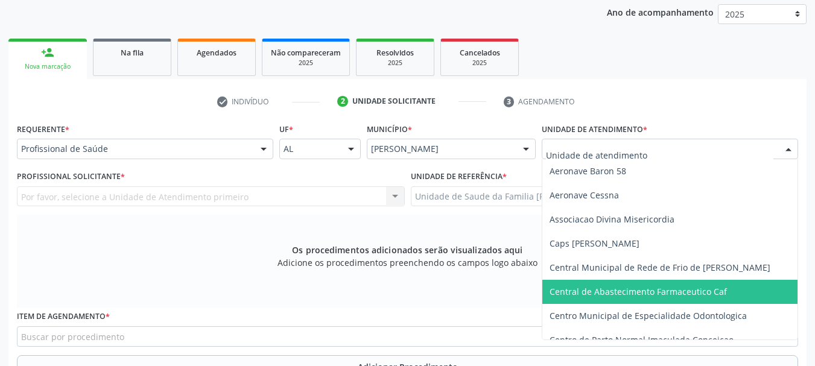
scroll to position [60, 0]
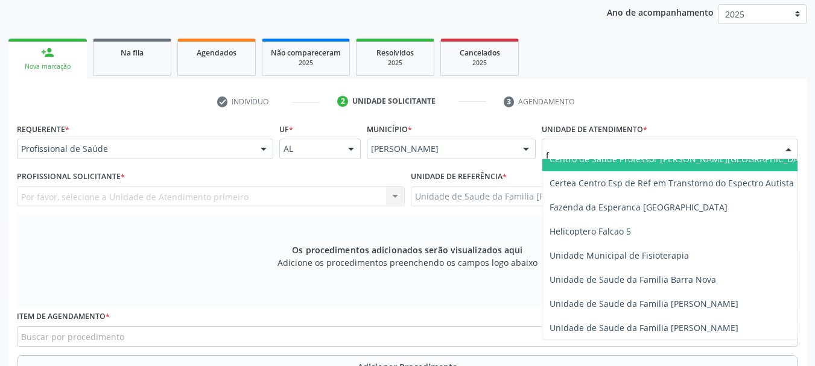
type input "fr"
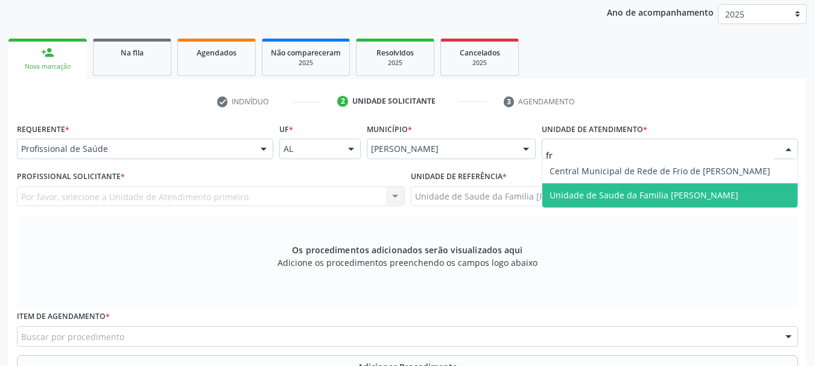
click at [625, 191] on span "Unidade de Saude da Familia [PERSON_NAME]" at bounding box center [643, 194] width 189 height 11
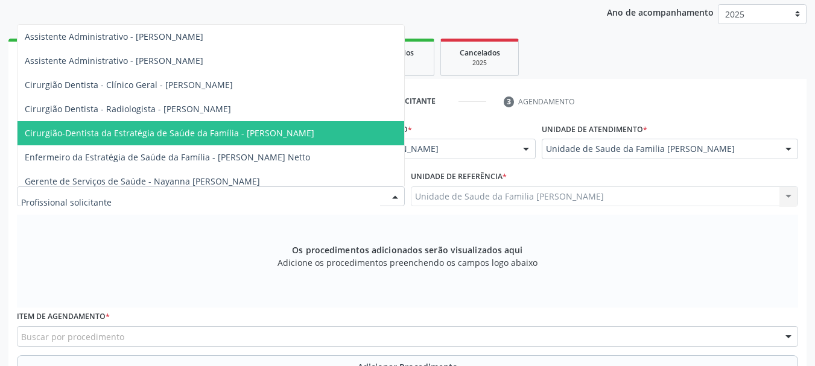
scroll to position [121, 0]
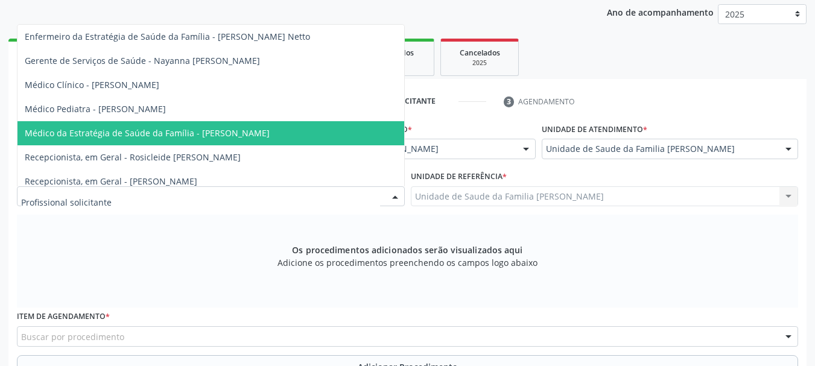
click at [206, 123] on span "Médico da Estratégia de Saúde da Família - [PERSON_NAME]" at bounding box center [210, 133] width 386 height 24
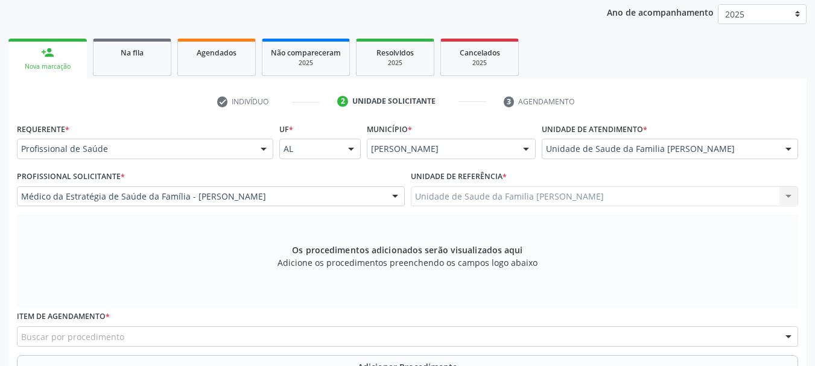
scroll to position [279, 0]
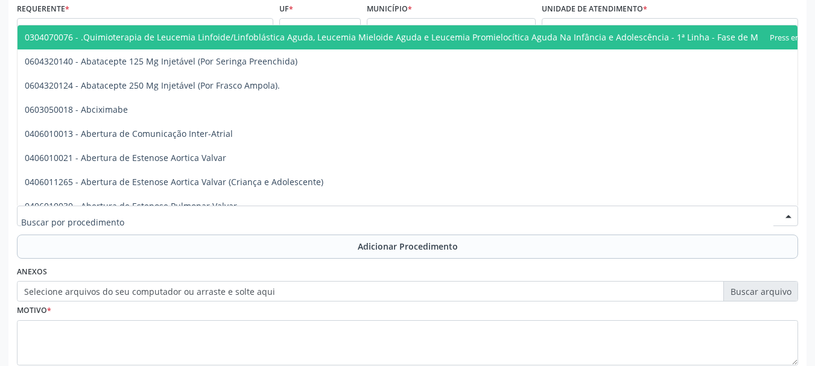
click at [127, 213] on div at bounding box center [407, 216] width 781 height 21
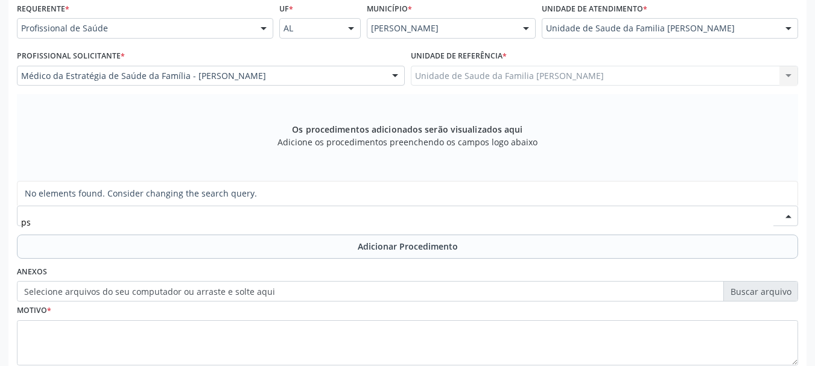
type input "p"
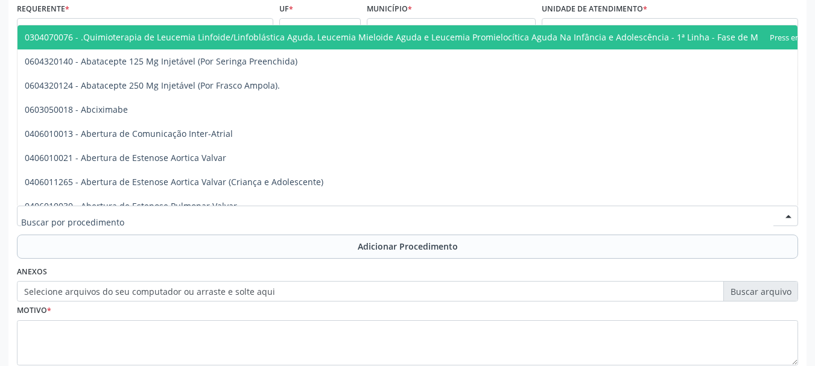
click at [8, 258] on div "Acompanhamento Acompanhe a situação das marcações correntes e finalizadas Relat…" at bounding box center [407, 124] width 815 height 641
click at [210, 211] on div at bounding box center [407, 216] width 781 height 21
click at [209, 213] on input "text" at bounding box center [397, 222] width 752 height 24
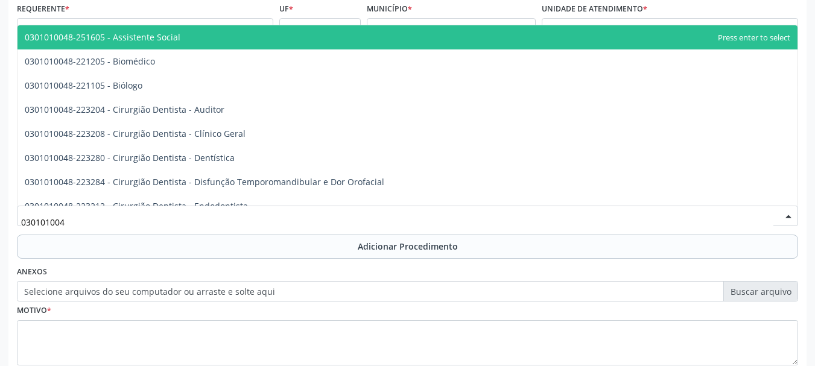
type input "0301010048"
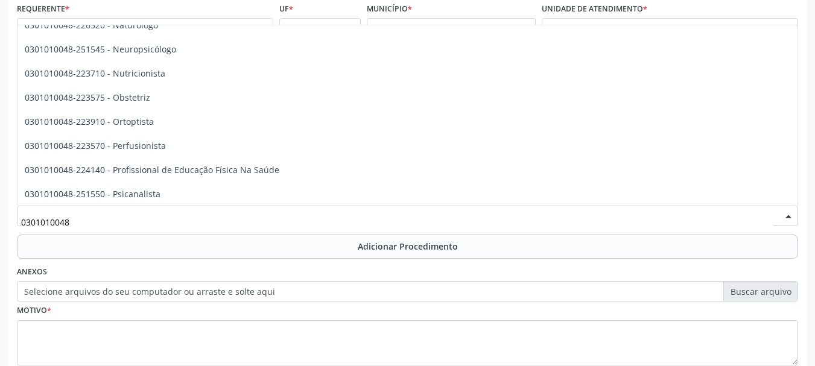
scroll to position [1869, 0]
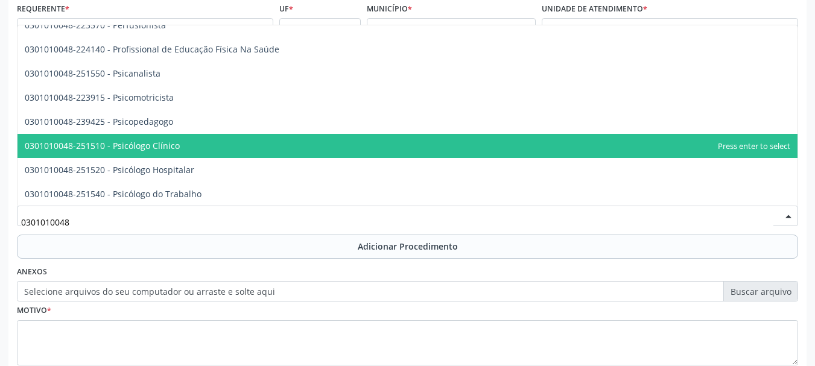
click at [251, 136] on span "0301010048-251510 - Psicólogo Clínico" at bounding box center [407, 146] width 780 height 24
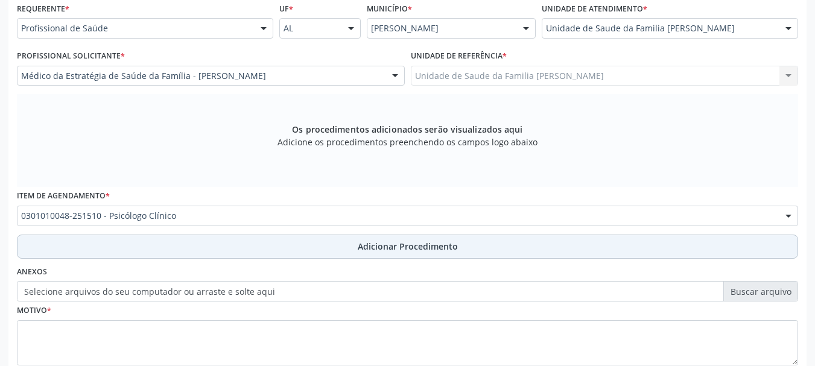
click at [399, 241] on span "Adicionar Procedimento" at bounding box center [408, 246] width 100 height 13
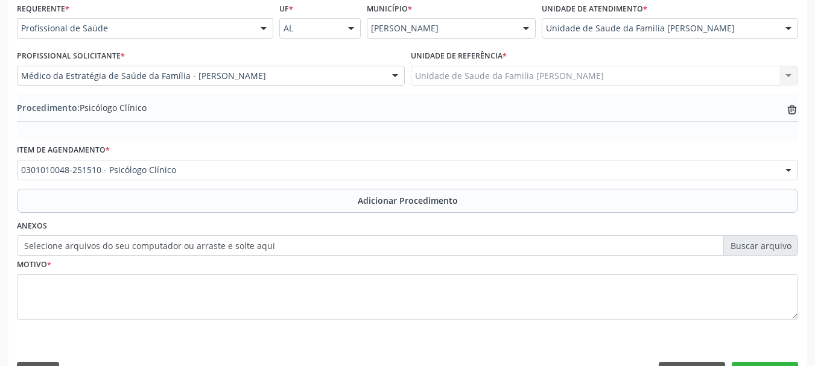
click at [297, 250] on label "Selecione arquivos do seu computador ou arraste e solte aqui" at bounding box center [407, 245] width 781 height 21
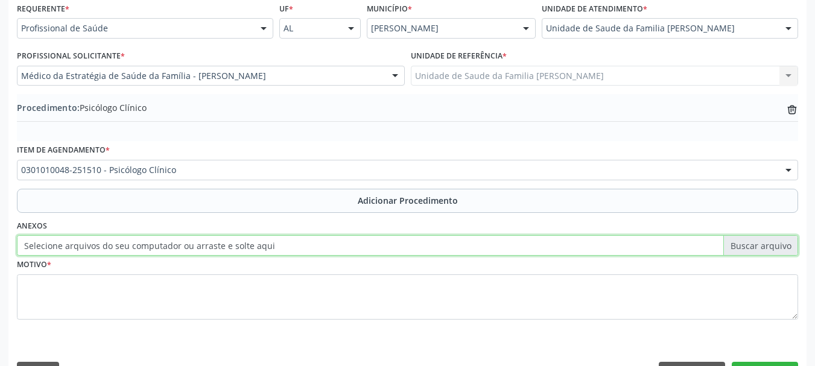
click at [297, 250] on input "Selecione arquivos do seu computador ou arraste e solte aqui" at bounding box center [407, 245] width 781 height 21
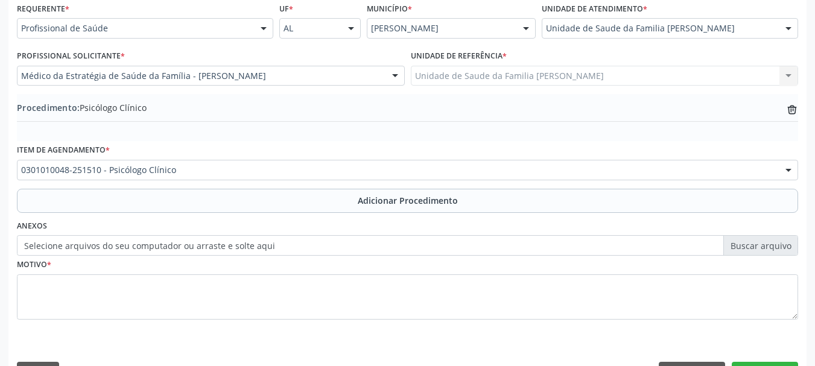
click at [75, 246] on label "Selecione arquivos do seu computador ou arraste e solte aqui" at bounding box center [407, 245] width 781 height 21
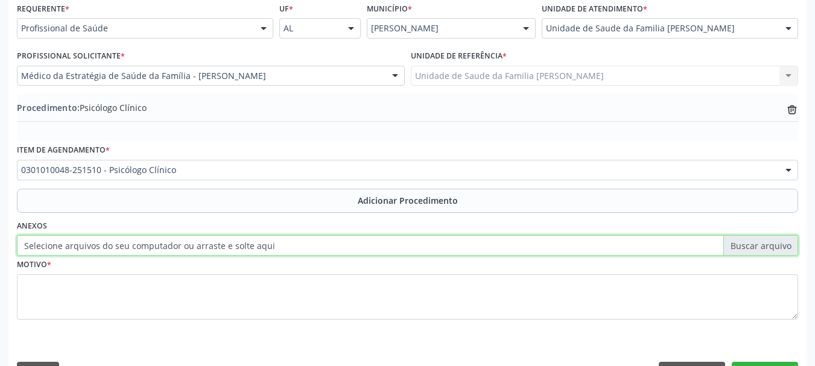
click at [75, 246] on input "Selecione arquivos do seu computador ou arraste e solte aqui" at bounding box center [407, 245] width 781 height 21
type input "C:\fakepath\zelia.jpeg"
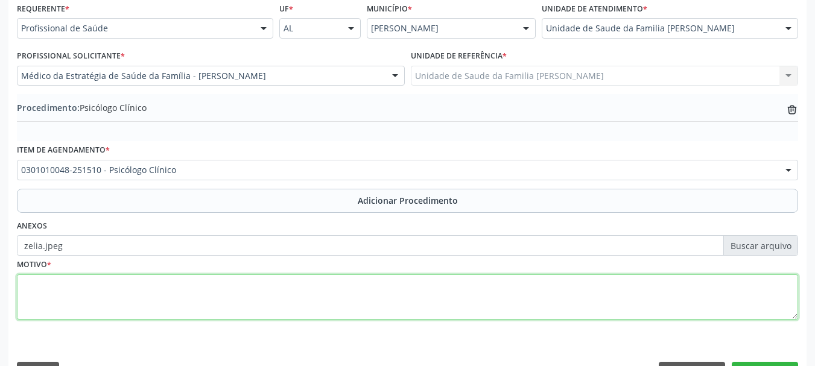
click at [68, 298] on textarea at bounding box center [407, 297] width 781 height 46
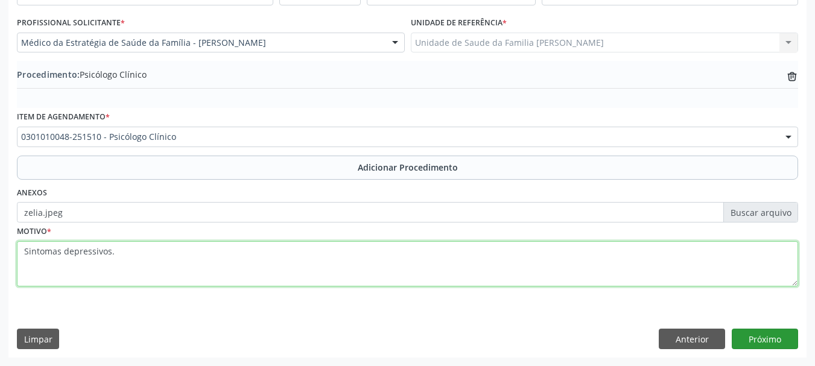
type textarea "Sintomas depressivos."
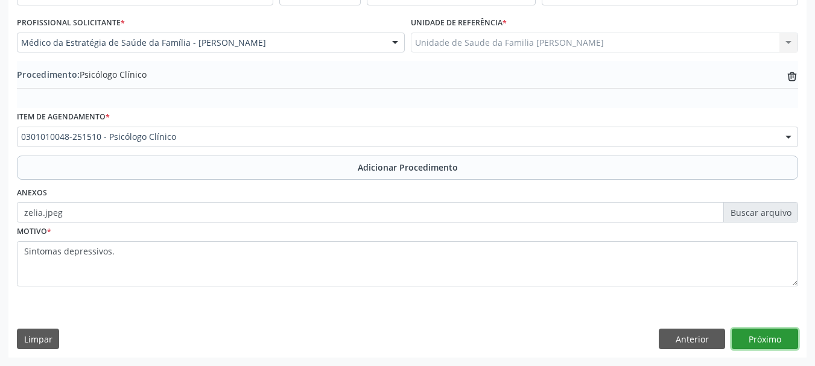
click at [772, 341] on button "Próximo" at bounding box center [764, 339] width 66 height 21
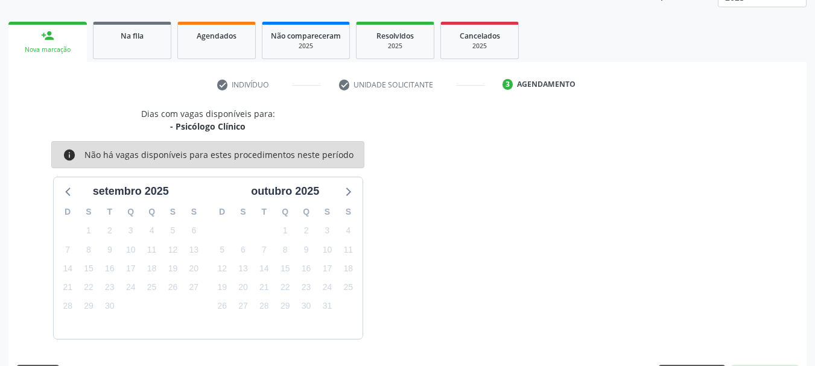
scroll to position [211, 0]
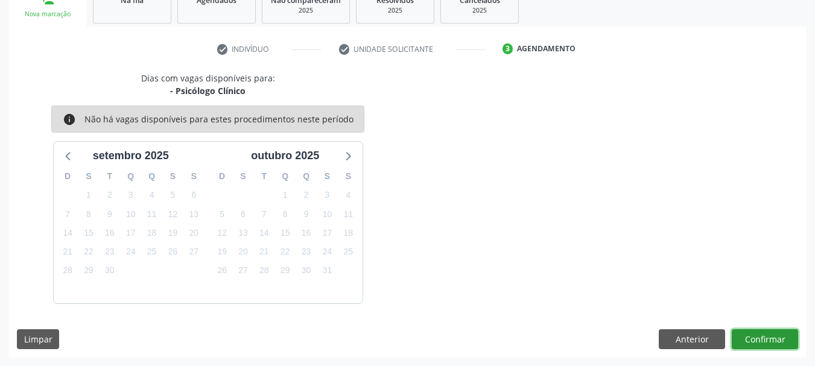
click at [780, 338] on button "Confirmar" at bounding box center [764, 339] width 66 height 21
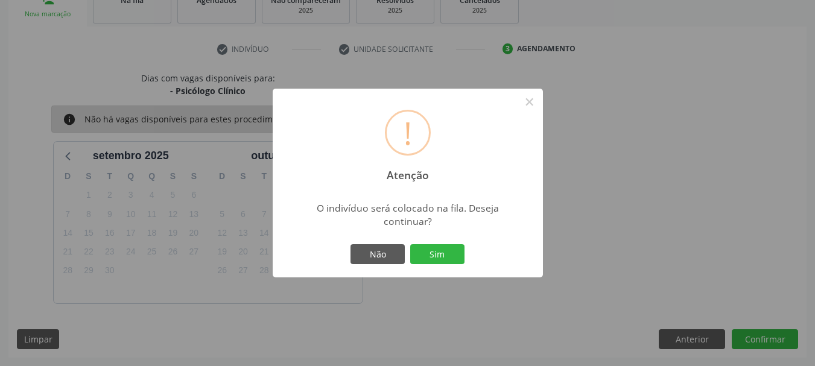
drag, startPoint x: 454, startPoint y: 247, endPoint x: 500, endPoint y: 254, distance: 46.3
click at [453, 249] on button "Sim" at bounding box center [437, 254] width 54 height 21
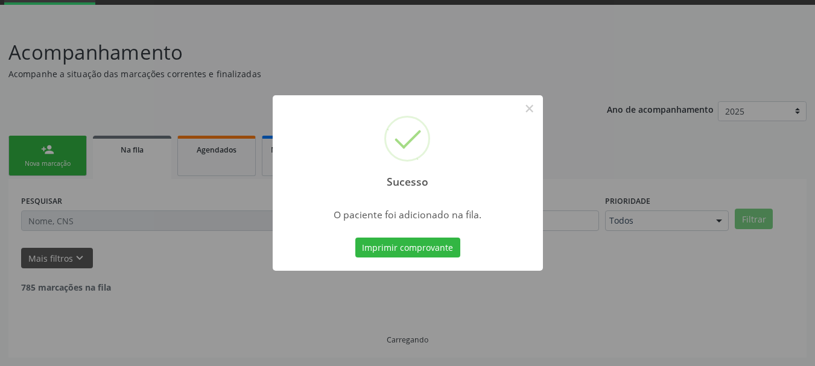
scroll to position [49, 0]
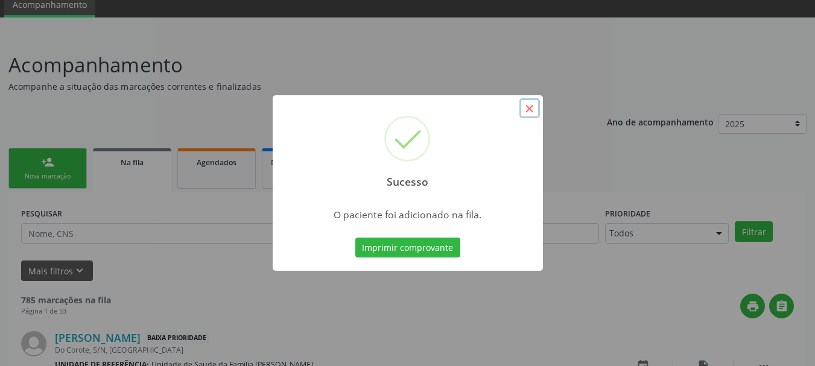
click at [523, 107] on button "×" at bounding box center [529, 108] width 21 height 21
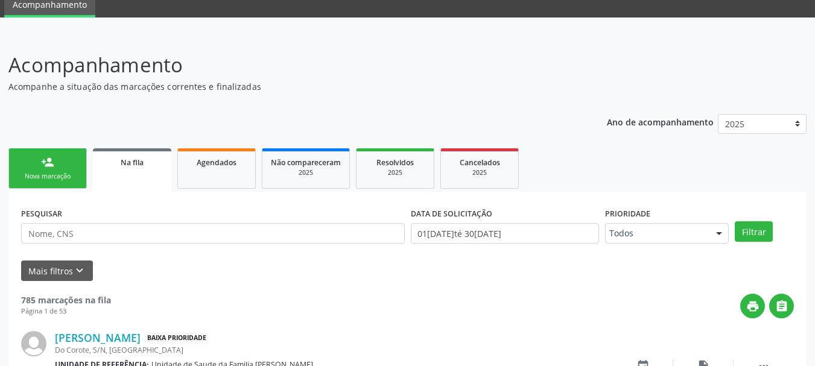
click at [55, 179] on div "Nova marcação" at bounding box center [47, 176] width 60 height 9
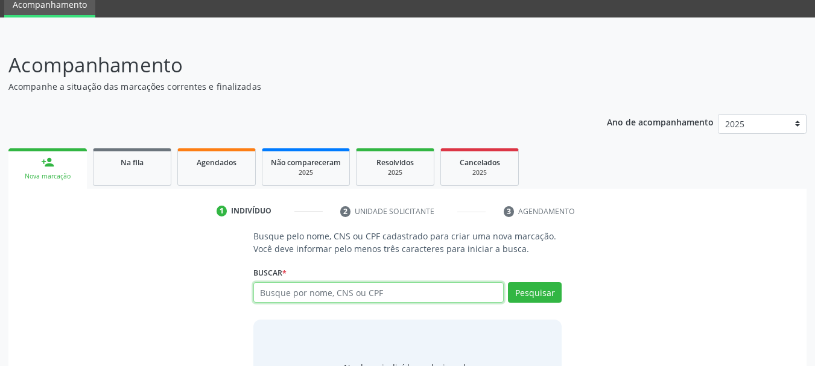
click at [301, 283] on input "text" at bounding box center [378, 292] width 251 height 21
paste input "346.640.764-87"
type input "346.640.764-87"
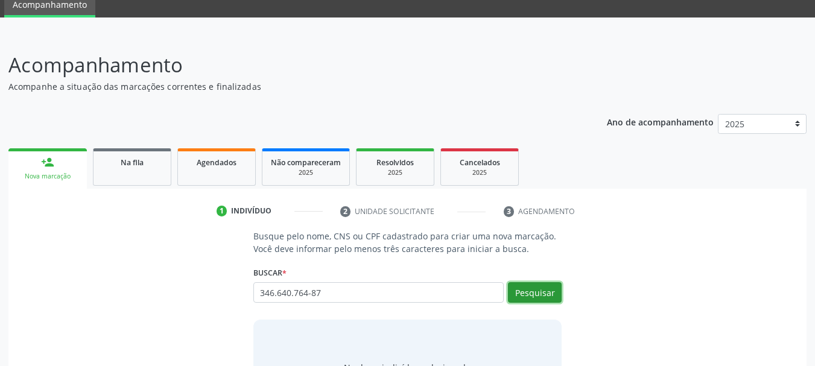
click at [535, 292] on button "Pesquisar" at bounding box center [535, 292] width 54 height 21
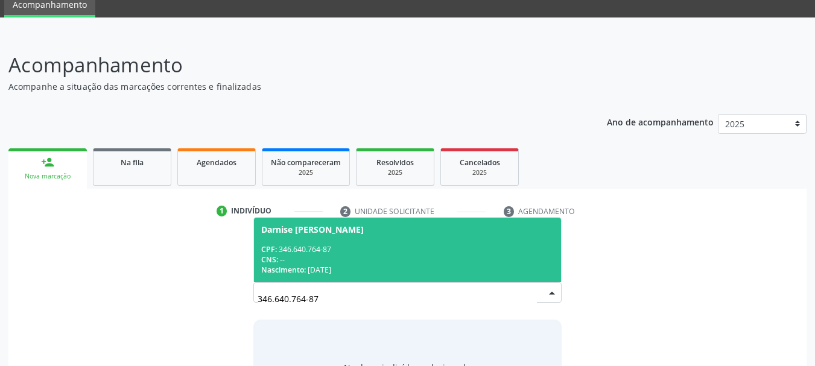
click at [286, 232] on div "Darnise [PERSON_NAME]" at bounding box center [312, 230] width 103 height 10
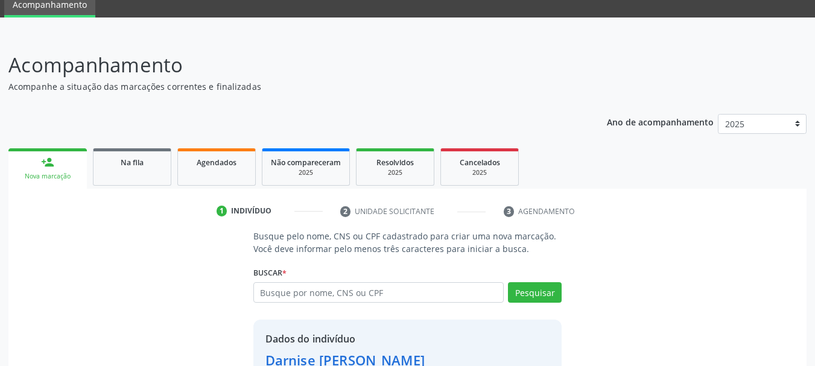
scroll to position [134, 0]
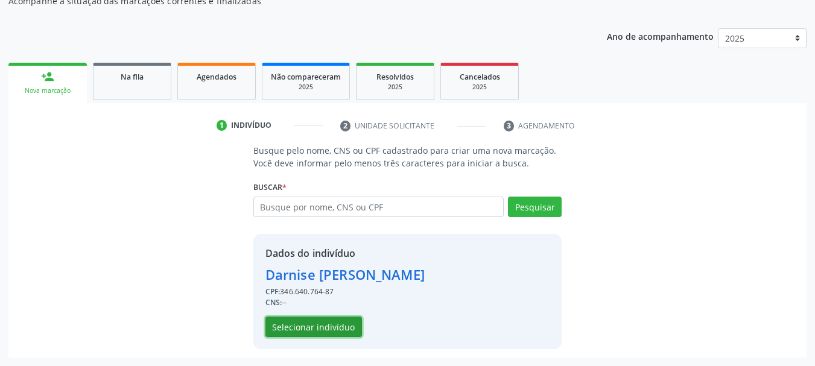
click at [312, 321] on button "Selecionar indivíduo" at bounding box center [313, 327] width 96 height 21
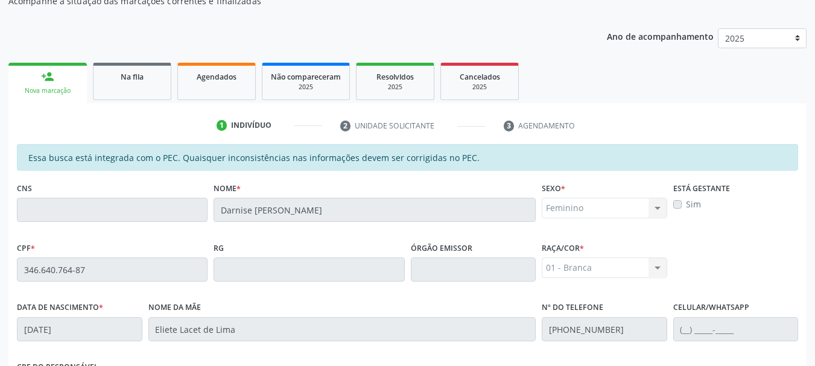
scroll to position [339, 0]
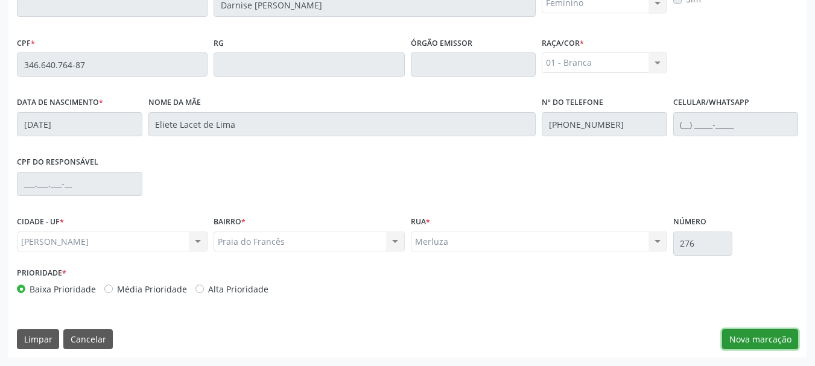
click at [757, 336] on button "Nova marcação" at bounding box center [760, 339] width 76 height 21
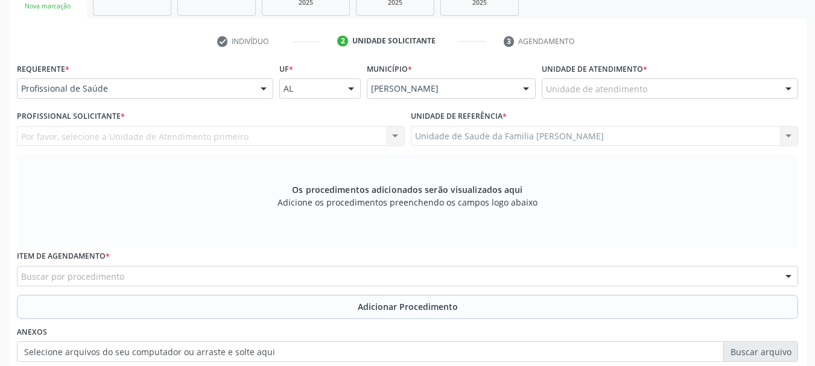
scroll to position [159, 0]
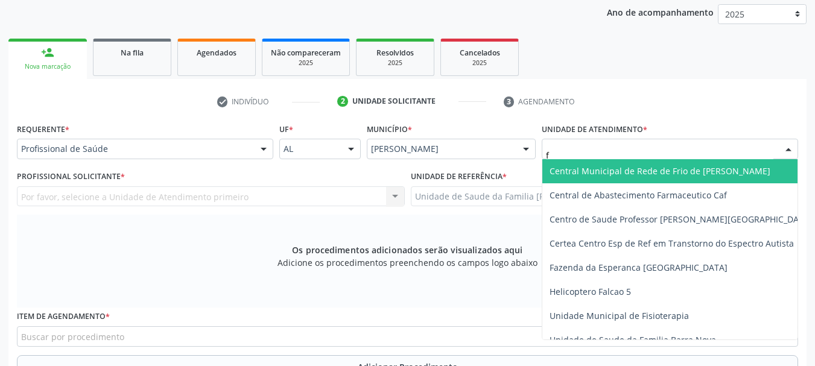
type input "fr"
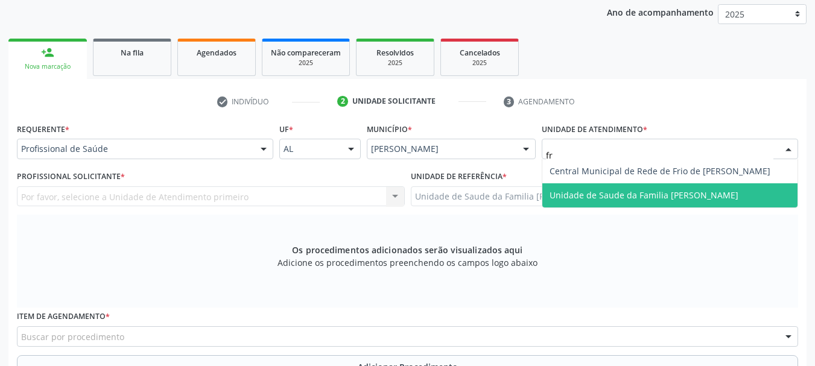
click at [614, 189] on span "Unidade de Saude da Familia [PERSON_NAME]" at bounding box center [643, 194] width 189 height 11
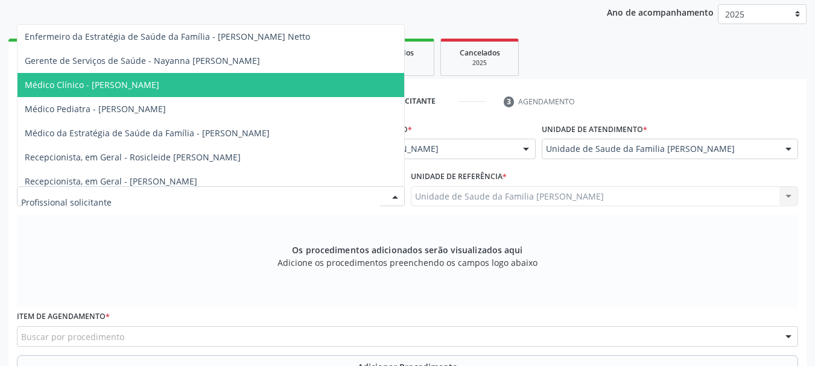
scroll to position [60, 0]
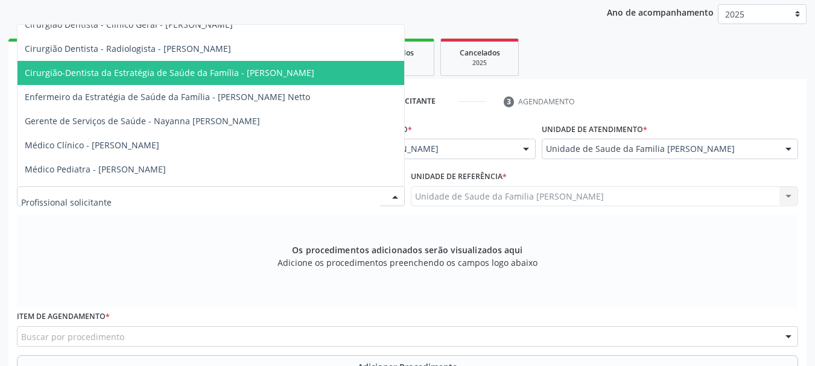
click at [192, 77] on span "Cirurgião-Dentista da Estratégia de Saúde da Família - [PERSON_NAME]" at bounding box center [169, 72] width 289 height 11
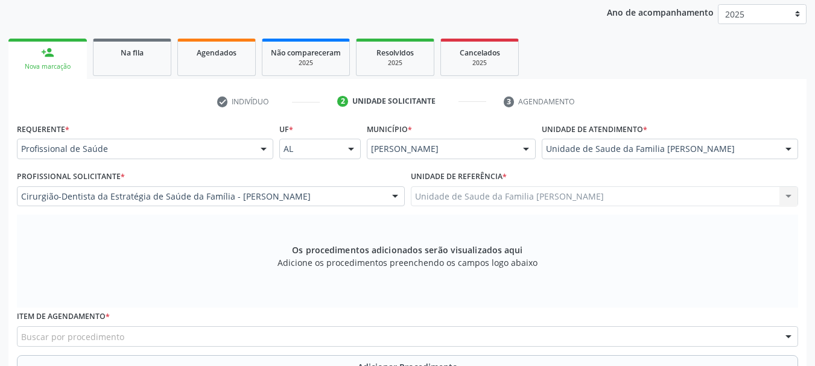
scroll to position [339, 0]
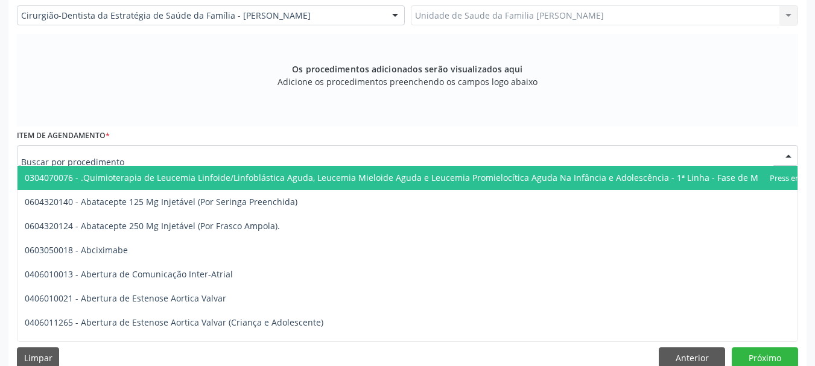
click at [138, 157] on div at bounding box center [407, 155] width 781 height 21
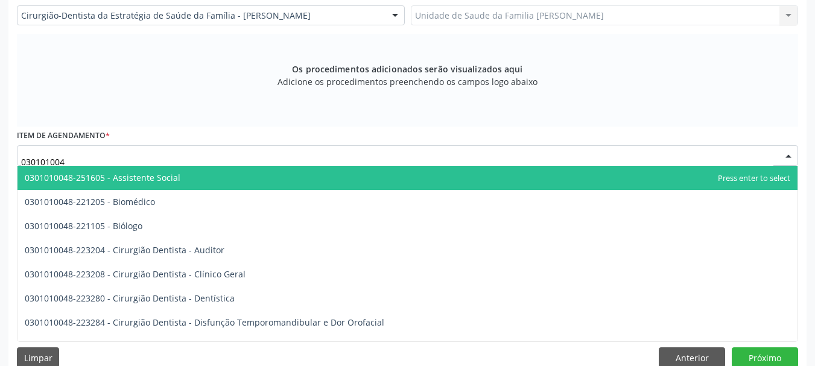
type input "0301010048"
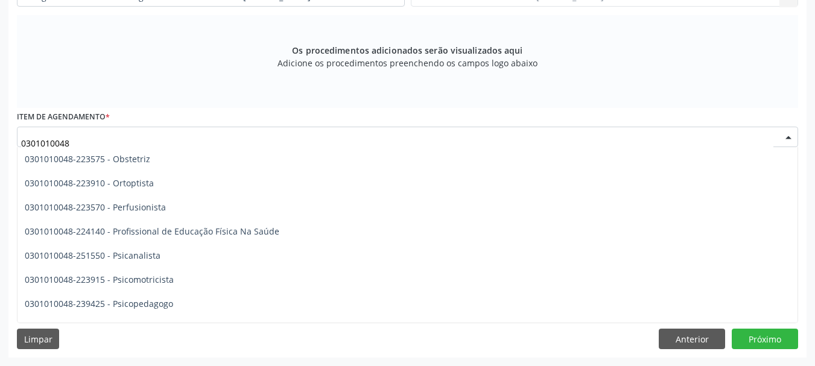
scroll to position [1929, 0]
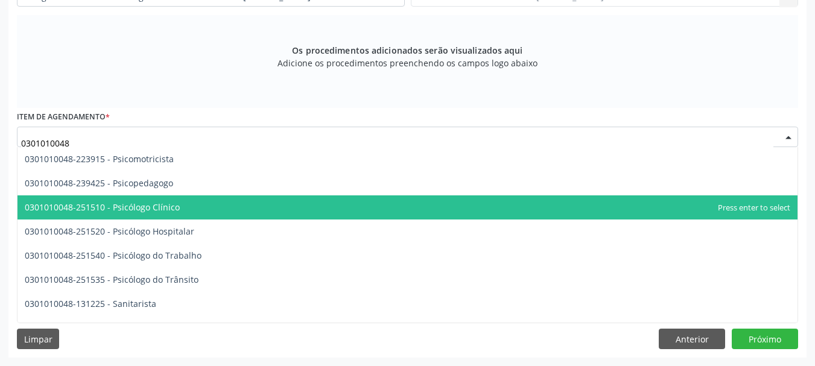
click at [143, 198] on span "0301010048-251510 - Psicólogo Clínico" at bounding box center [407, 207] width 780 height 24
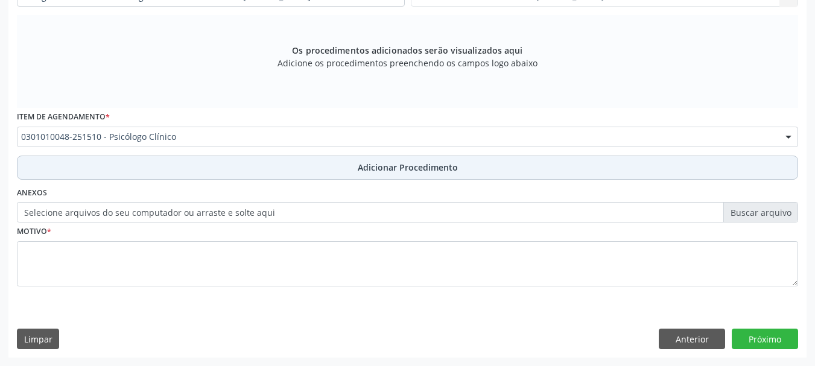
click at [419, 166] on span "Adicionar Procedimento" at bounding box center [408, 167] width 100 height 13
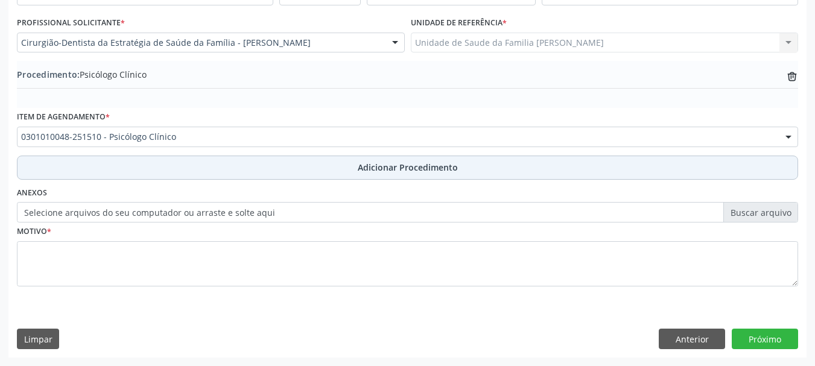
scroll to position [312, 0]
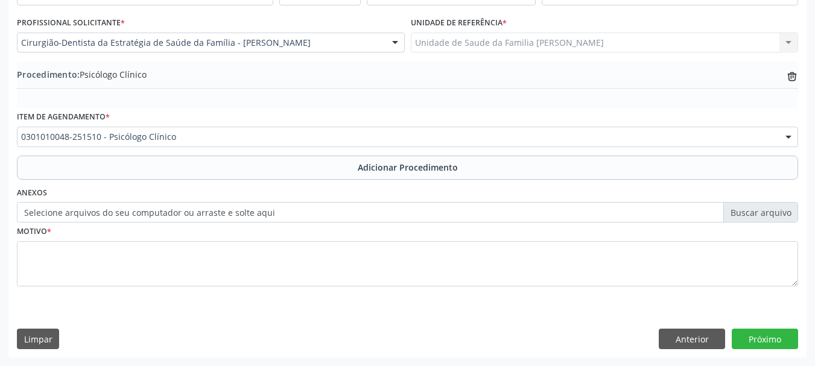
click at [270, 218] on label "Selecione arquivos do seu computador ou arraste e solte aqui" at bounding box center [407, 212] width 781 height 21
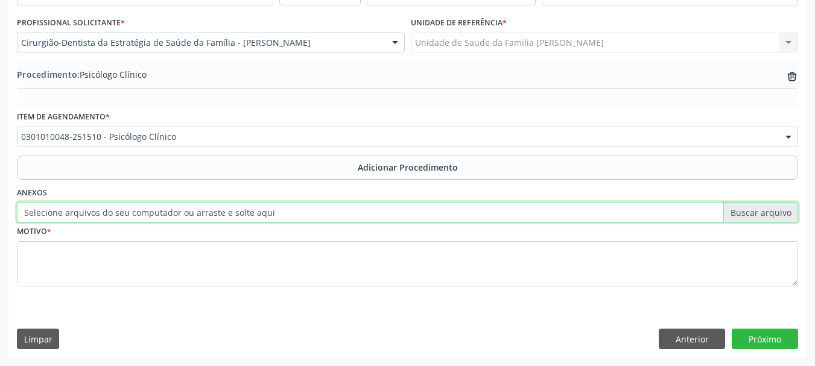
click at [270, 218] on input "Selecione arquivos do seu computador ou arraste e solte aqui" at bounding box center [407, 212] width 781 height 21
type input "C:\fakepath\darnise.jpeg"
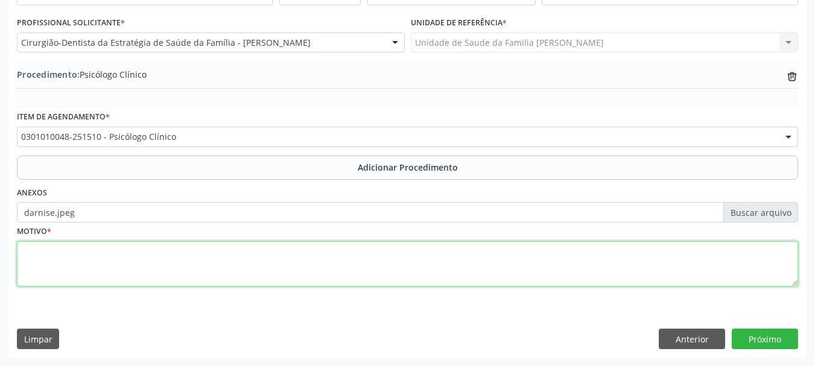
click at [48, 257] on textarea at bounding box center [407, 264] width 781 height 46
type textarea "Raiz dentaria retida"
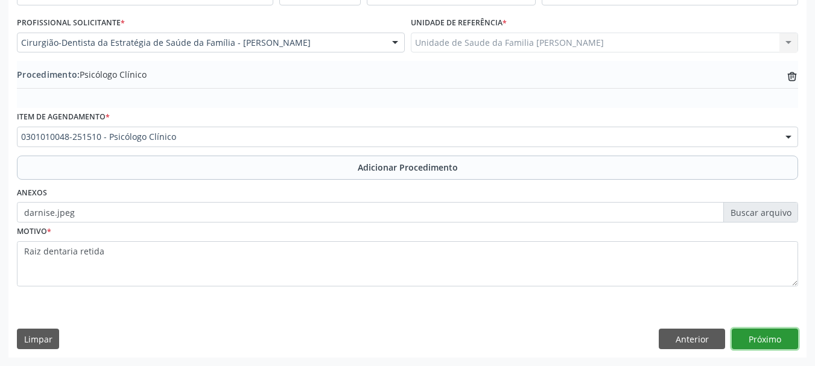
click at [752, 343] on button "Próximo" at bounding box center [764, 339] width 66 height 21
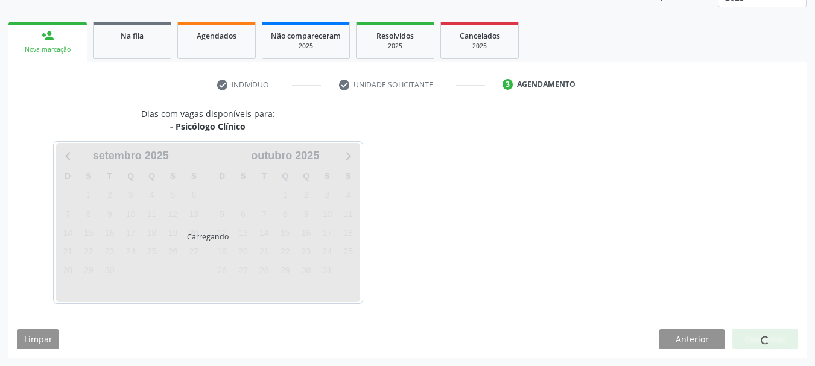
scroll to position [211, 0]
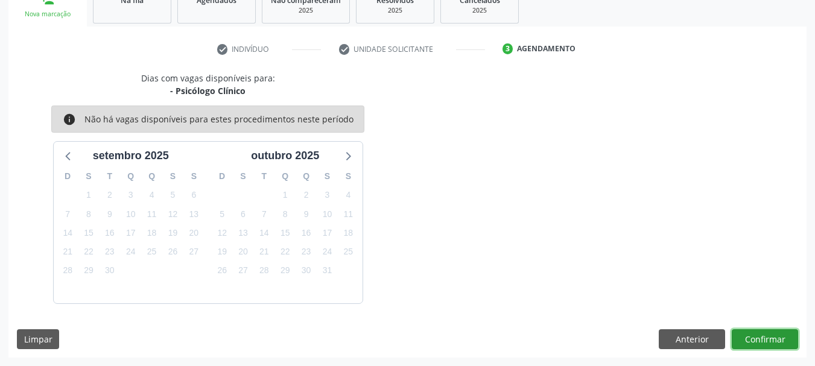
click at [752, 343] on button "Confirmar" at bounding box center [764, 339] width 66 height 21
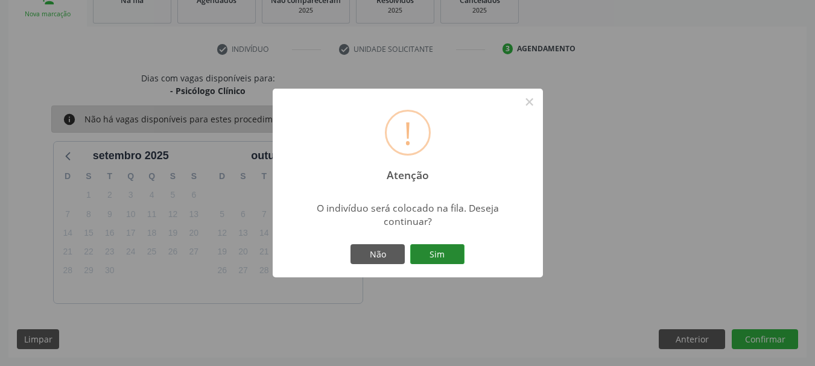
click at [444, 247] on button "Sim" at bounding box center [437, 254] width 54 height 21
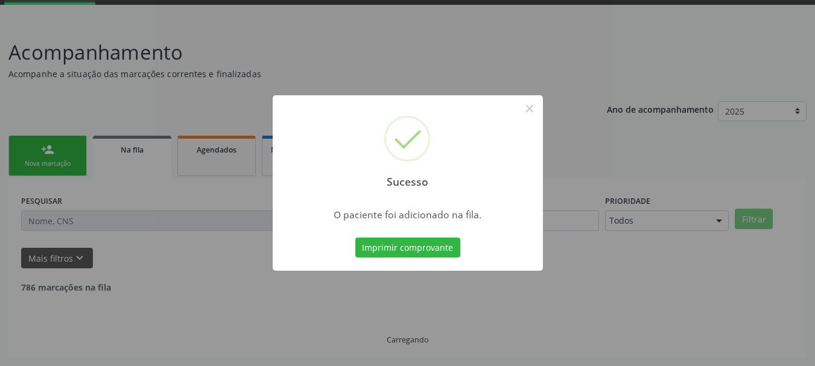
scroll to position [49, 0]
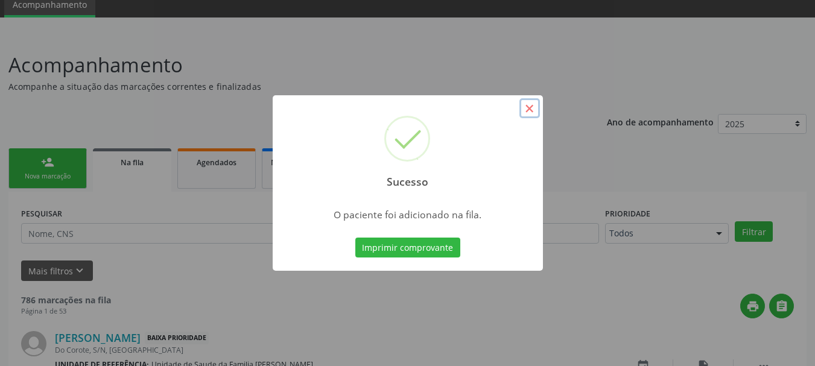
click at [530, 107] on button "×" at bounding box center [529, 108] width 21 height 21
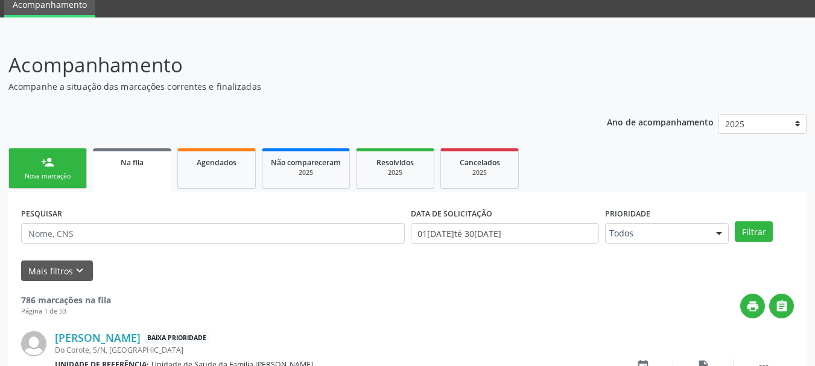
click at [76, 178] on div "Nova marcação" at bounding box center [47, 176] width 60 height 9
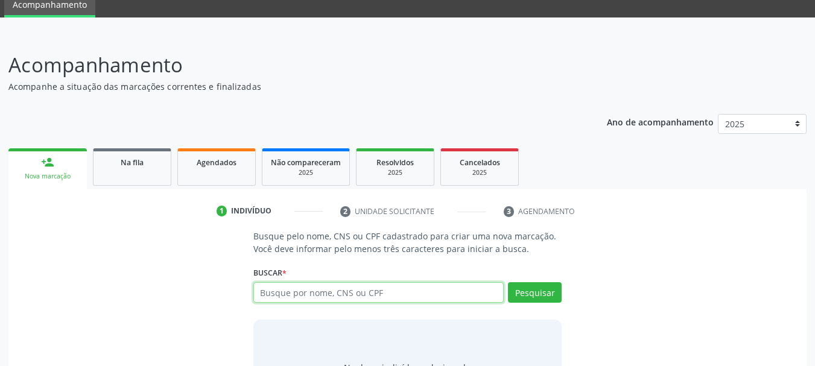
click at [347, 285] on input "text" at bounding box center [378, 292] width 251 height 21
type input "38832623749"
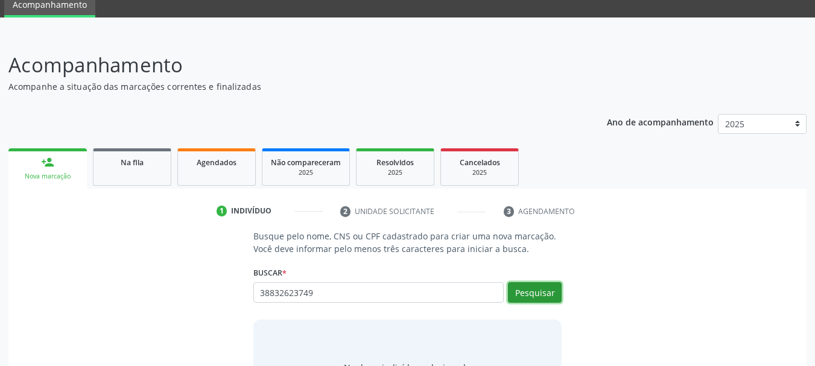
click at [535, 295] on button "Pesquisar" at bounding box center [535, 292] width 54 height 21
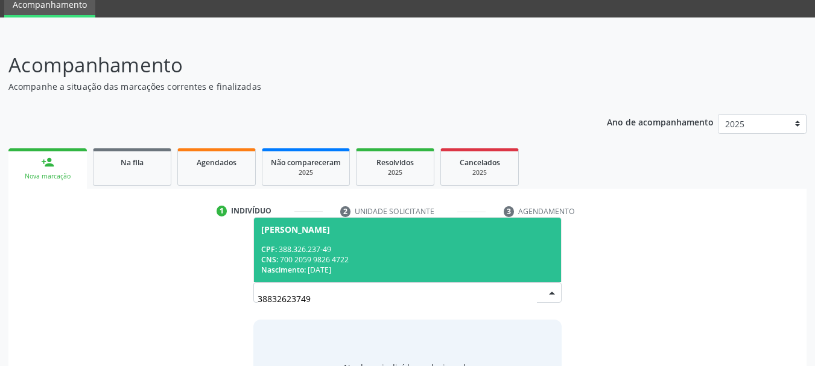
click at [314, 233] on div "[PERSON_NAME]" at bounding box center [295, 230] width 69 height 10
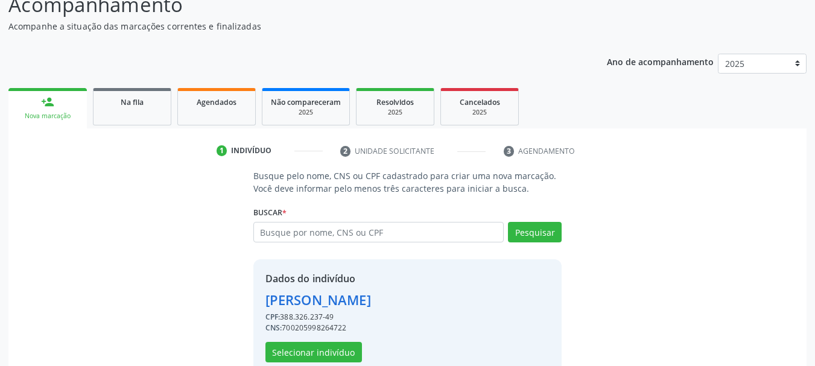
scroll to position [134, 0]
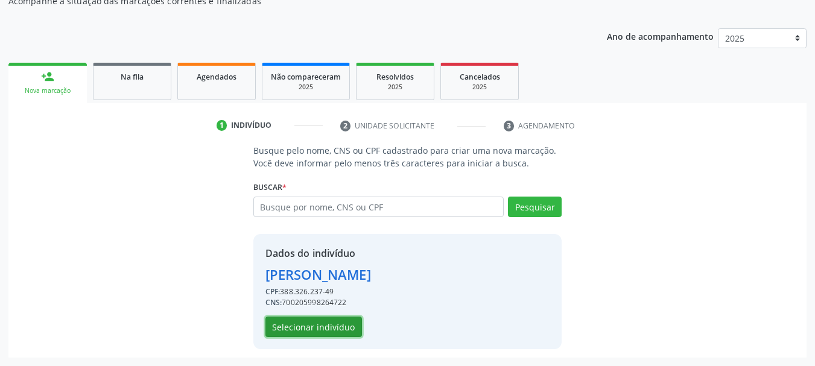
click at [316, 325] on button "Selecionar indivíduo" at bounding box center [313, 327] width 96 height 21
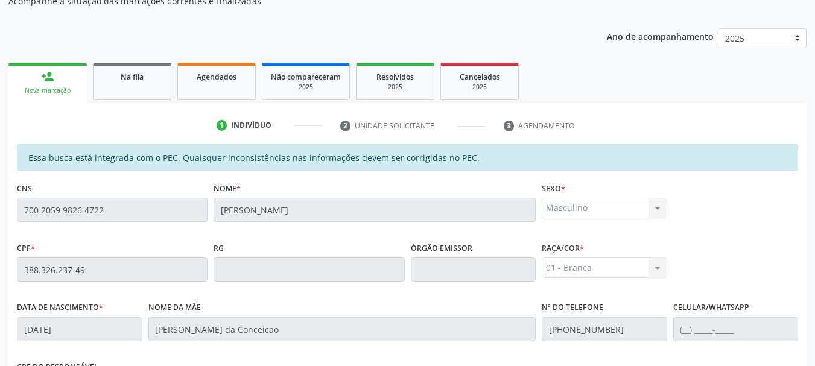
scroll to position [339, 0]
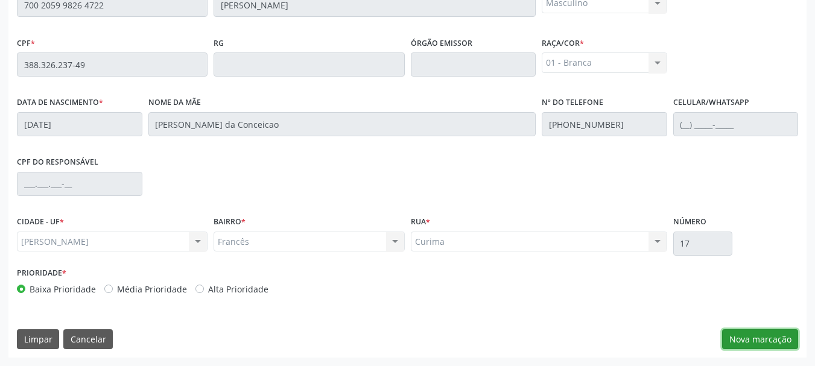
click at [737, 338] on button "Nova marcação" at bounding box center [760, 339] width 76 height 21
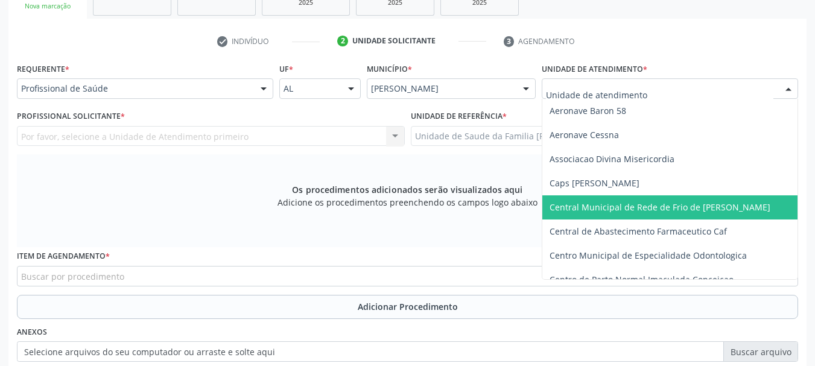
scroll to position [60, 0]
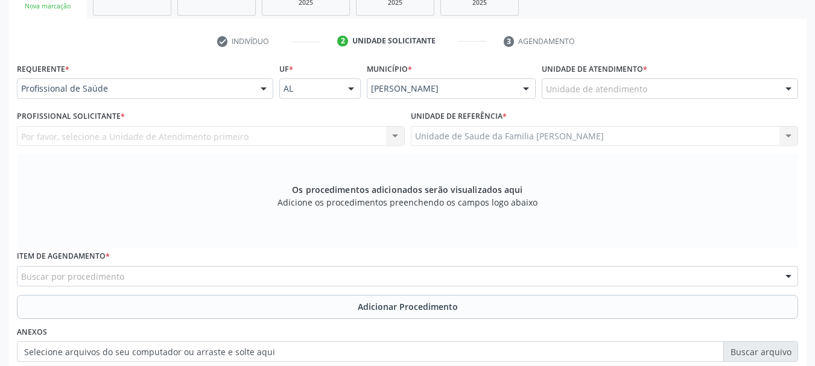
click at [72, 131] on div "Por favor, selecione a Unidade de Atendimento primeiro Nenhum resultado encontr…" at bounding box center [211, 136] width 388 height 21
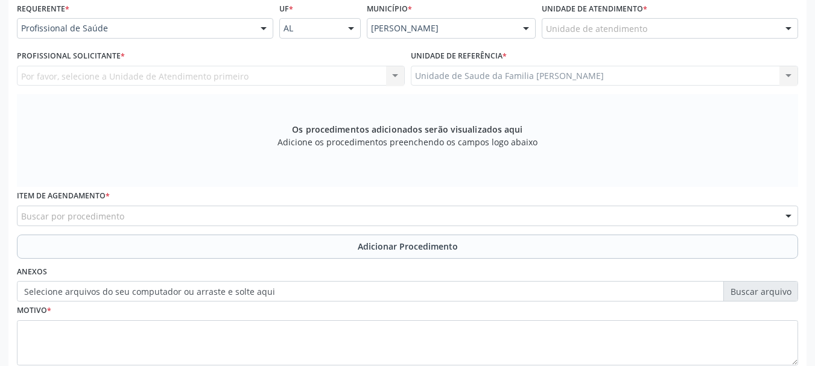
click at [117, 86] on div "Por favor, selecione a Unidade de Atendimento primeiro Nenhum resultado encontr…" at bounding box center [211, 76] width 388 height 21
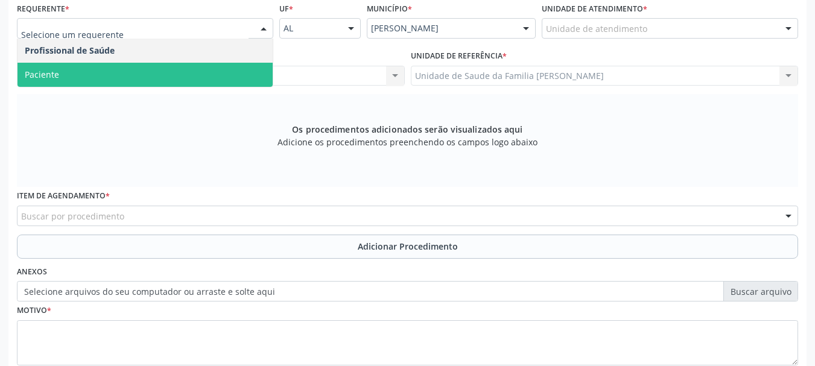
click at [99, 78] on span "Paciente" at bounding box center [144, 75] width 255 height 24
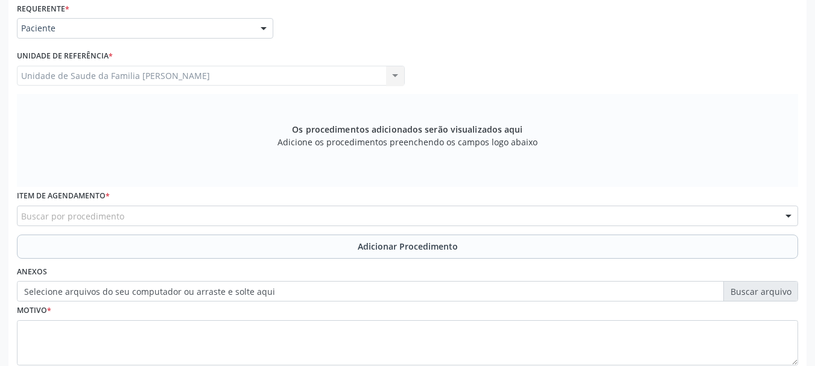
click at [182, 216] on div "Buscar por procedimento" at bounding box center [407, 216] width 781 height 21
